Goal: Task Accomplishment & Management: Use online tool/utility

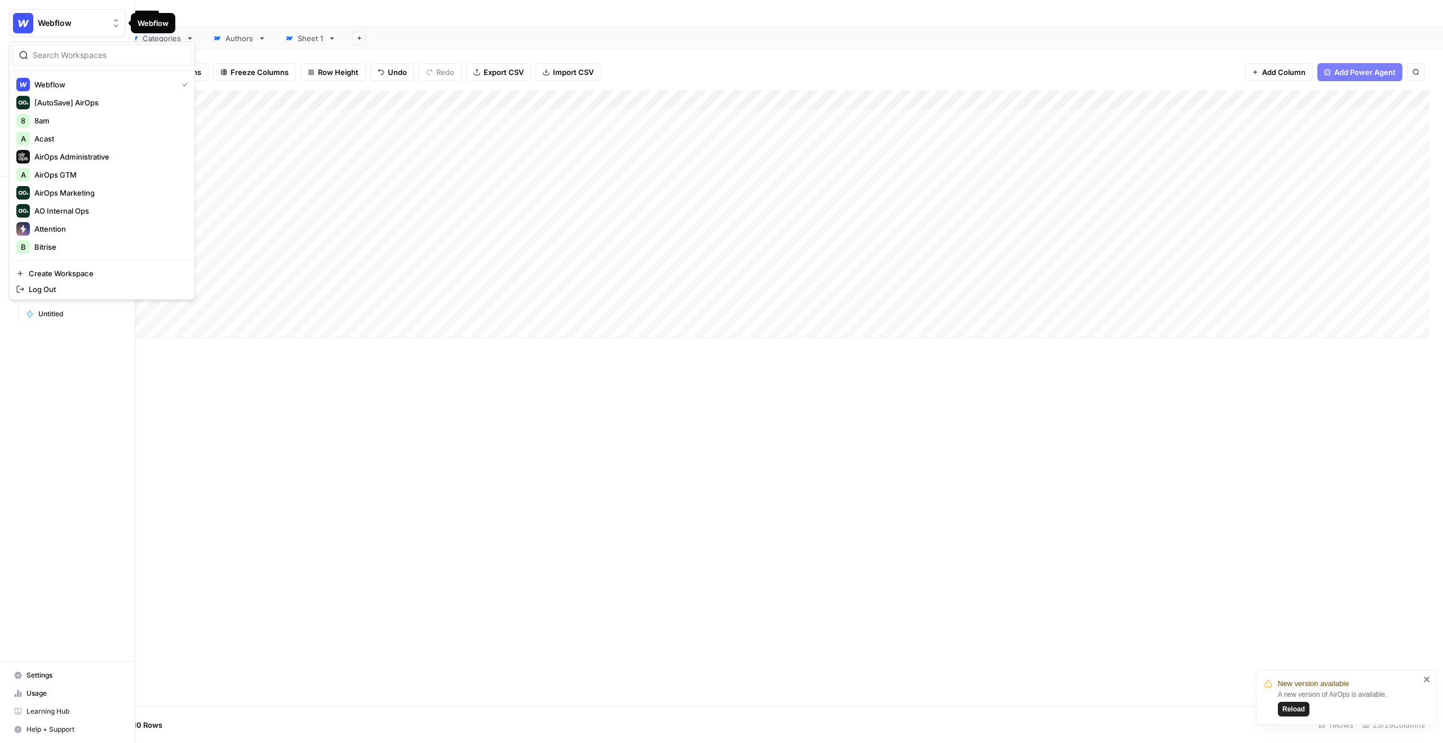
click at [21, 17] on img "Workspace: Webflow" at bounding box center [23, 23] width 20 height 20
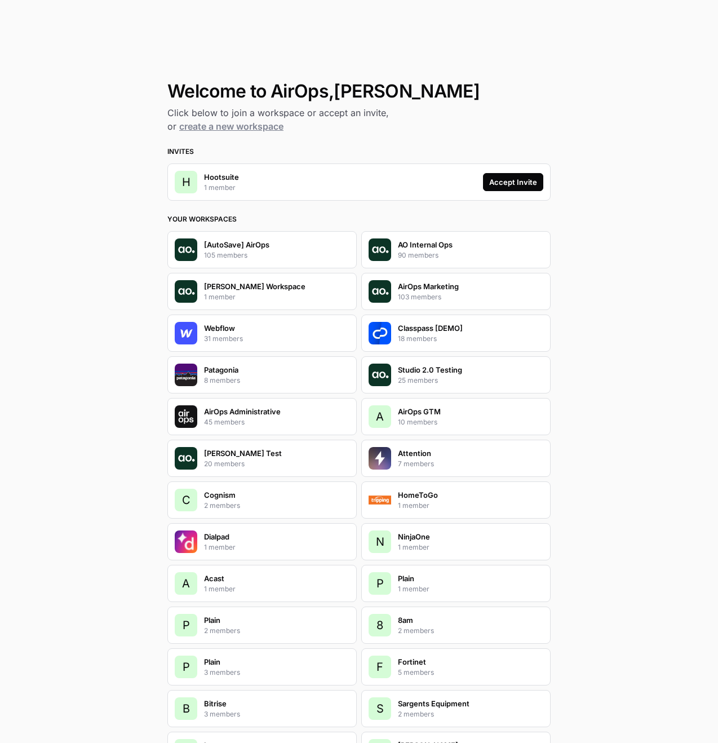
click at [496, 184] on div "Accept Invite" at bounding box center [513, 181] width 48 height 11
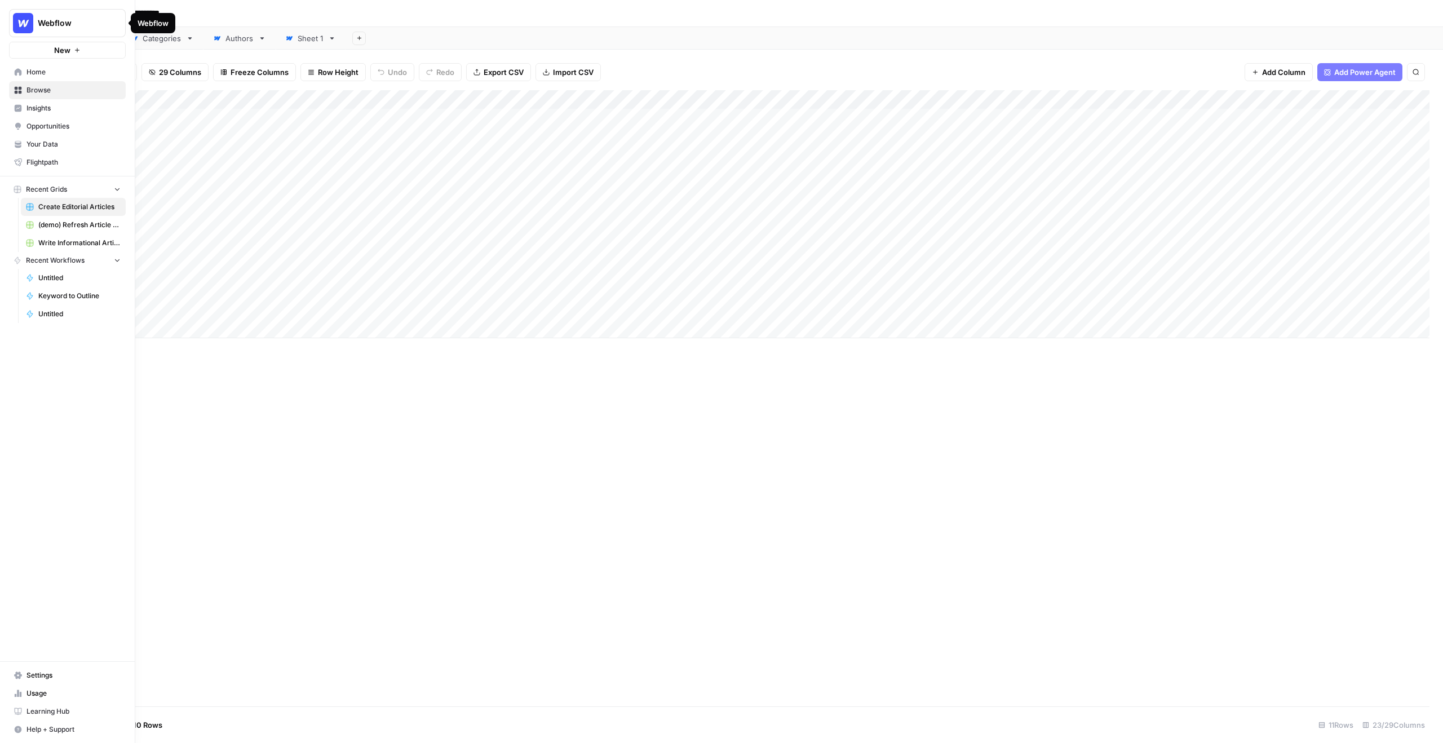
click at [51, 18] on span "Webflow" at bounding box center [72, 22] width 68 height 11
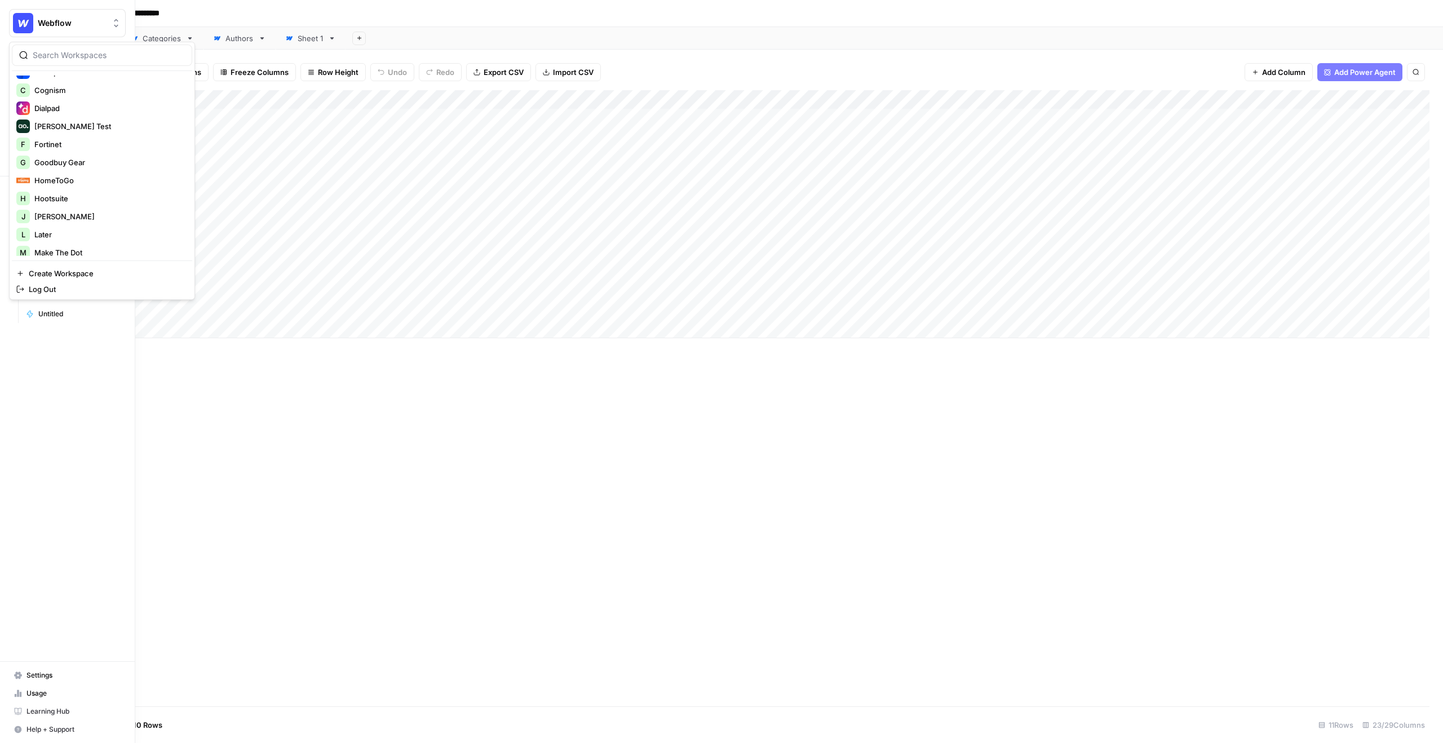
scroll to position [201, 0]
click at [78, 186] on span "Hootsuite" at bounding box center [108, 190] width 149 height 11
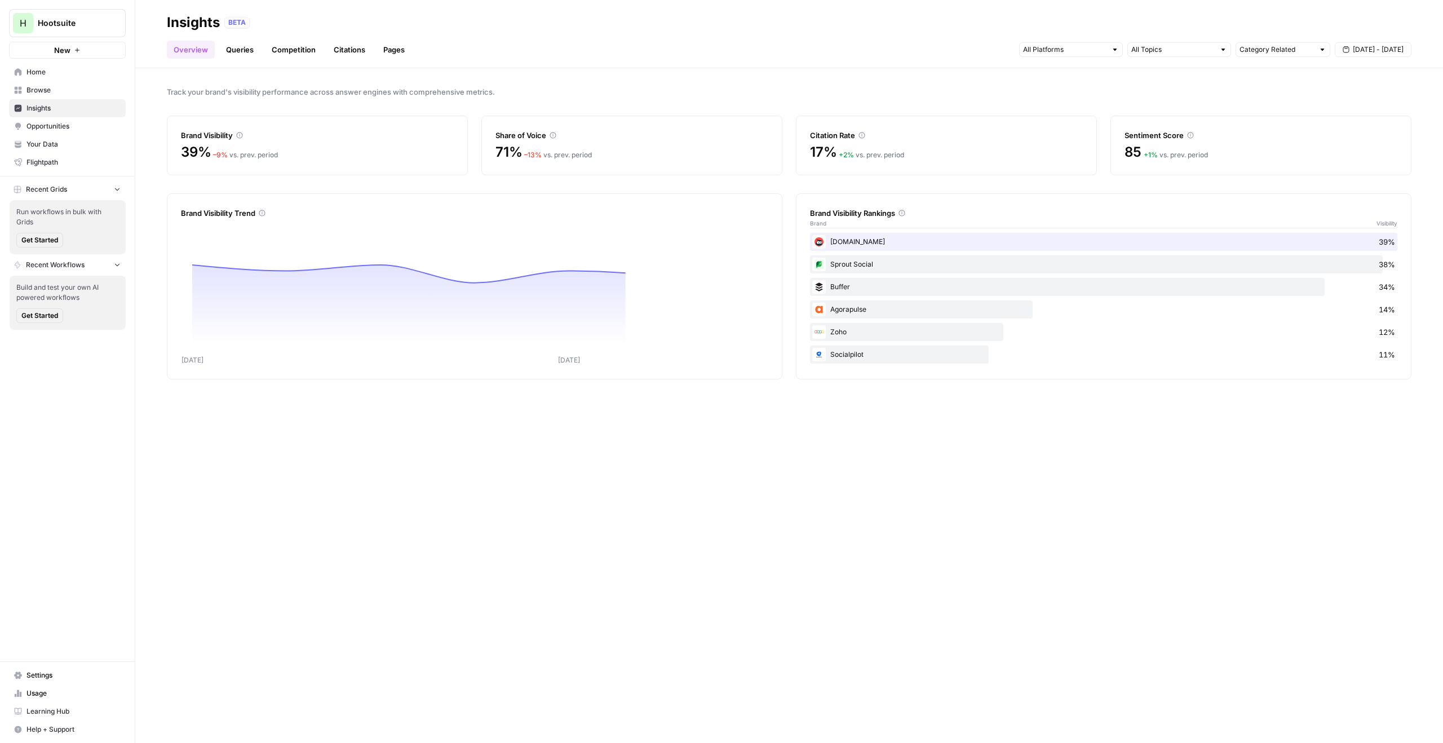
click at [253, 52] on link "Queries" at bounding box center [239, 50] width 41 height 18
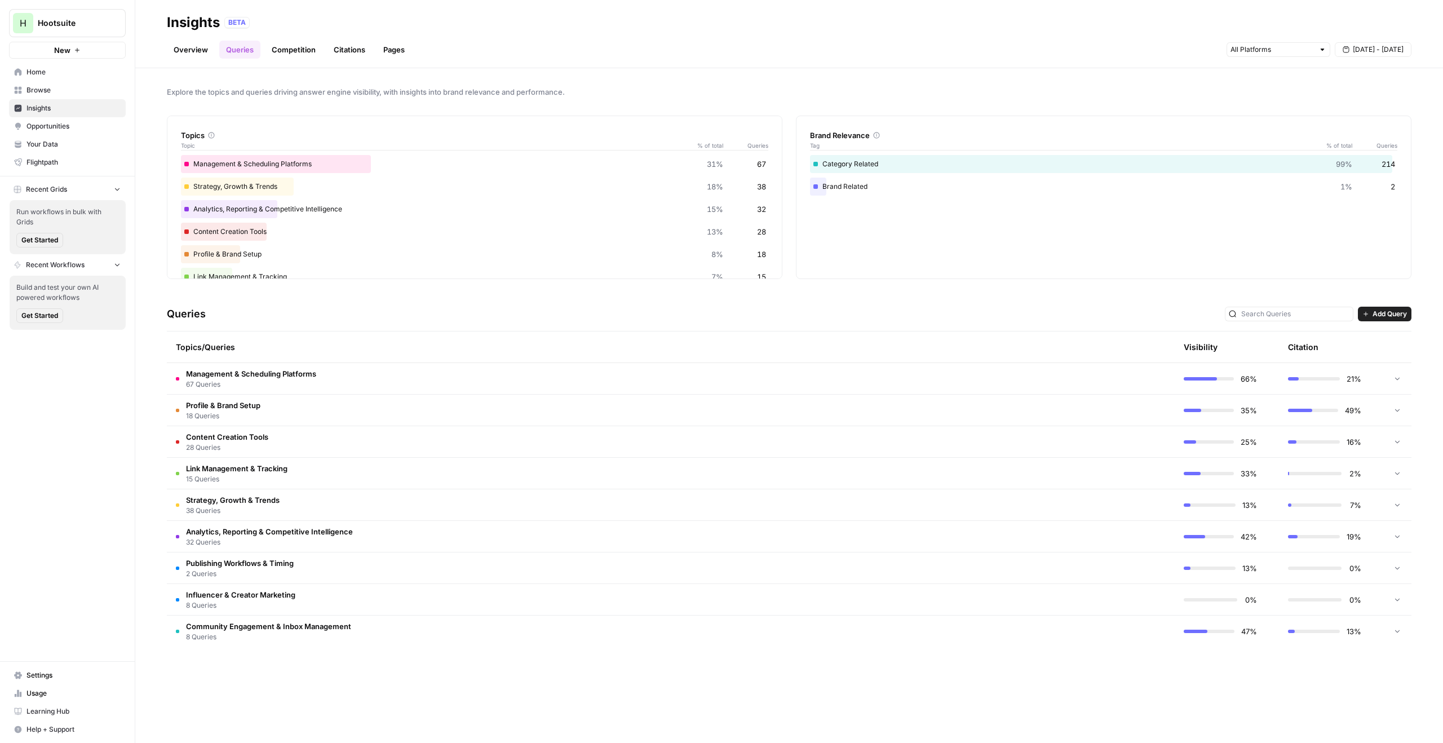
click at [76, 127] on span "Opportunities" at bounding box center [73, 126] width 94 height 10
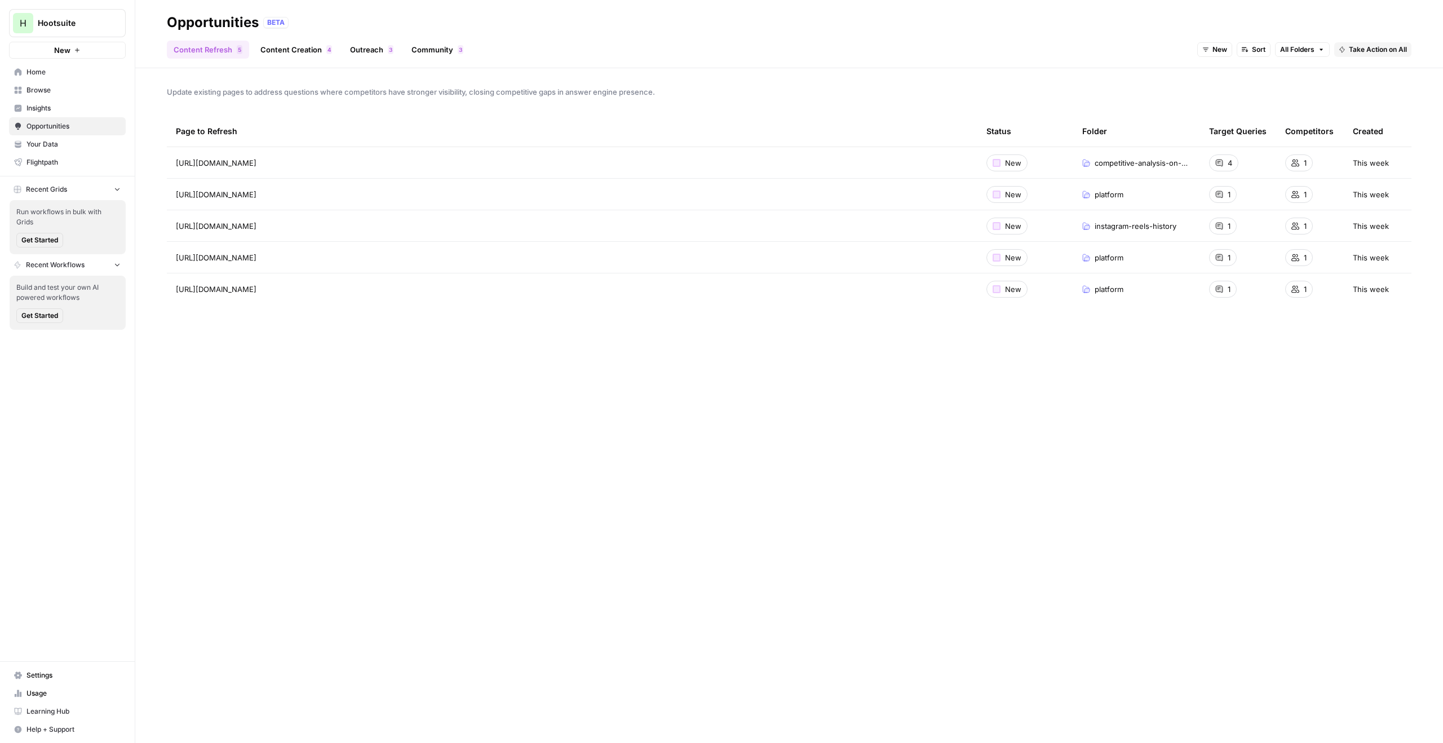
click at [64, 112] on span "Insights" at bounding box center [73, 108] width 94 height 10
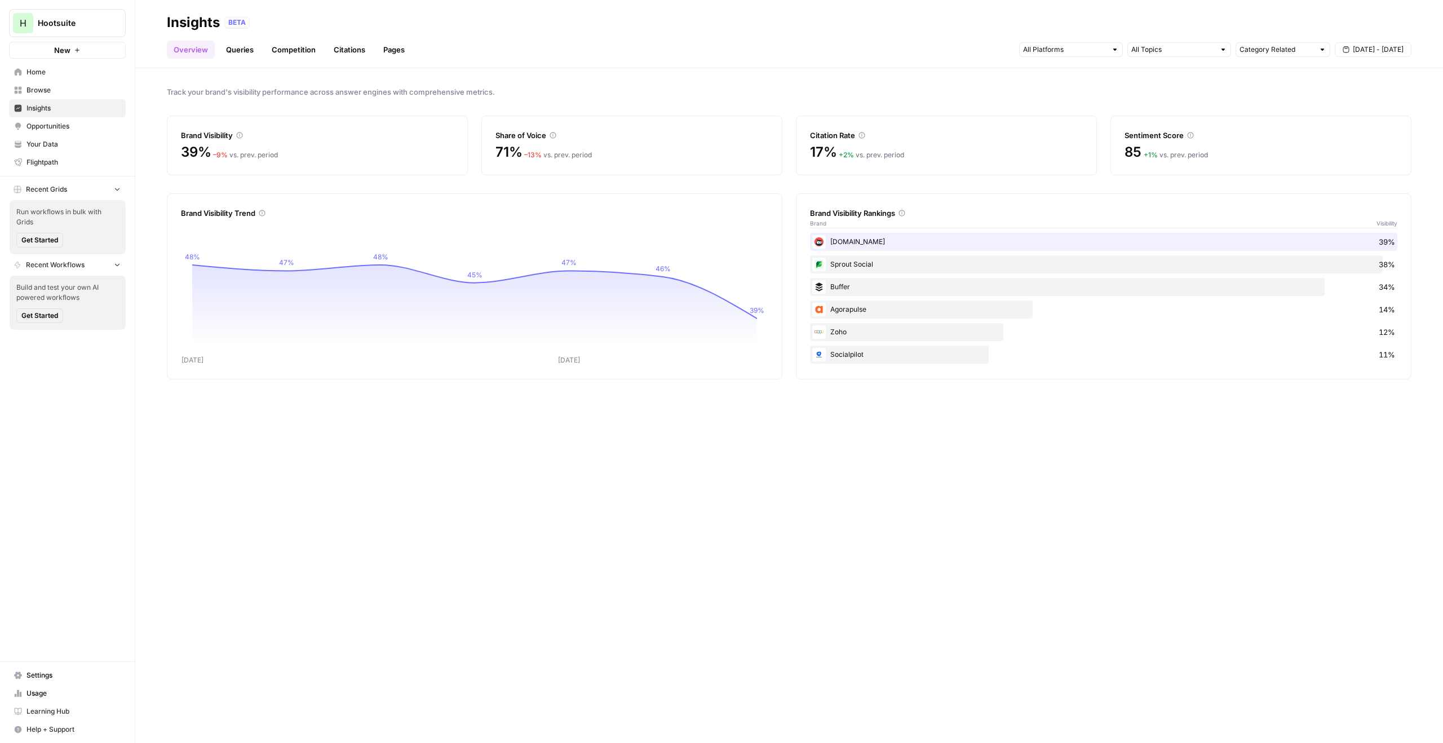
click at [84, 55] on button "New" at bounding box center [67, 50] width 117 height 17
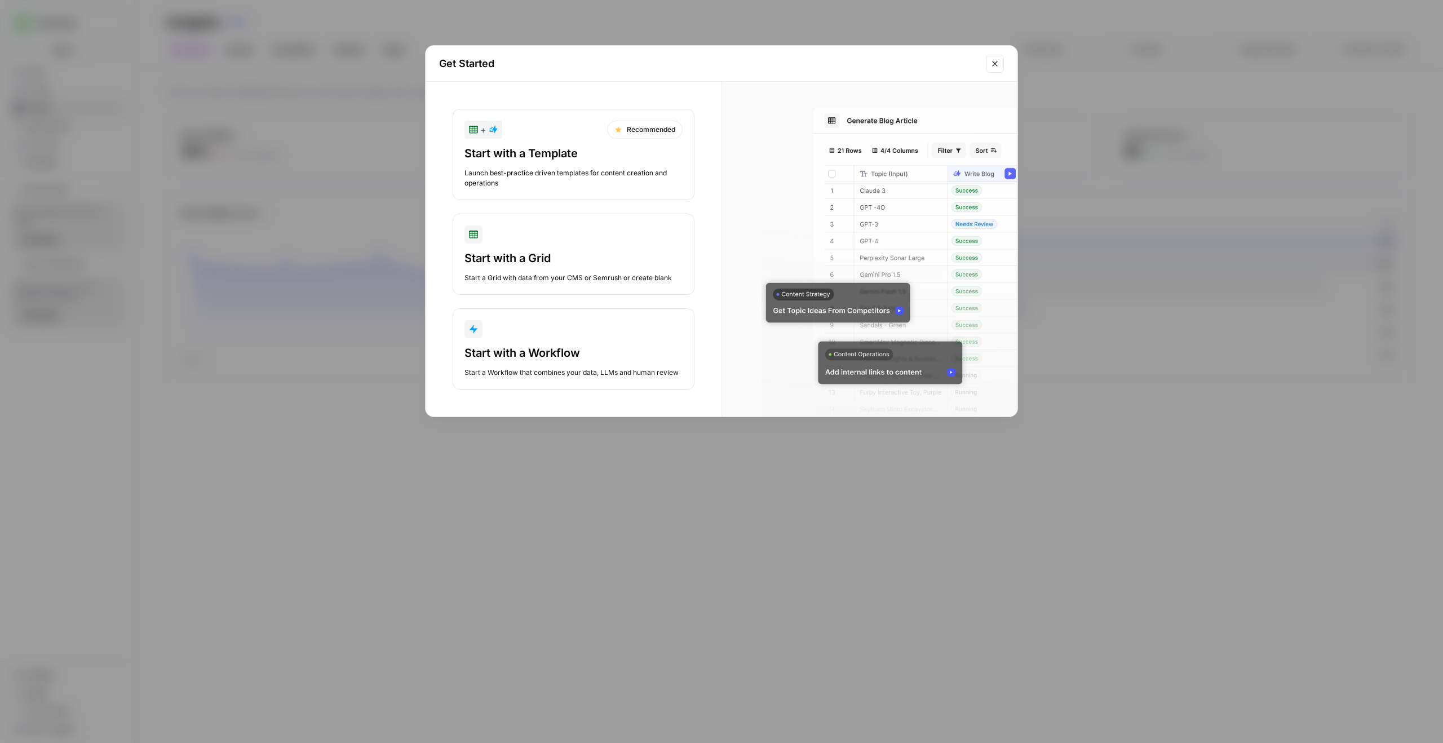
click at [570, 182] on div "Launch best-practice driven templates for content creation and operations" at bounding box center [574, 178] width 218 height 20
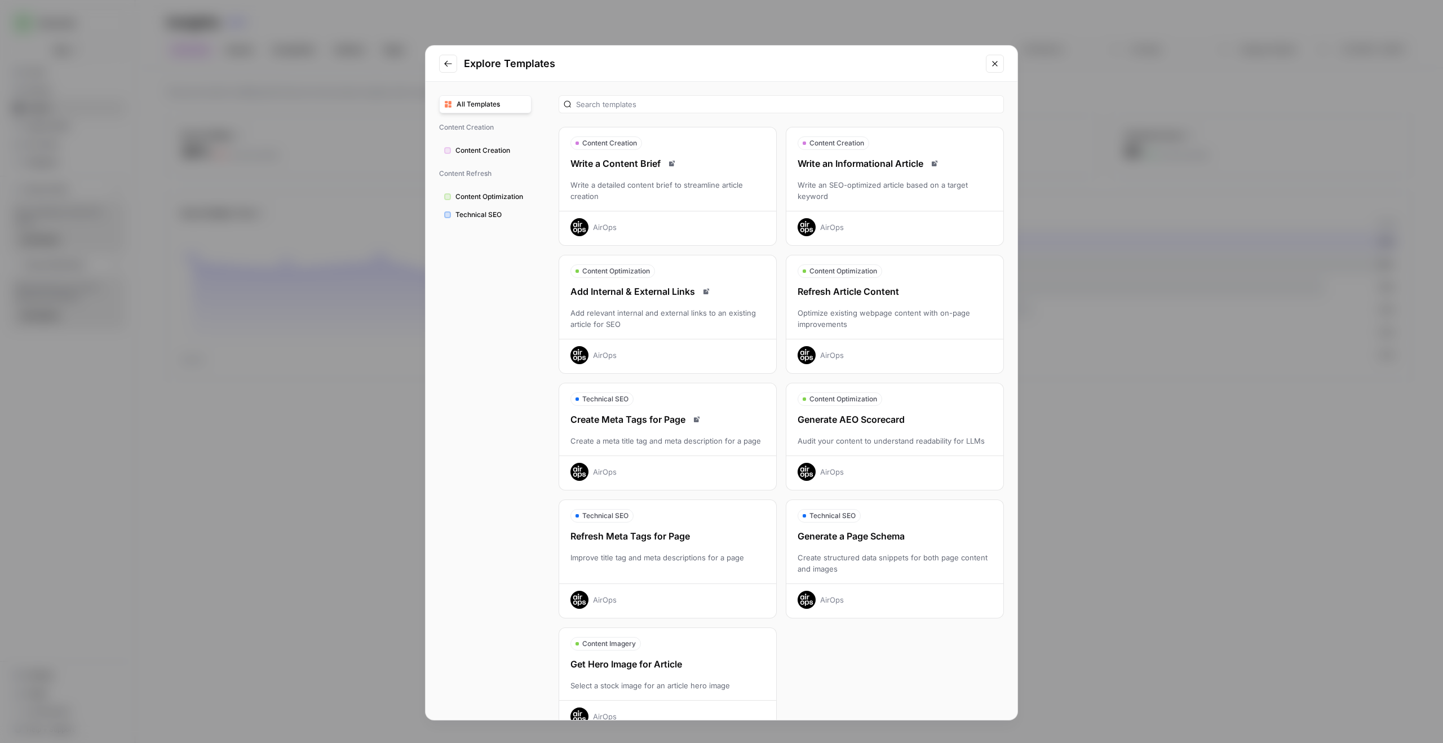
click at [873, 176] on div "Write an Informational Article Write an SEO-optimized article based on a target…" at bounding box center [894, 196] width 217 height 79
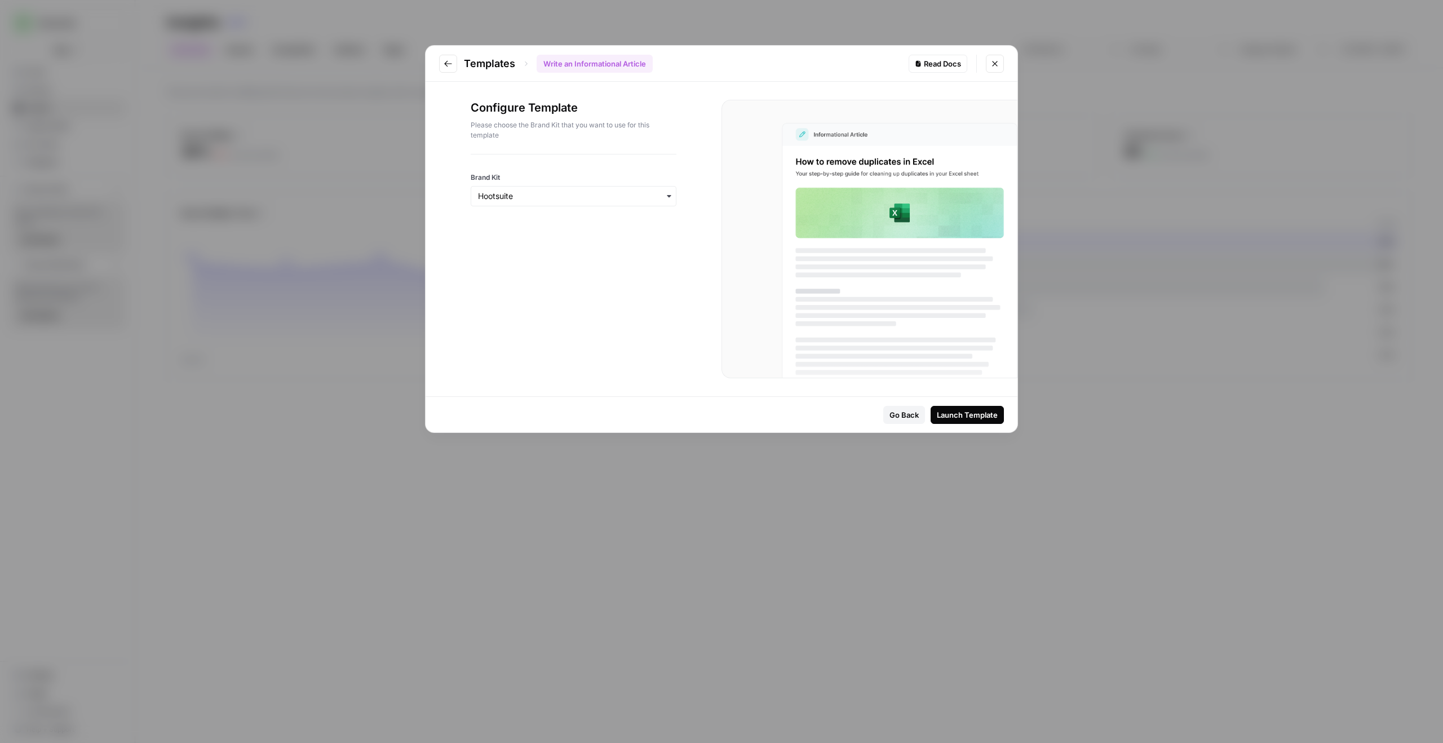
click at [449, 61] on icon "Go to previous step" at bounding box center [448, 63] width 9 height 9
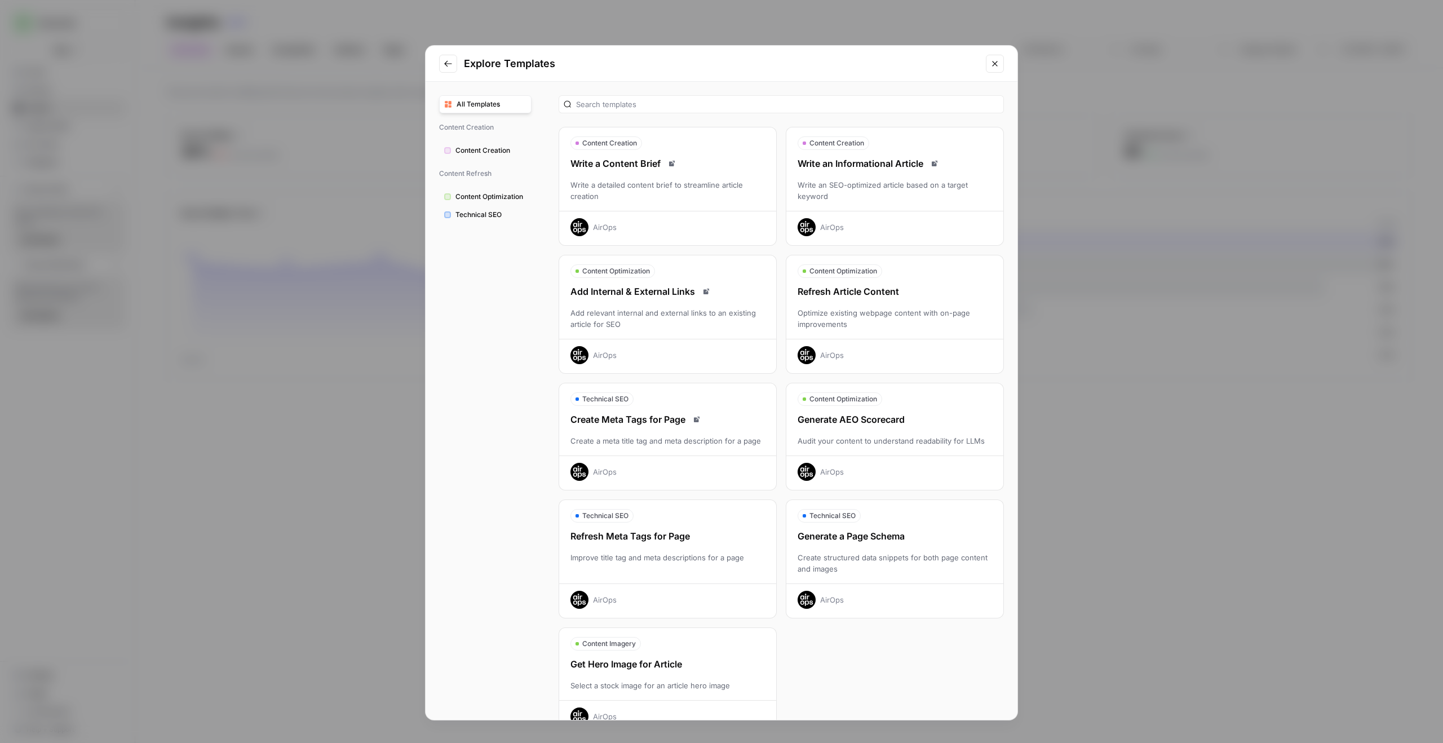
click at [854, 303] on div "Refresh Article Content Optimize existing webpage content with on-page improvem…" at bounding box center [894, 324] width 217 height 79
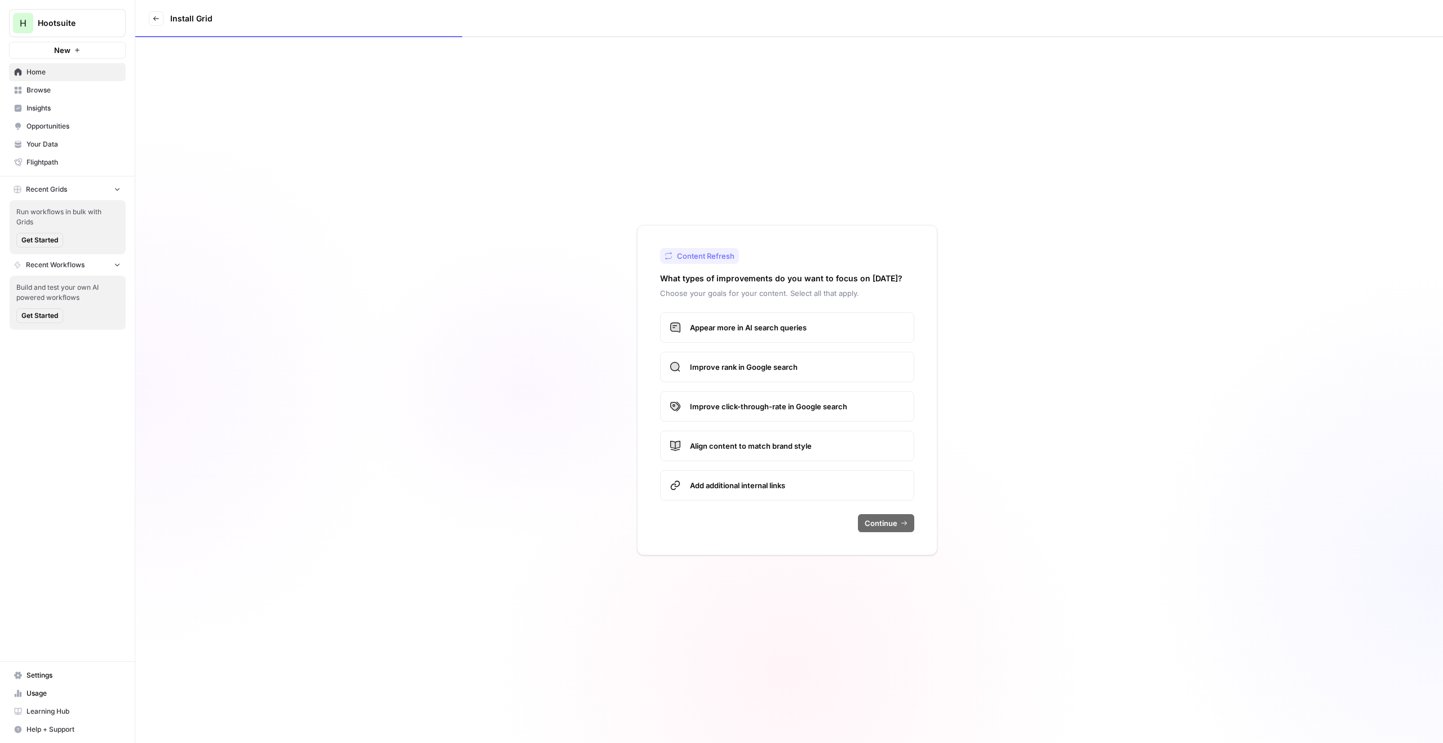
click at [818, 325] on span "Appear more in AI search queries" at bounding box center [797, 327] width 215 height 11
click at [823, 361] on span "Improve rank in Google search" at bounding box center [797, 366] width 215 height 11
click at [819, 439] on label "Align content to match brand style" at bounding box center [787, 446] width 254 height 30
click at [818, 445] on span "Align content to match brand style" at bounding box center [797, 445] width 215 height 11
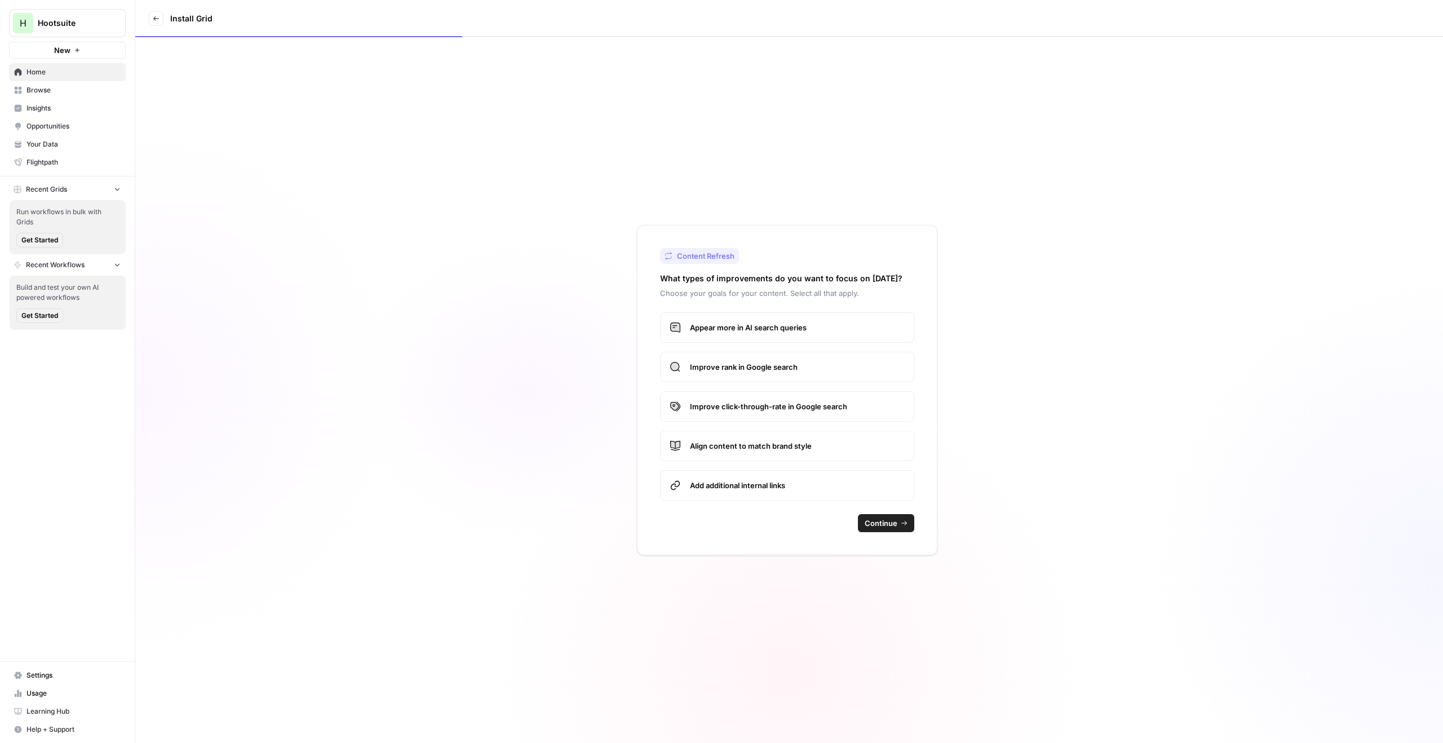
click at [872, 519] on span "Continue" at bounding box center [881, 523] width 33 height 11
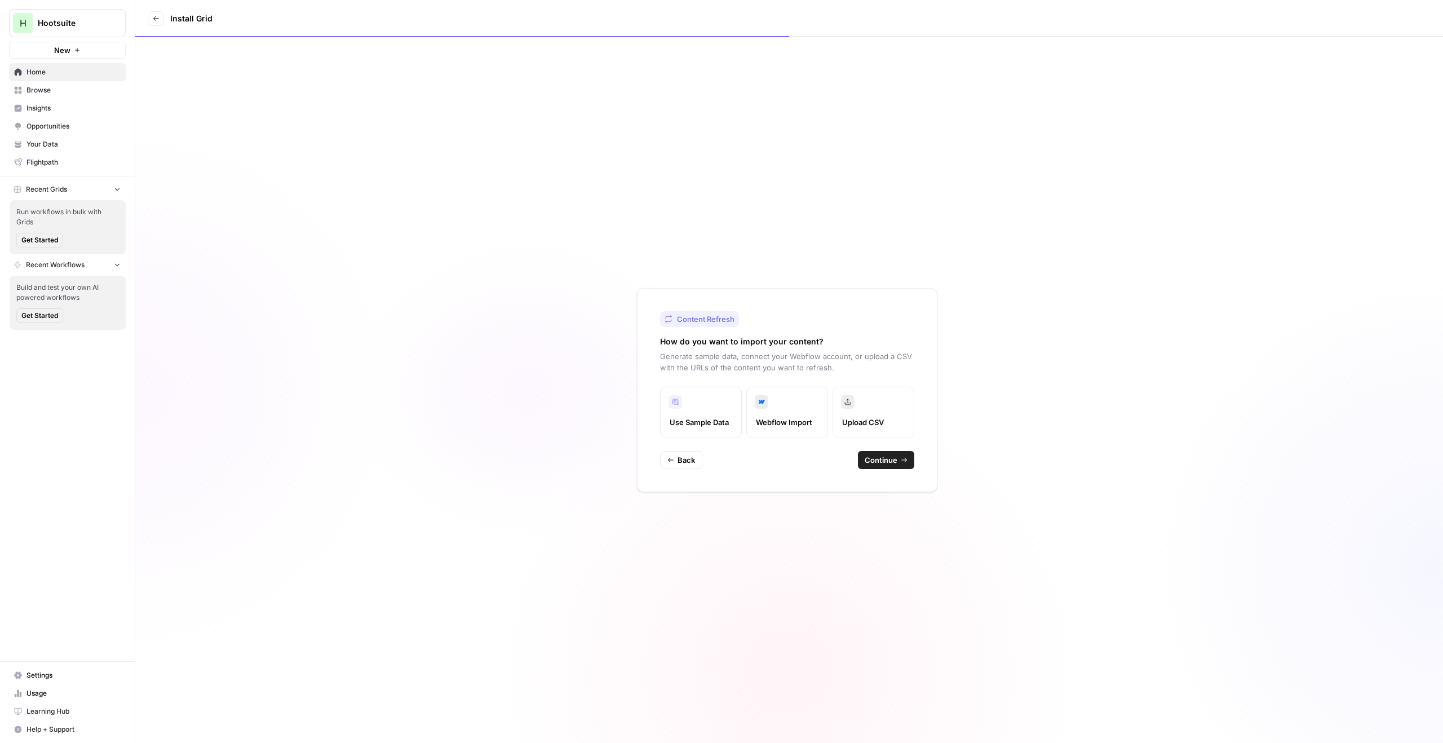
click at [887, 456] on span "Continue" at bounding box center [881, 459] width 33 height 11
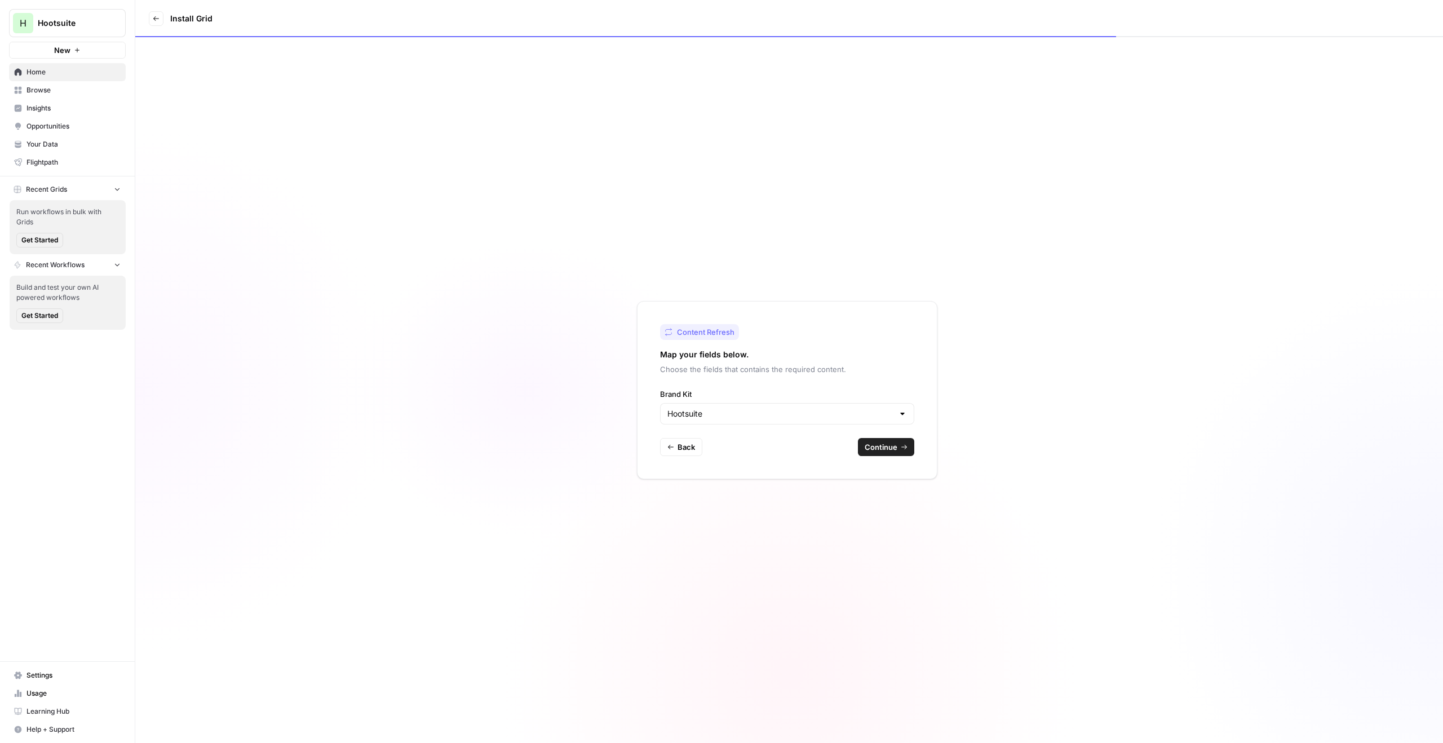
click at [882, 448] on span "Continue" at bounding box center [881, 446] width 33 height 11
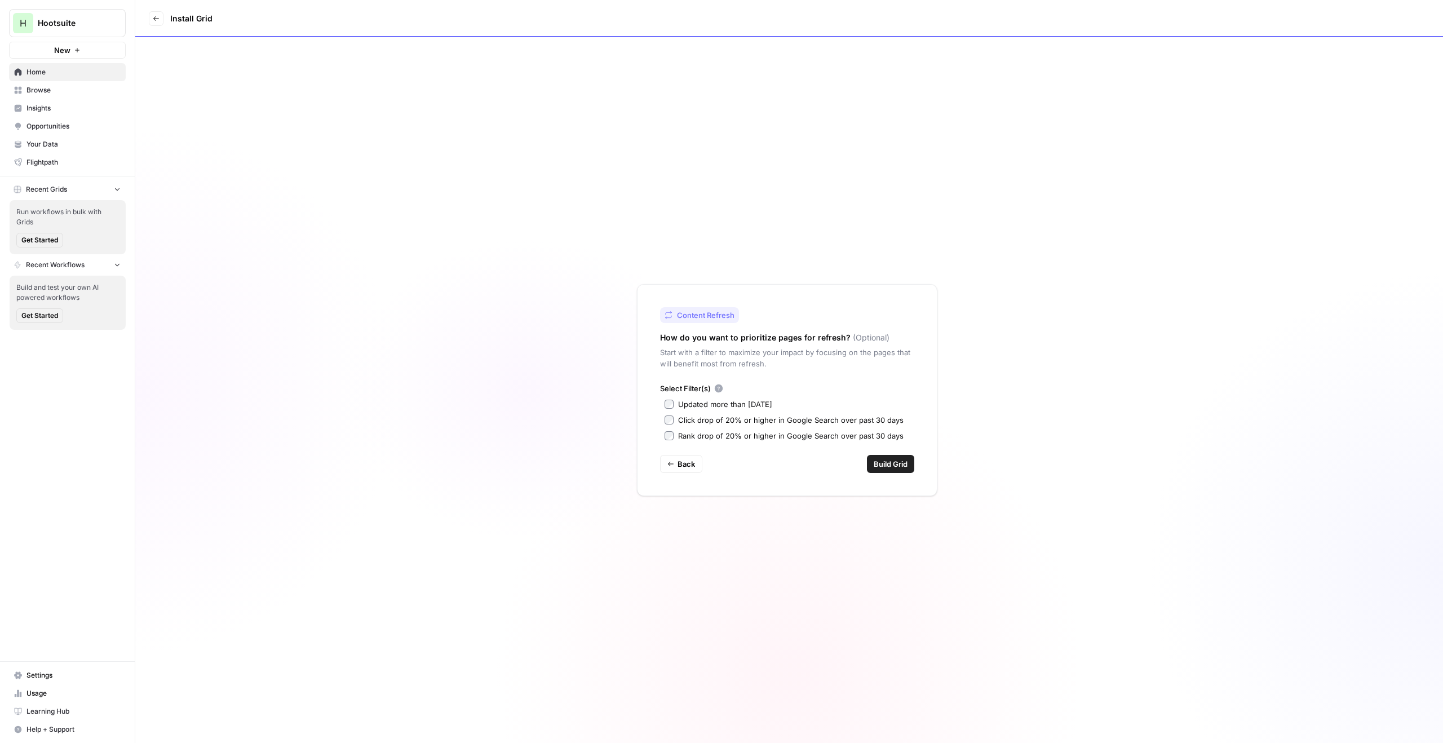
click at [881, 461] on span "Build Grid" at bounding box center [891, 463] width 34 height 11
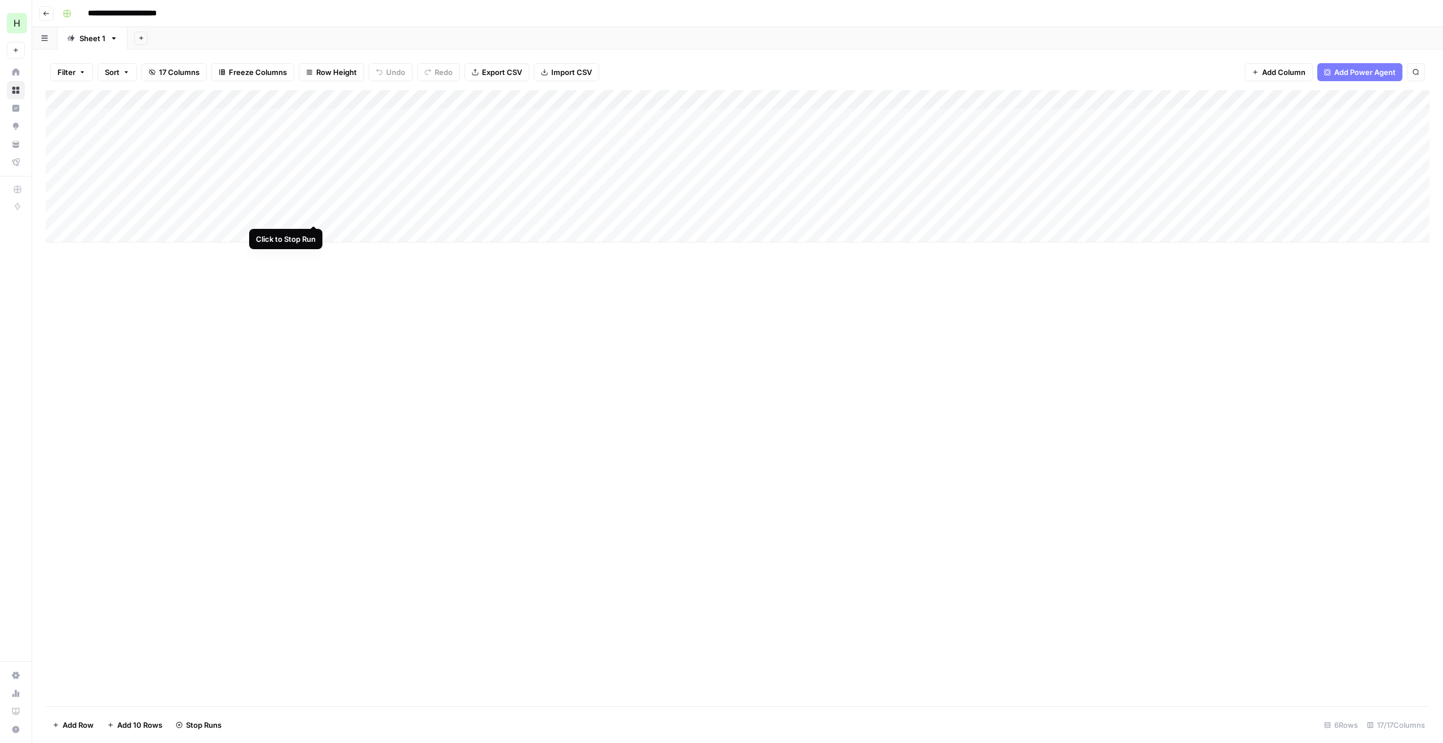
click at [314, 210] on div "Add Column" at bounding box center [738, 166] width 1384 height 152
click at [316, 188] on div "Add Column" at bounding box center [738, 166] width 1384 height 152
click at [315, 180] on div "Add Column" at bounding box center [738, 166] width 1384 height 152
click at [314, 160] on div "Add Column" at bounding box center [738, 166] width 1384 height 152
click at [312, 116] on div "Add Column" at bounding box center [738, 166] width 1384 height 152
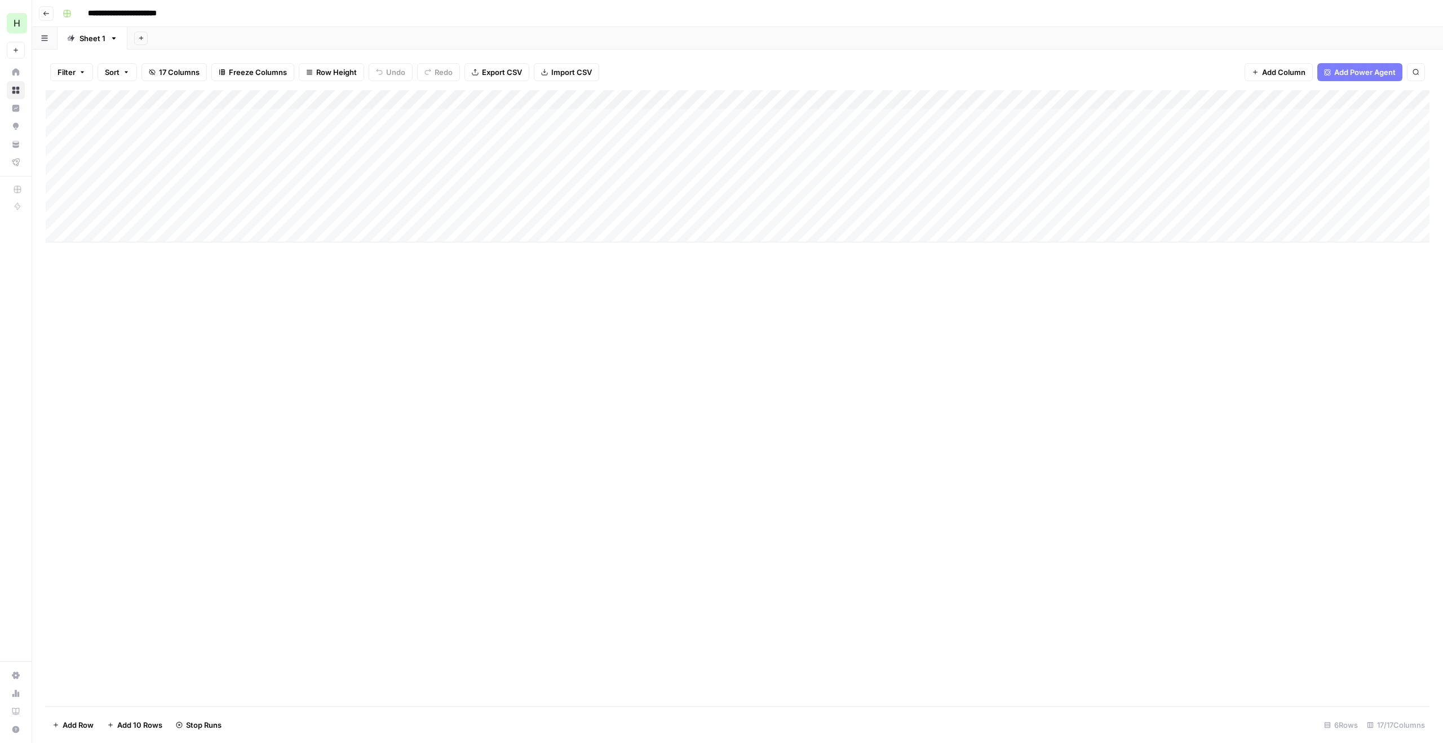
click at [316, 192] on div "Add Column" at bounding box center [738, 166] width 1384 height 152
click at [110, 118] on div "Add Column" at bounding box center [738, 166] width 1384 height 152
click at [110, 118] on body "**********" at bounding box center [721, 371] width 1443 height 743
click at [110, 118] on input "**********" at bounding box center [179, 121] width 180 height 14
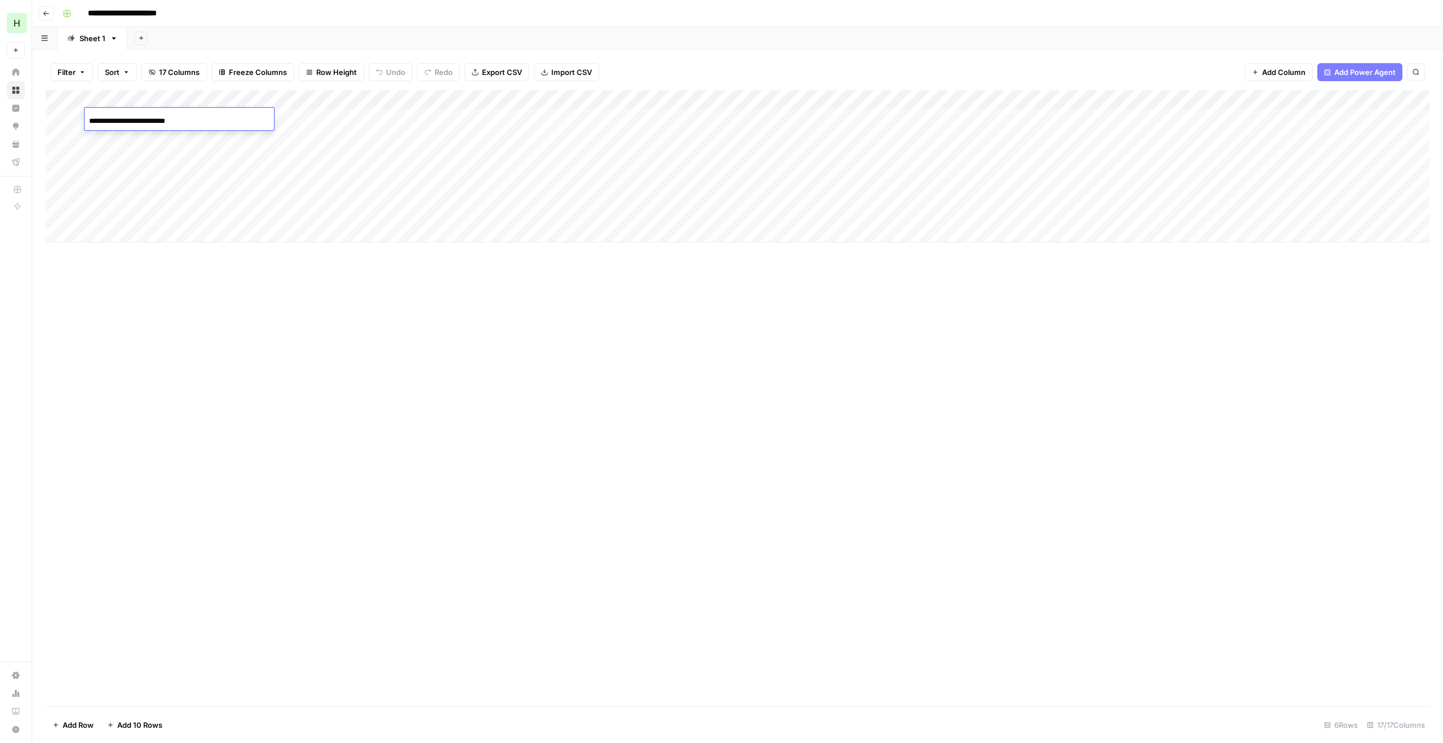
click at [110, 118] on input "**********" at bounding box center [179, 121] width 180 height 14
type input "**********"
click at [144, 134] on div "Add Column" at bounding box center [738, 166] width 1384 height 152
click at [144, 134] on input "**********" at bounding box center [179, 141] width 180 height 14
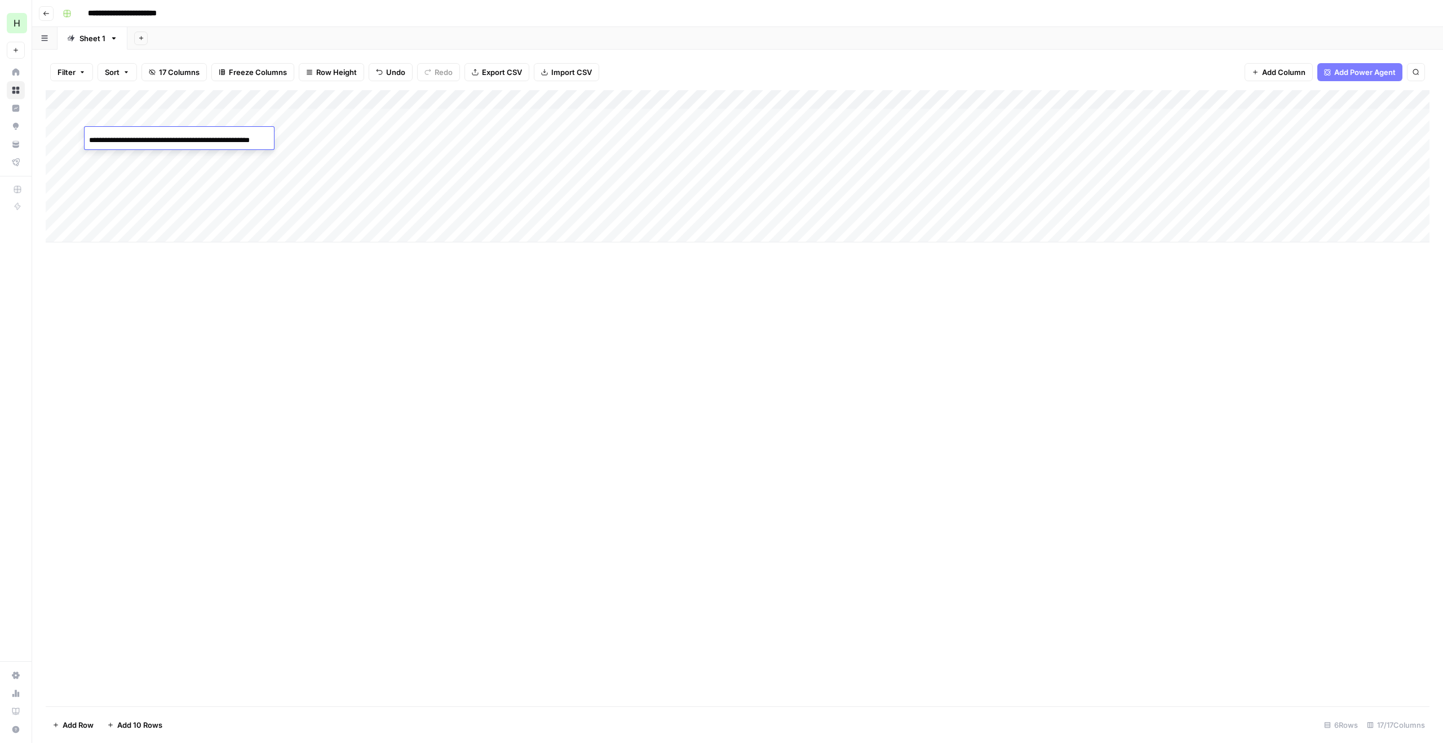
click at [312, 114] on div "Add Column" at bounding box center [738, 166] width 1384 height 152
click at [817, 117] on div "Add Column" at bounding box center [738, 166] width 1384 height 152
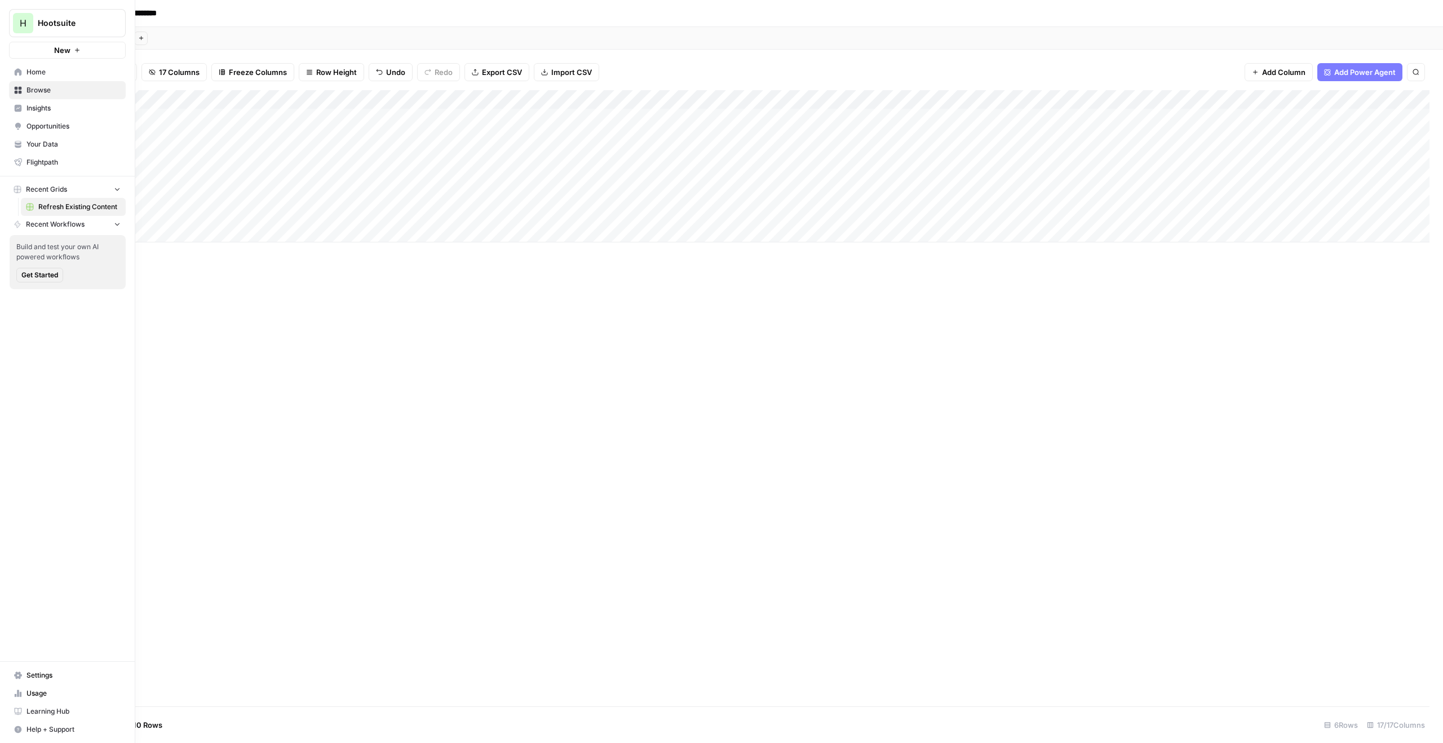
click at [58, 51] on span "New" at bounding box center [62, 50] width 16 height 11
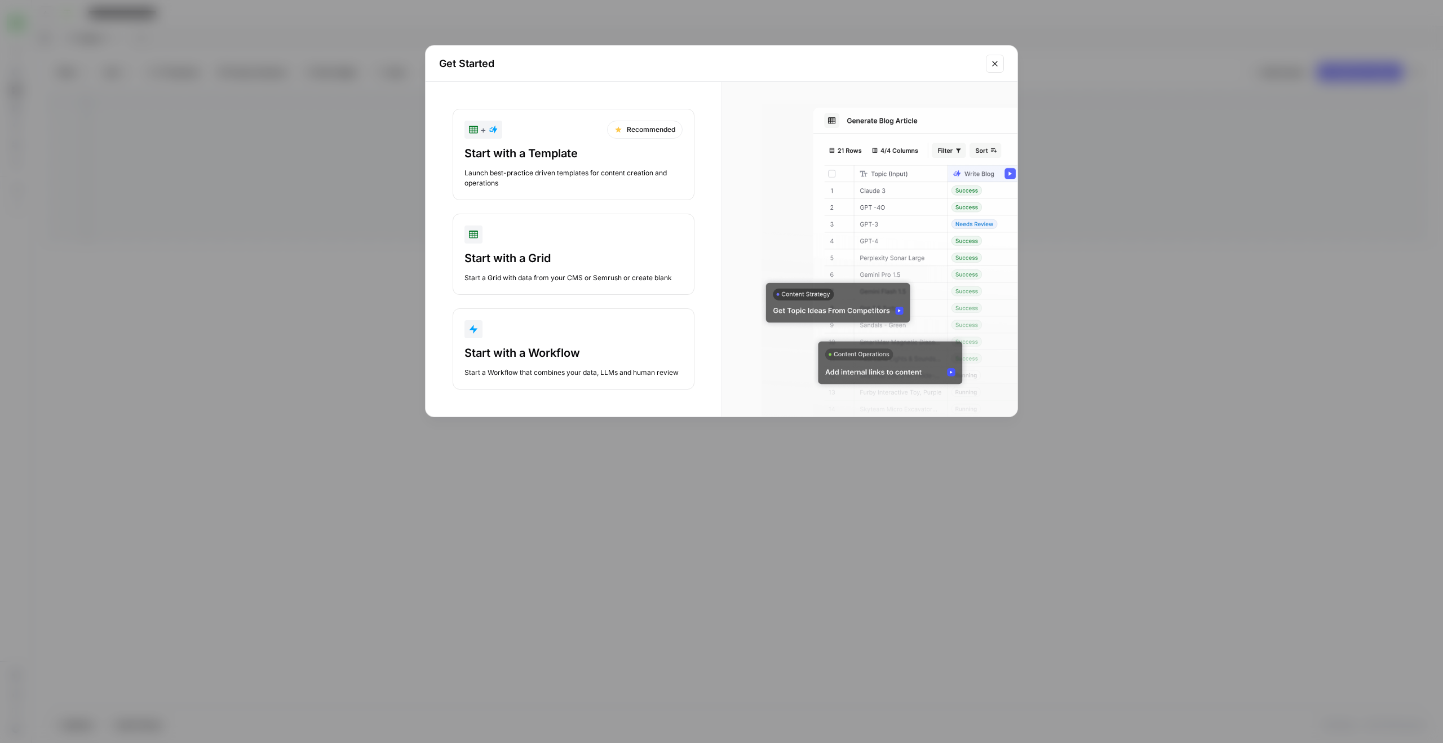
click at [573, 178] on div "Launch best-practice driven templates for content creation and operations" at bounding box center [574, 178] width 218 height 20
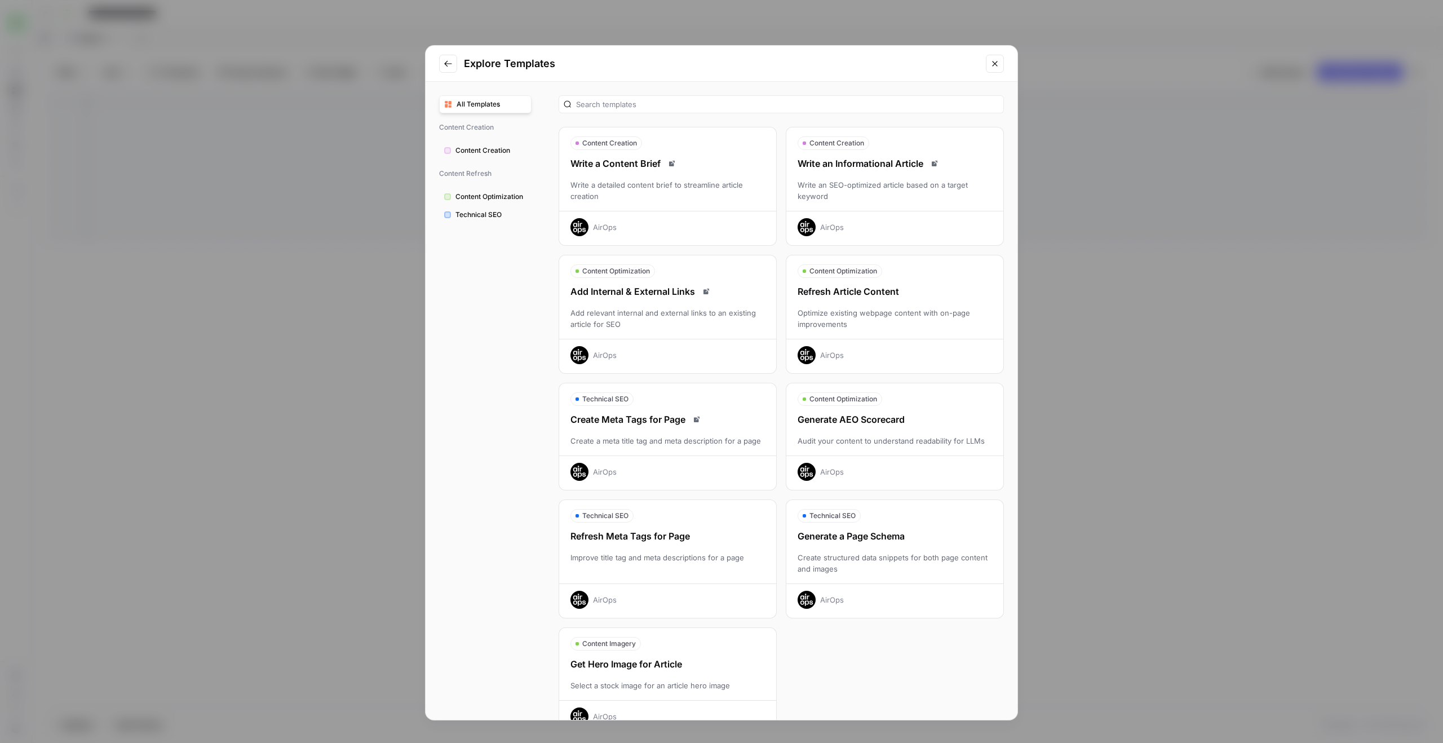
click at [877, 295] on div "Refresh Article Content" at bounding box center [894, 292] width 217 height 14
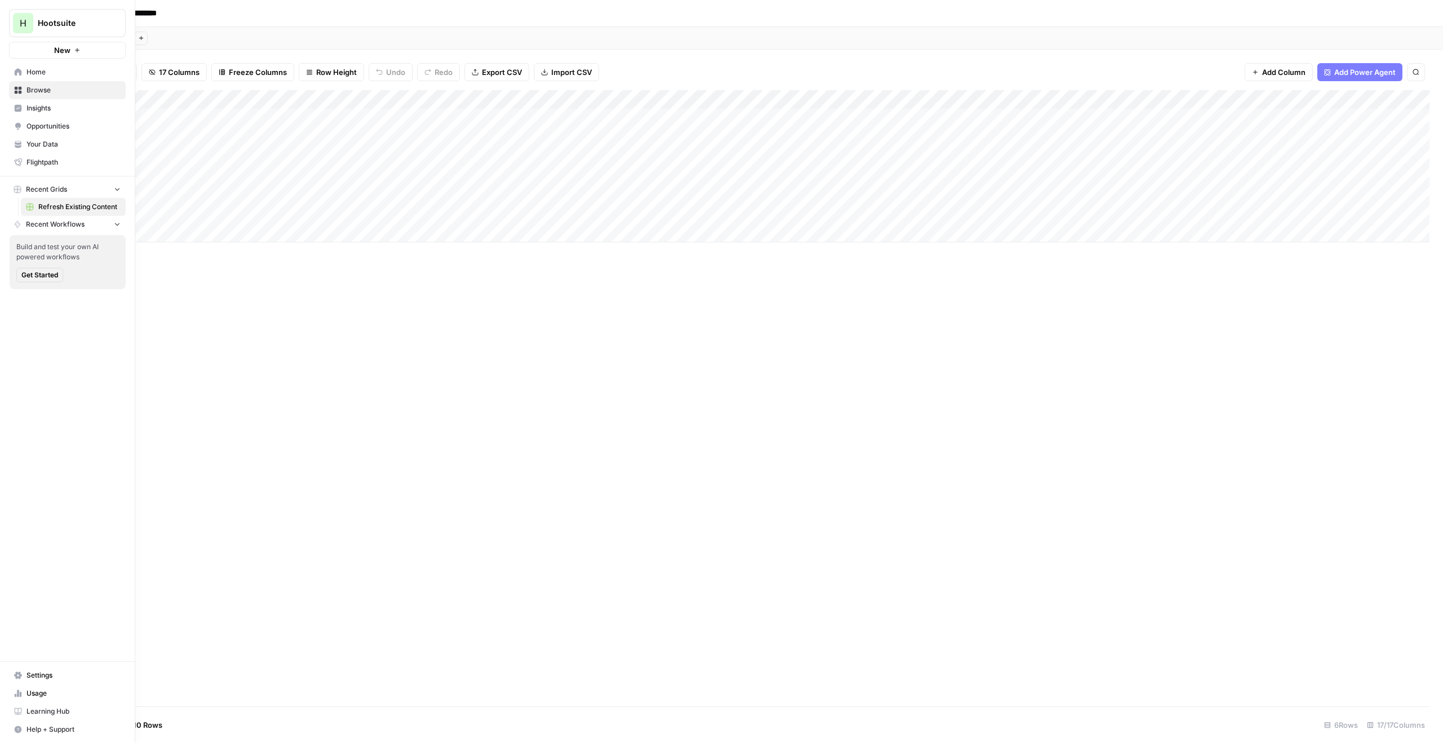
click at [52, 50] on button "New" at bounding box center [67, 50] width 117 height 17
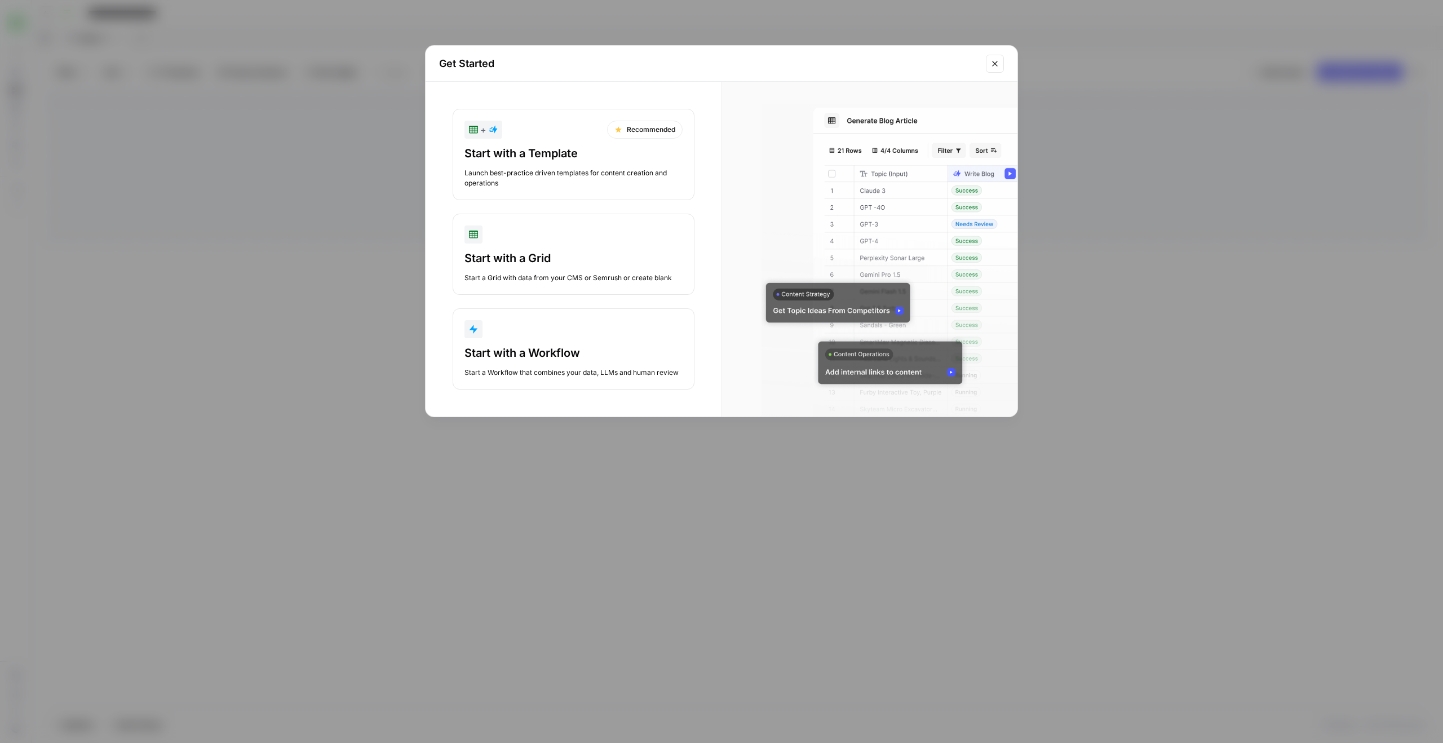
click at [530, 126] on div "+ Recommended" at bounding box center [574, 130] width 218 height 18
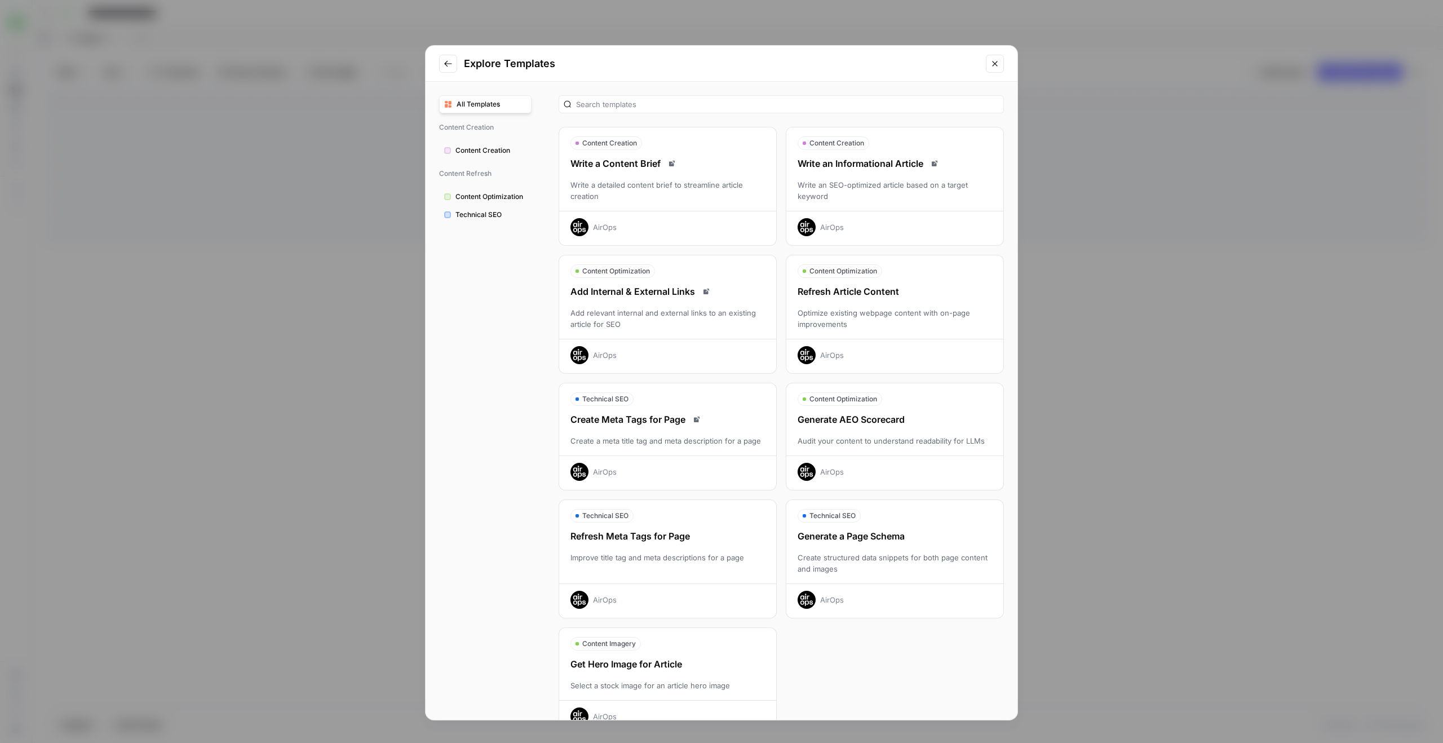
click at [869, 201] on div "Write an SEO-optimized article based on a target keyword" at bounding box center [894, 190] width 217 height 23
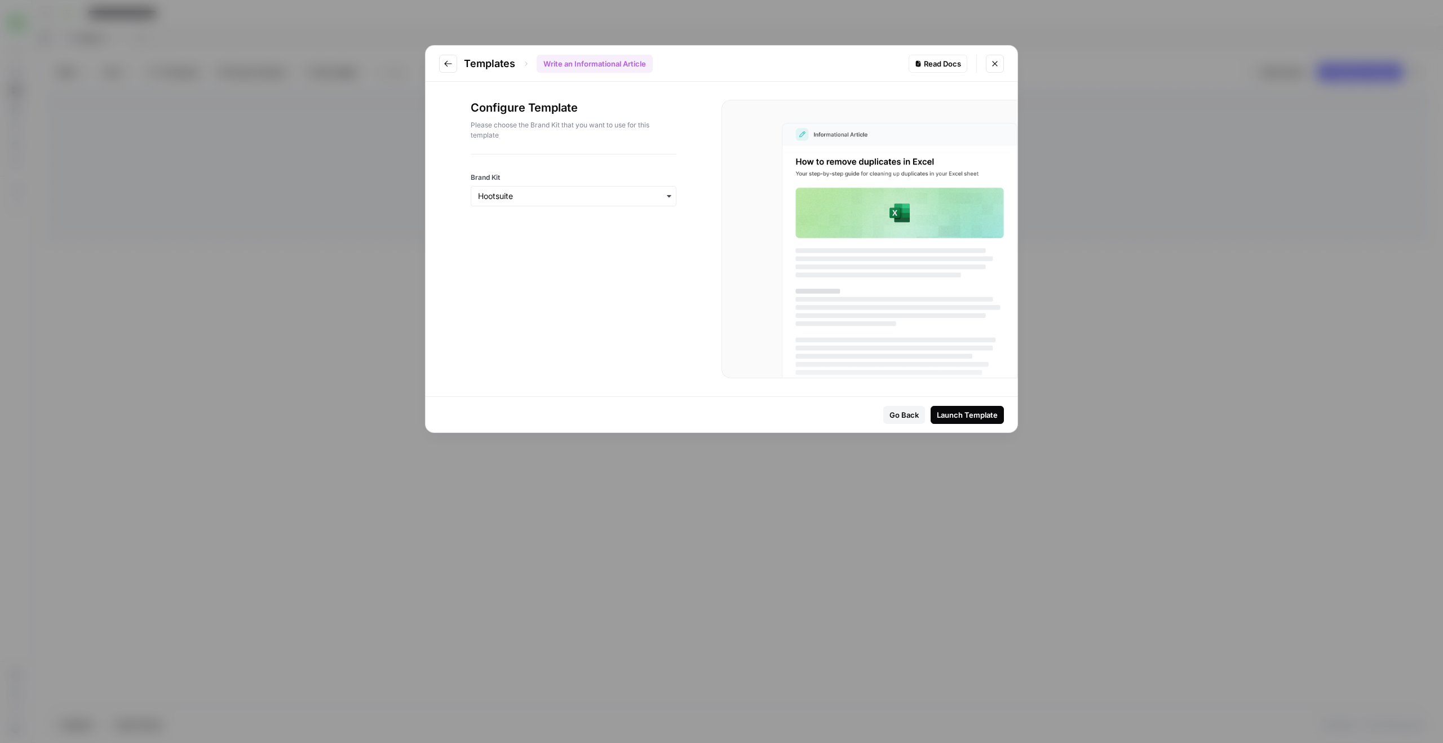
click at [896, 413] on div "Go Back" at bounding box center [904, 414] width 29 height 11
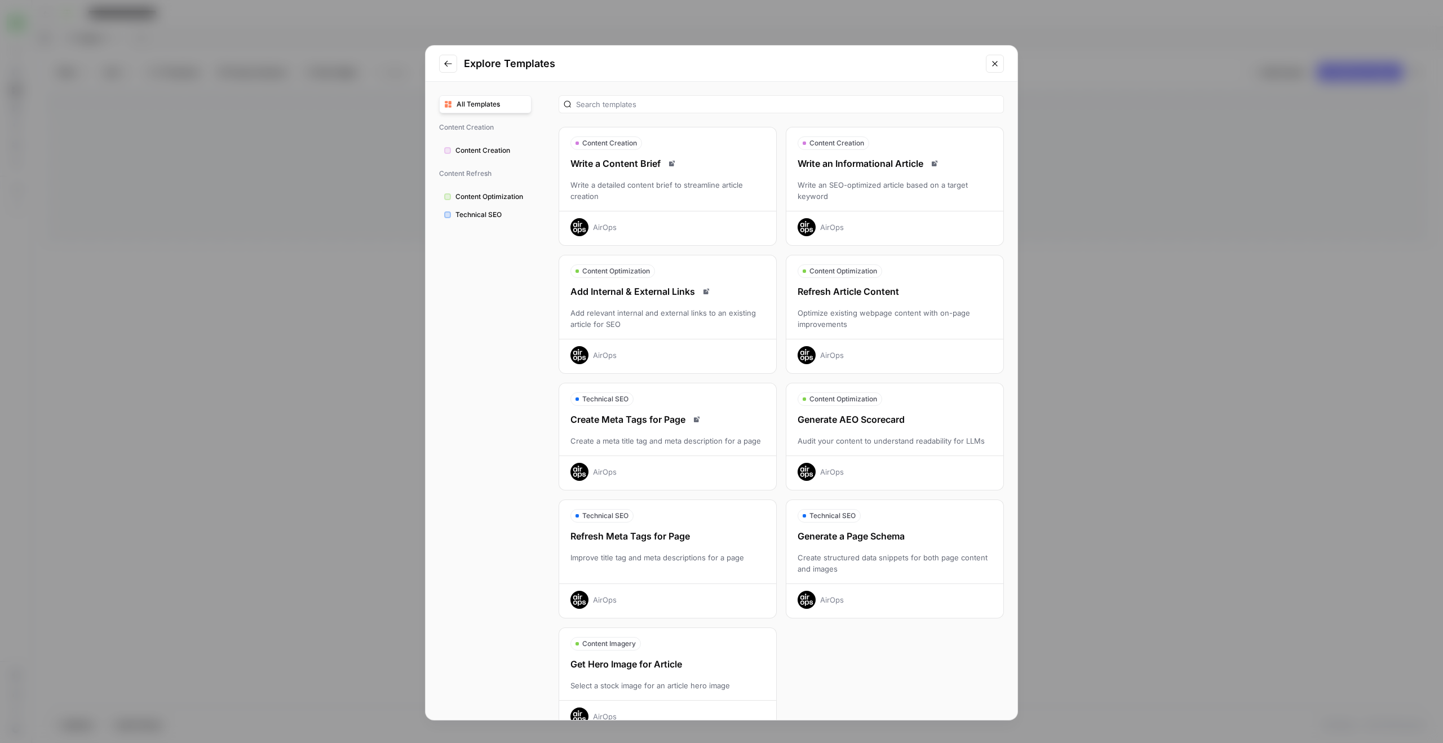
click at [713, 201] on div "Write a detailed content brief to streamline article creation" at bounding box center [667, 190] width 217 height 23
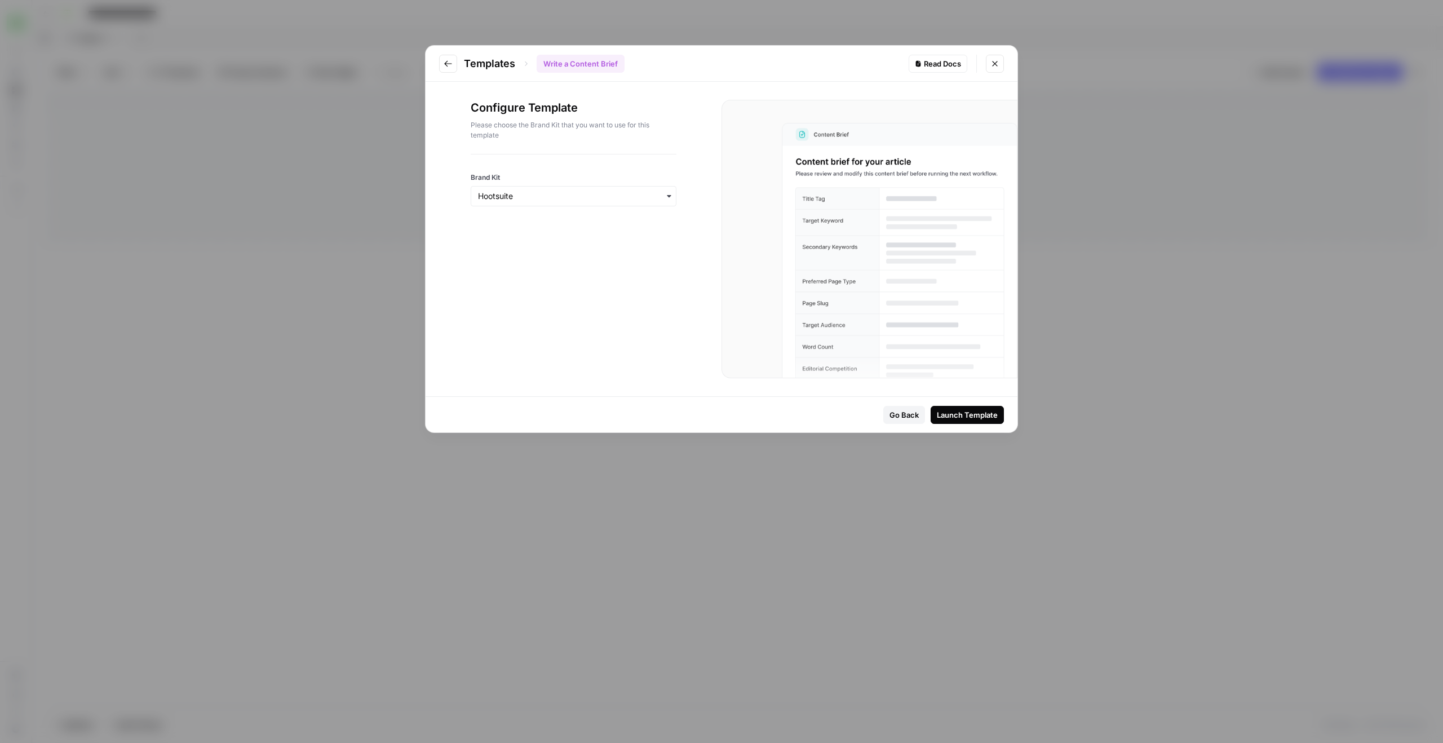
click at [954, 416] on div "Launch Template" at bounding box center [967, 414] width 61 height 11
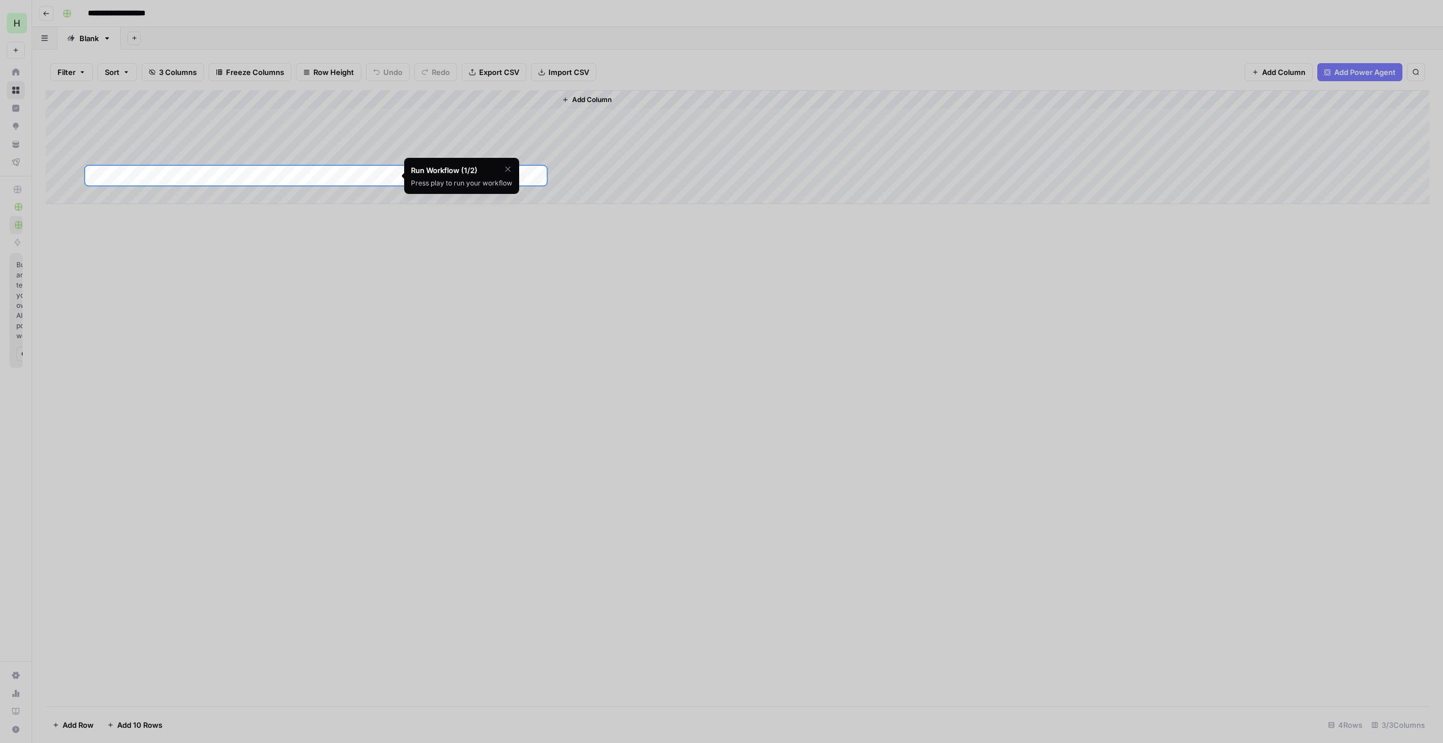
click at [511, 166] on icon "button" at bounding box center [507, 169] width 9 height 9
click at [489, 193] on span "Skip Tutorial" at bounding box center [479, 197] width 36 height 9
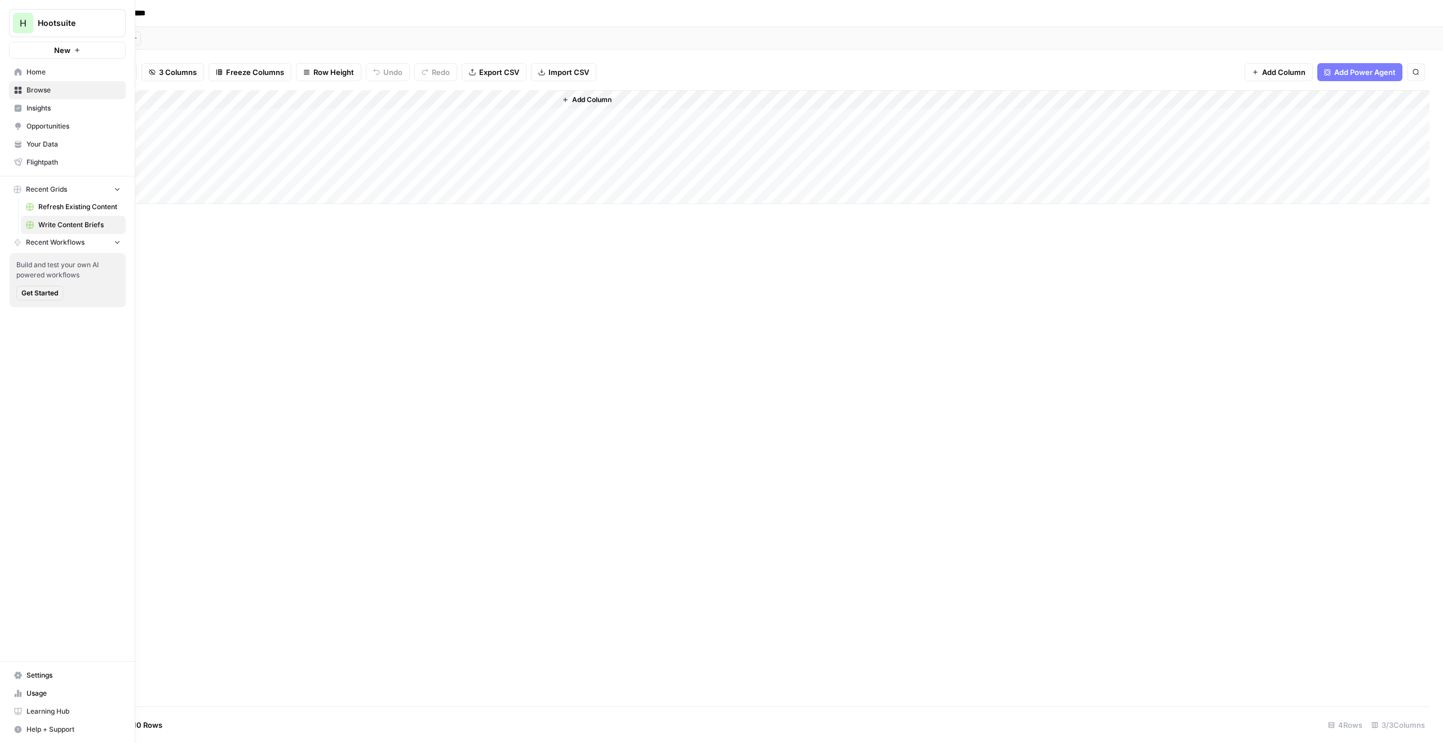
click at [59, 52] on span "New" at bounding box center [62, 50] width 16 height 11
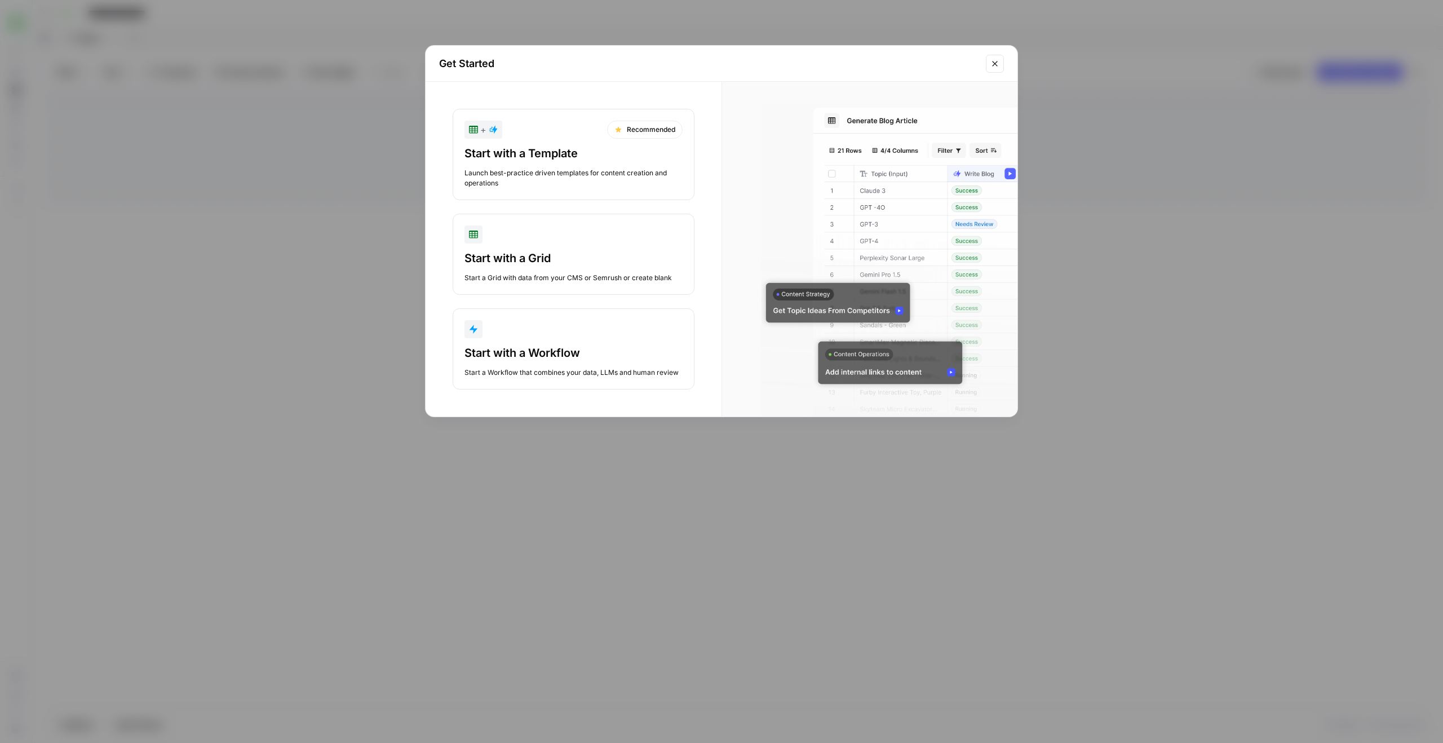
click at [486, 156] on div "Start with a Template" at bounding box center [574, 153] width 218 height 16
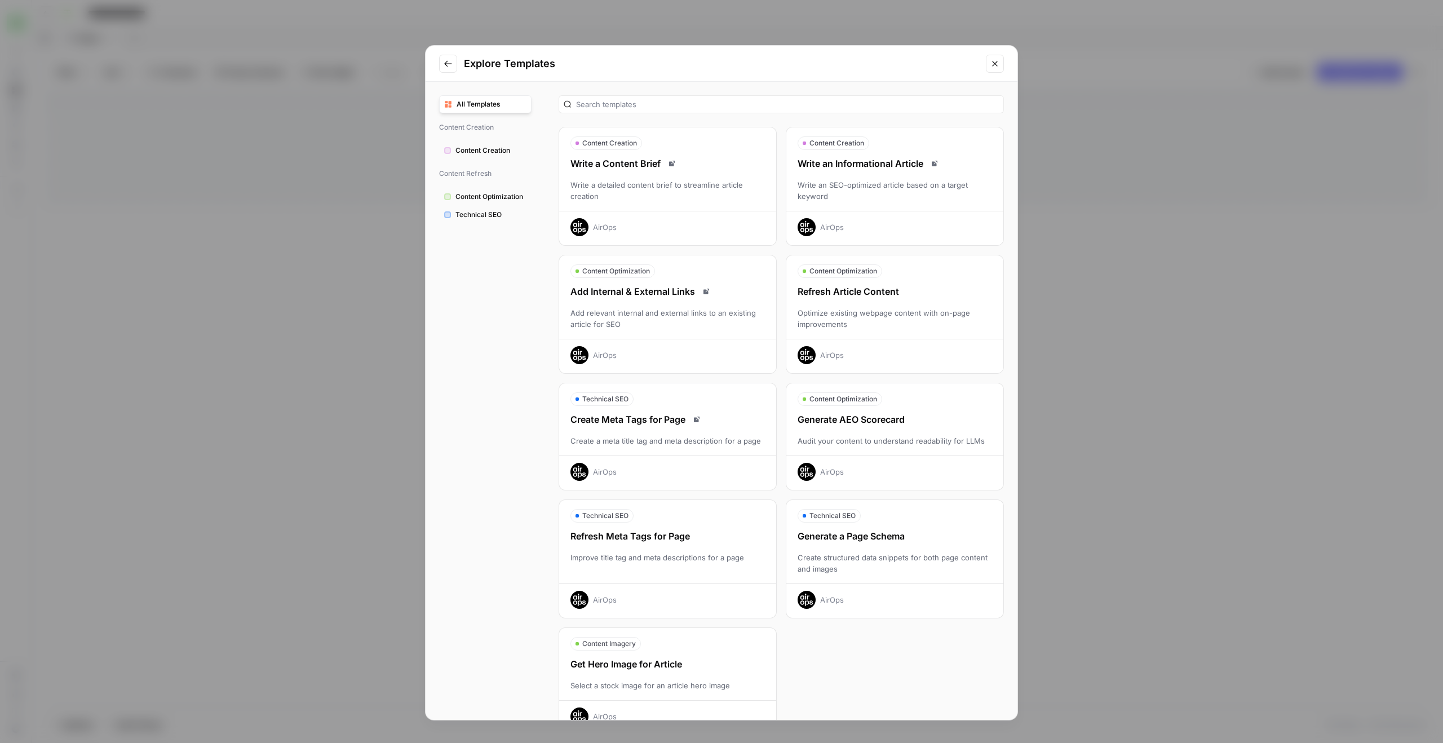
click at [839, 204] on div "Write an Informational Article Write an SEO-optimized article based on a target…" at bounding box center [894, 196] width 217 height 79
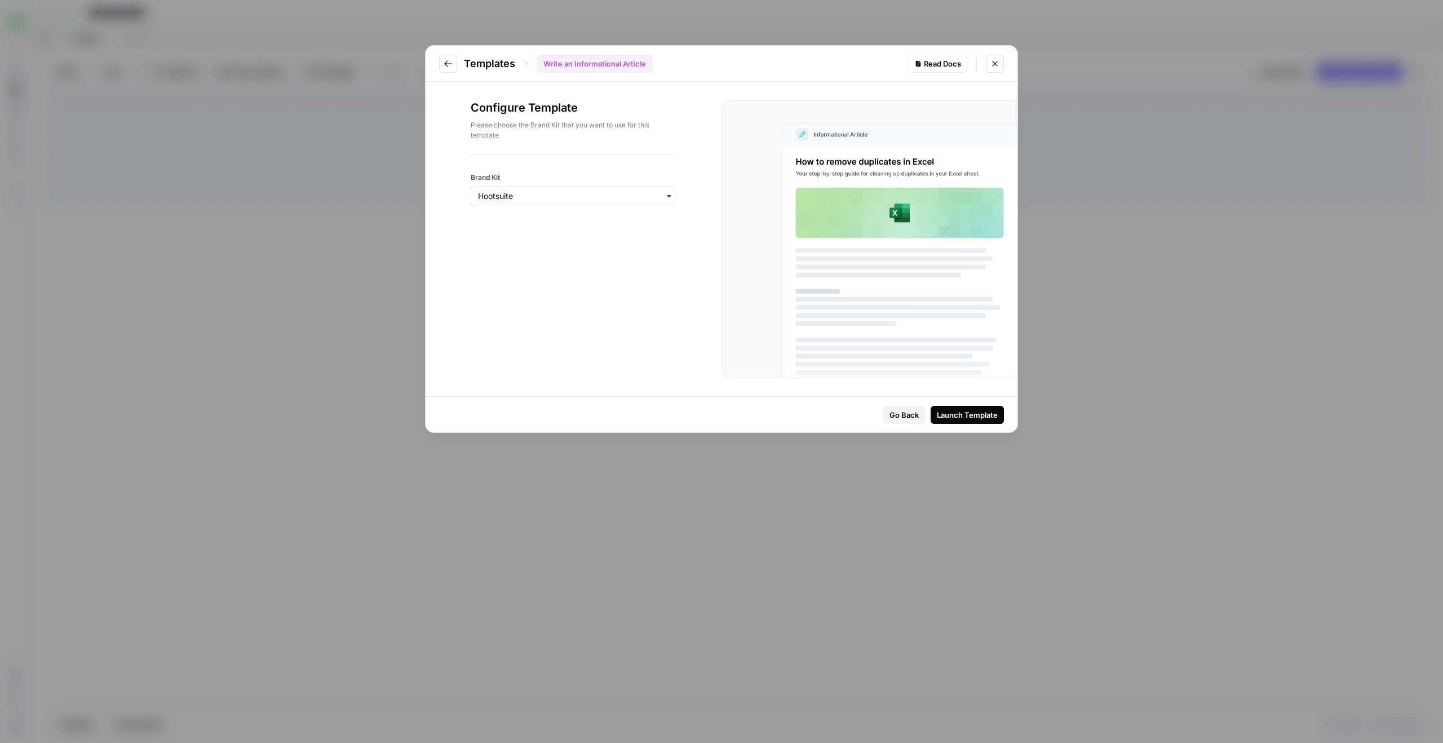
click at [956, 410] on div "Launch Template" at bounding box center [967, 414] width 61 height 11
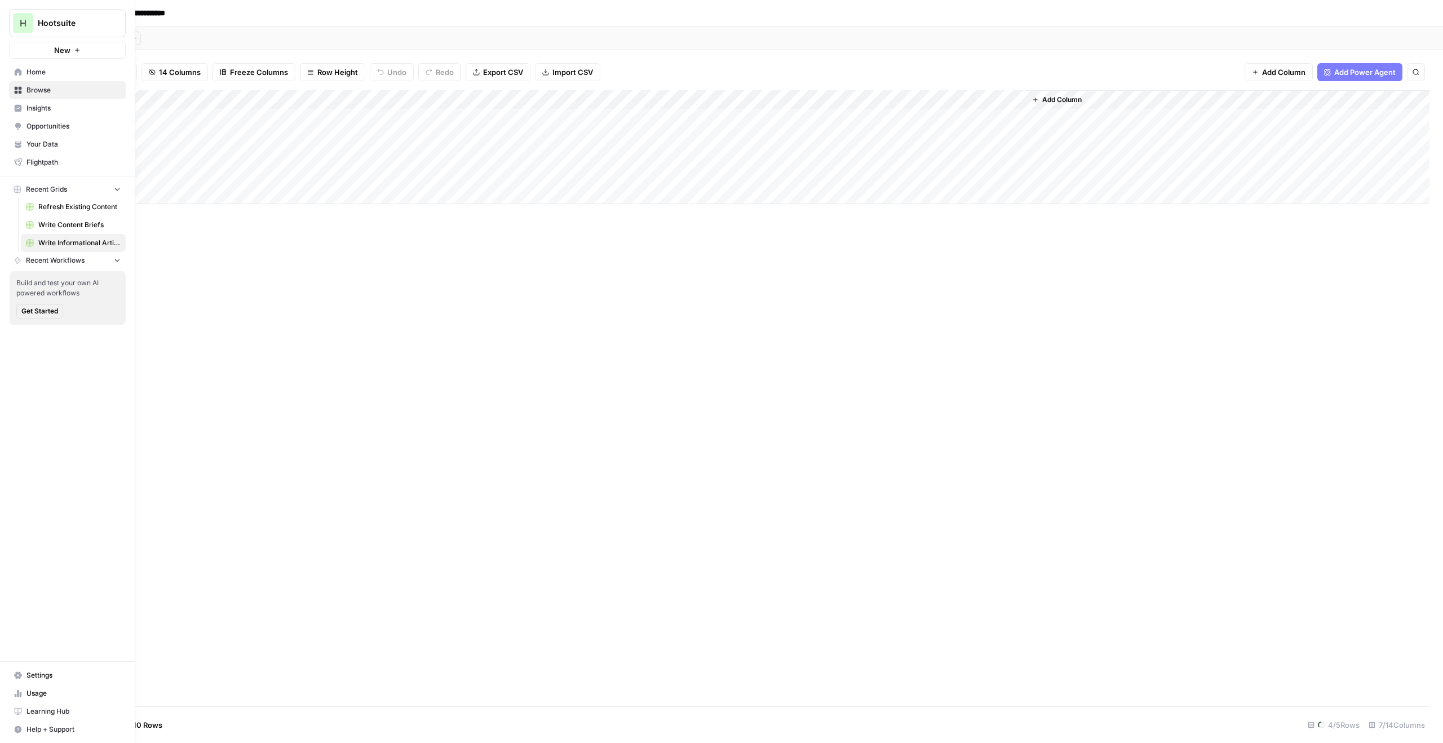
click at [85, 211] on span "Refresh Existing Content" at bounding box center [79, 207] width 82 height 10
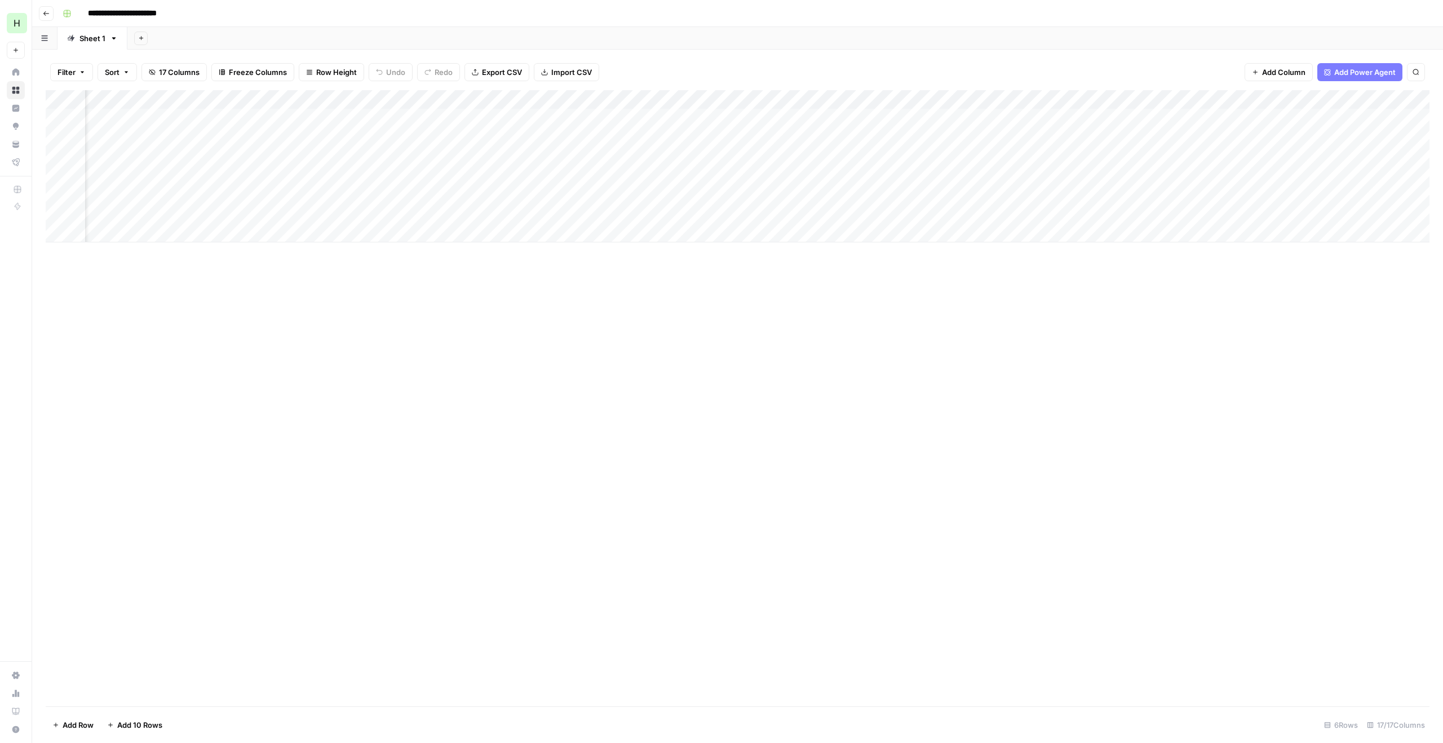
scroll to position [0, 51]
click at [1046, 115] on div "Add Column" at bounding box center [738, 166] width 1384 height 152
click at [607, 117] on div "Add Column" at bounding box center [738, 166] width 1384 height 152
click at [892, 116] on div "Add Column" at bounding box center [738, 166] width 1384 height 152
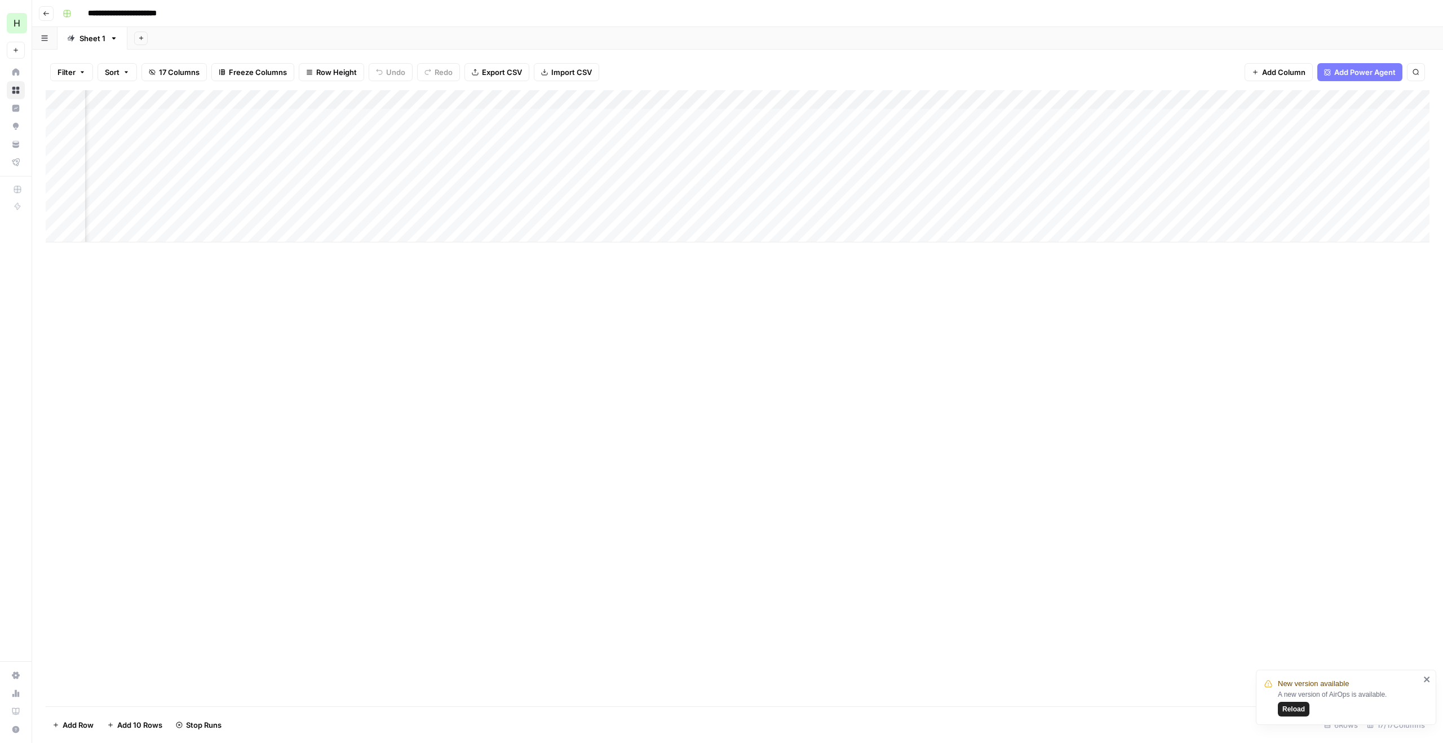
scroll to position [0, 0]
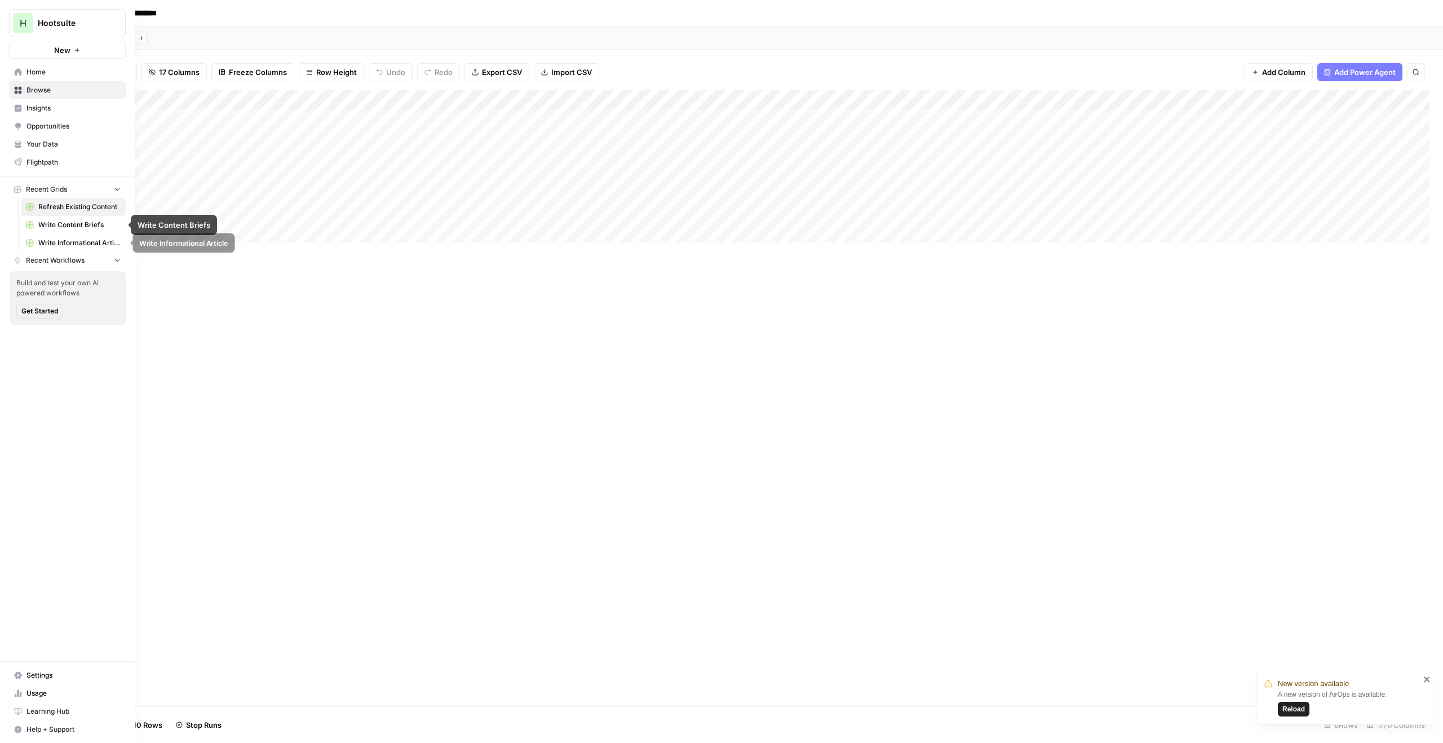
click at [72, 237] on link "Write Informational Article" at bounding box center [73, 243] width 105 height 18
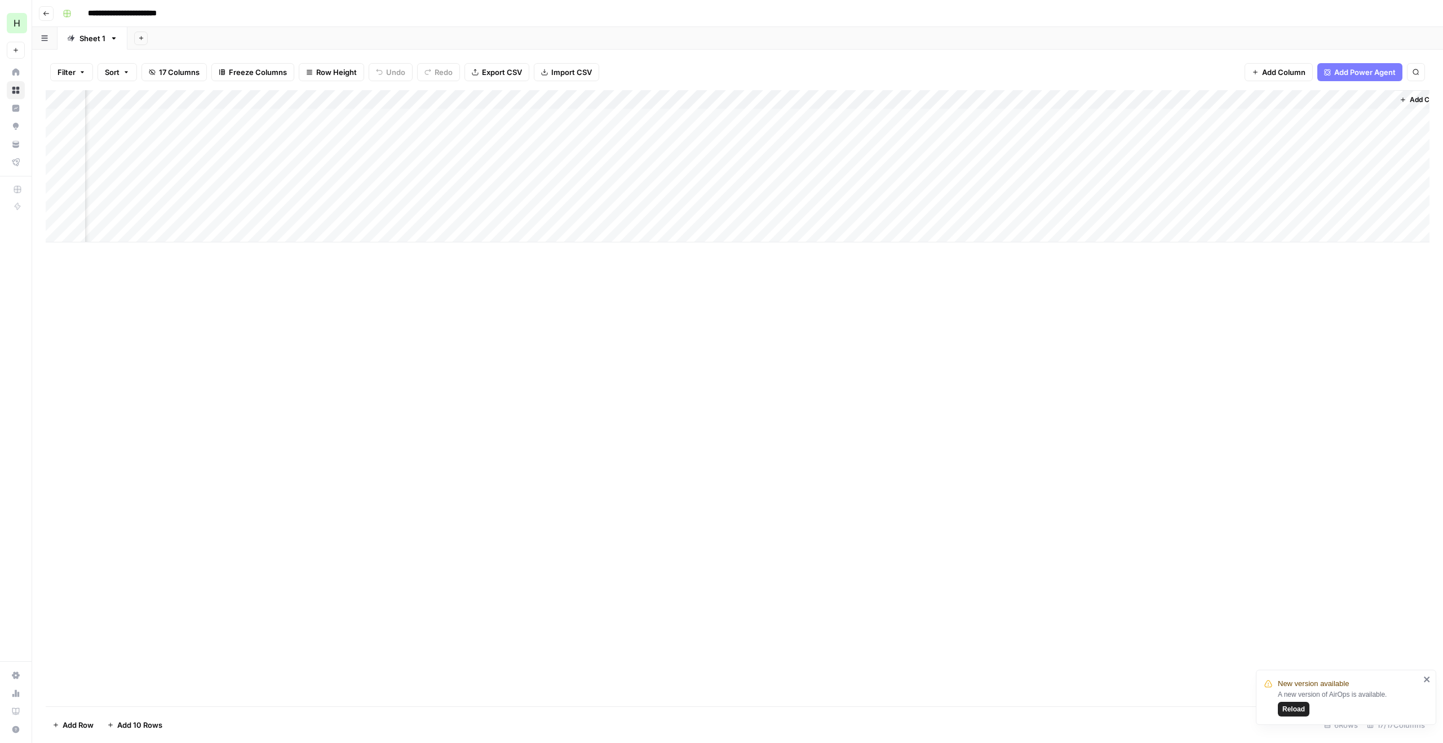
scroll to position [0, 883]
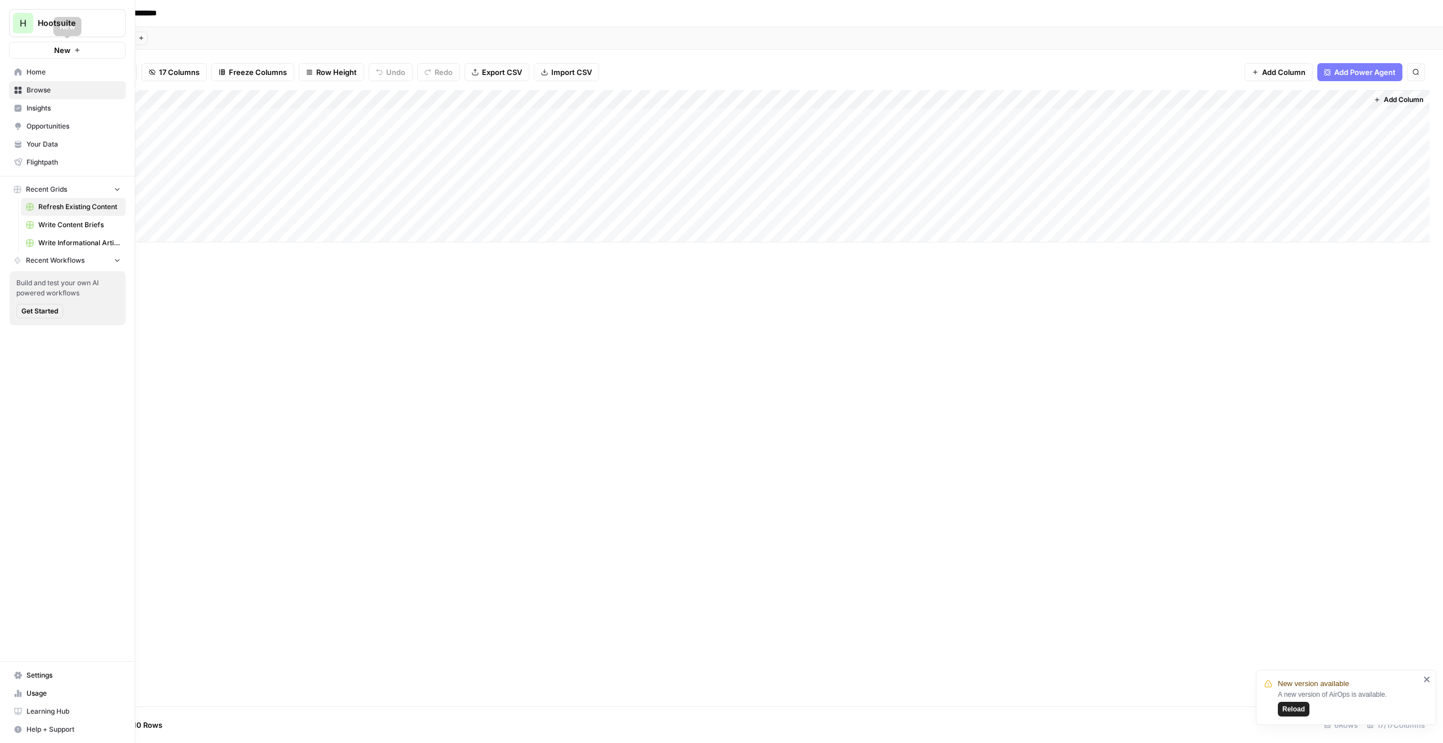
click at [61, 47] on span "New" at bounding box center [62, 50] width 16 height 11
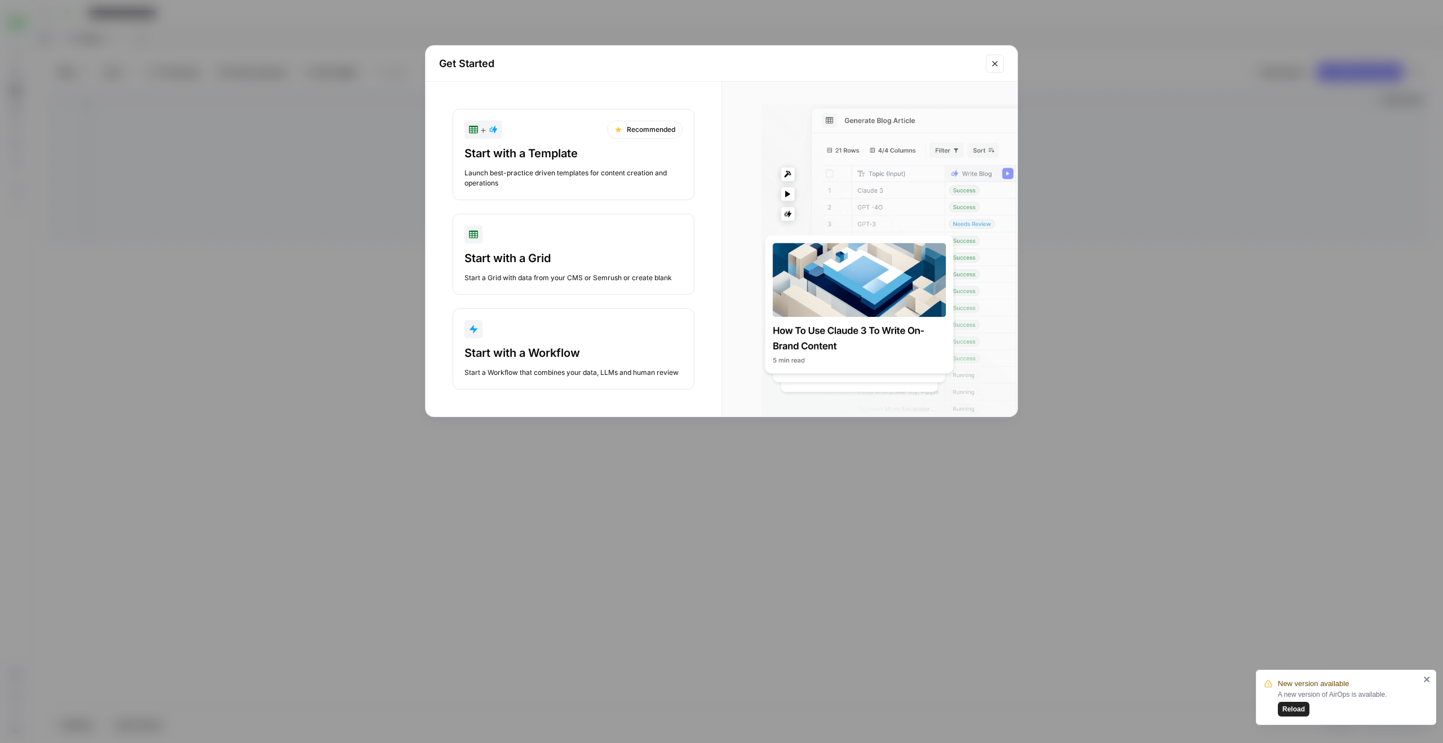
click at [997, 61] on icon "Close modal" at bounding box center [995, 63] width 9 height 9
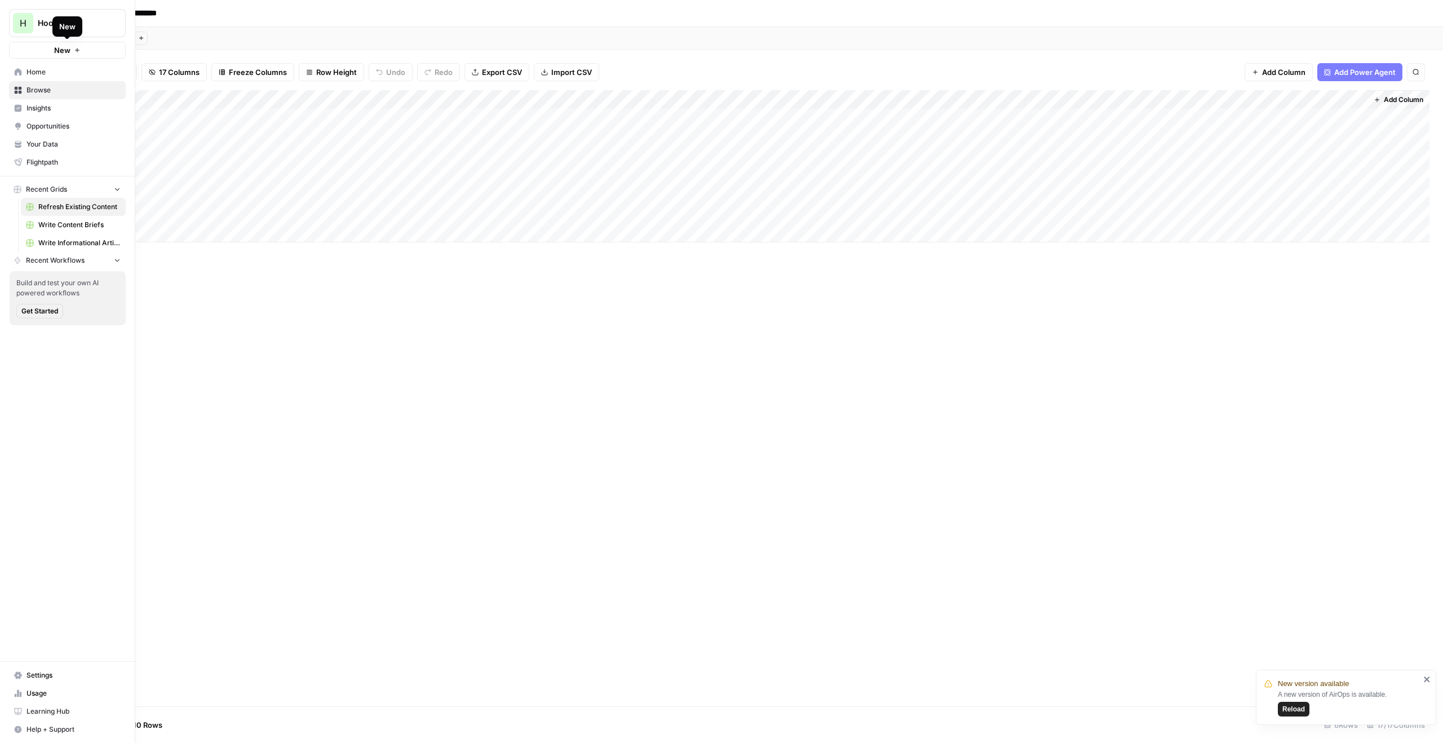
click at [38, 50] on button "New" at bounding box center [67, 50] width 117 height 17
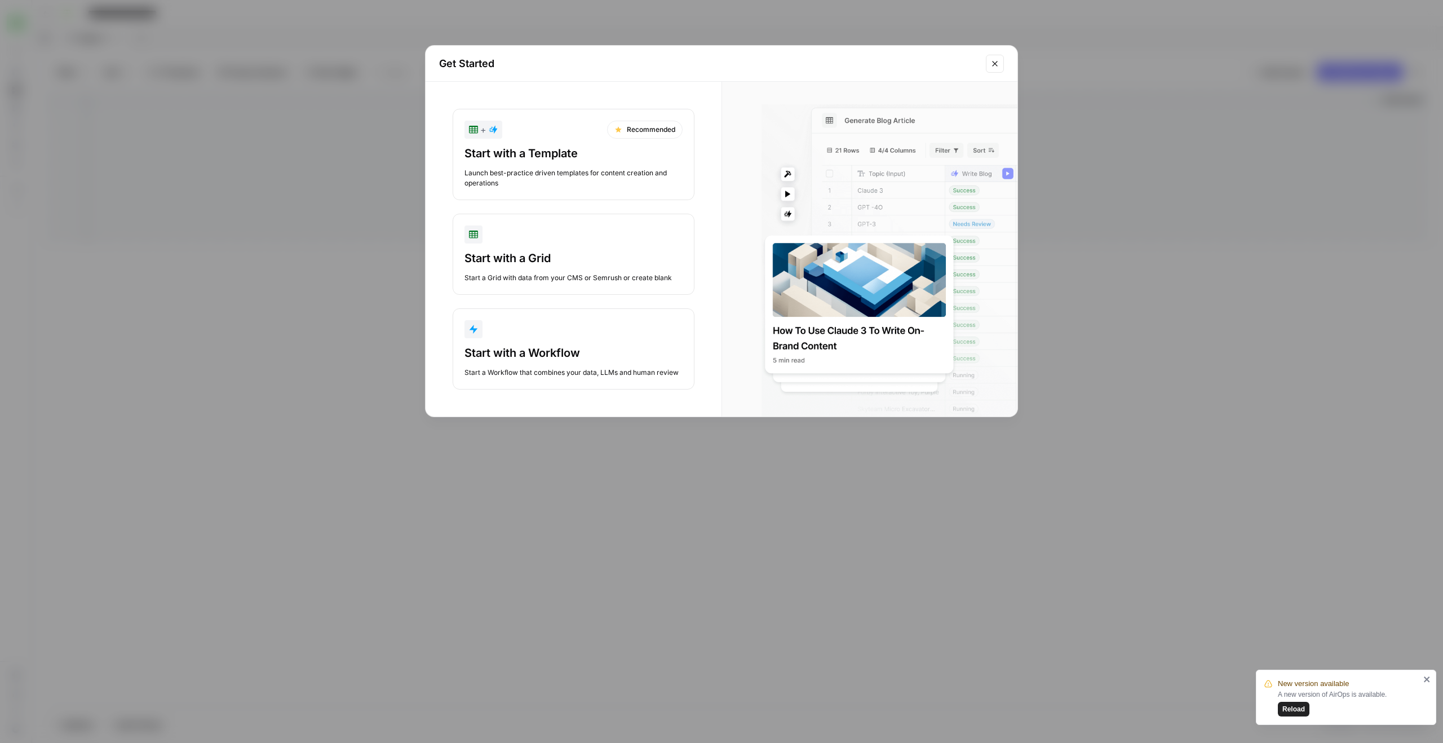
click at [371, 256] on div "Get Started + Recommended Start with a Template Launch best-practice driven tem…" at bounding box center [721, 371] width 1443 height 743
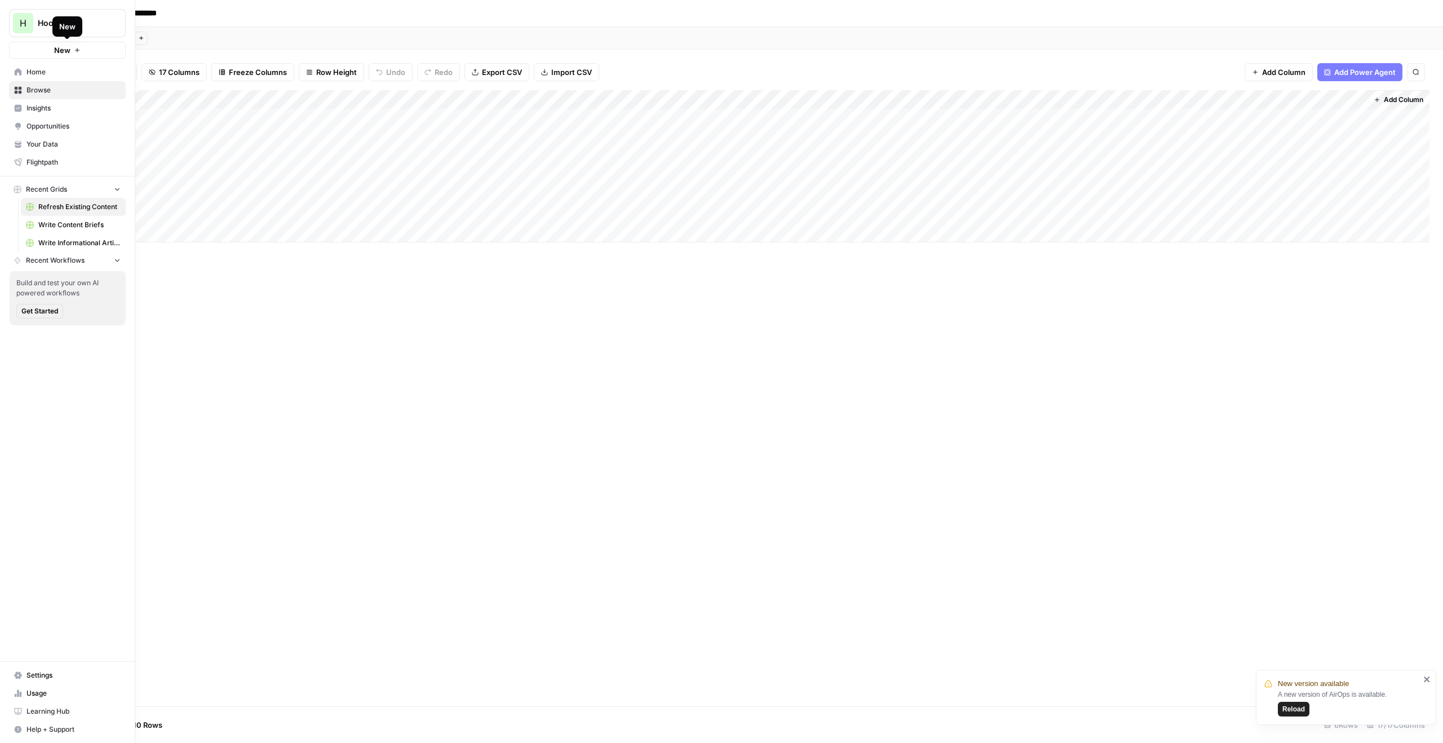
click at [70, 47] on button "New" at bounding box center [67, 50] width 117 height 17
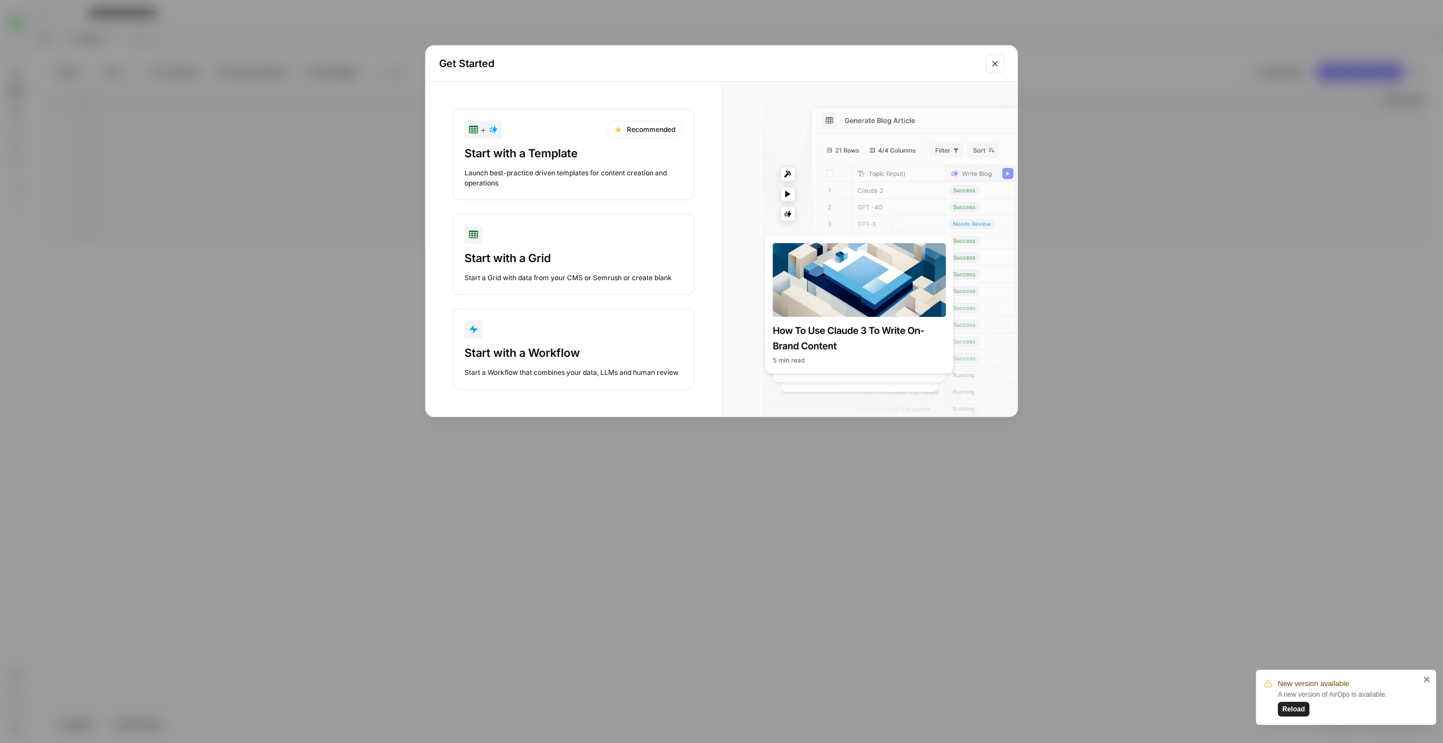
click at [223, 211] on div "Get Started + Recommended Start with a Template Launch best-practice driven tem…" at bounding box center [721, 371] width 1443 height 743
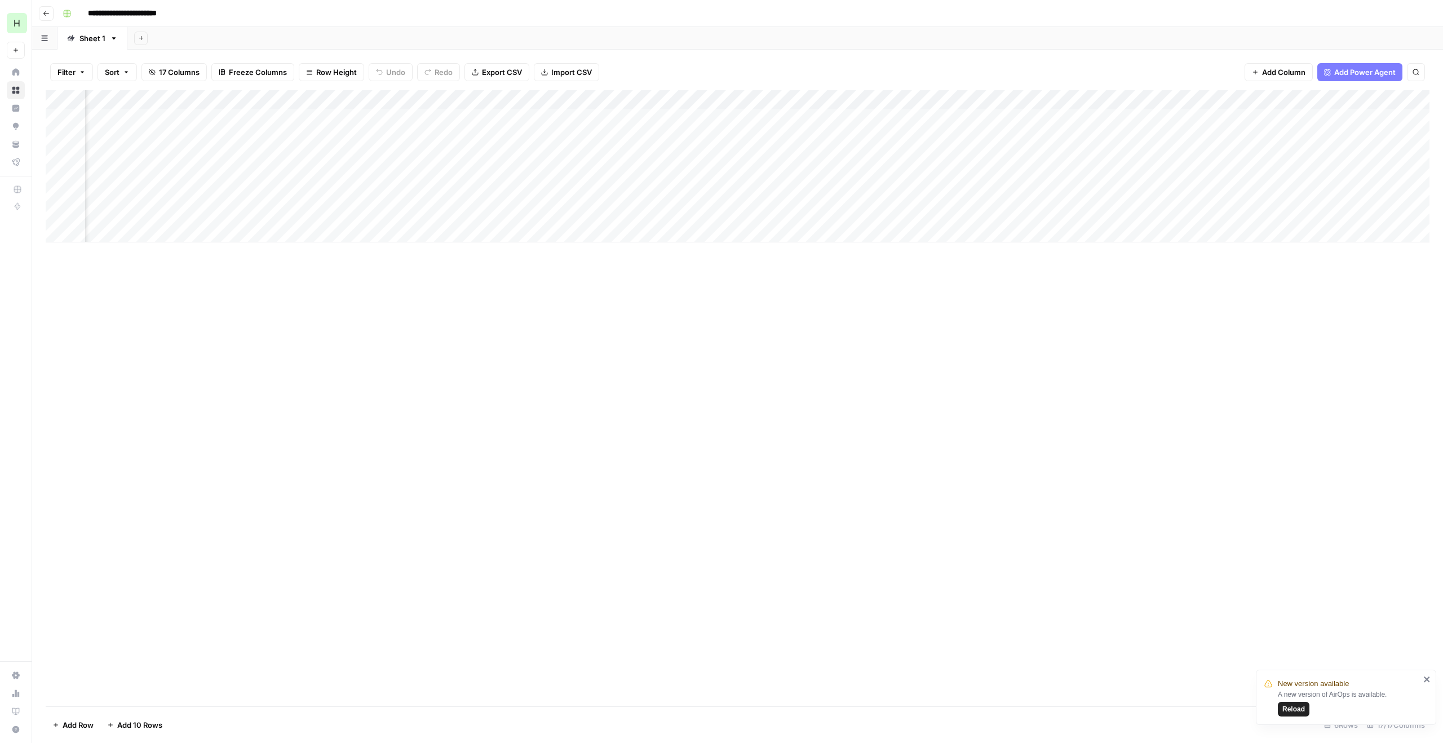
scroll to position [0, 0]
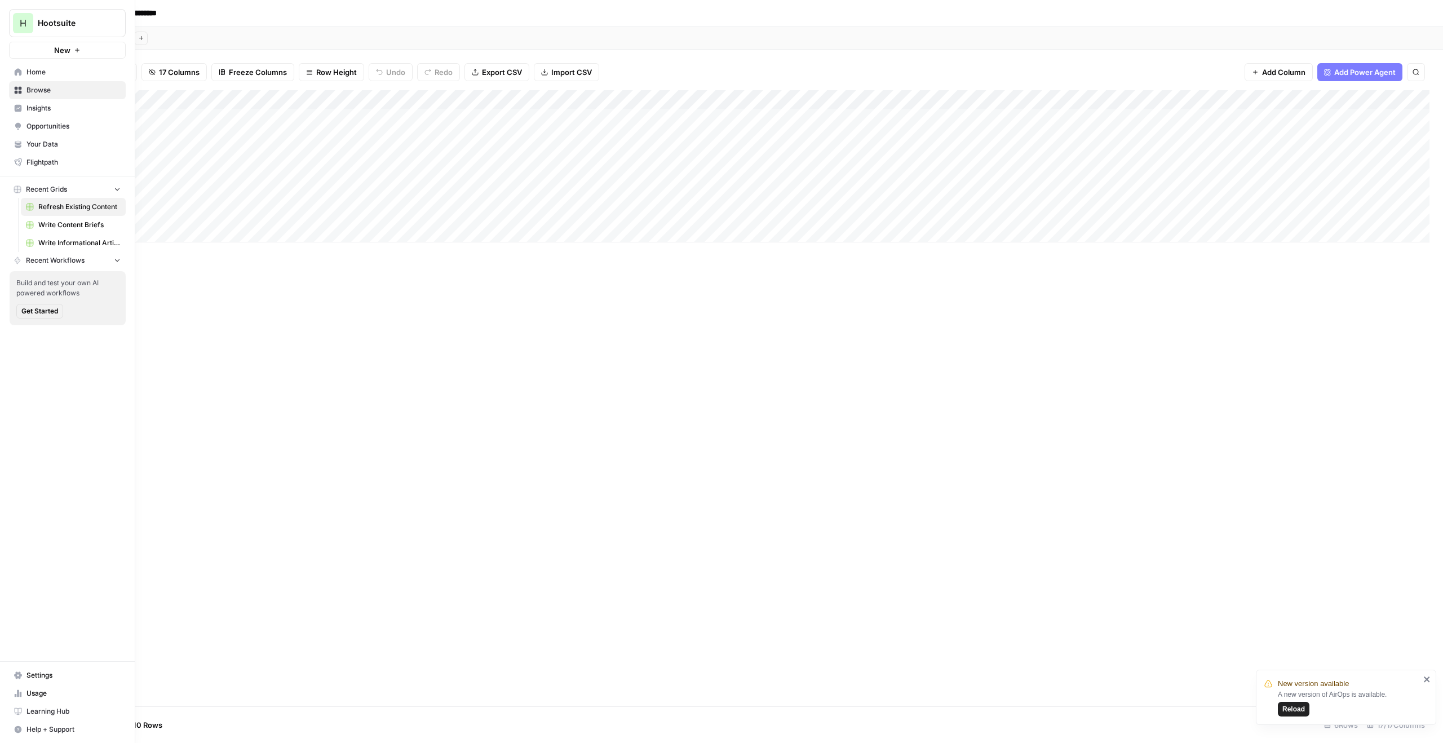
click at [58, 52] on span "New" at bounding box center [62, 50] width 16 height 11
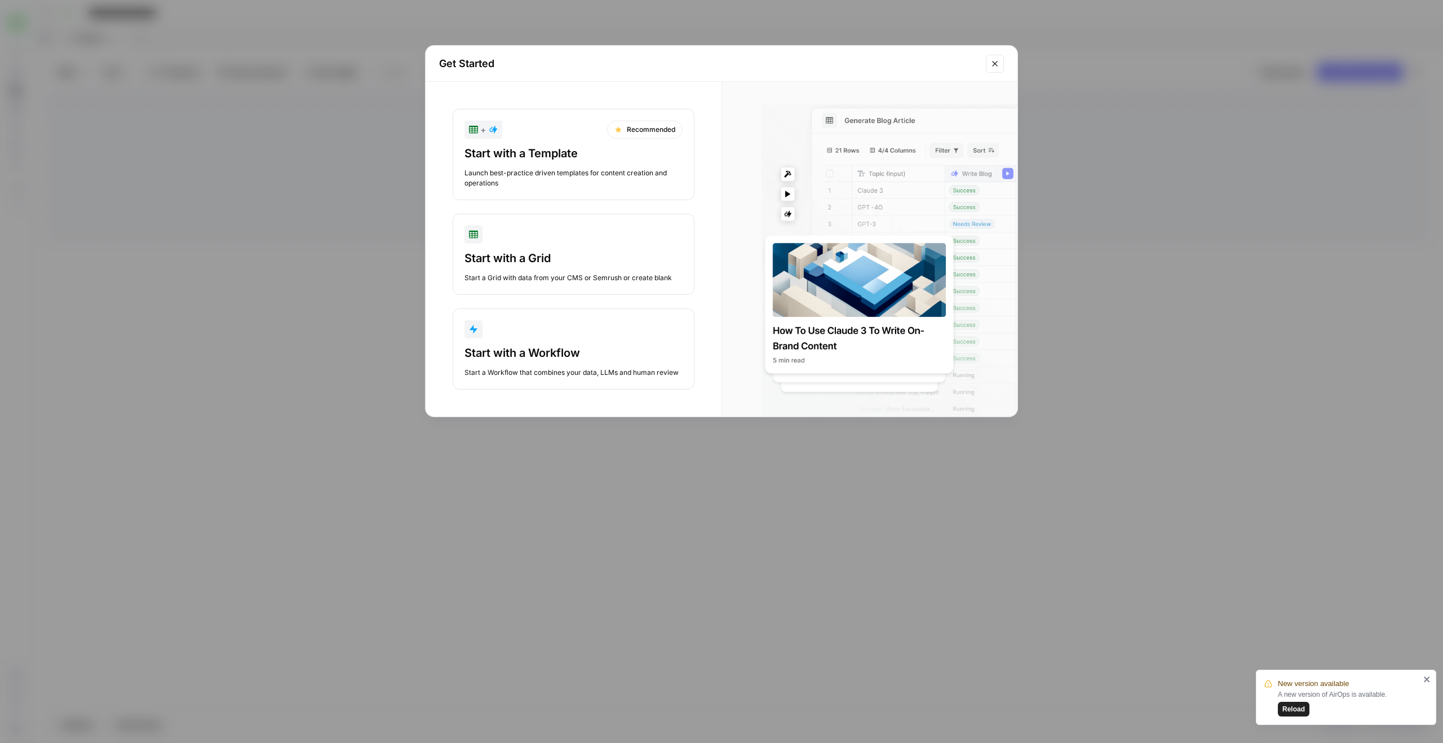
click at [280, 288] on div "Get Started + Recommended Start with a Template Launch best-practice driven tem…" at bounding box center [721, 371] width 1443 height 743
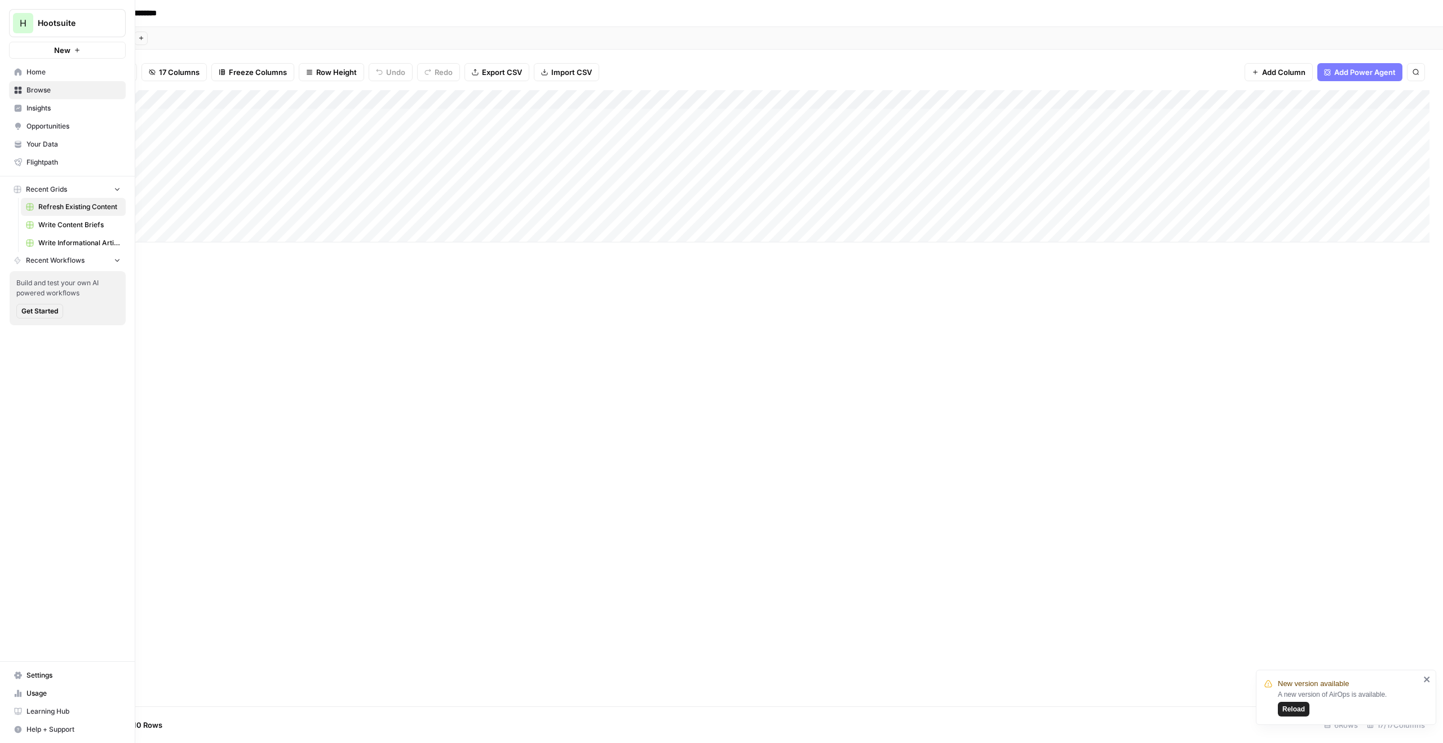
click at [45, 25] on span "Hootsuite" at bounding box center [72, 22] width 68 height 11
click at [78, 269] on span "Create Workspace" at bounding box center [106, 273] width 154 height 11
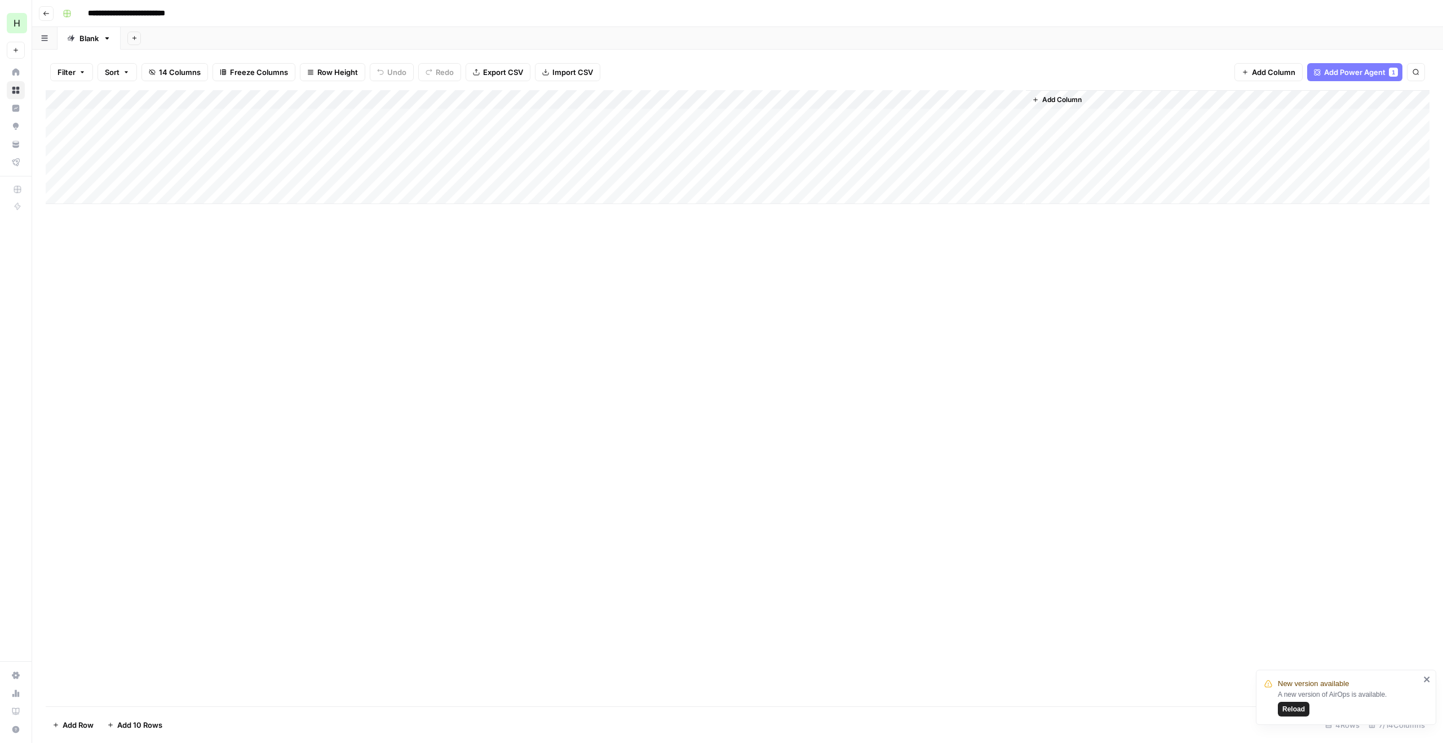
click at [321, 117] on div "Add Column" at bounding box center [738, 147] width 1384 height 114
click at [316, 135] on div "Add Column" at bounding box center [738, 147] width 1384 height 114
click at [391, 117] on div "Add Column" at bounding box center [738, 147] width 1384 height 114
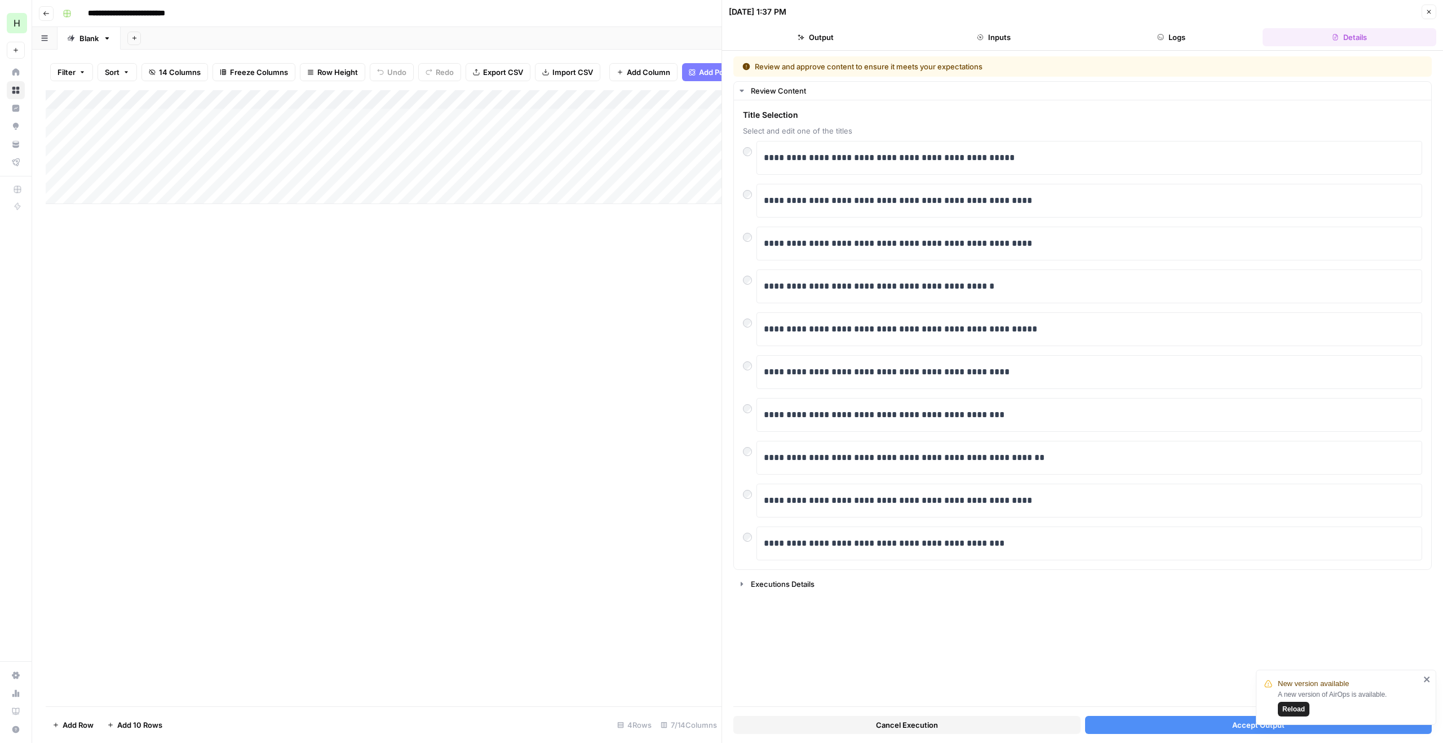
click at [1149, 727] on button "Accept Output" at bounding box center [1258, 725] width 347 height 18
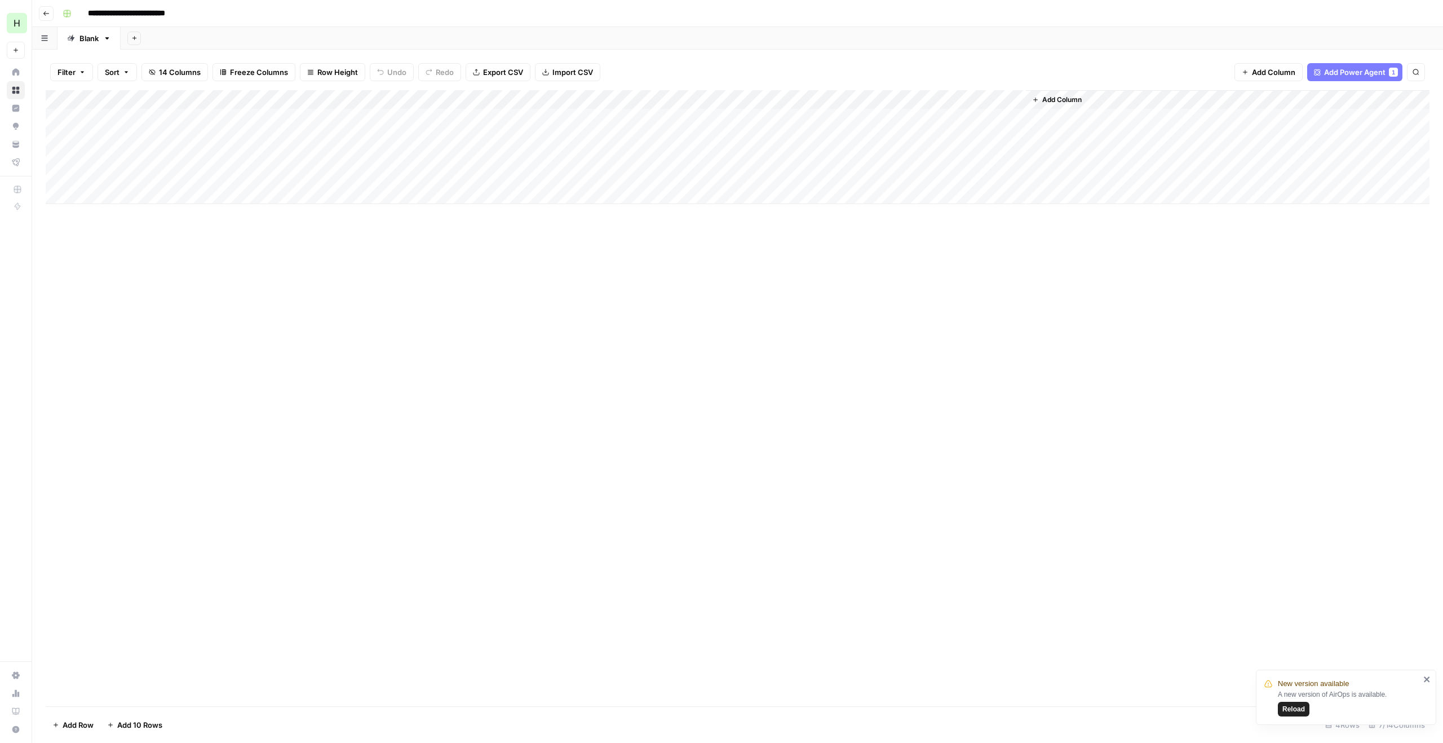
click at [585, 116] on div "Add Column" at bounding box center [738, 147] width 1384 height 114
click at [178, 117] on div "Add Column" at bounding box center [738, 147] width 1384 height 114
click at [182, 134] on div "Add Column" at bounding box center [738, 147] width 1384 height 114
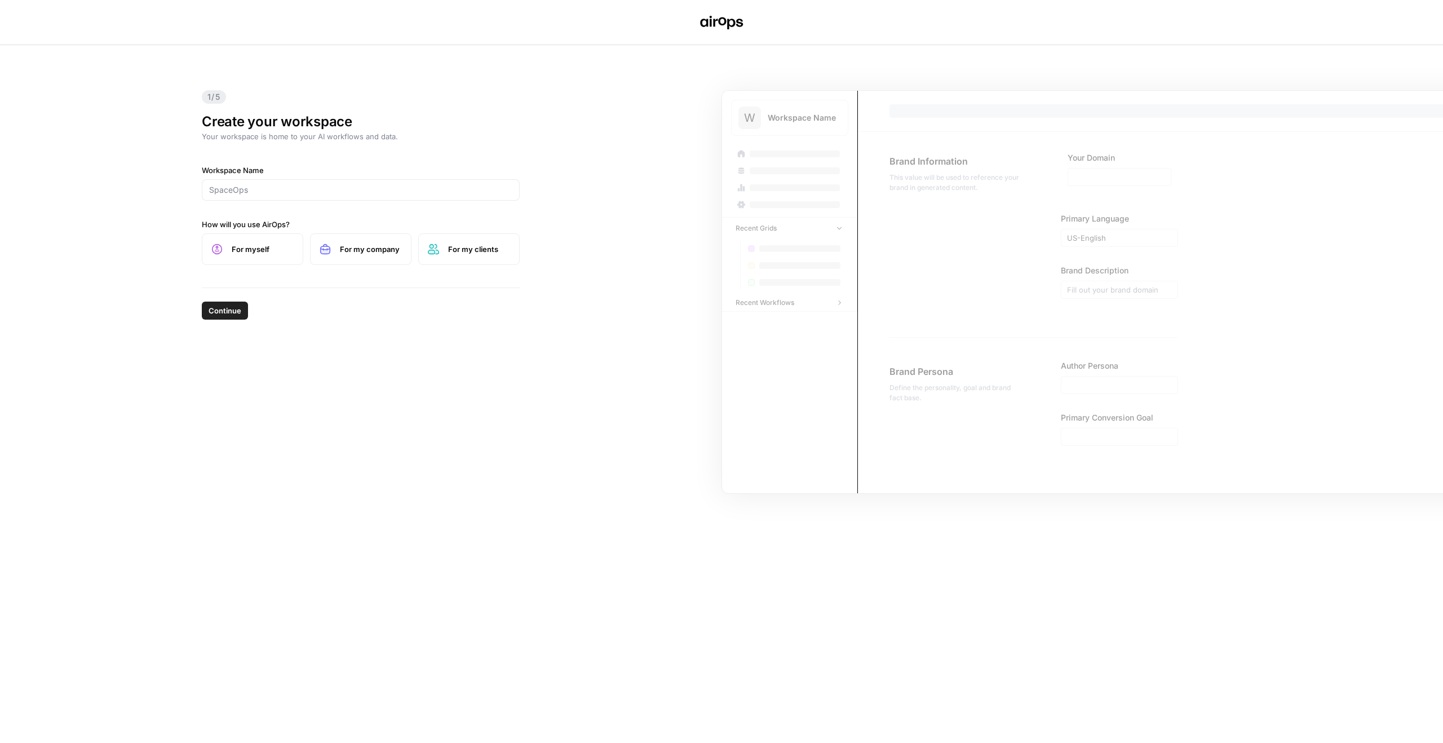
click at [261, 183] on div at bounding box center [361, 189] width 318 height 21
type input "CoStar"
click at [283, 250] on span "For myself" at bounding box center [263, 249] width 62 height 11
click at [227, 314] on span "Continue" at bounding box center [225, 310] width 33 height 11
click at [277, 191] on input "Workspace Name" at bounding box center [360, 189] width 303 height 11
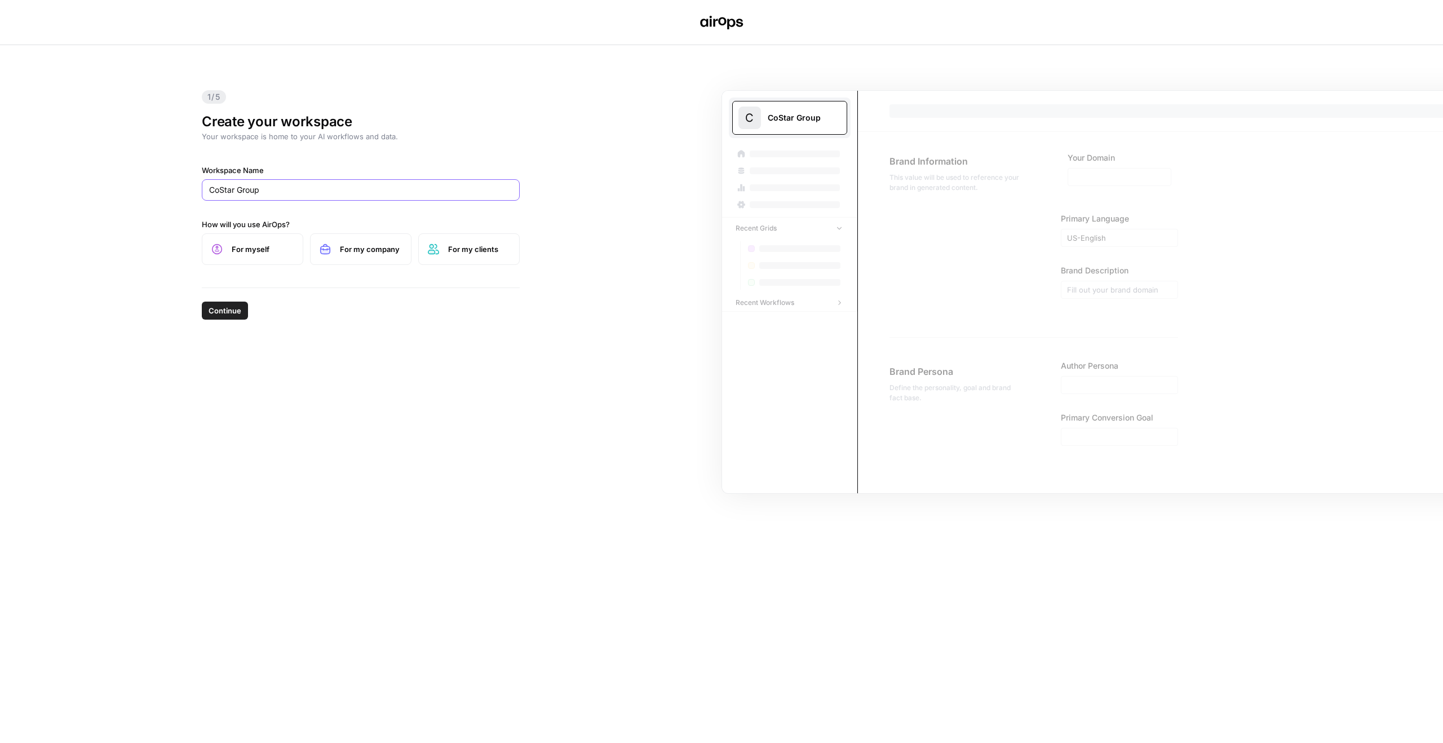
type input "CoStar Group"
click at [245, 250] on span "For myself" at bounding box center [263, 249] width 62 height 11
click at [236, 313] on span "Continue" at bounding box center [225, 310] width 33 height 11
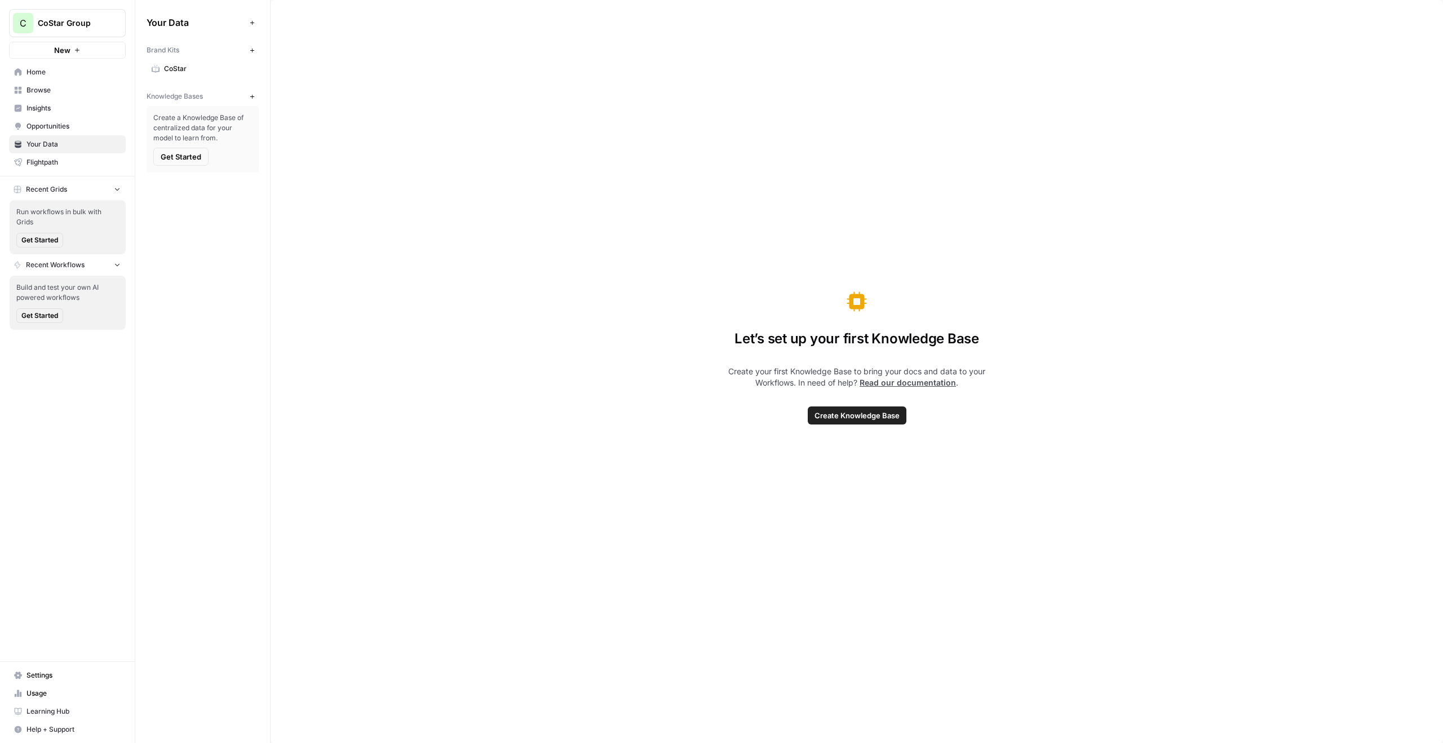
click at [253, 52] on icon "button" at bounding box center [252, 50] width 6 height 6
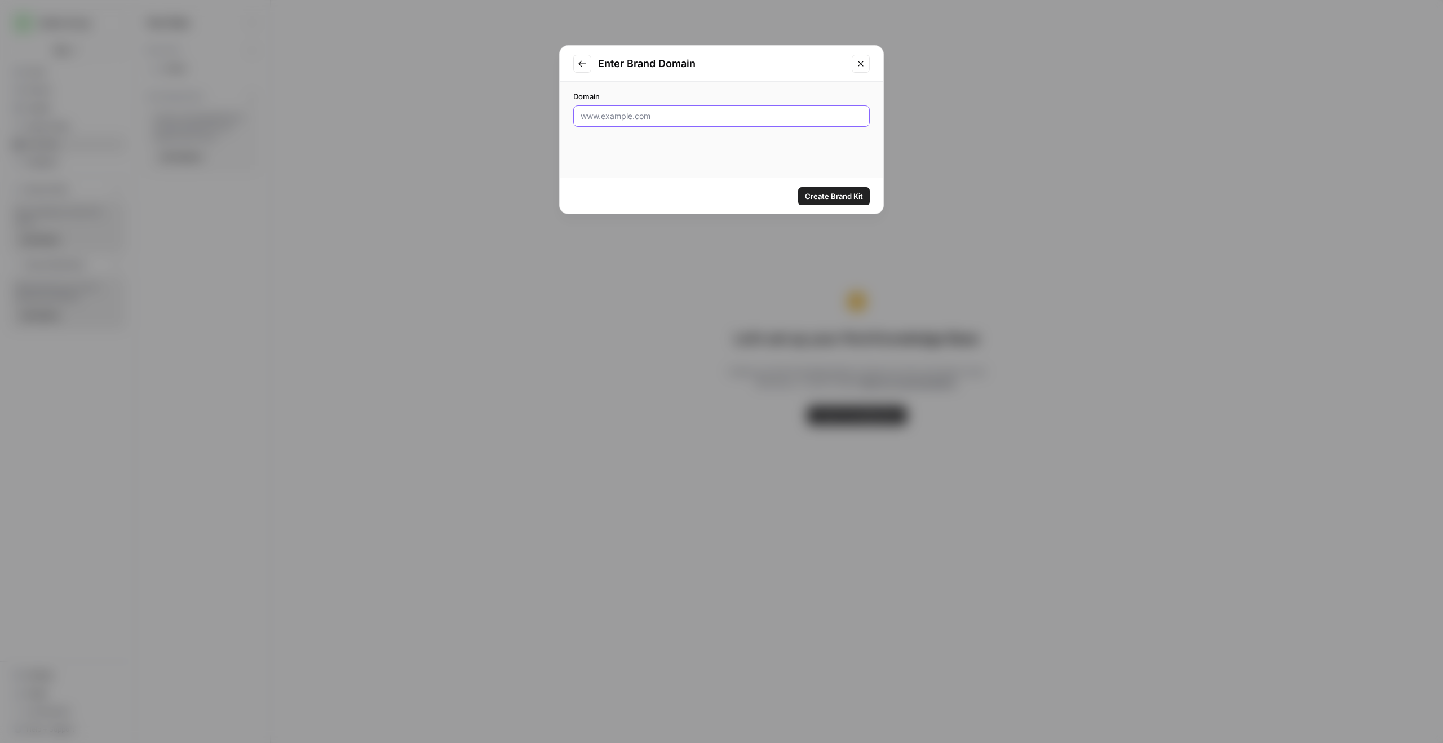
click at [607, 120] on input "Domain" at bounding box center [722, 115] width 282 height 11
paste input "https://www.loopnet.com/"
type input "https://www.loopnet.com/"
click at [857, 197] on span "Create Brand Kit" at bounding box center [834, 196] width 58 height 11
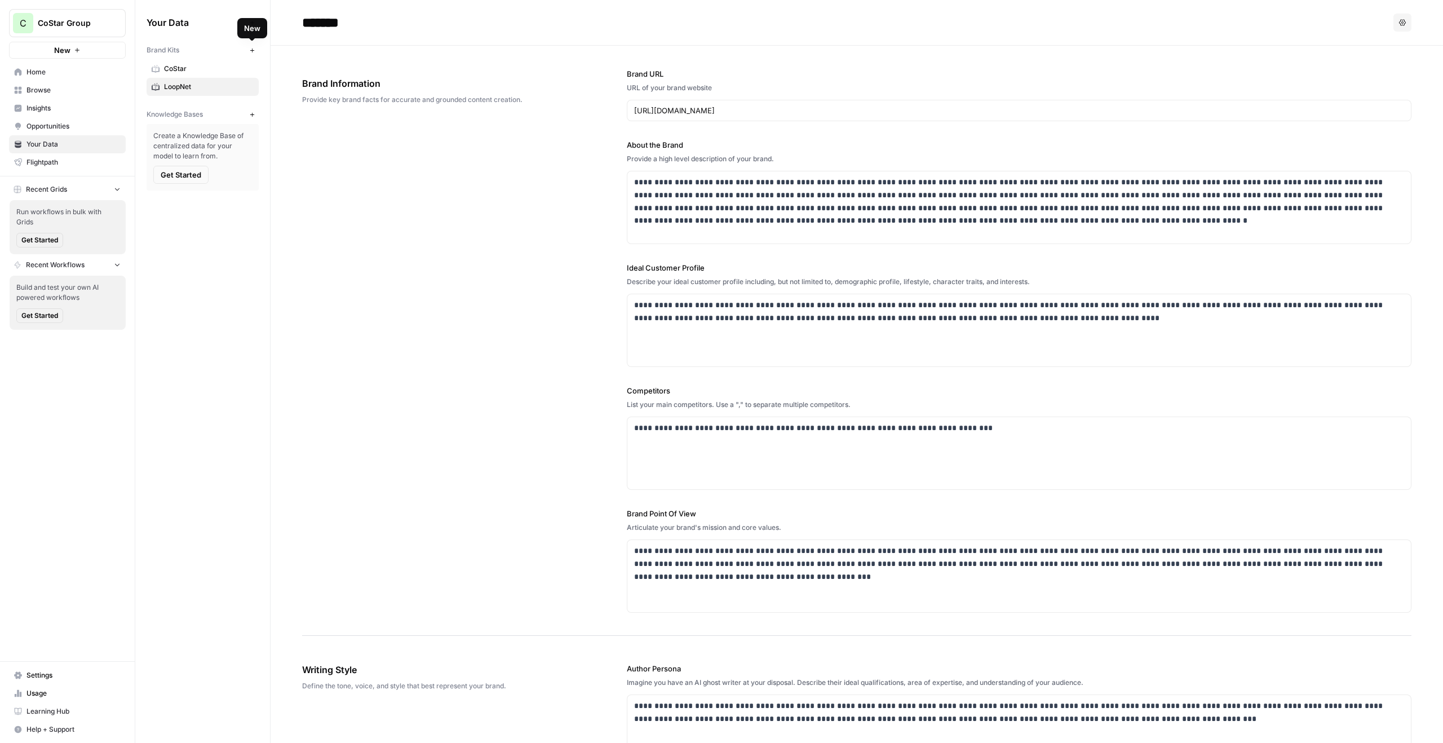
click at [253, 50] on icon "button" at bounding box center [252, 50] width 4 height 4
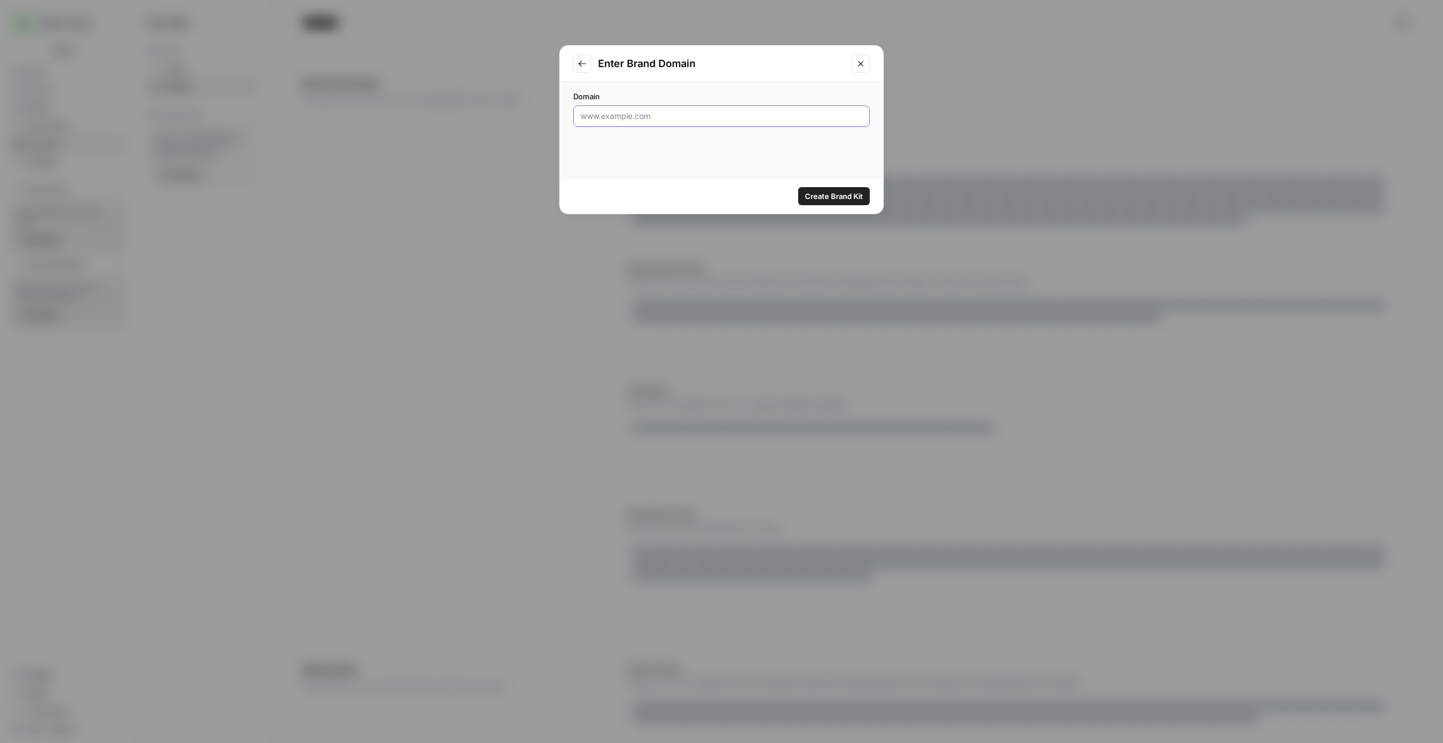
click at [633, 120] on input "Domain" at bounding box center [722, 115] width 282 height 11
paste input "https://www.homes.com/"
type input "https://www.homes.com/"
click at [832, 198] on span "Create Brand Kit" at bounding box center [834, 196] width 58 height 11
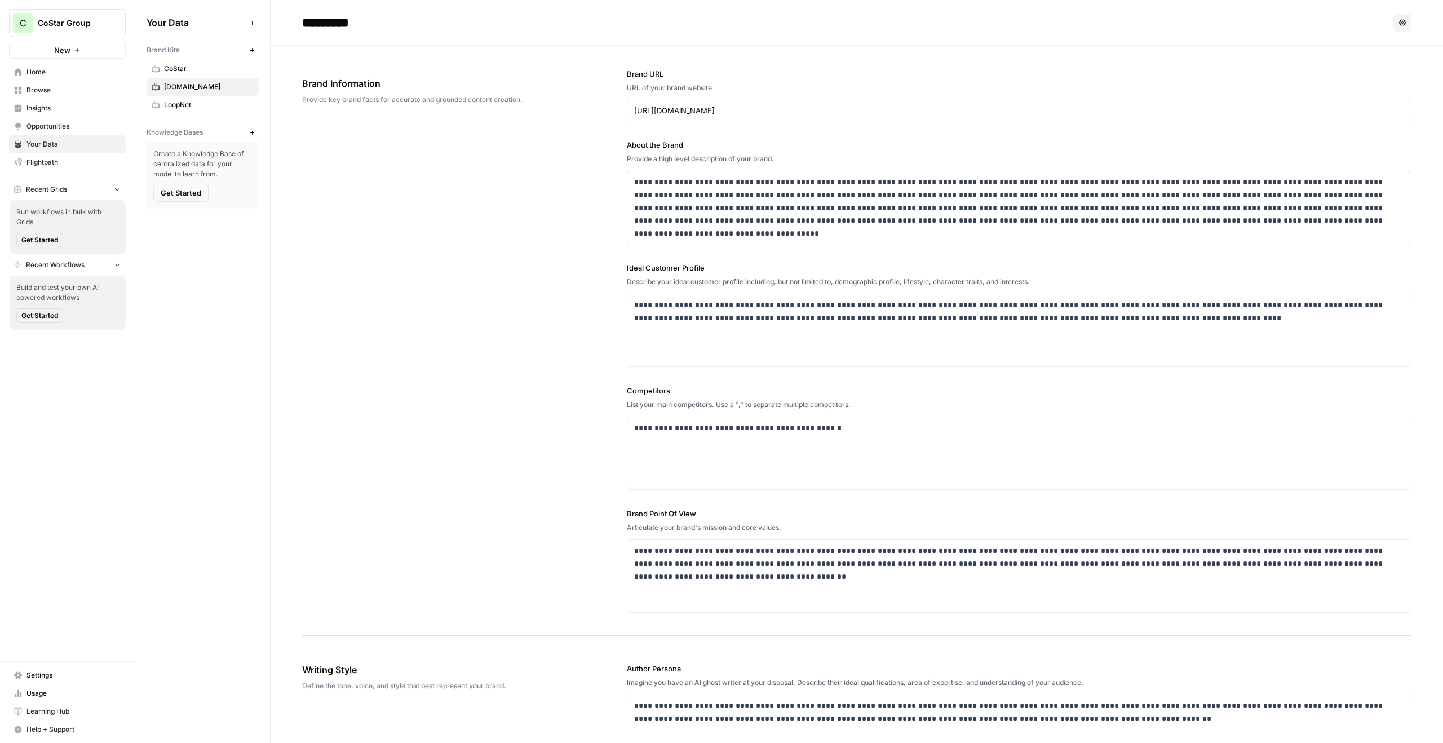
click at [450, 253] on div "**********" at bounding box center [856, 341] width 1109 height 590
click at [255, 134] on button "New" at bounding box center [252, 133] width 14 height 14
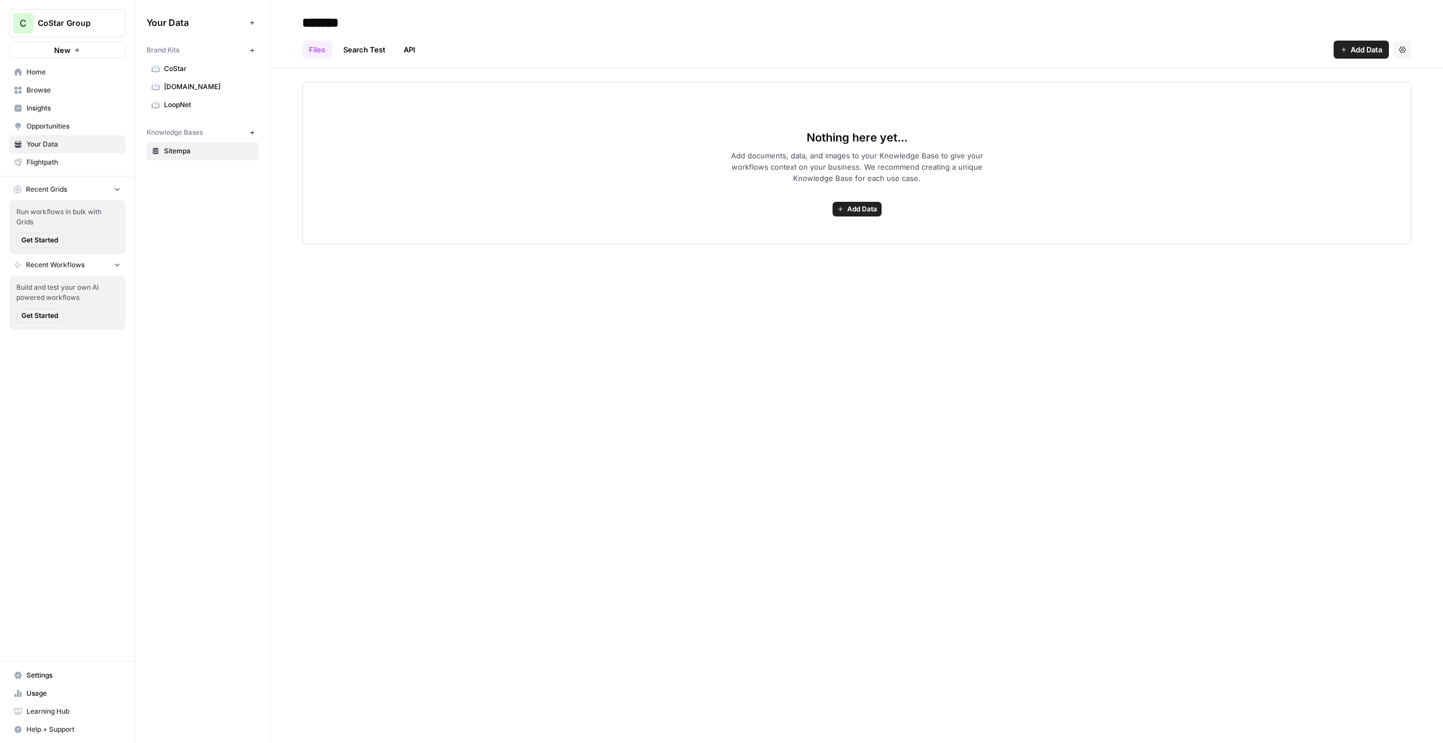
type input "*******"
click at [251, 131] on icon "button" at bounding box center [252, 133] width 6 height 6
click at [322, 19] on input "*********" at bounding box center [388, 22] width 180 height 23
type input "*********"
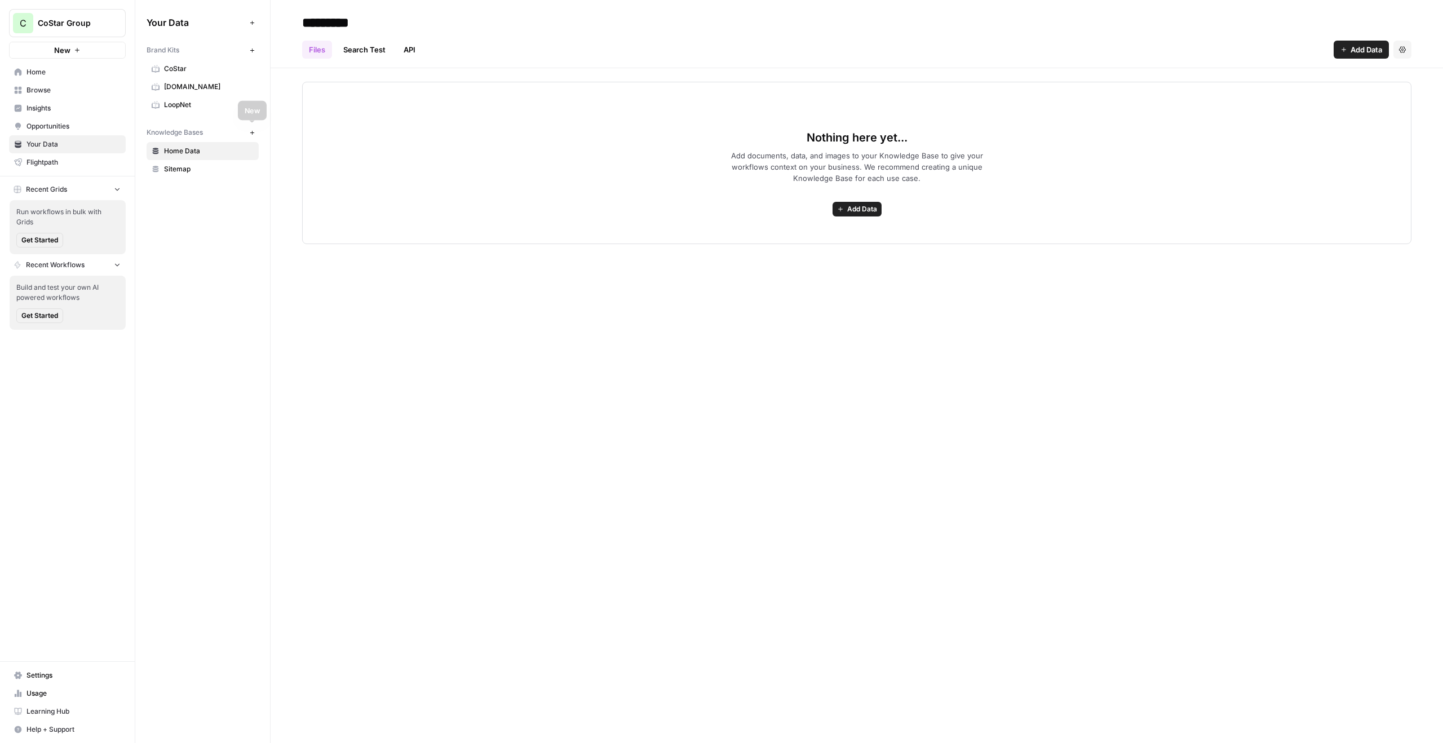
click at [251, 130] on icon "button" at bounding box center [252, 133] width 6 height 6
type input "**********"
click at [249, 136] on button "New" at bounding box center [252, 133] width 14 height 14
type input "*"
type input "**********"
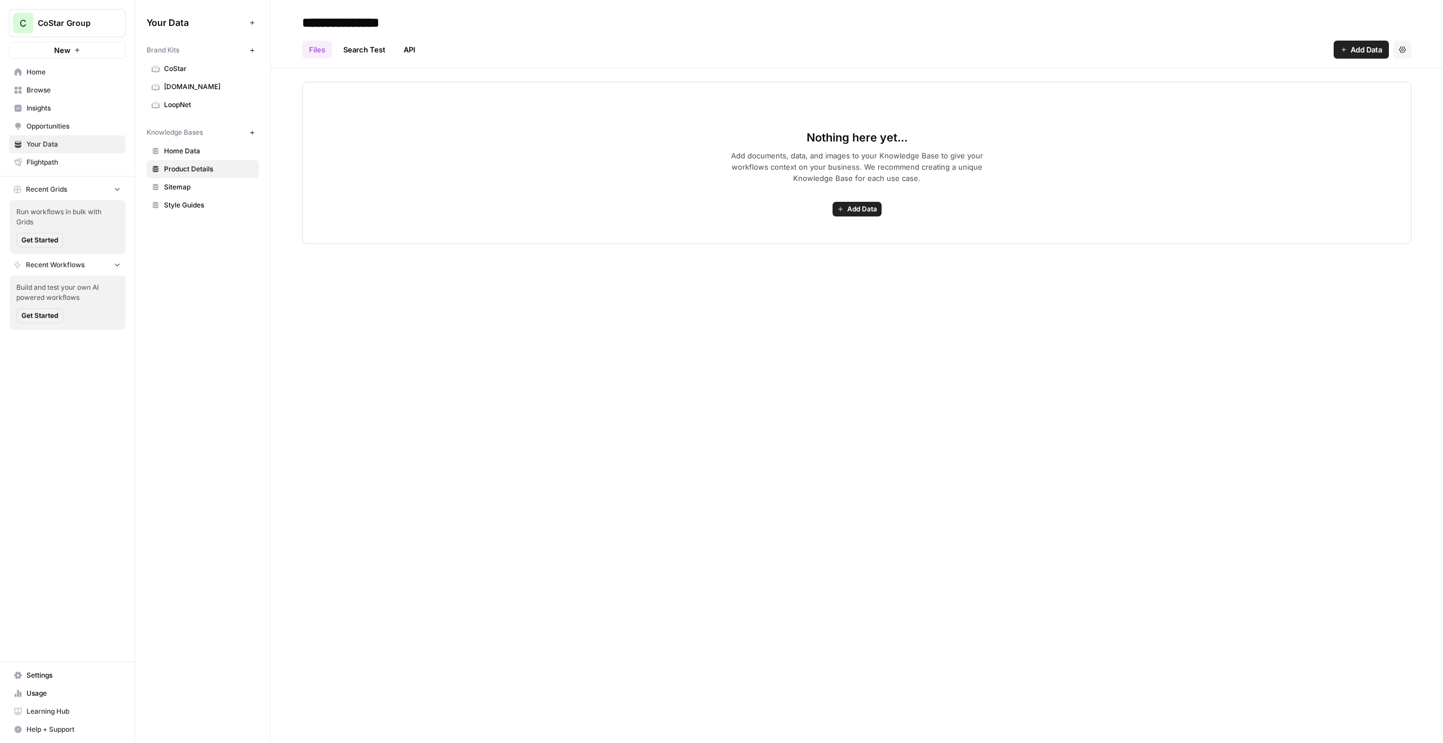
click at [250, 134] on icon "button" at bounding box center [252, 133] width 6 height 6
type input "*"
type input "**********"
click at [110, 185] on button "Recent Grids" at bounding box center [67, 189] width 117 height 17
click at [113, 183] on button "Recent Grids" at bounding box center [67, 189] width 117 height 17
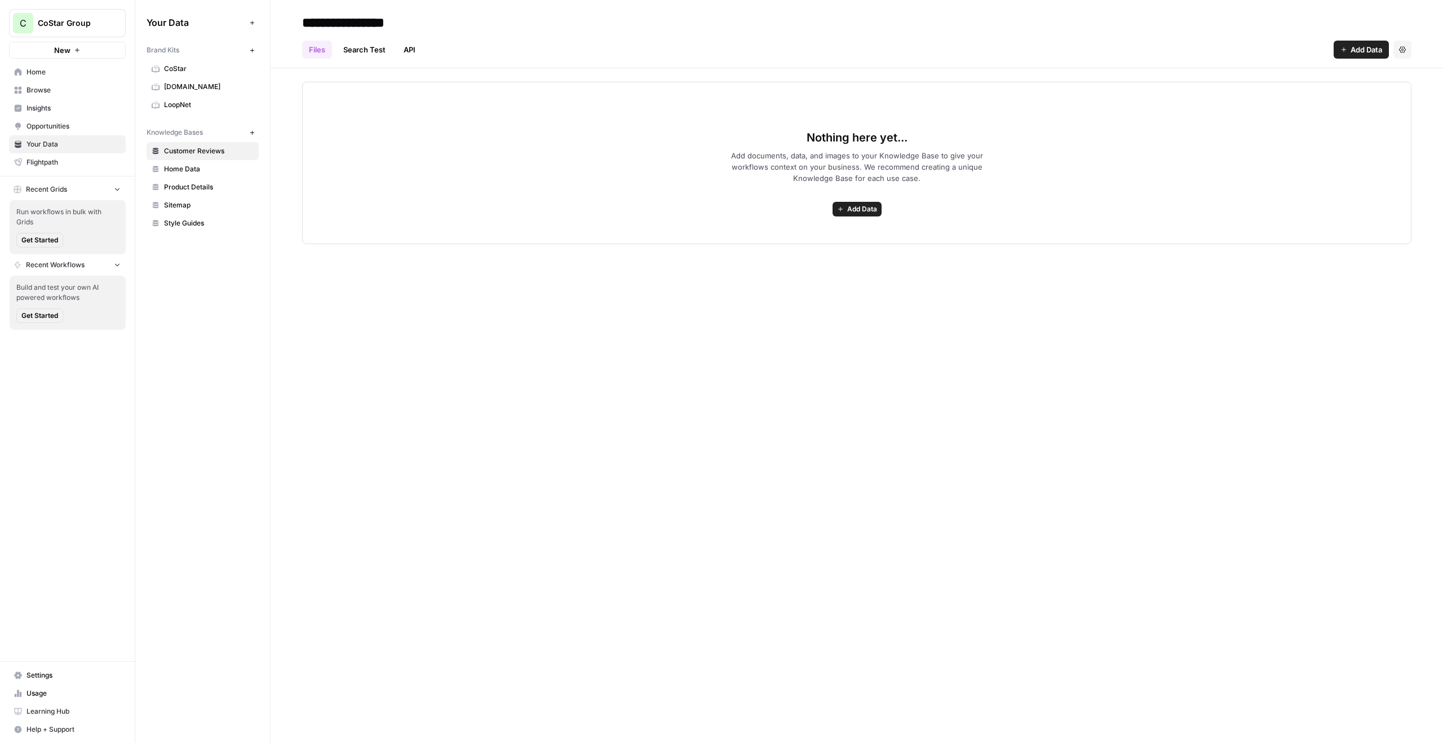
click at [46, 239] on span "Get Started" at bounding box center [39, 240] width 37 height 10
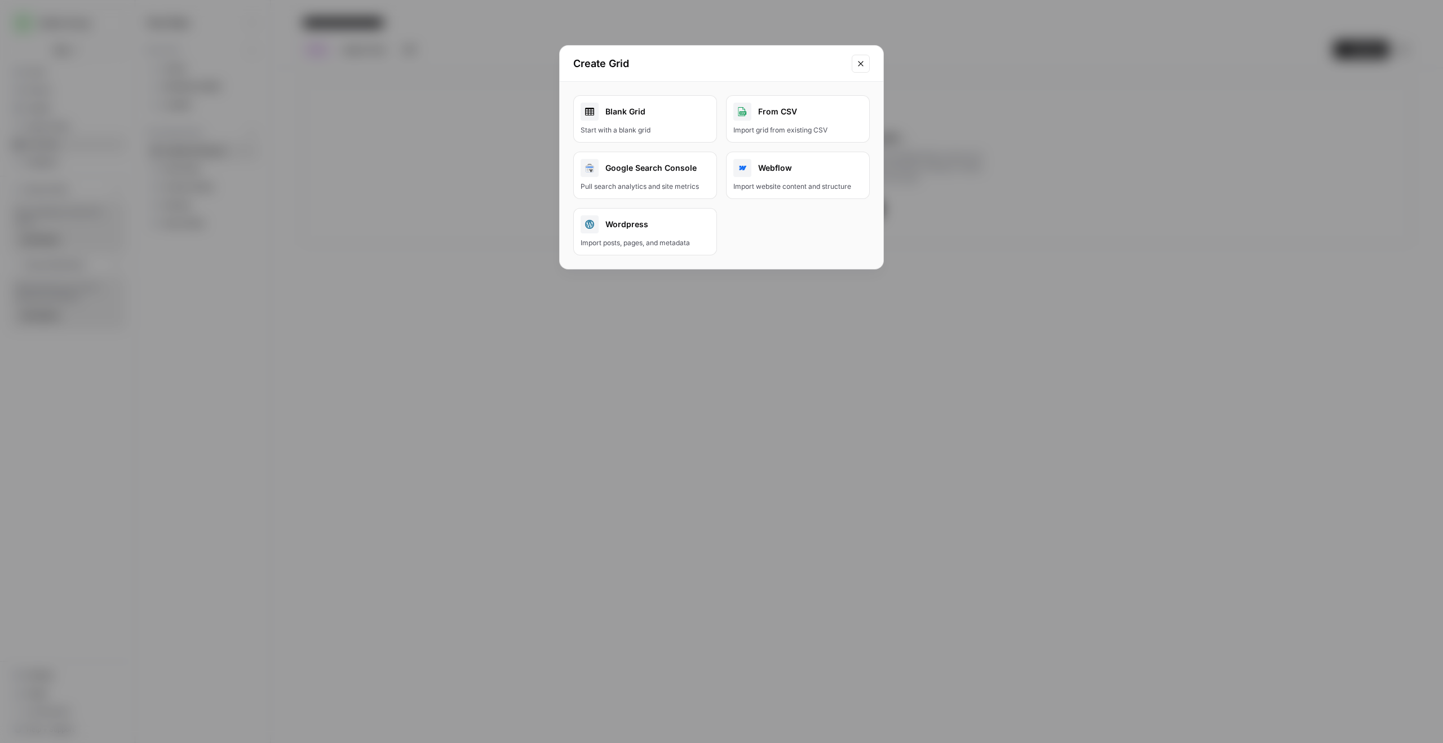
click at [459, 189] on div "Create Grid Blank Grid Start with a blank grid From CSV Import grid from existi…" at bounding box center [721, 371] width 1443 height 743
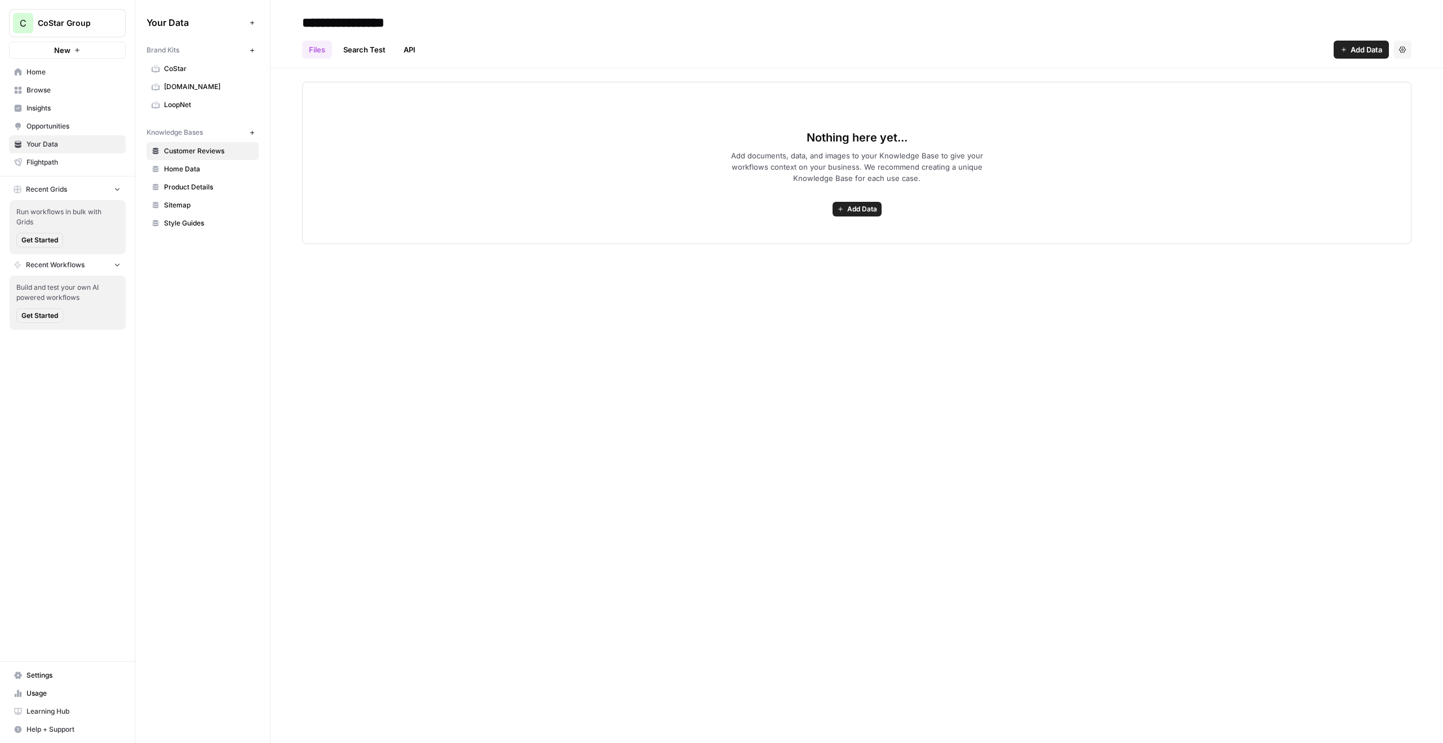
click at [98, 45] on button "New" at bounding box center [67, 50] width 117 height 17
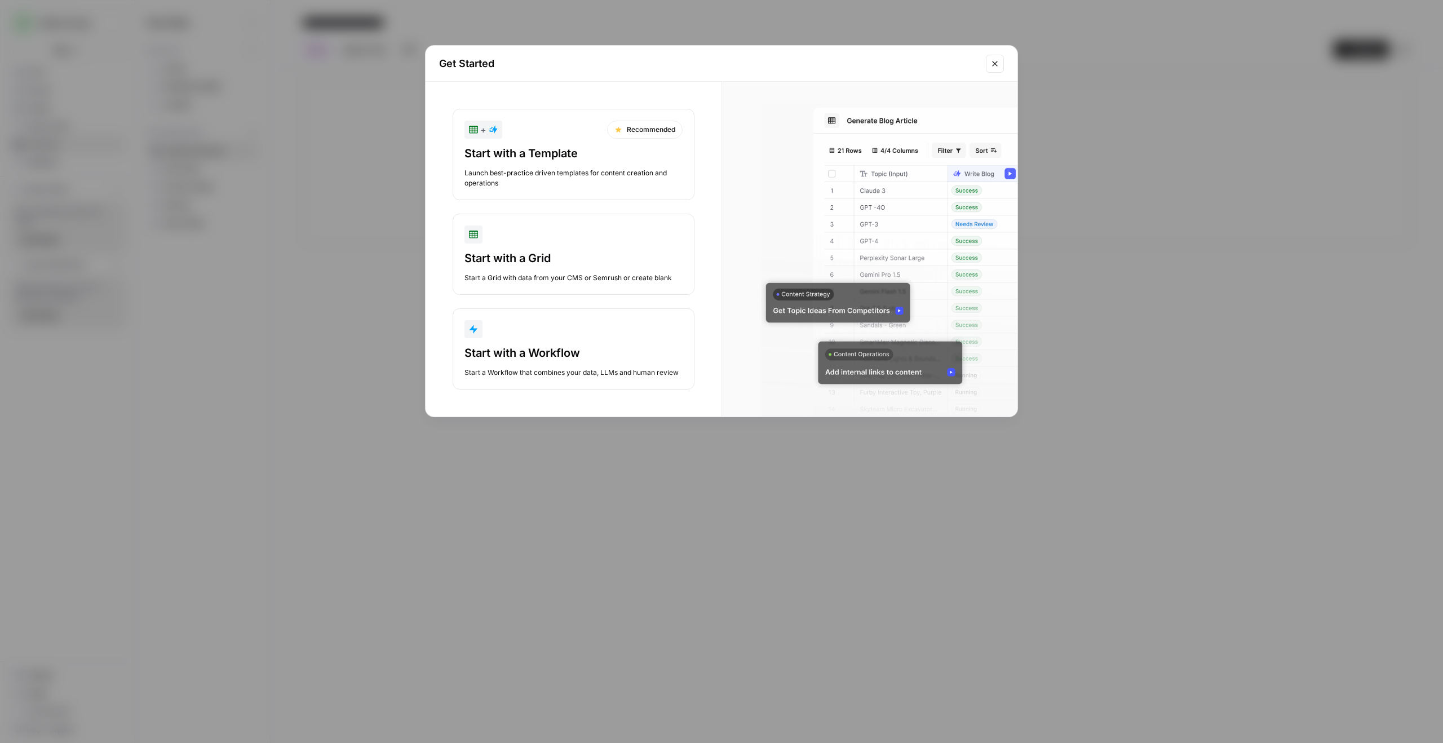
click at [546, 178] on div "Launch best-practice driven templates for content creation and operations" at bounding box center [574, 178] width 218 height 20
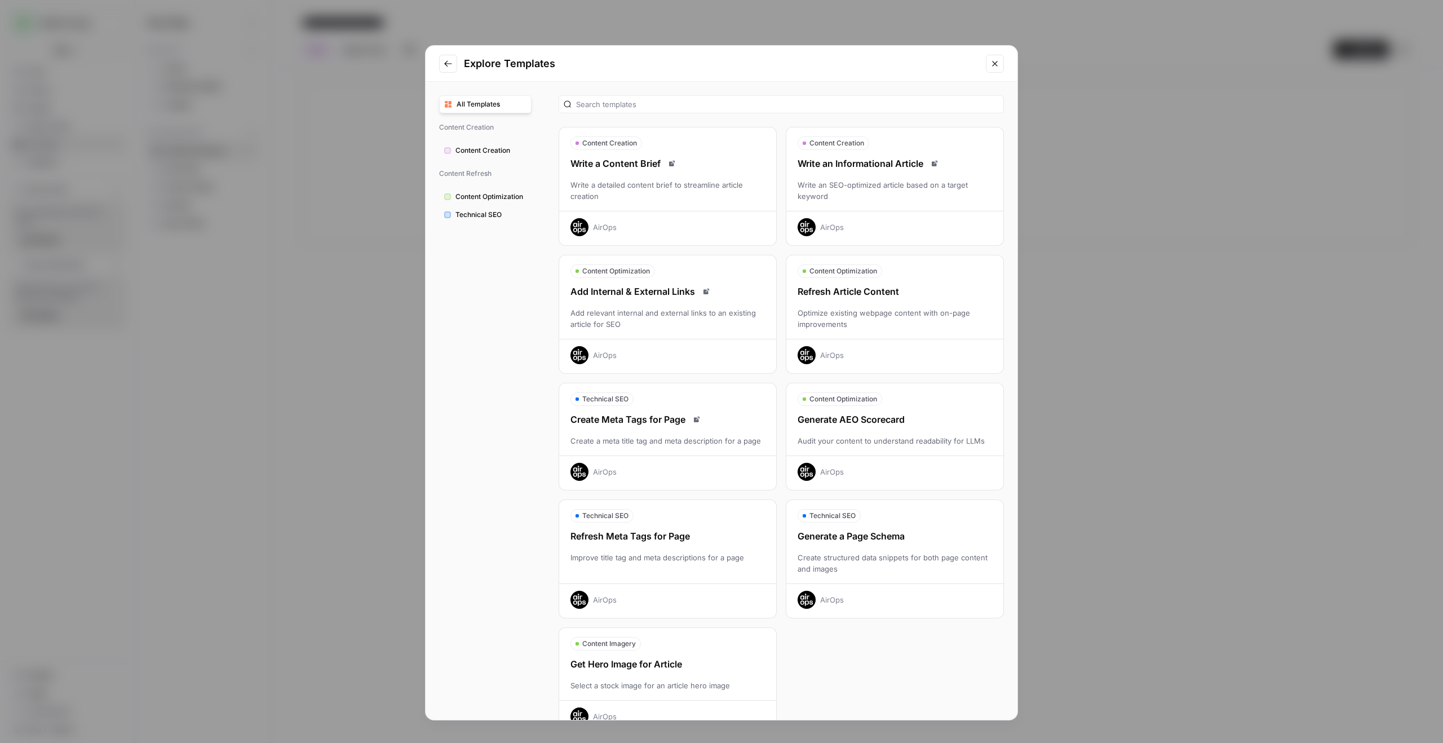
click at [837, 309] on div "Optimize existing webpage content with on-page improvements" at bounding box center [894, 318] width 217 height 23
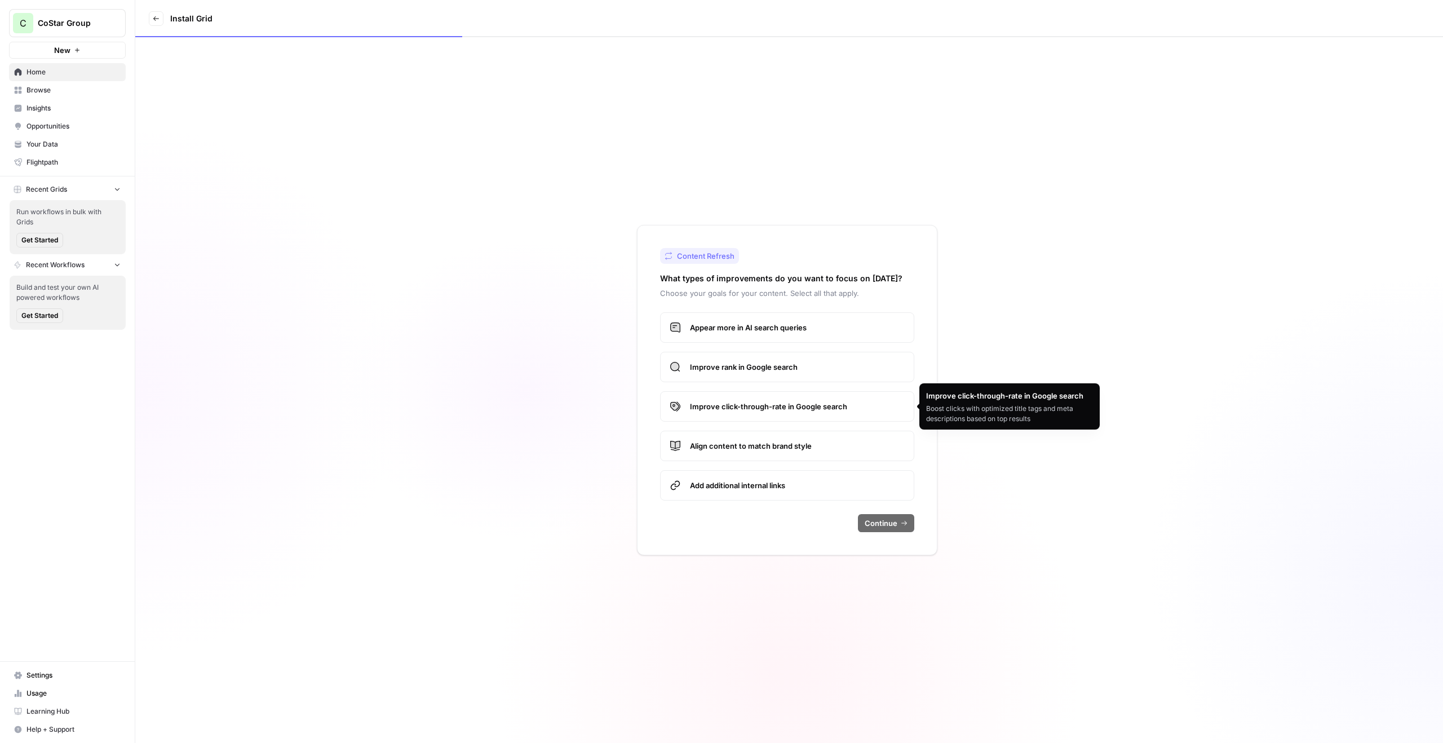
click at [837, 361] on span "Improve rank in Google search" at bounding box center [797, 366] width 215 height 11
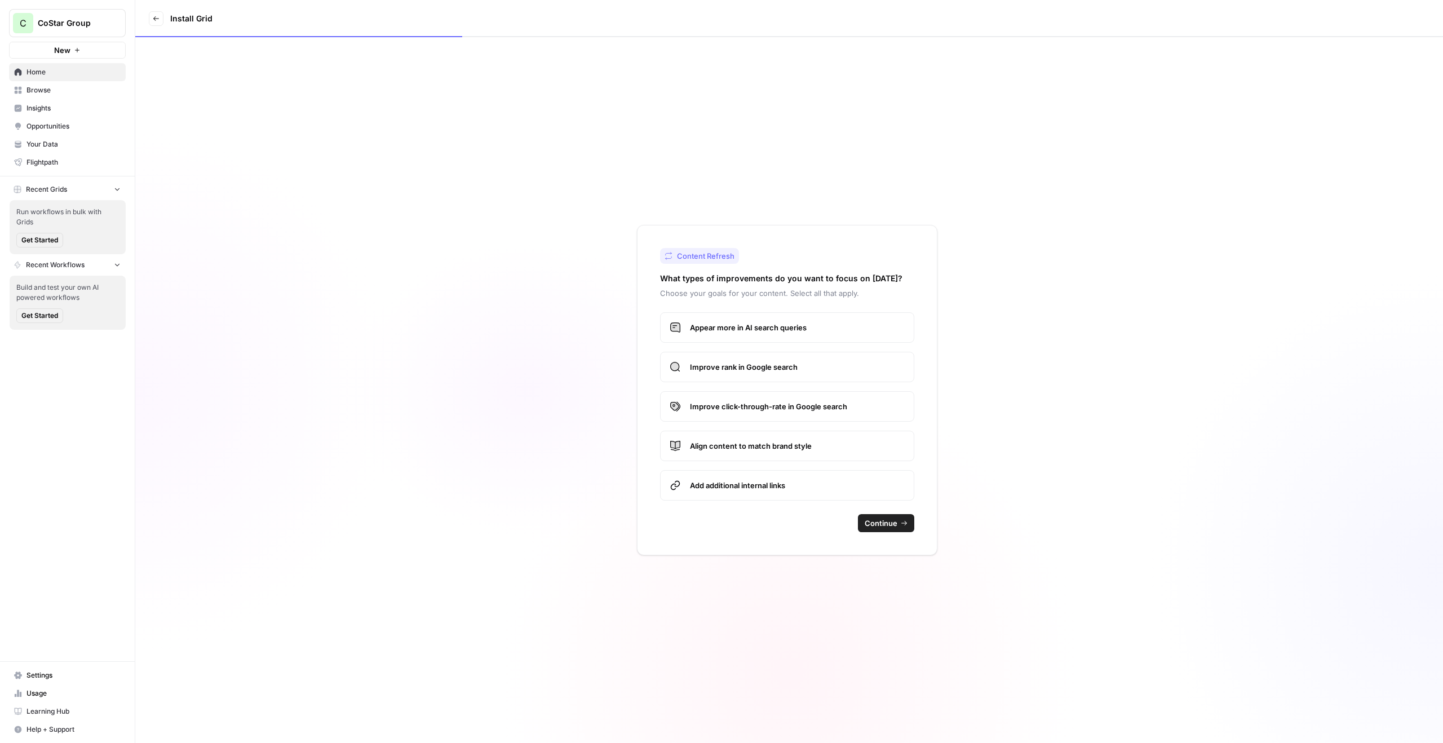
click at [815, 322] on span "Appear more in AI search queries" at bounding box center [797, 327] width 215 height 11
click at [815, 324] on span "Appear more in AI search queries" at bounding box center [797, 327] width 215 height 11
click at [814, 326] on span "Appear more in AI search queries" at bounding box center [797, 327] width 215 height 11
click at [800, 412] on span "Improve click-through-rate in Google search" at bounding box center [797, 406] width 215 height 11
click at [804, 330] on span "Appear more in AI search queries" at bounding box center [797, 327] width 215 height 11
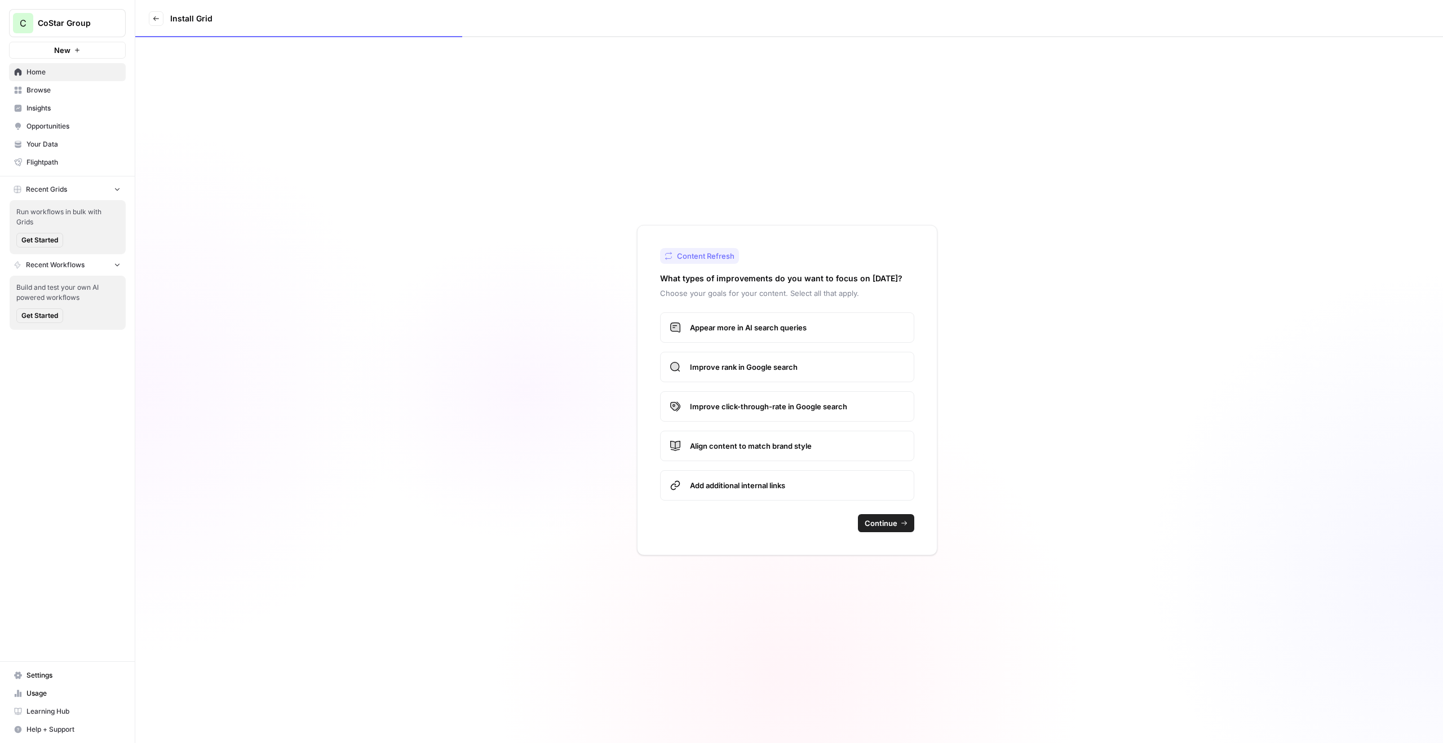
click at [804, 330] on span "Appear more in AI search queries" at bounding box center [797, 327] width 215 height 11
click at [799, 414] on label "Improve click-through-rate in Google search" at bounding box center [787, 406] width 254 height 30
click at [789, 445] on span "Align content to match brand style" at bounding box center [797, 445] width 215 height 11
click at [899, 528] on button "Continue" at bounding box center [886, 523] width 56 height 18
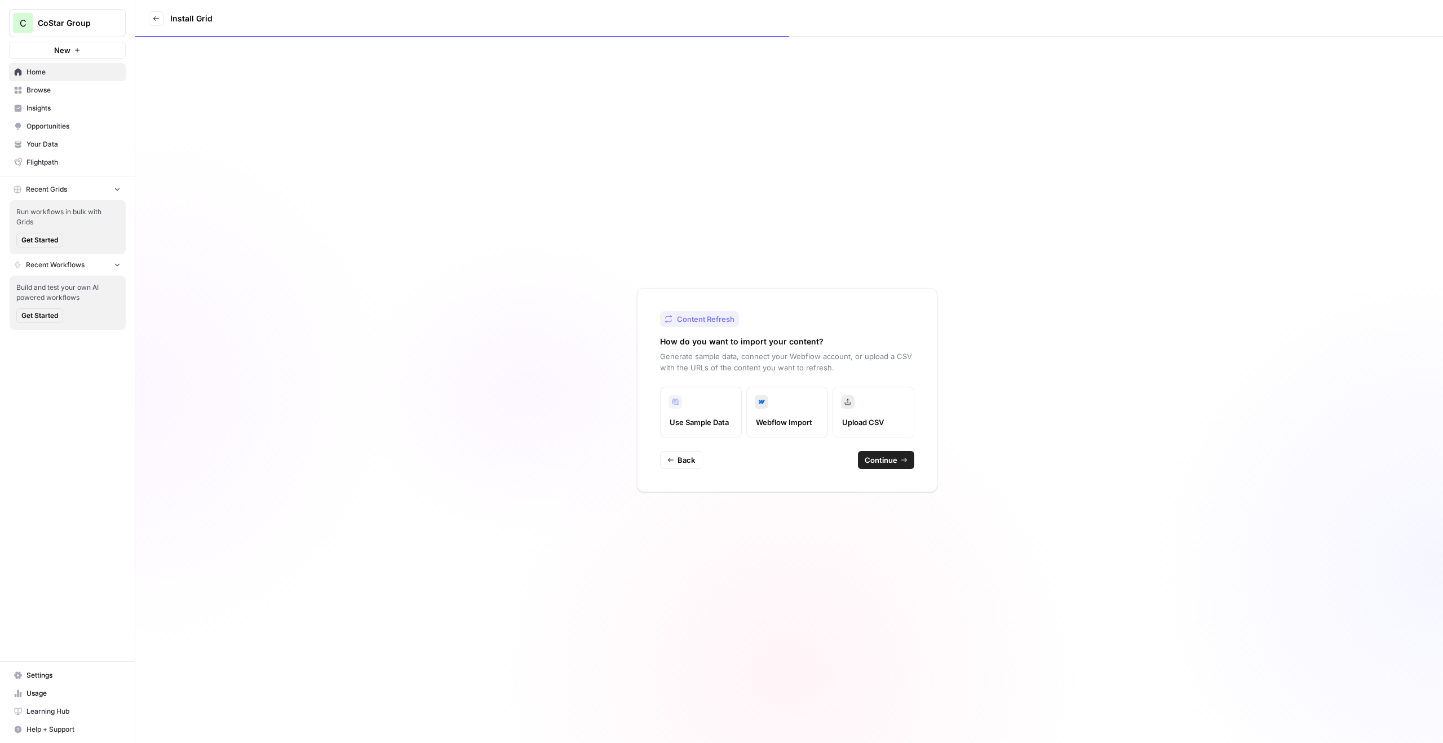
click at [876, 455] on span "Continue" at bounding box center [881, 459] width 33 height 11
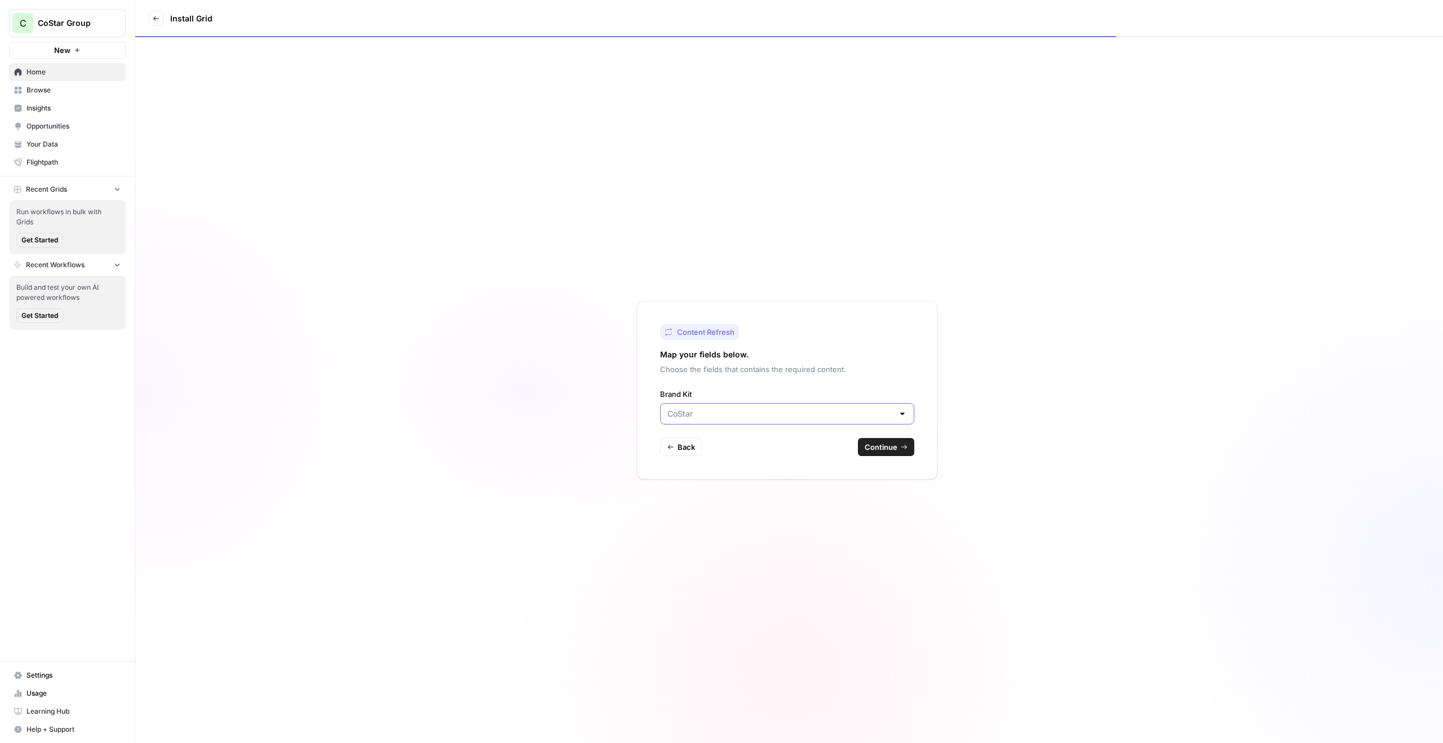
click at [767, 419] on input "Brand Kit" at bounding box center [780, 413] width 226 height 11
click at [709, 453] on span "Homes.com" at bounding box center [785, 457] width 231 height 11
type input "Homes.com"
click at [879, 448] on span "Continue" at bounding box center [881, 446] width 33 height 11
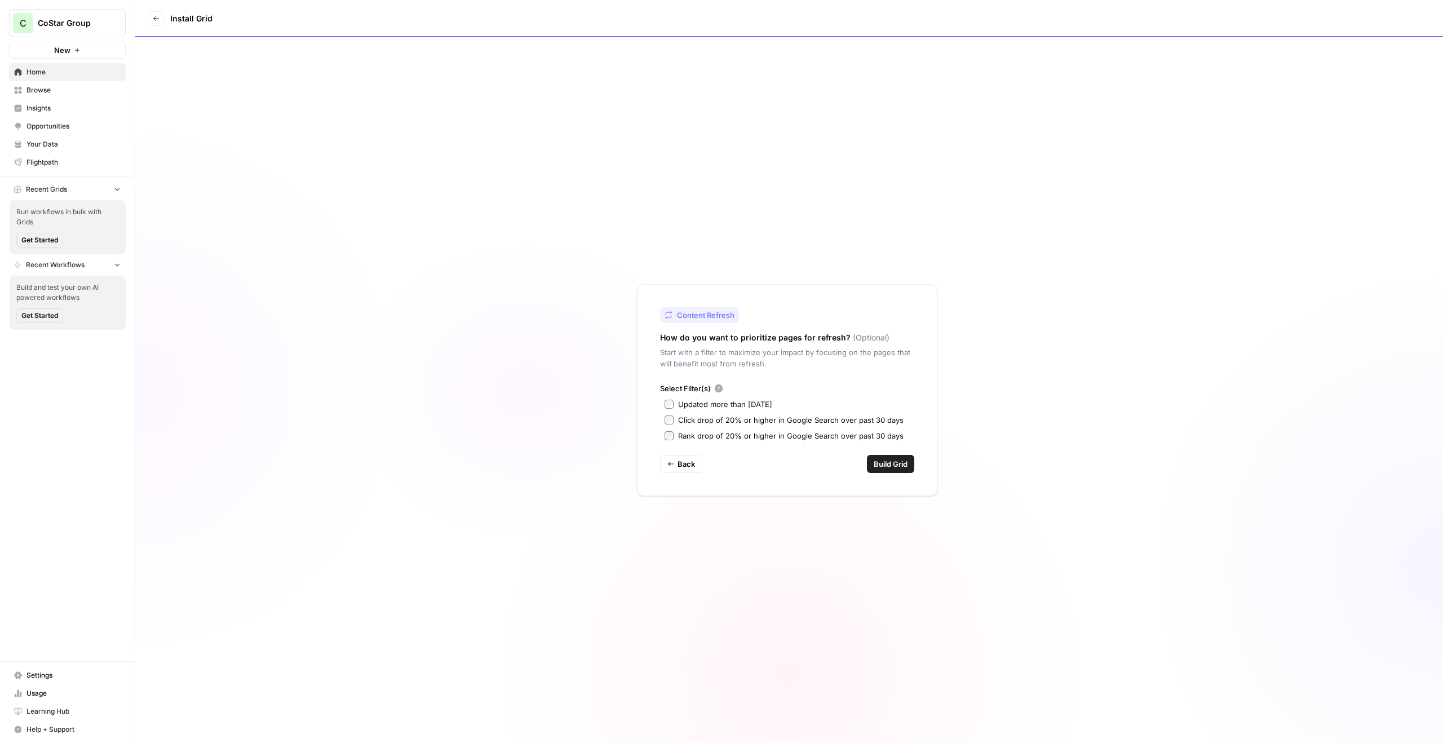
click at [887, 461] on span "Build Grid" at bounding box center [891, 463] width 34 height 11
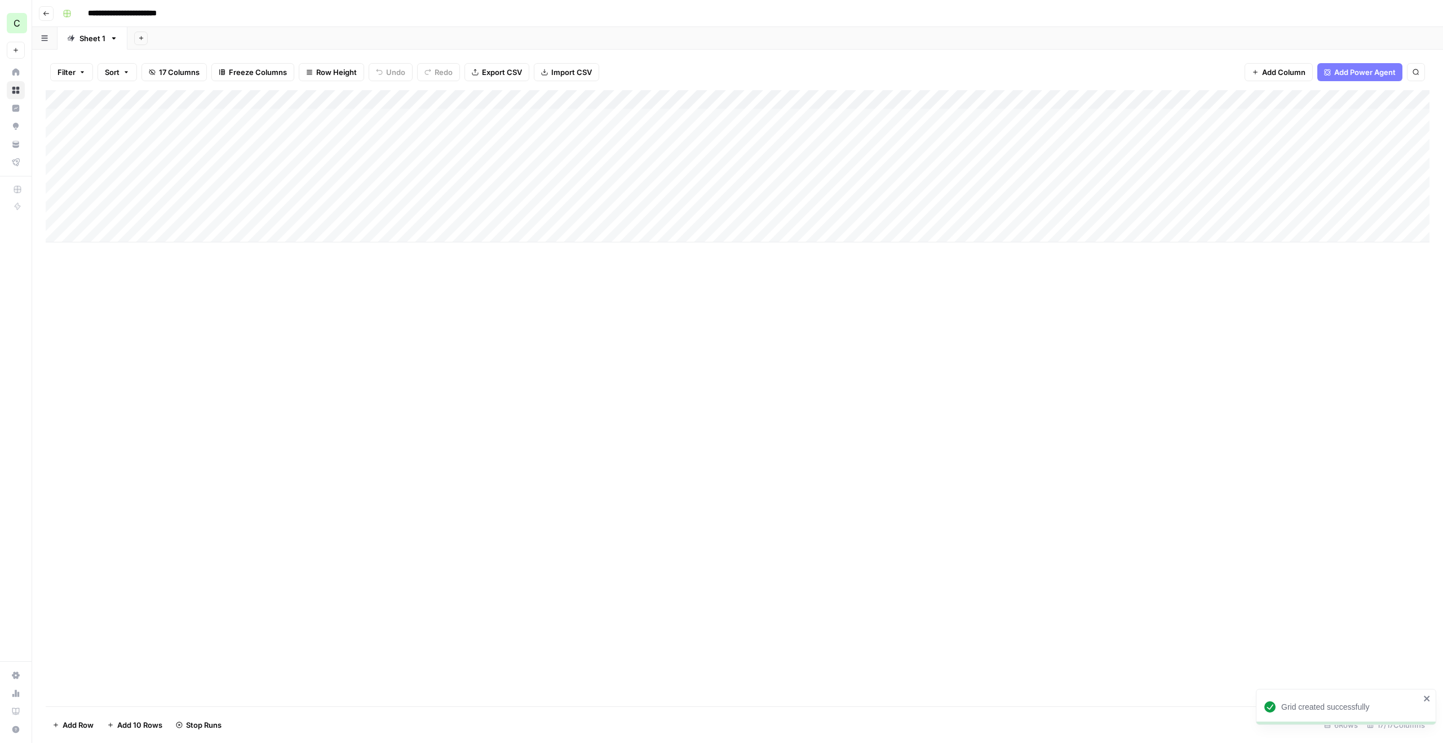
click at [313, 214] on div "Add Column" at bounding box center [738, 166] width 1384 height 152
click at [313, 197] on div "Add Column" at bounding box center [738, 166] width 1384 height 152
click at [313, 174] on div "Add Column" at bounding box center [738, 166] width 1384 height 152
click at [313, 153] on div "Add Column" at bounding box center [738, 166] width 1384 height 152
click at [312, 138] on div "Add Column" at bounding box center [738, 166] width 1384 height 152
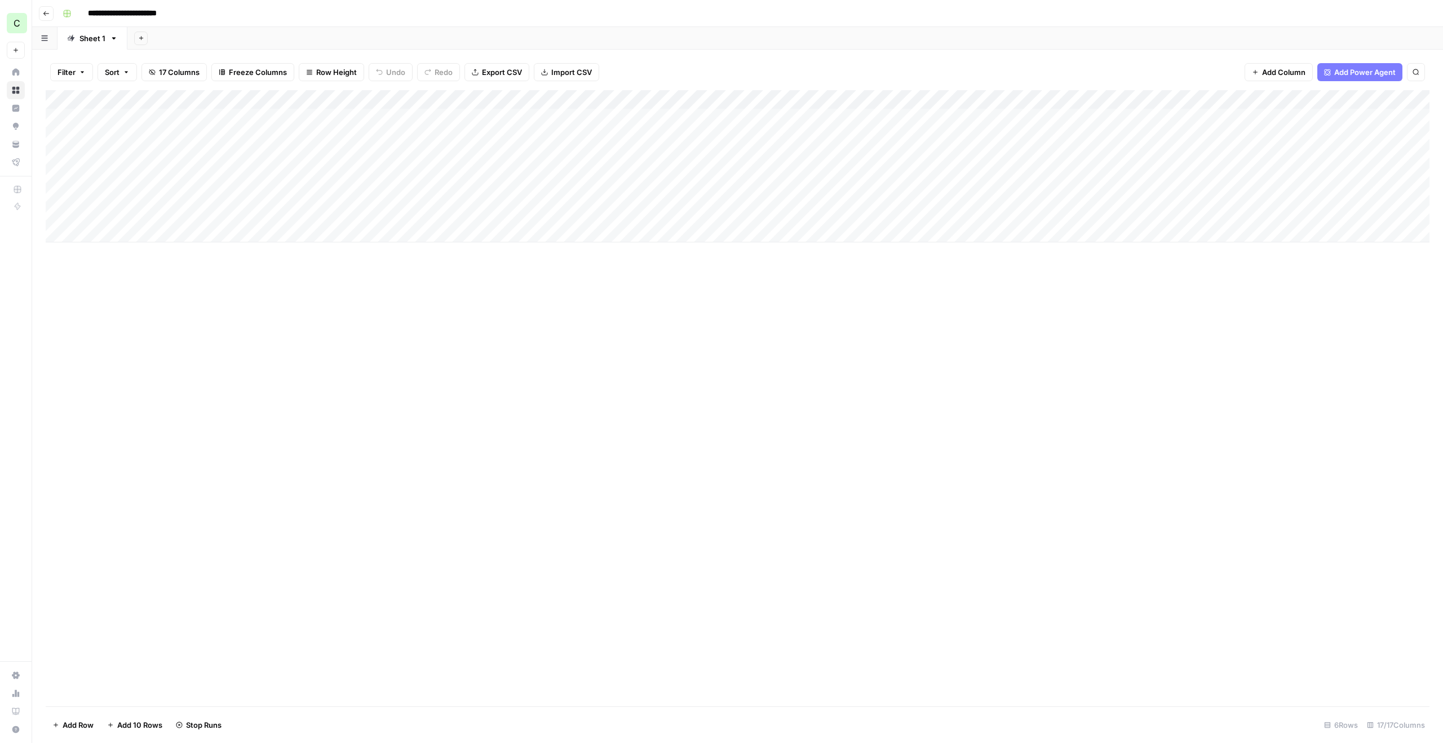
click at [312, 113] on div "Add Column" at bounding box center [738, 166] width 1384 height 152
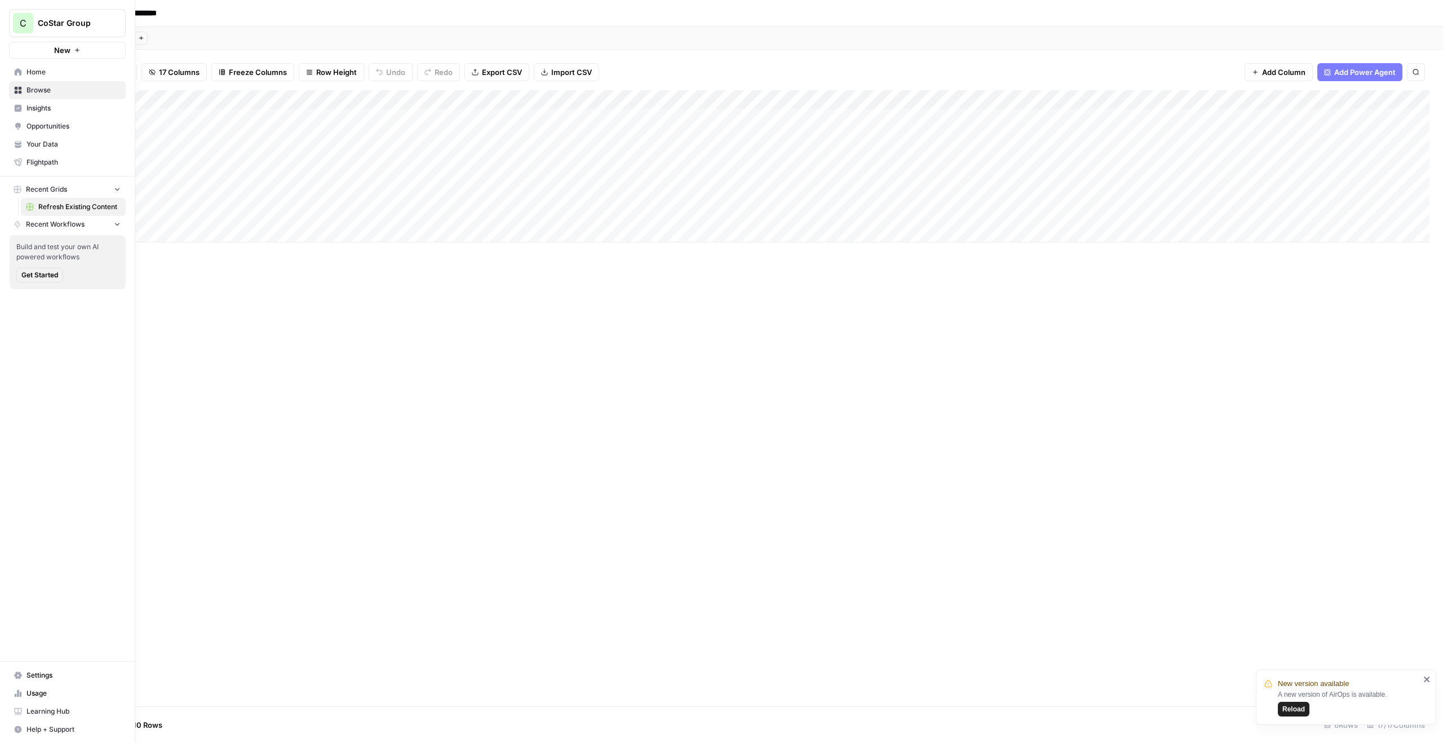
click at [44, 24] on span "CoStar Group" at bounding box center [72, 22] width 68 height 11
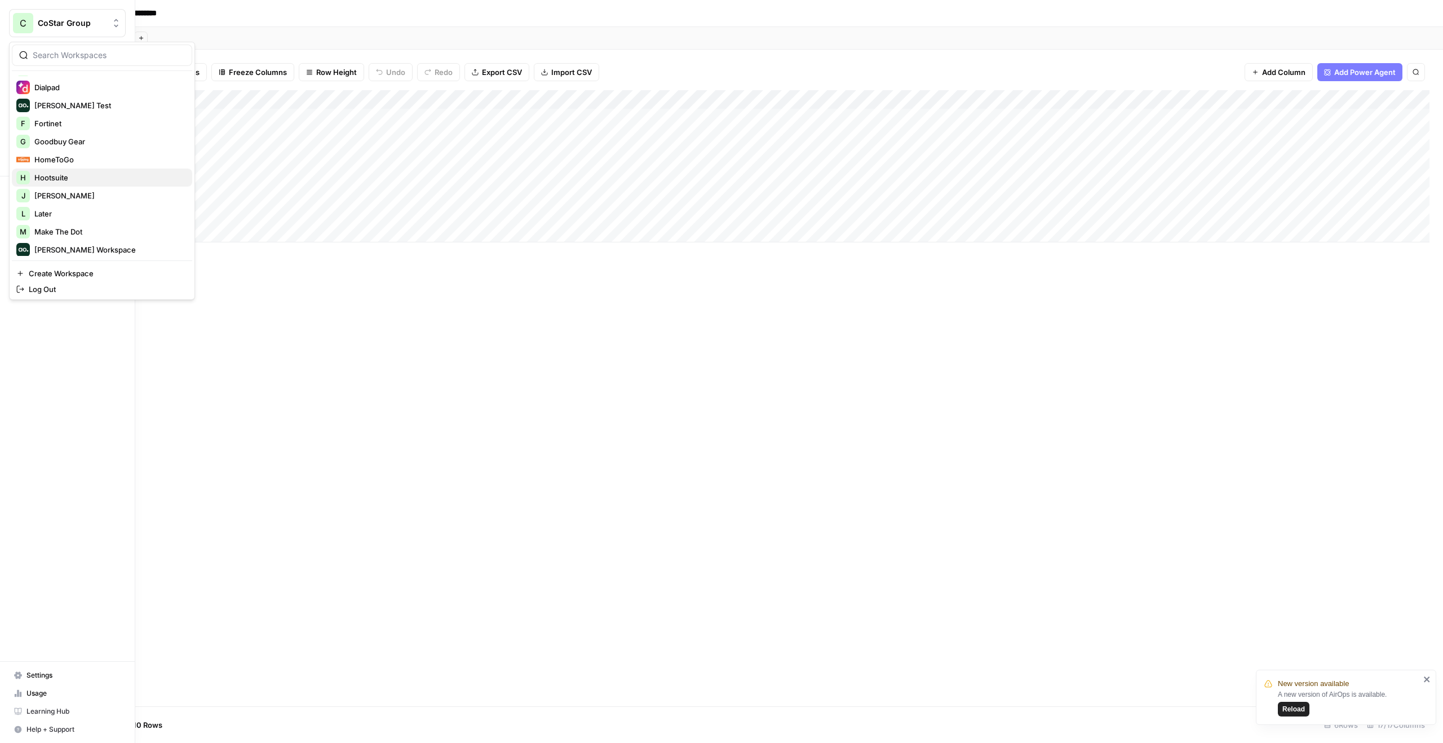
click at [68, 176] on span "Hootsuite" at bounding box center [108, 177] width 149 height 11
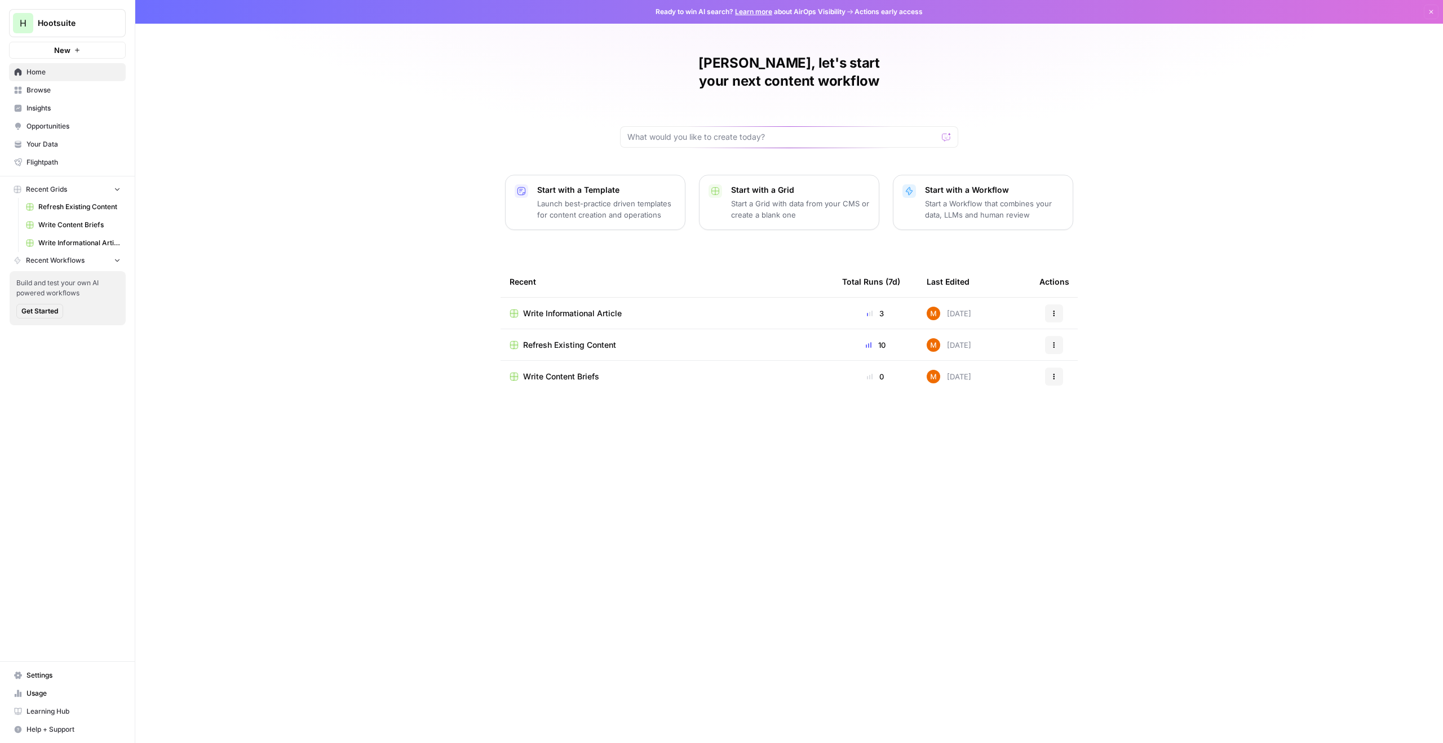
click at [69, 206] on span "Refresh Existing Content" at bounding box center [79, 207] width 82 height 10
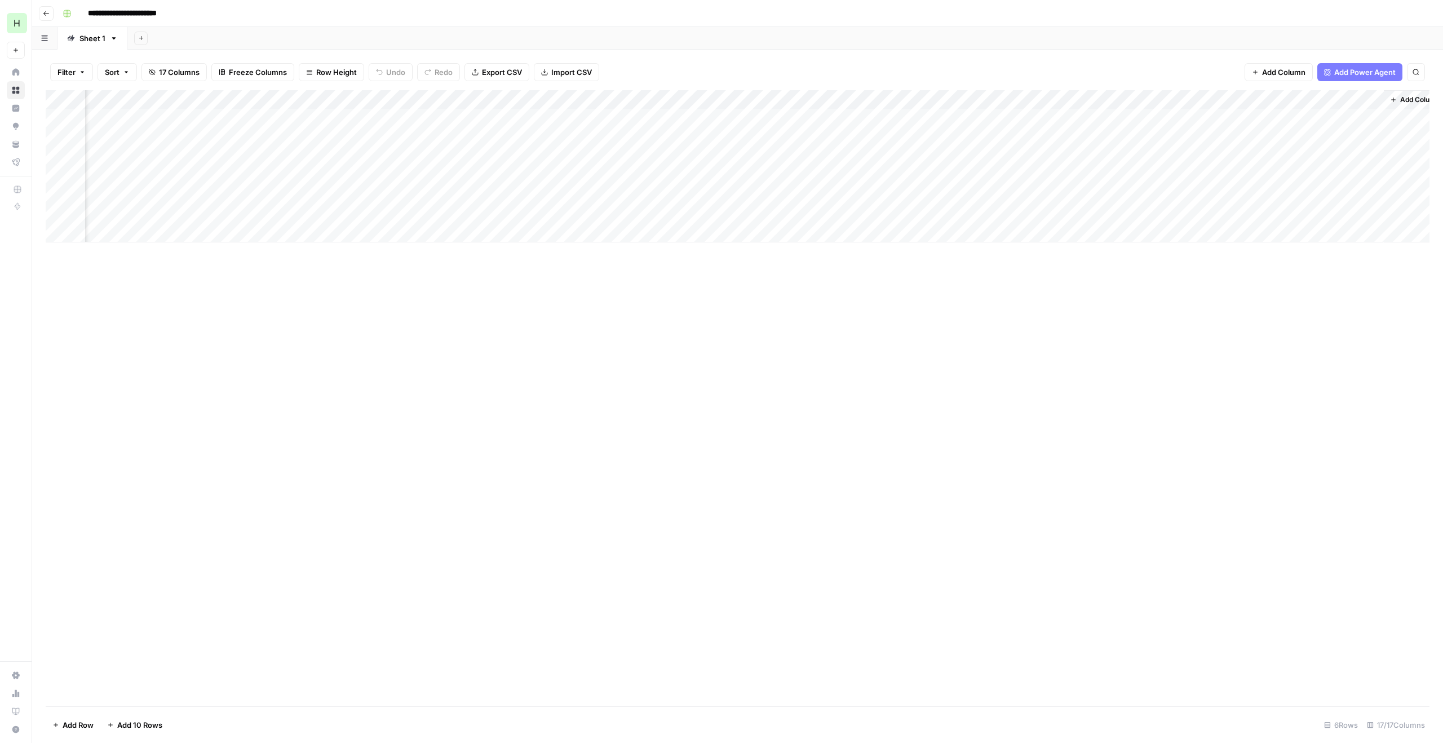
scroll to position [0, 883]
click at [1179, 118] on div "Add Column" at bounding box center [738, 166] width 1384 height 152
click at [152, 116] on div "Add Column" at bounding box center [738, 166] width 1384 height 152
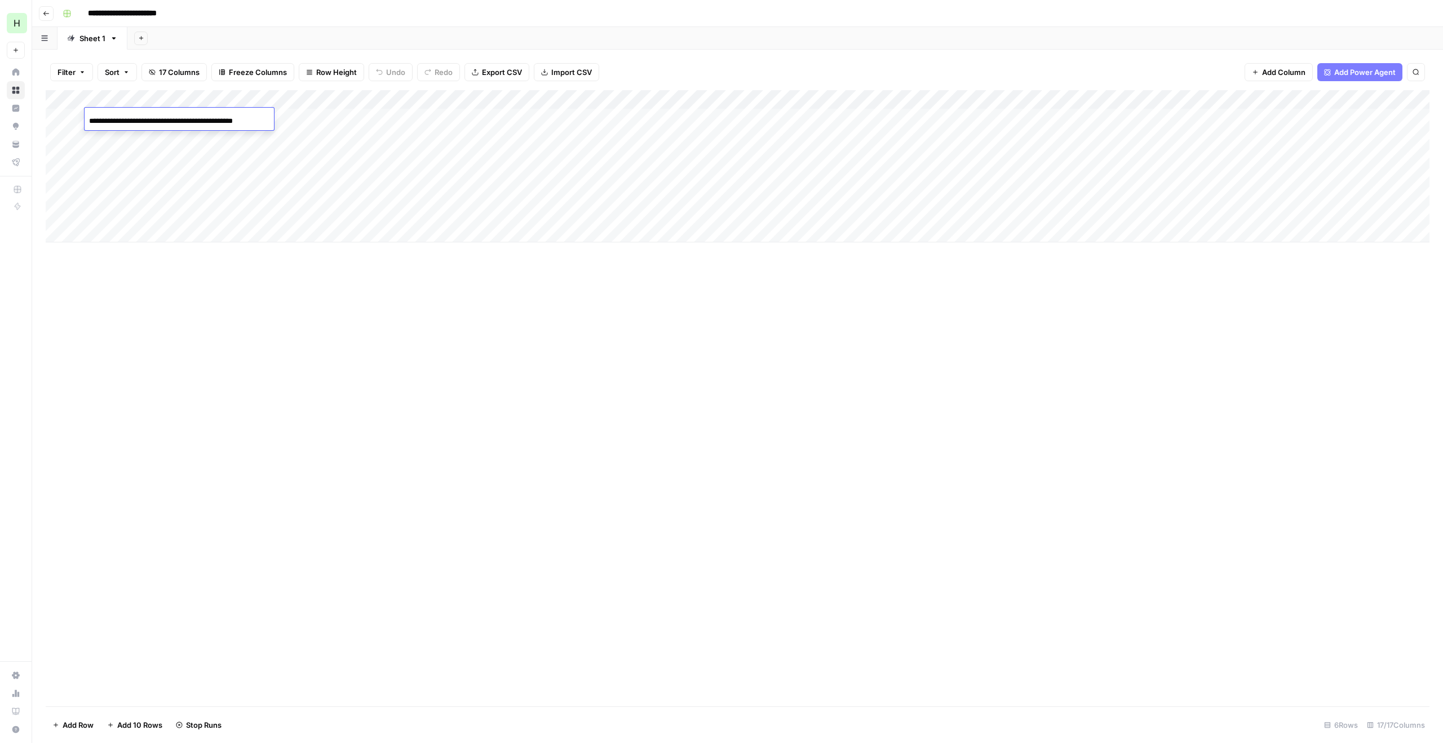
scroll to position [0, 7]
click at [285, 263] on div "Add Column" at bounding box center [738, 398] width 1384 height 616
click at [179, 118] on div "Add Column" at bounding box center [738, 166] width 1384 height 152
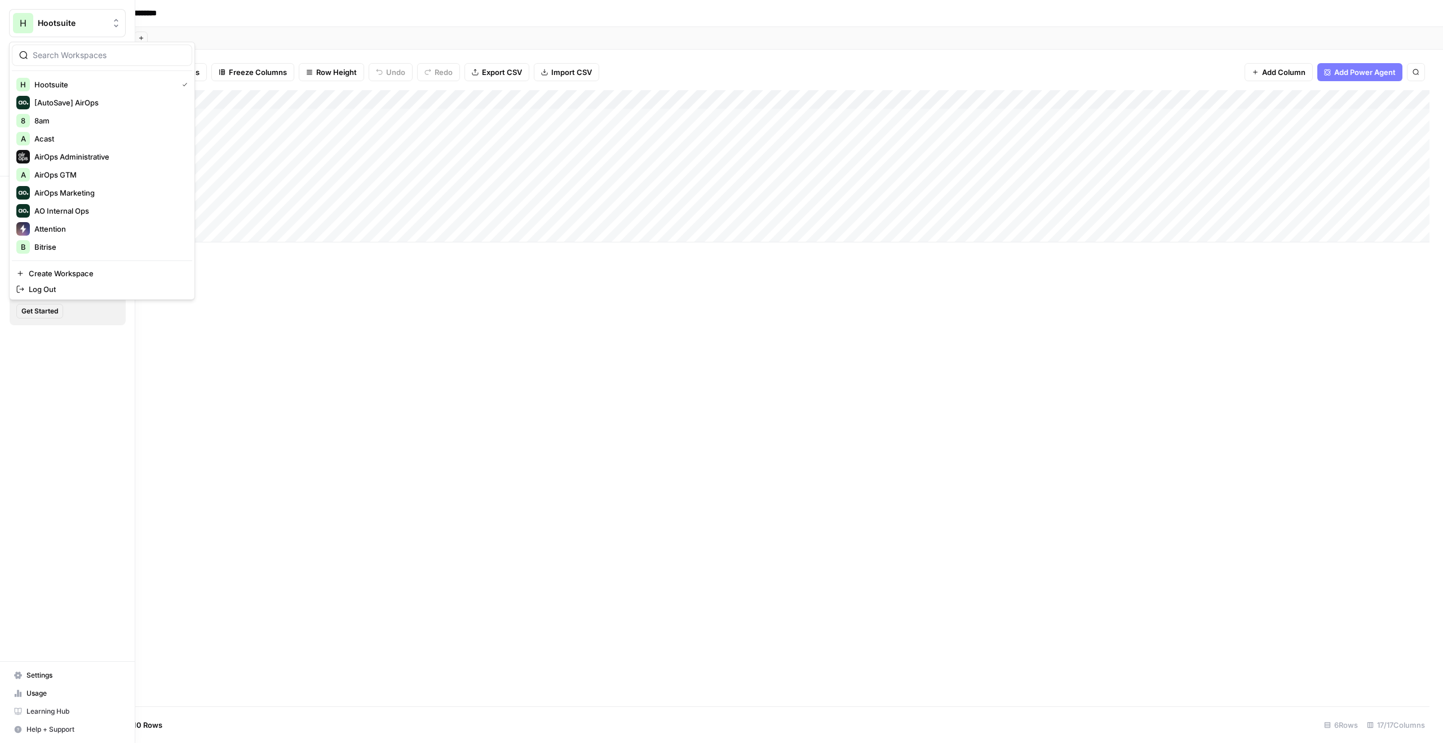
click at [67, 27] on span "Hootsuite" at bounding box center [72, 22] width 68 height 11
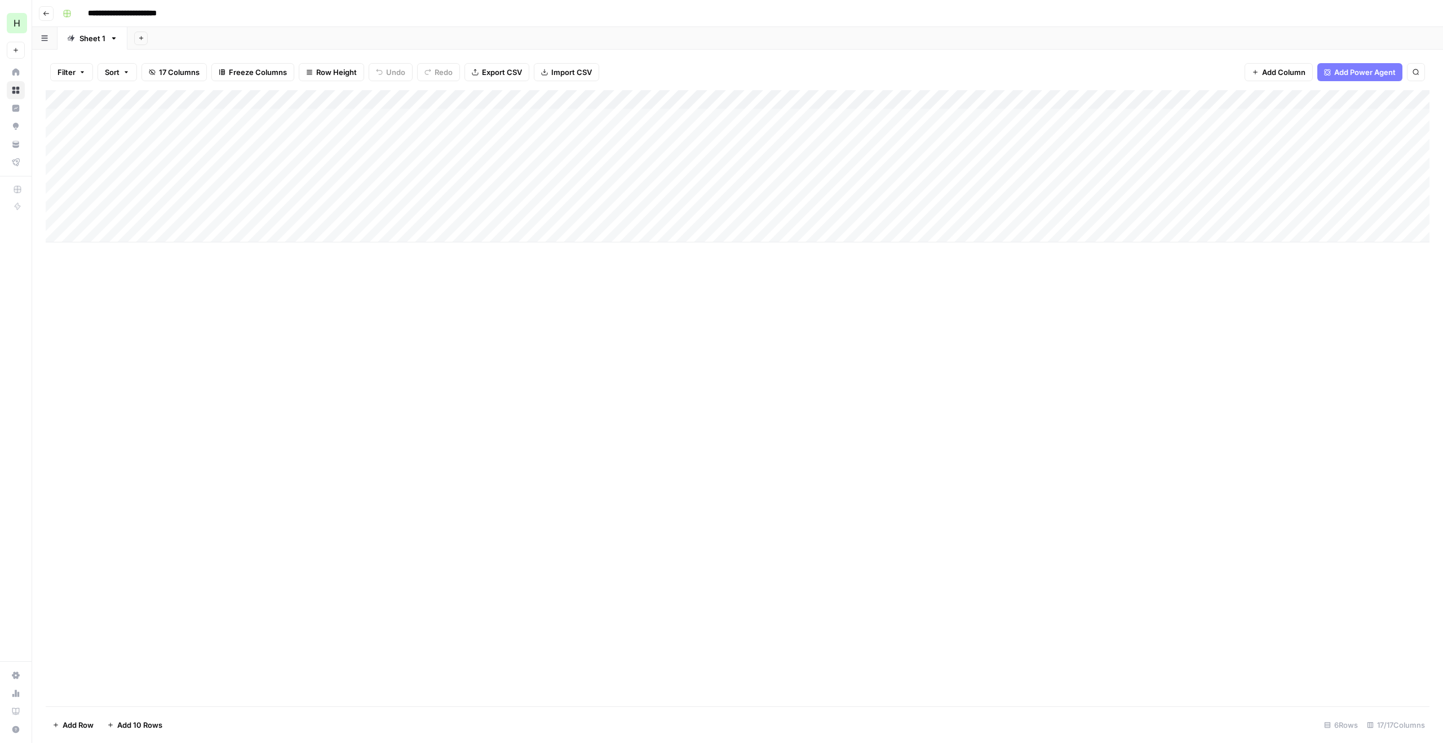
click at [473, 313] on div "Add Column" at bounding box center [738, 398] width 1384 height 616
click at [1338, 116] on div "Add Column" at bounding box center [738, 166] width 1384 height 152
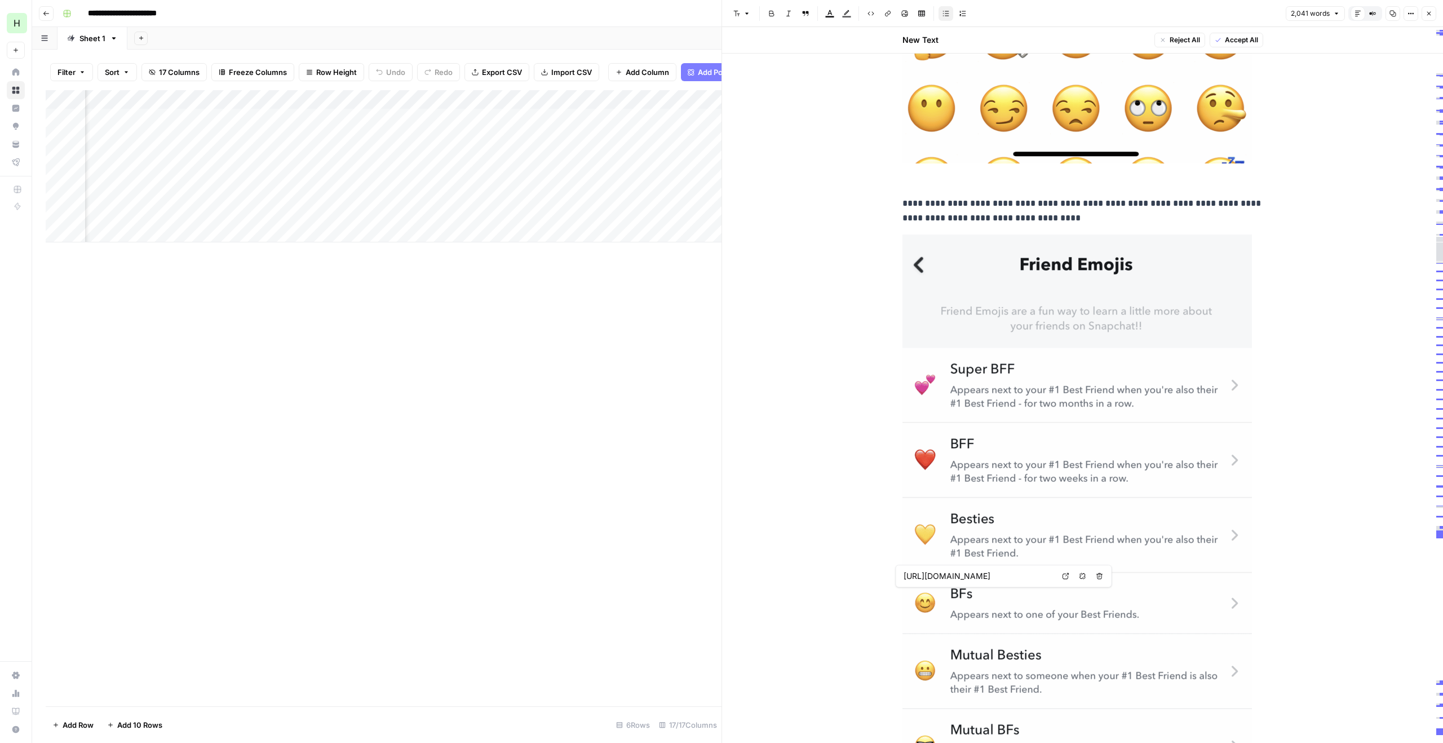
type input "https://blog.hootsuite.com/wp-content/uploads/2022/09/snap-emoji-meanings-1-620…"
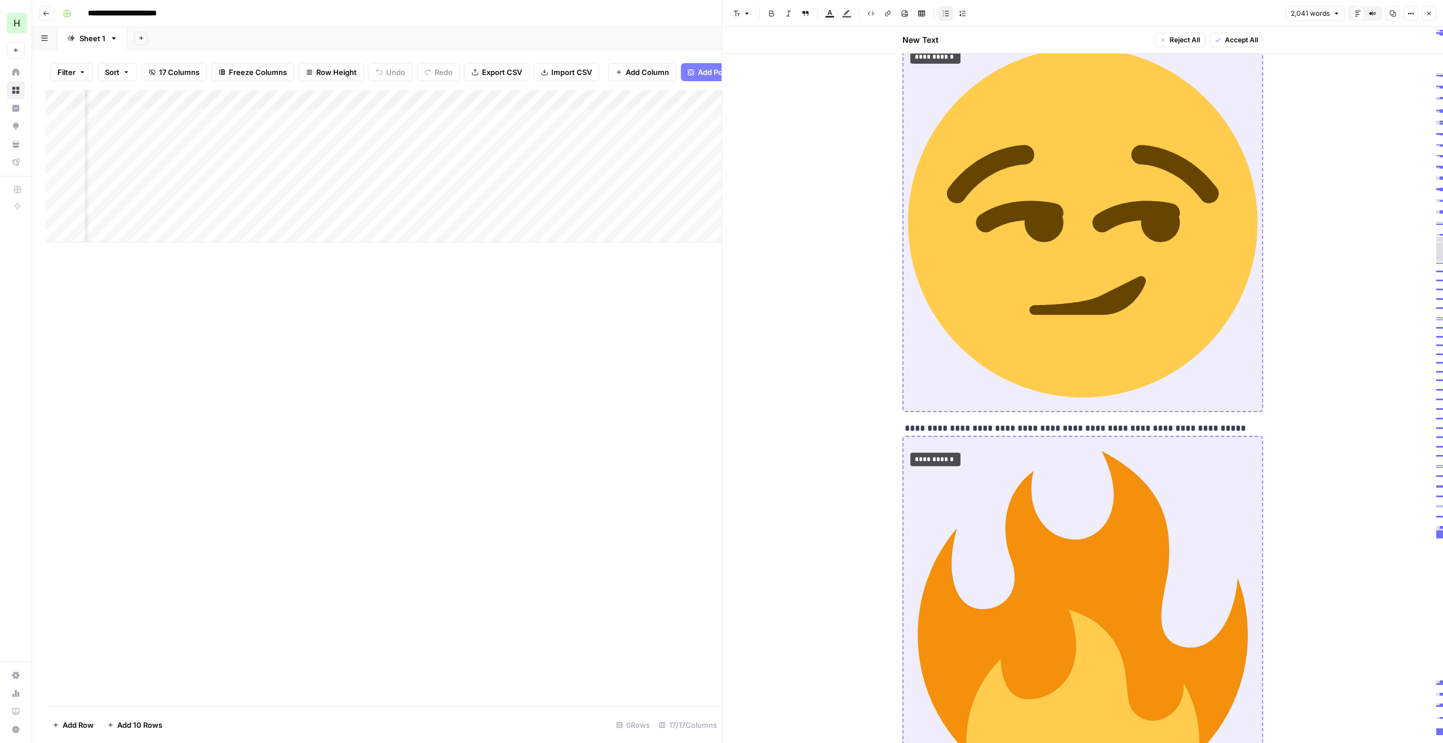
scroll to position [18164, 0]
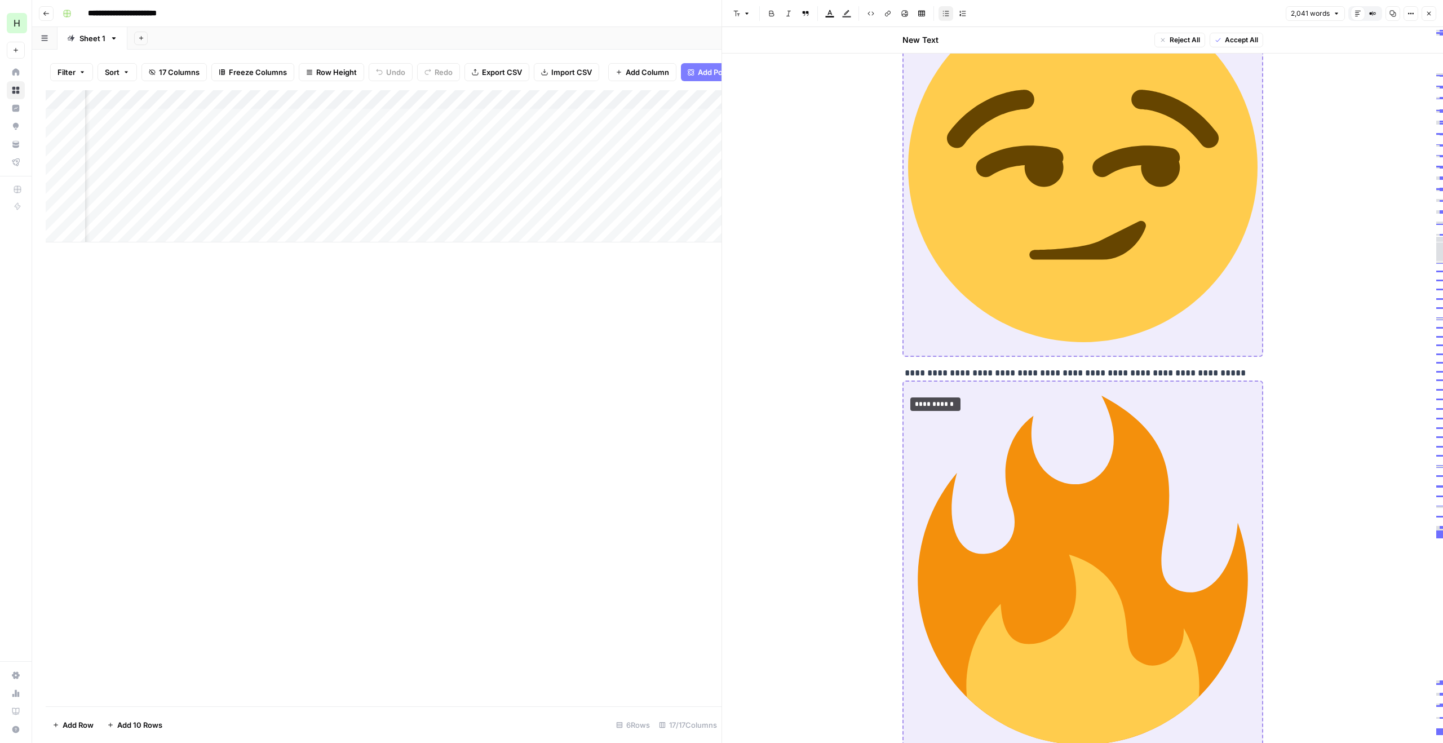
click at [961, 308] on img at bounding box center [1083, 168] width 350 height 350
click at [994, 418] on img at bounding box center [1083, 570] width 350 height 350
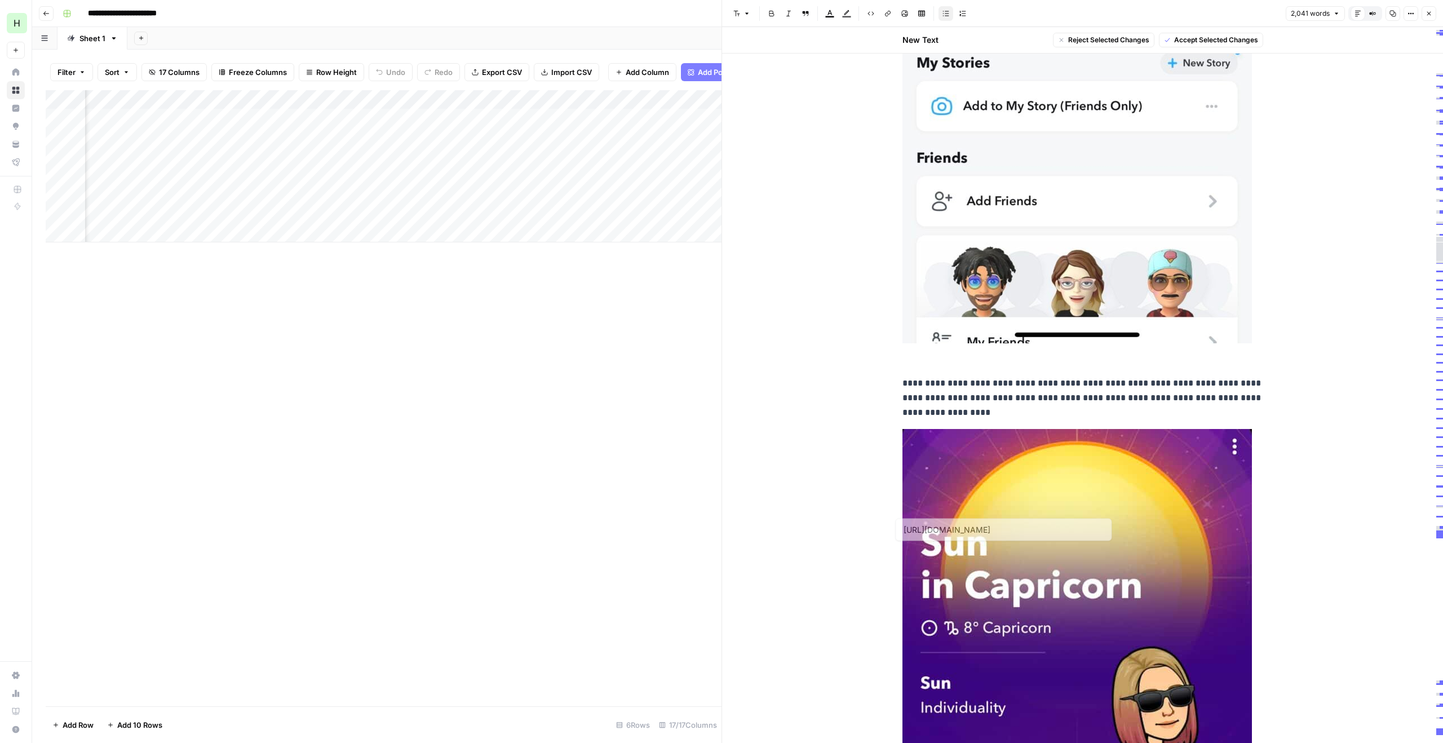
type input "https://blog.hootsuite.com/wp-content/uploads/2022/09/snapchat-emoji-meanings-4…"
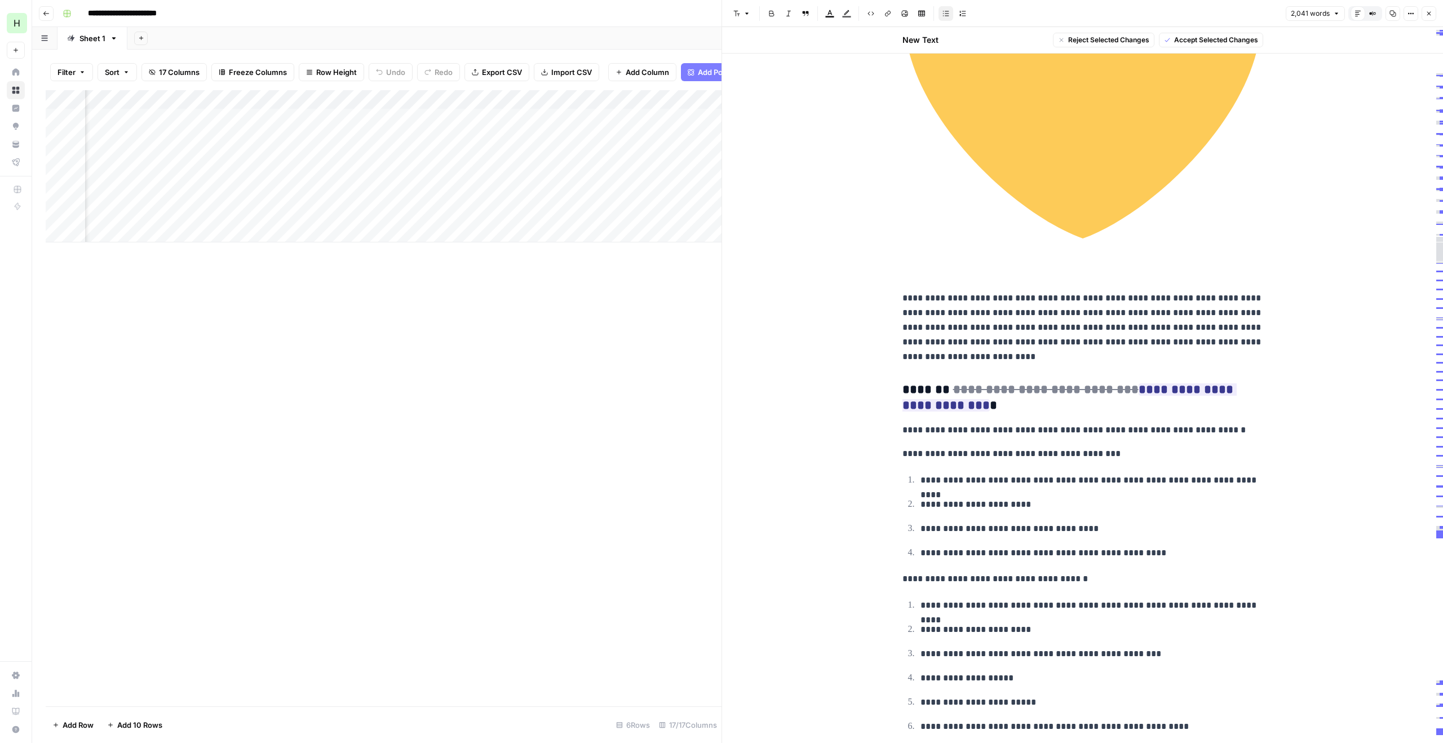
scroll to position [30263, 0]
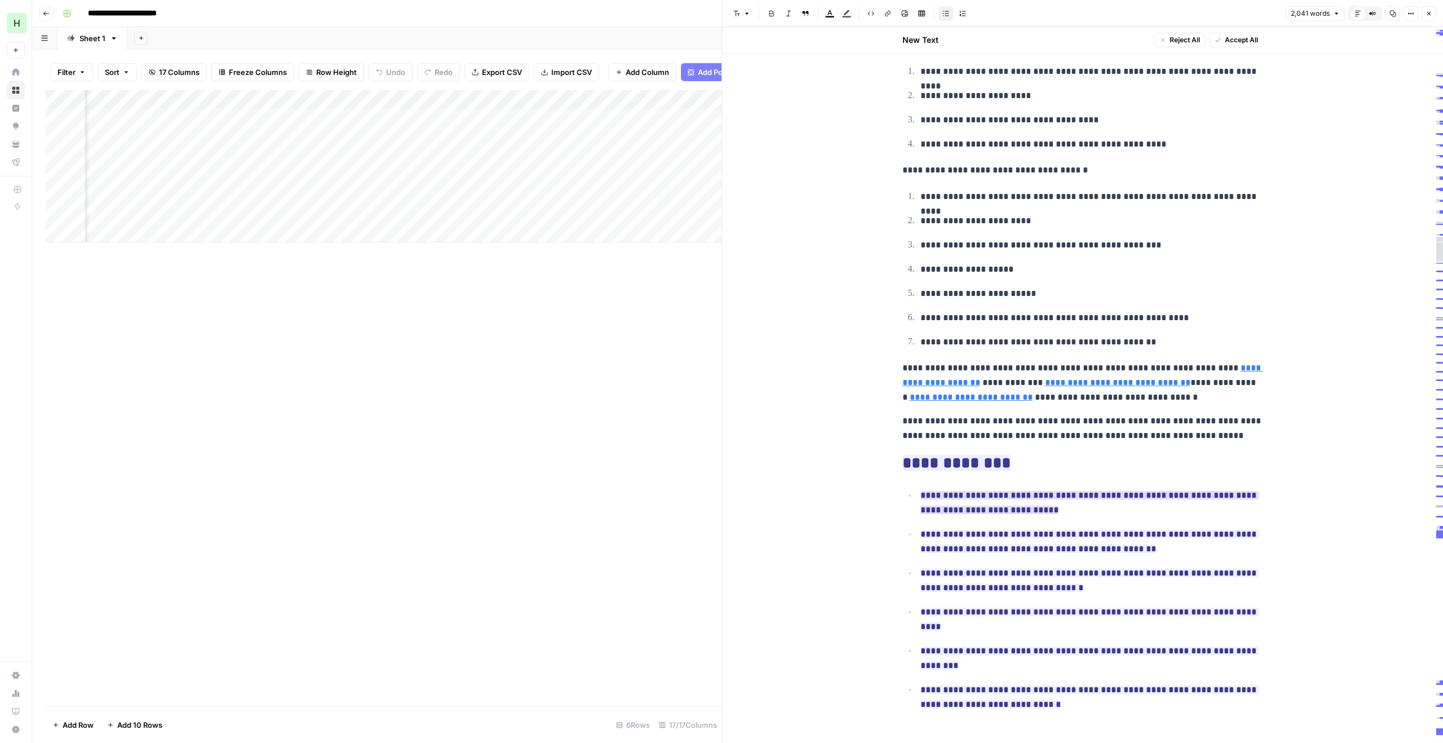
click at [1038, 496] on ins "**********" at bounding box center [1090, 502] width 338 height 23
click at [984, 464] on ins "**********" at bounding box center [957, 463] width 108 height 16
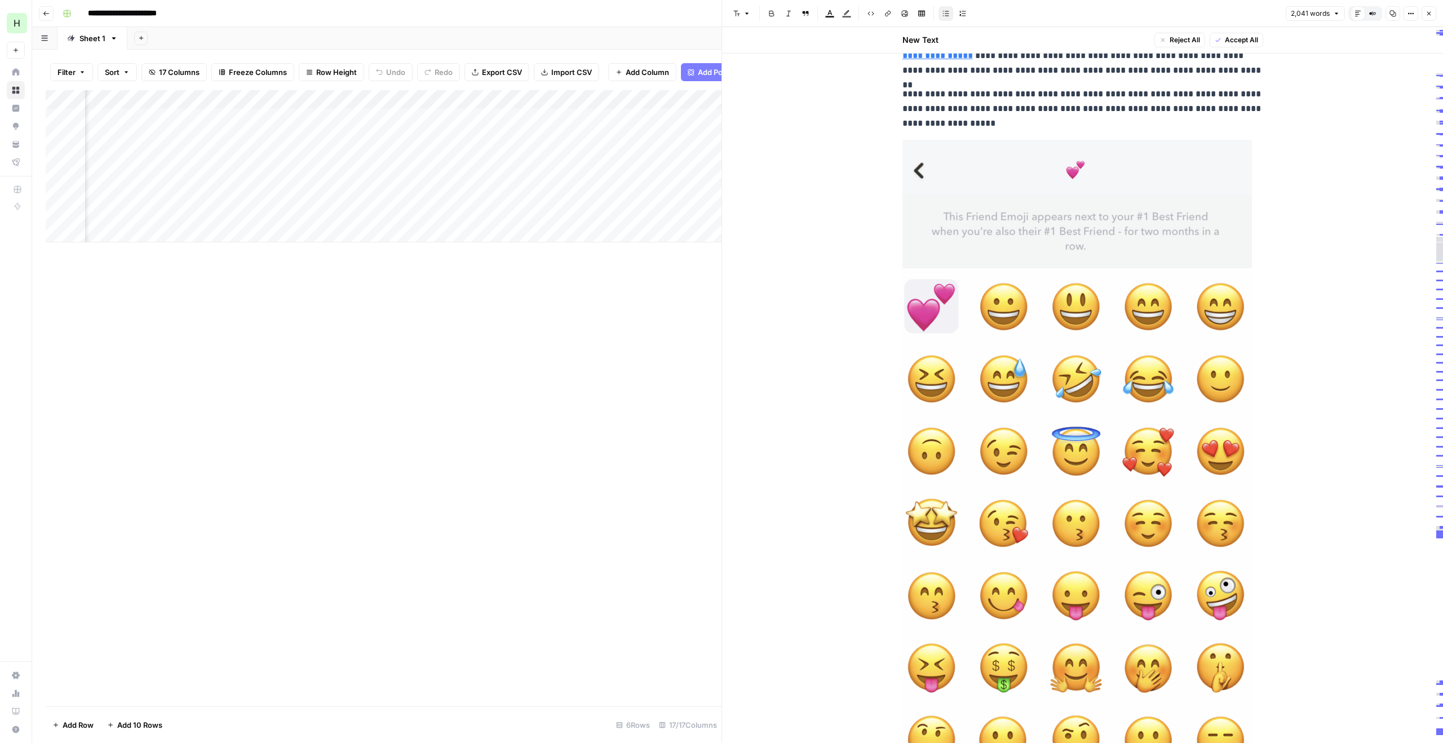
scroll to position [0, 0]
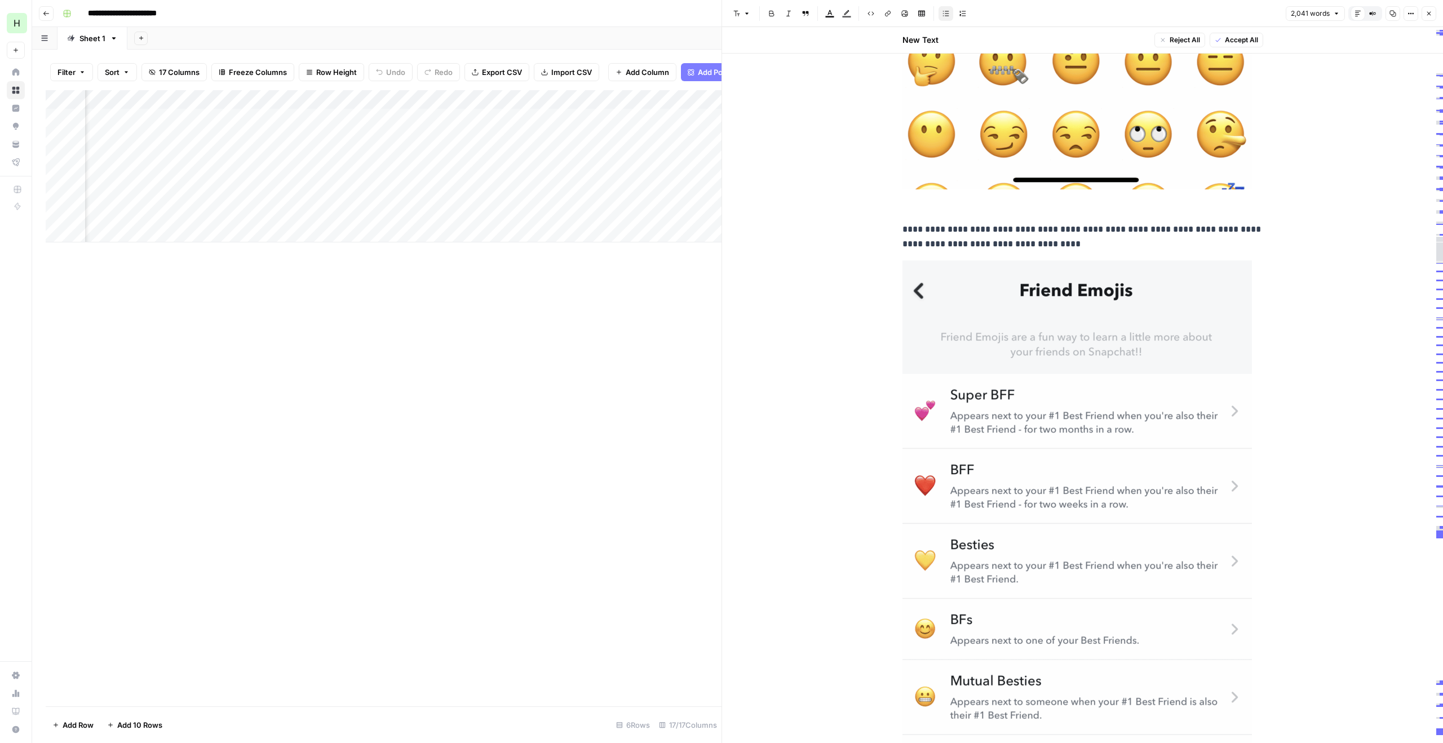
type input "https://blog.hootsuite.com/wp-content/uploads/2022/09/snap-emoji-meanings-1-620…"
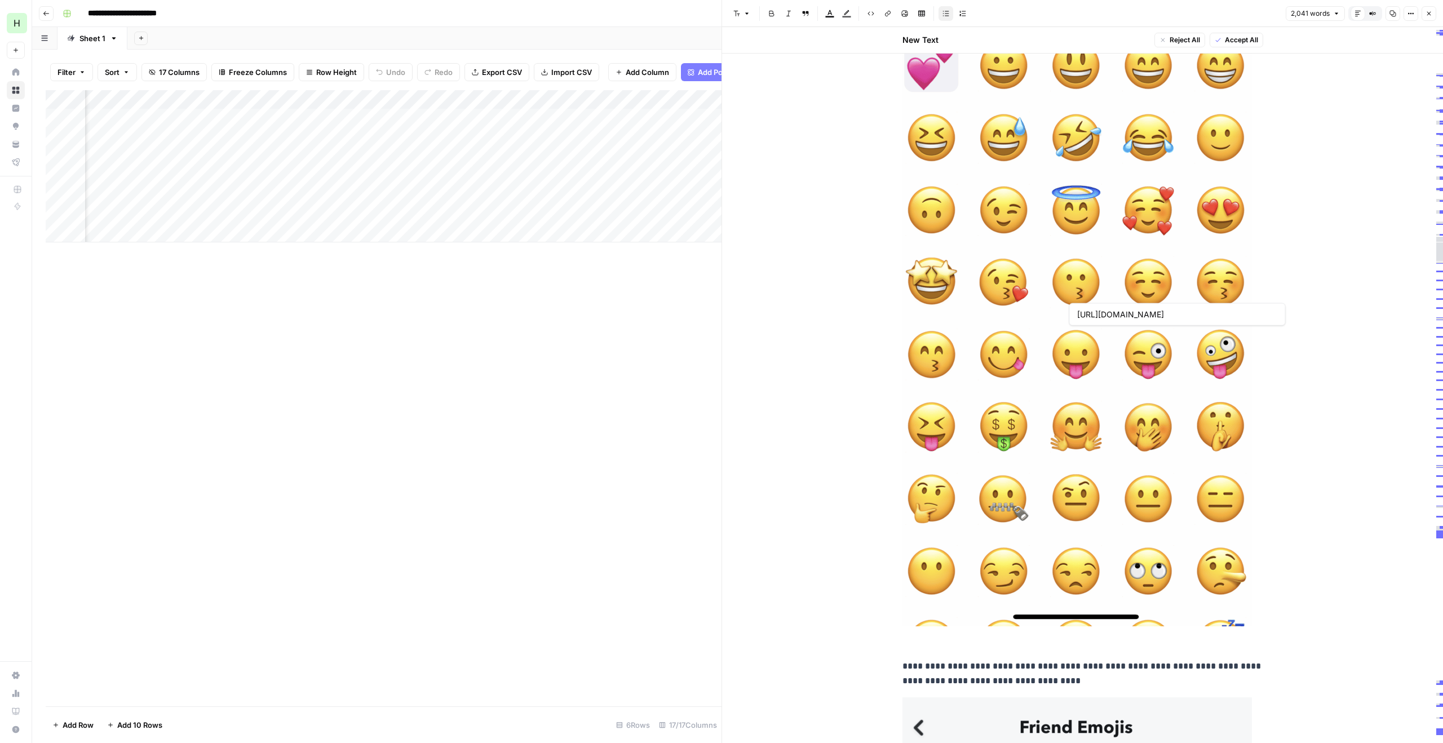
type input "https://blog.hootsuite.com/wp-content/uploads/2022/09/snapchat-emoji-meanings-2…"
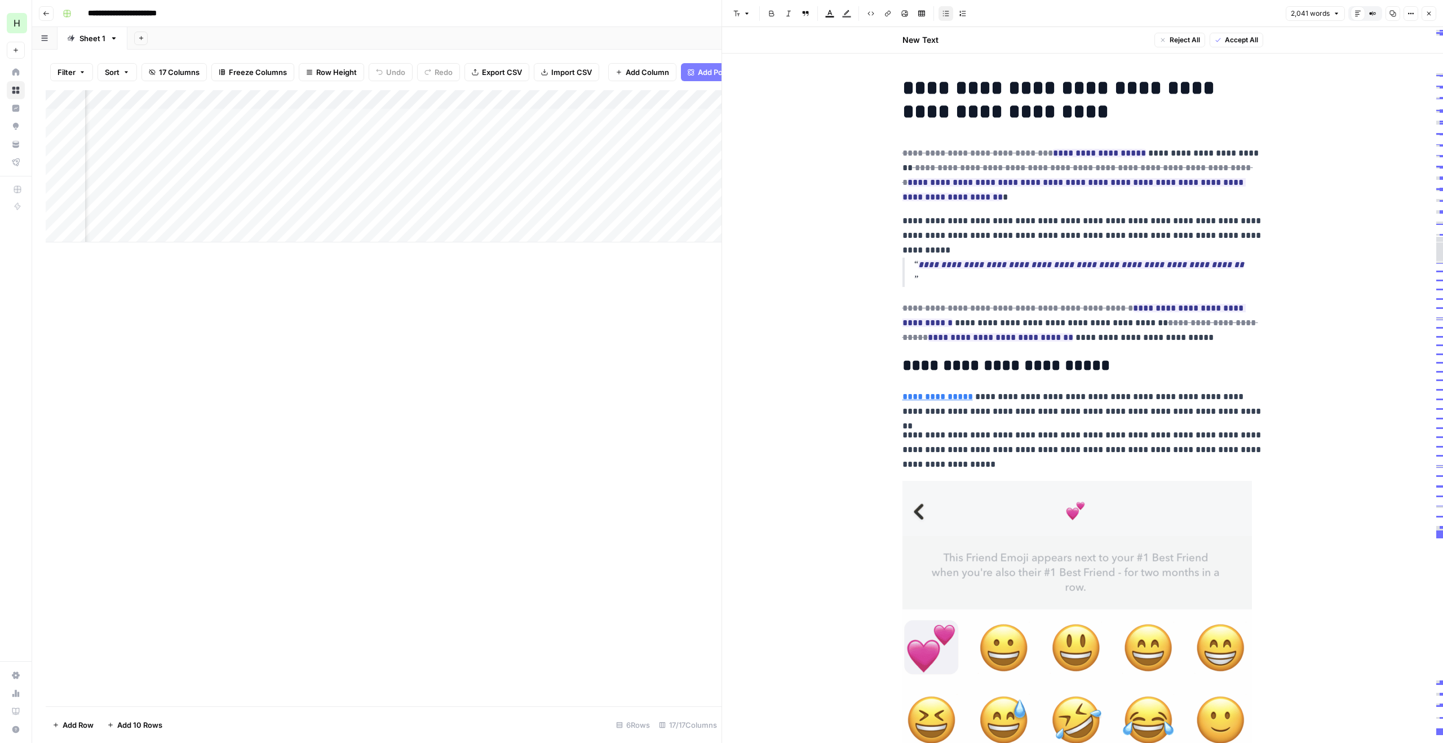
click at [1431, 12] on icon "button" at bounding box center [1429, 13] width 7 height 7
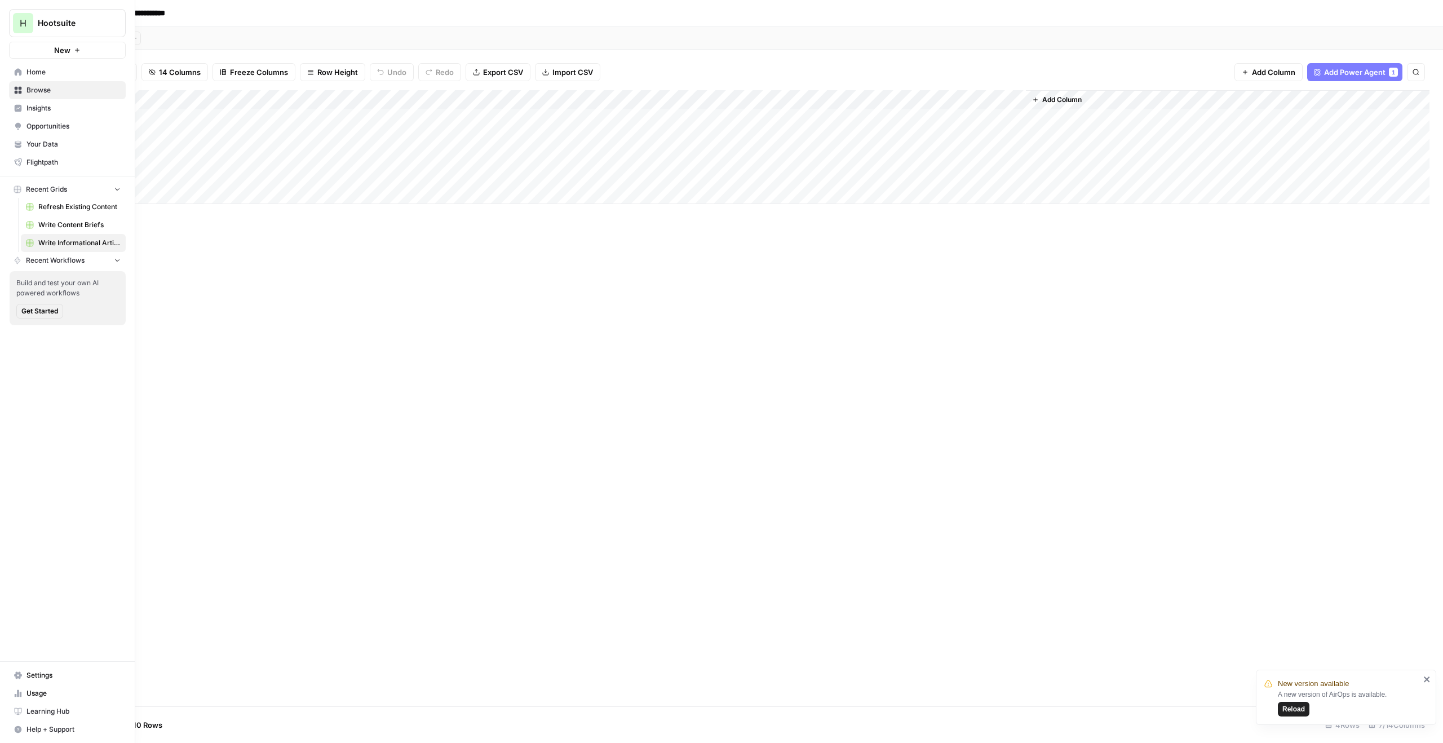
click at [16, 23] on div "H" at bounding box center [23, 23] width 20 height 20
click at [86, 247] on span "Webflow" at bounding box center [108, 246] width 149 height 11
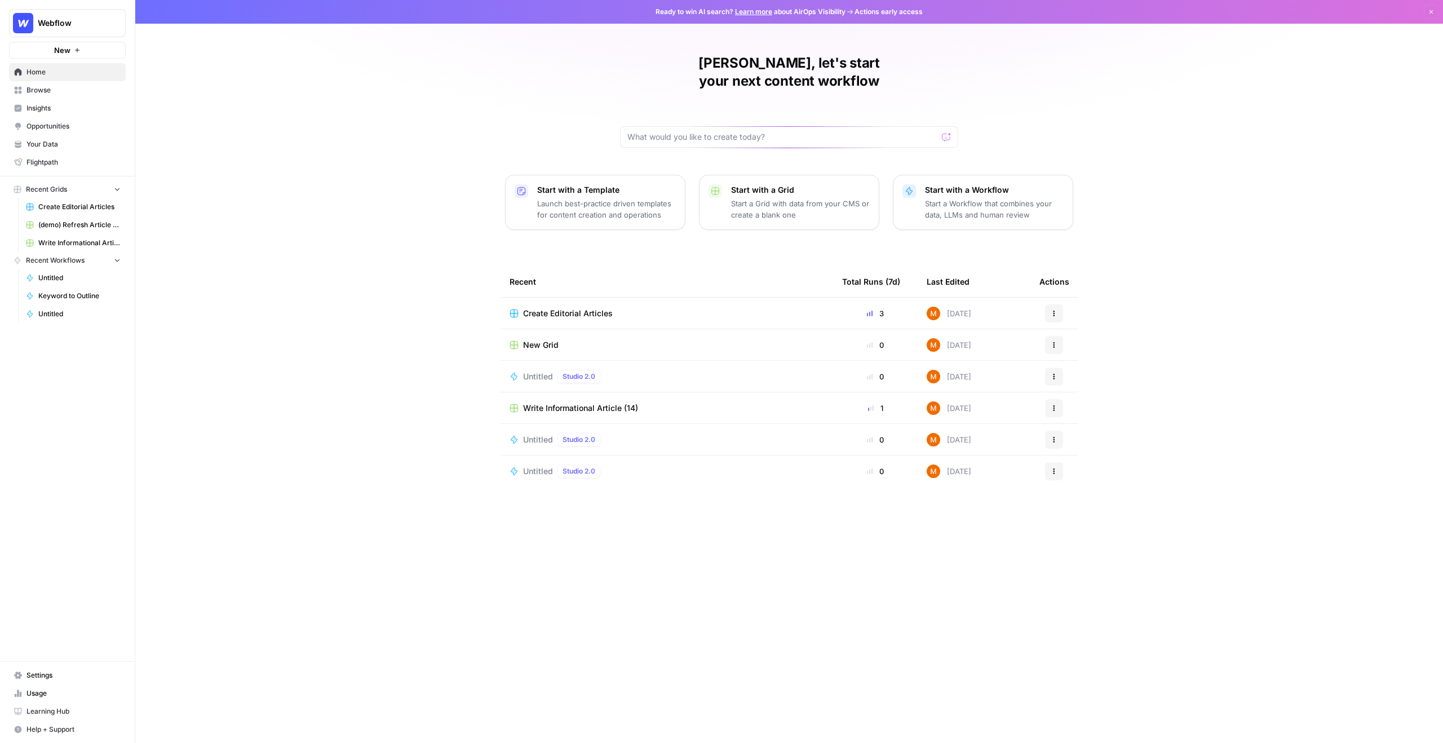
click at [86, 207] on span "Create Editorial Articles" at bounding box center [79, 207] width 82 height 10
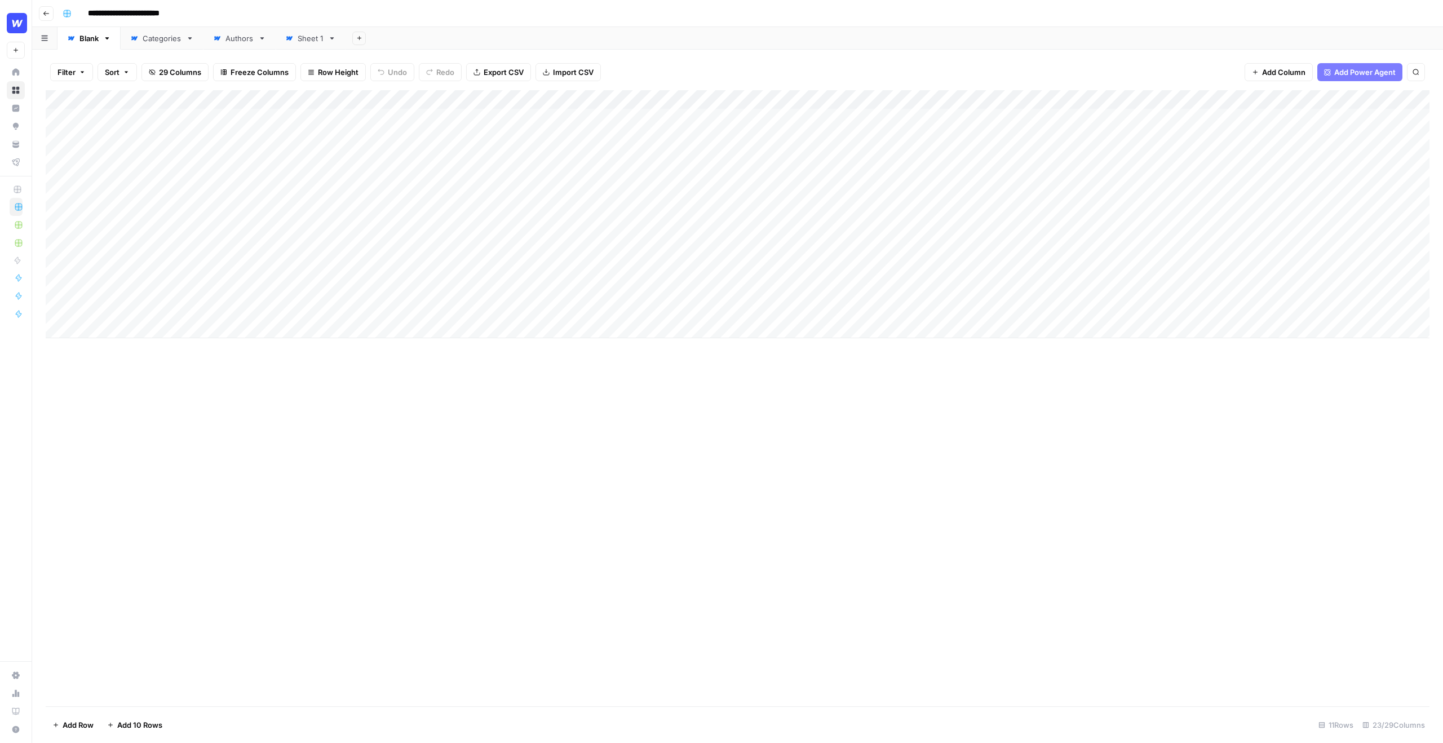
click at [159, 126] on div "Add Column" at bounding box center [738, 214] width 1384 height 248
click at [149, 140] on div "Add Column" at bounding box center [738, 214] width 1384 height 248
click at [142, 113] on div "Add Column" at bounding box center [738, 214] width 1384 height 248
click at [351, 118] on div "Add Column" at bounding box center [738, 214] width 1384 height 248
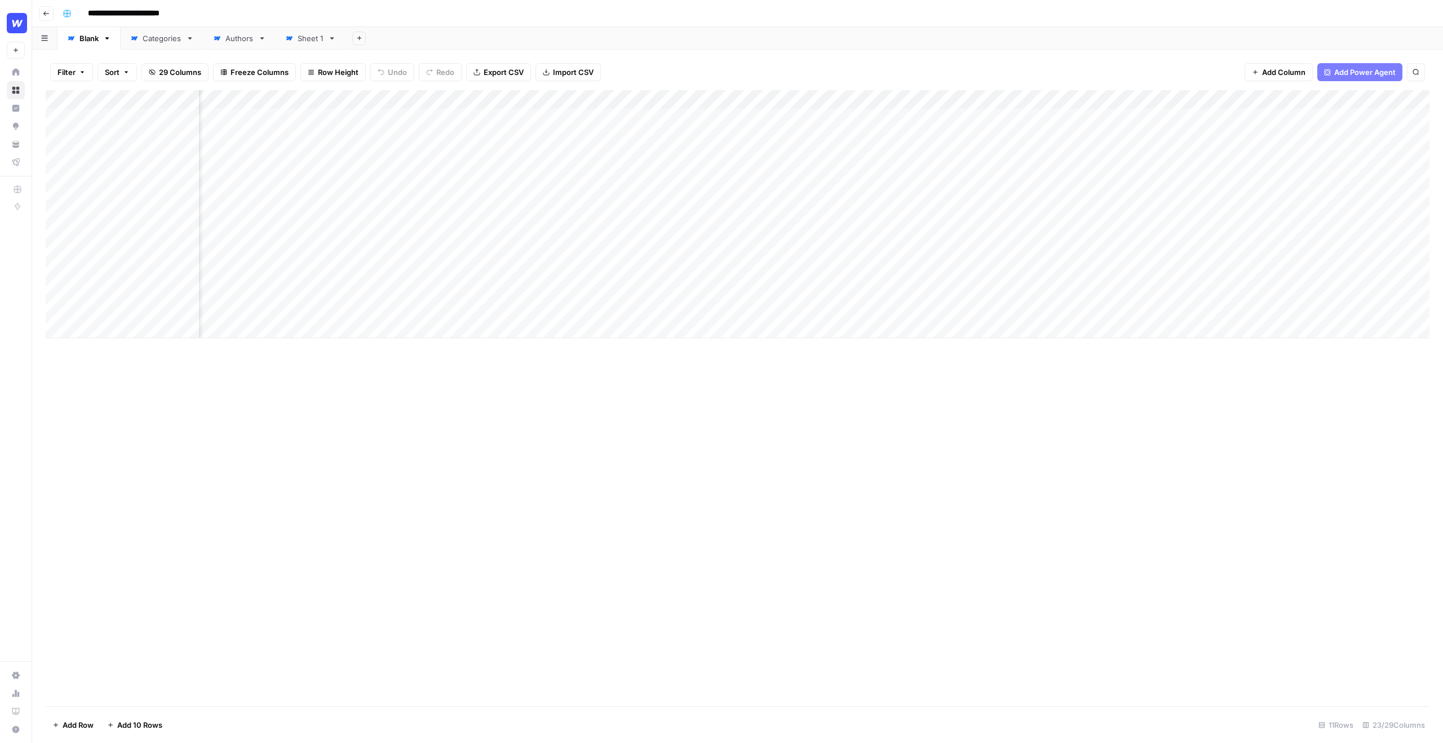
click at [786, 118] on div "Add Column" at bounding box center [738, 214] width 1384 height 248
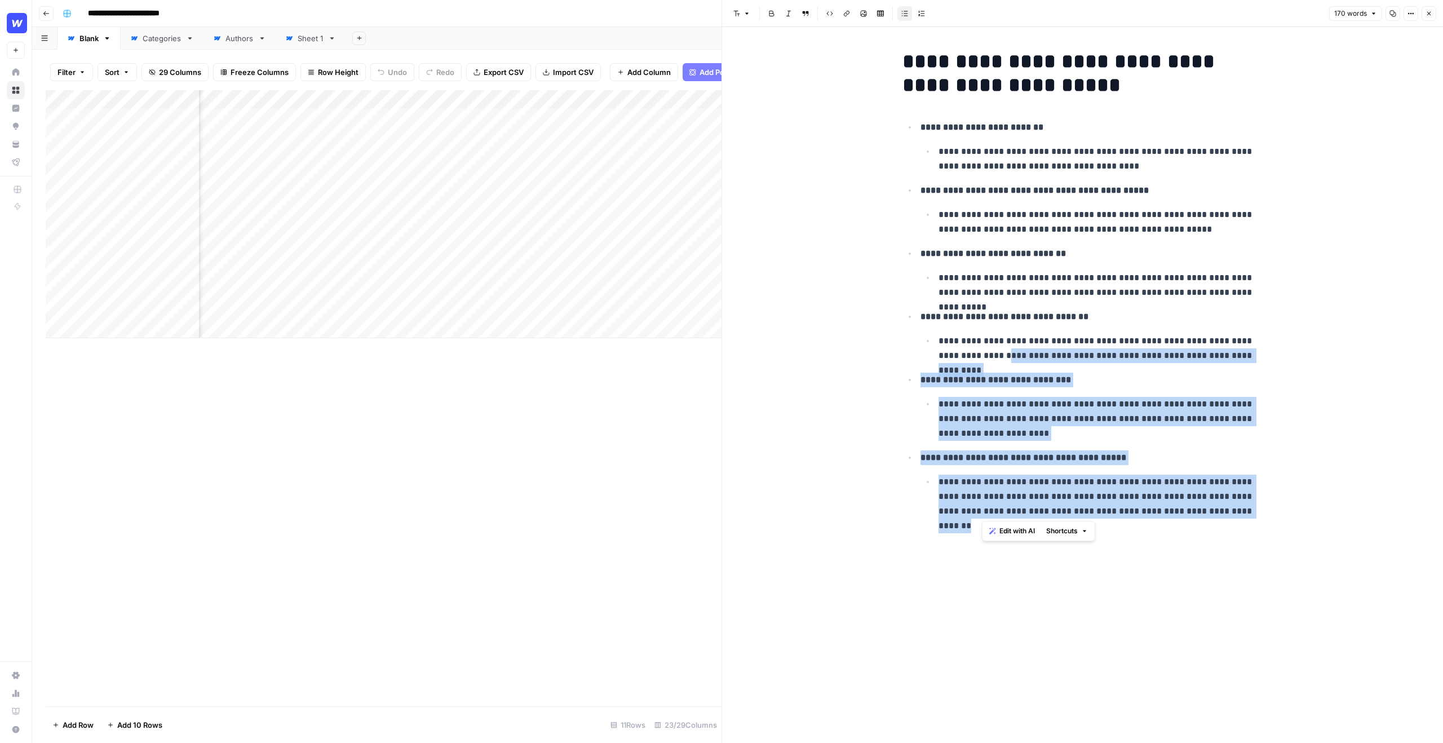
drag, startPoint x: 1262, startPoint y: 519, endPoint x: 980, endPoint y: 352, distance: 327.1
click at [980, 352] on div "**********" at bounding box center [1083, 287] width 374 height 485
click at [1004, 369] on ul "**********" at bounding box center [1083, 319] width 361 height 399
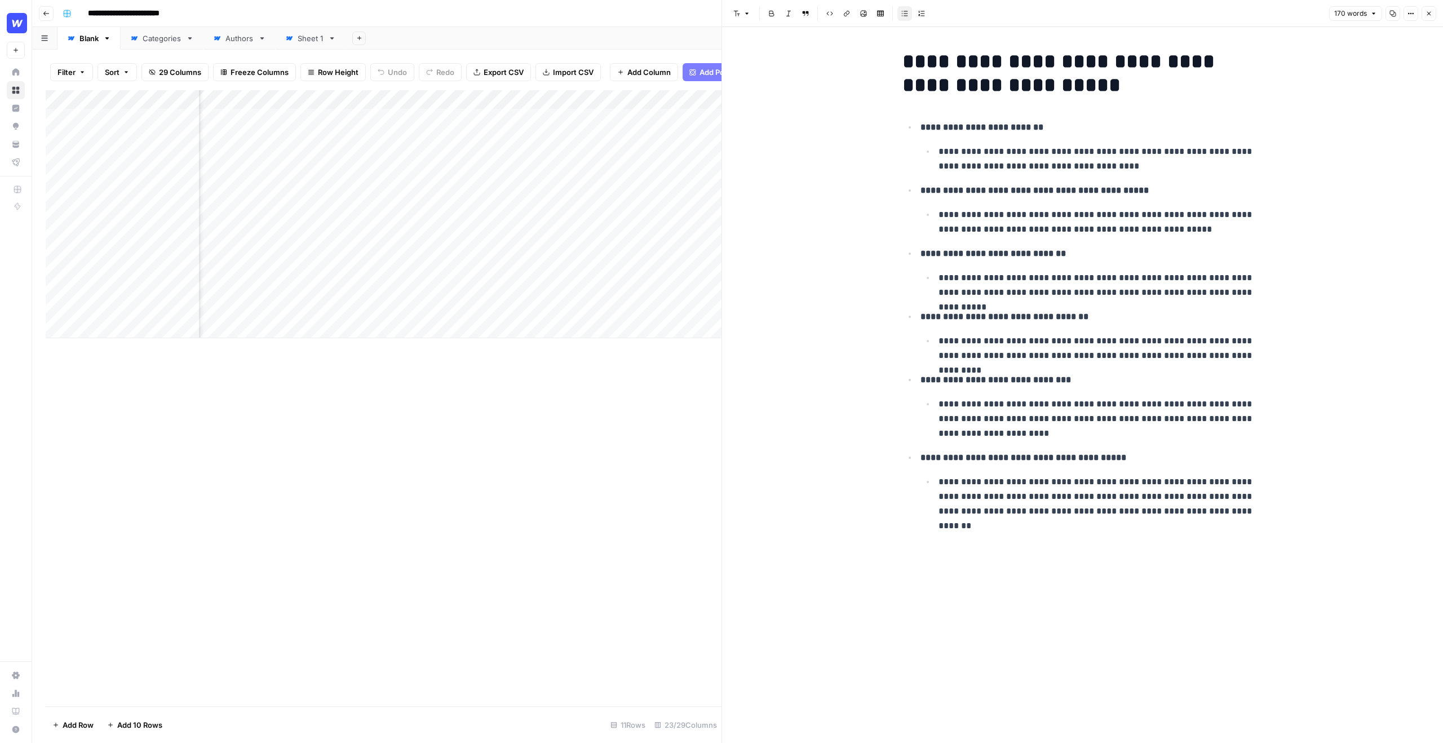
click at [1225, 533] on div "**********" at bounding box center [1083, 385] width 374 height 716
click at [1246, 520] on div "**********" at bounding box center [1083, 287] width 374 height 485
click at [1434, 8] on button "Close" at bounding box center [1429, 13] width 15 height 15
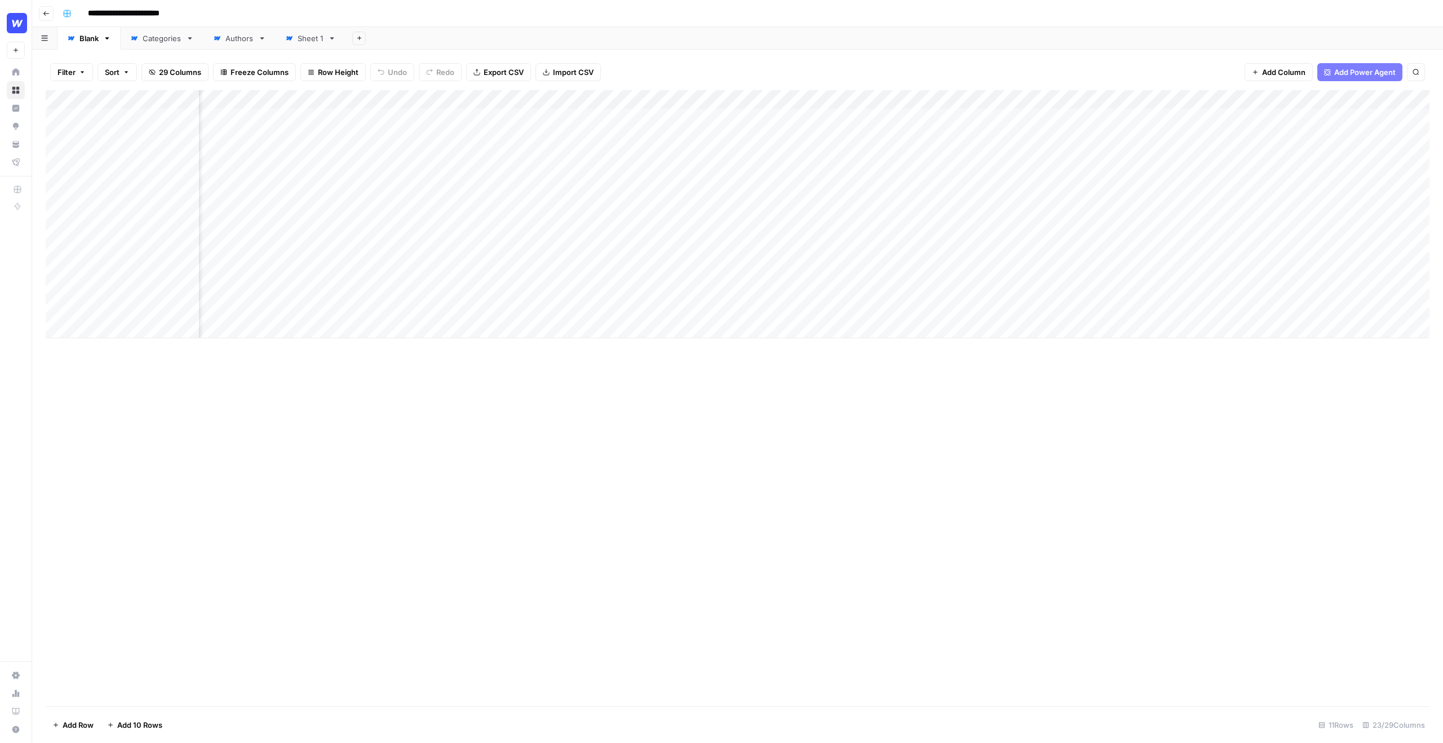
scroll to position [0, 353]
click at [755, 120] on div "Add Column" at bounding box center [738, 214] width 1384 height 248
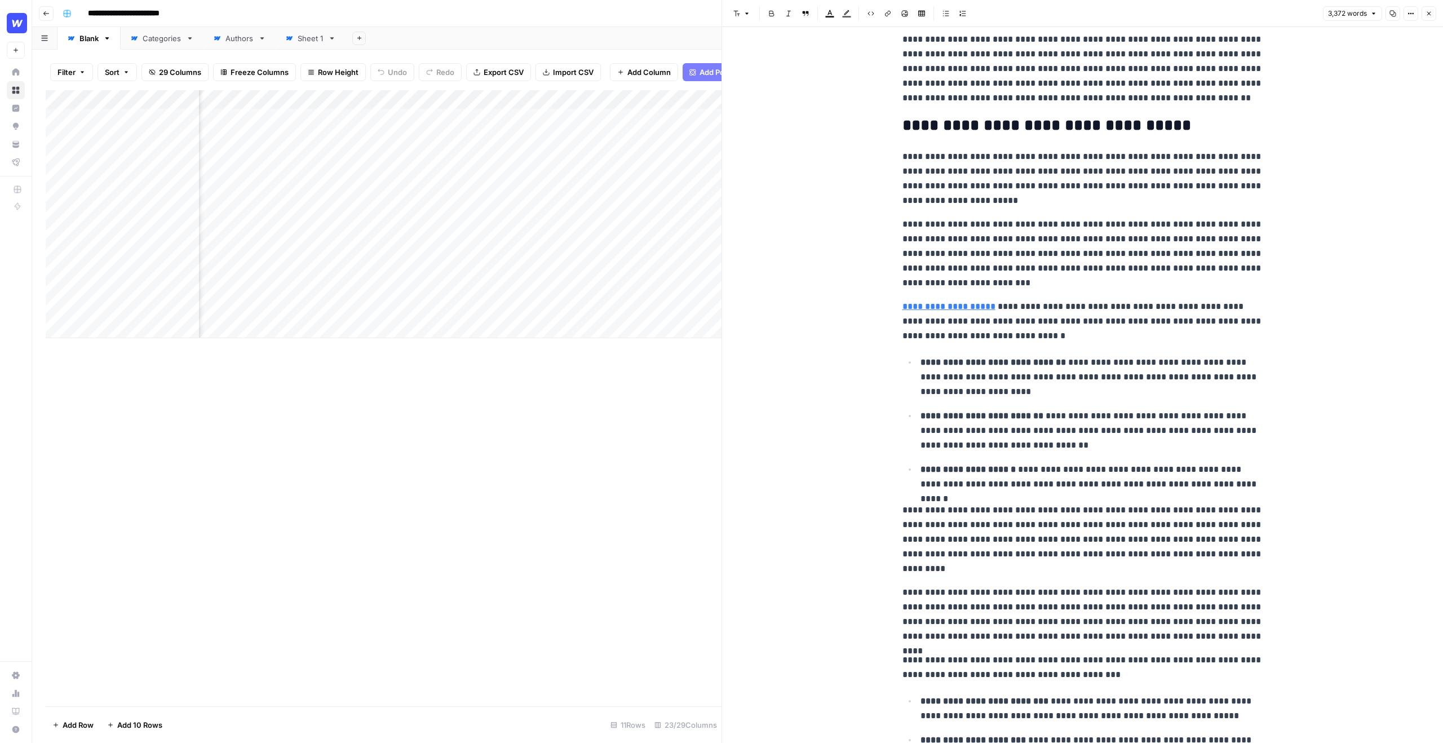
scroll to position [817, 0]
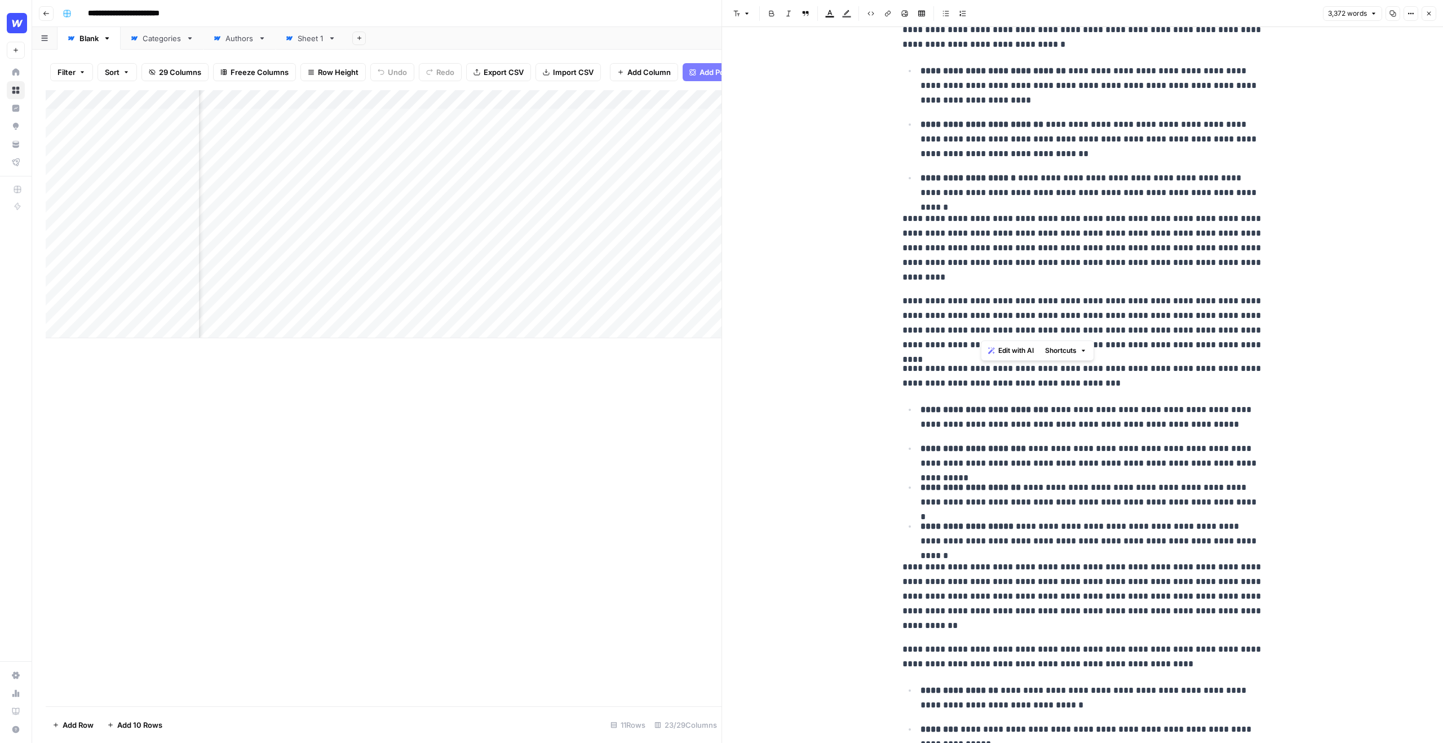
drag, startPoint x: 1109, startPoint y: 328, endPoint x: 981, endPoint y: 324, distance: 128.6
click at [981, 324] on p "**********" at bounding box center [1083, 323] width 361 height 59
click at [1019, 303] on p "**********" at bounding box center [1083, 323] width 361 height 59
click at [1431, 16] on icon "button" at bounding box center [1429, 13] width 7 height 7
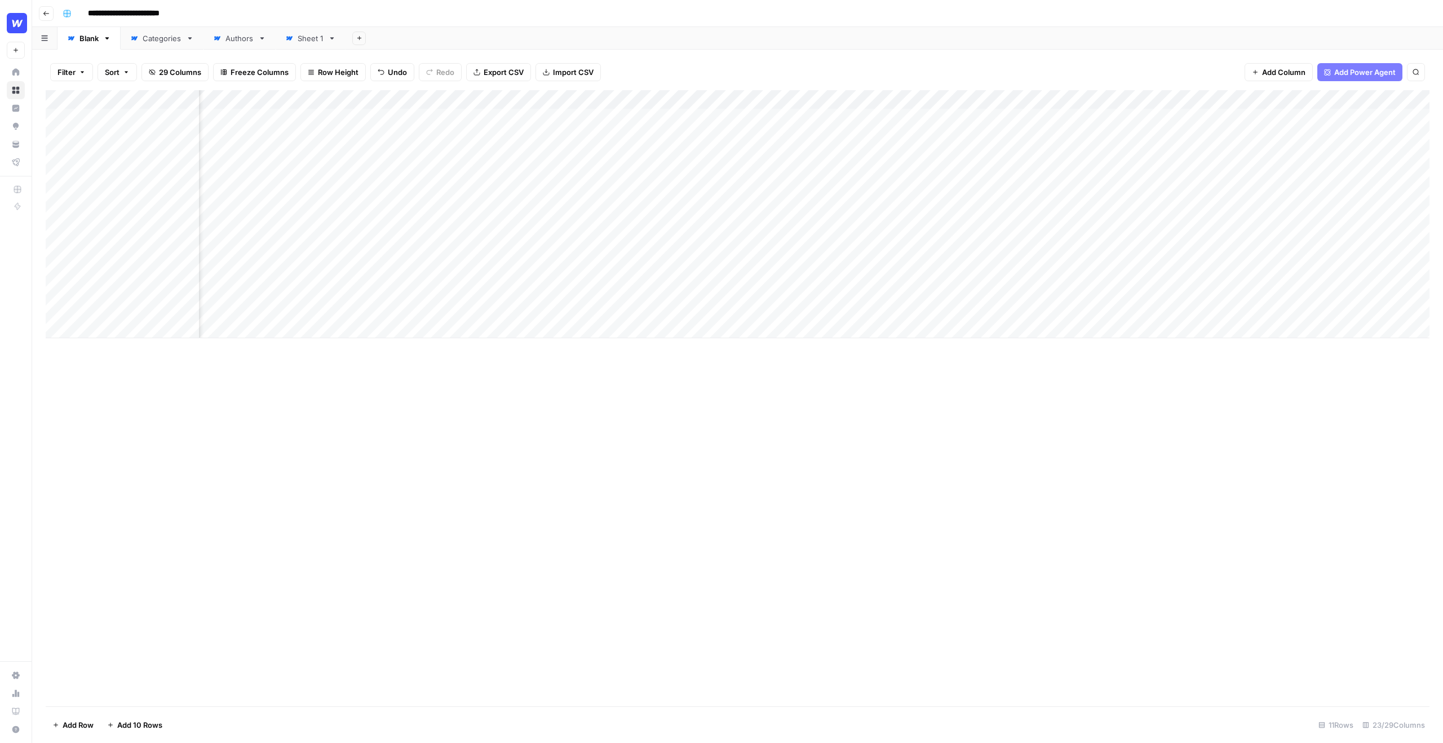
scroll to position [0, 456]
click at [655, 116] on div "Add Column" at bounding box center [738, 214] width 1384 height 248
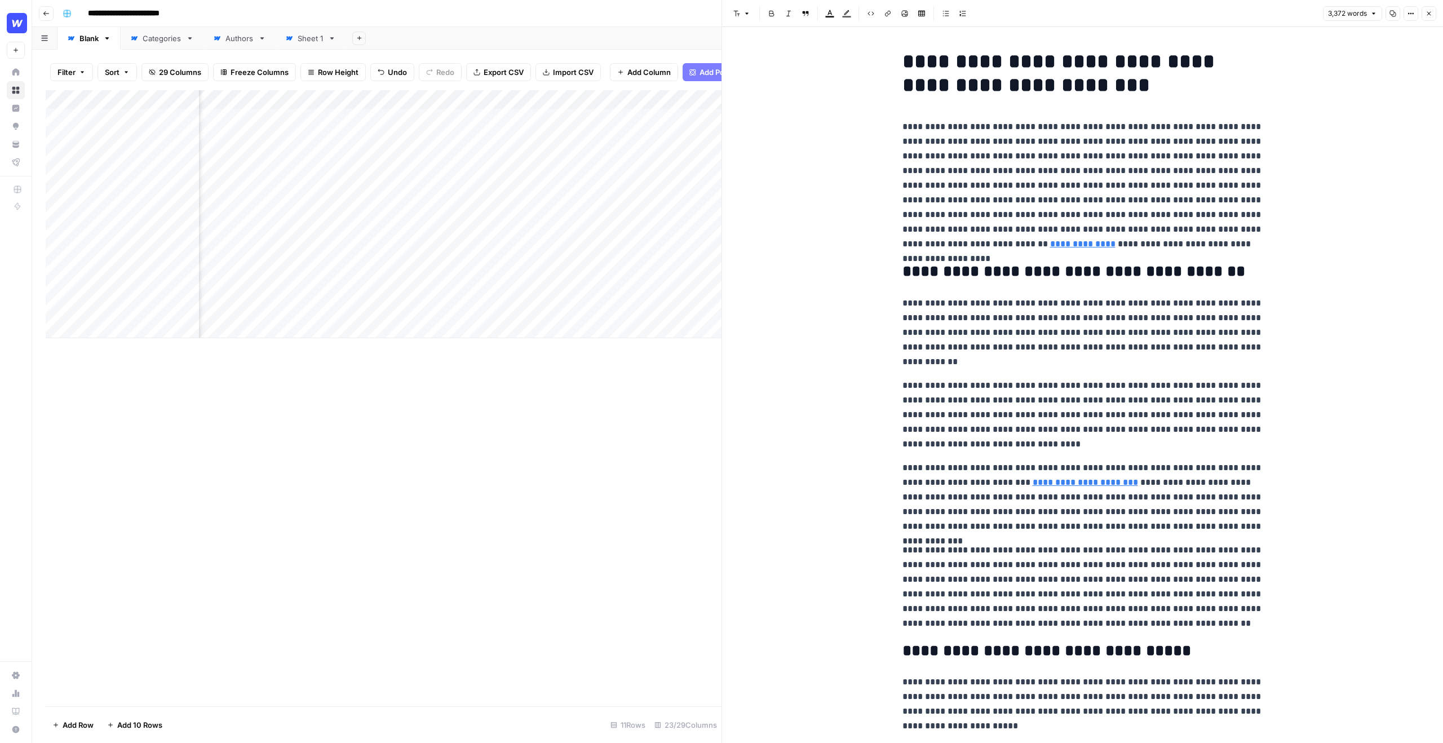
click at [1050, 243] on link "**********" at bounding box center [1082, 244] width 65 height 8
click at [1429, 17] on button "Close" at bounding box center [1429, 13] width 15 height 15
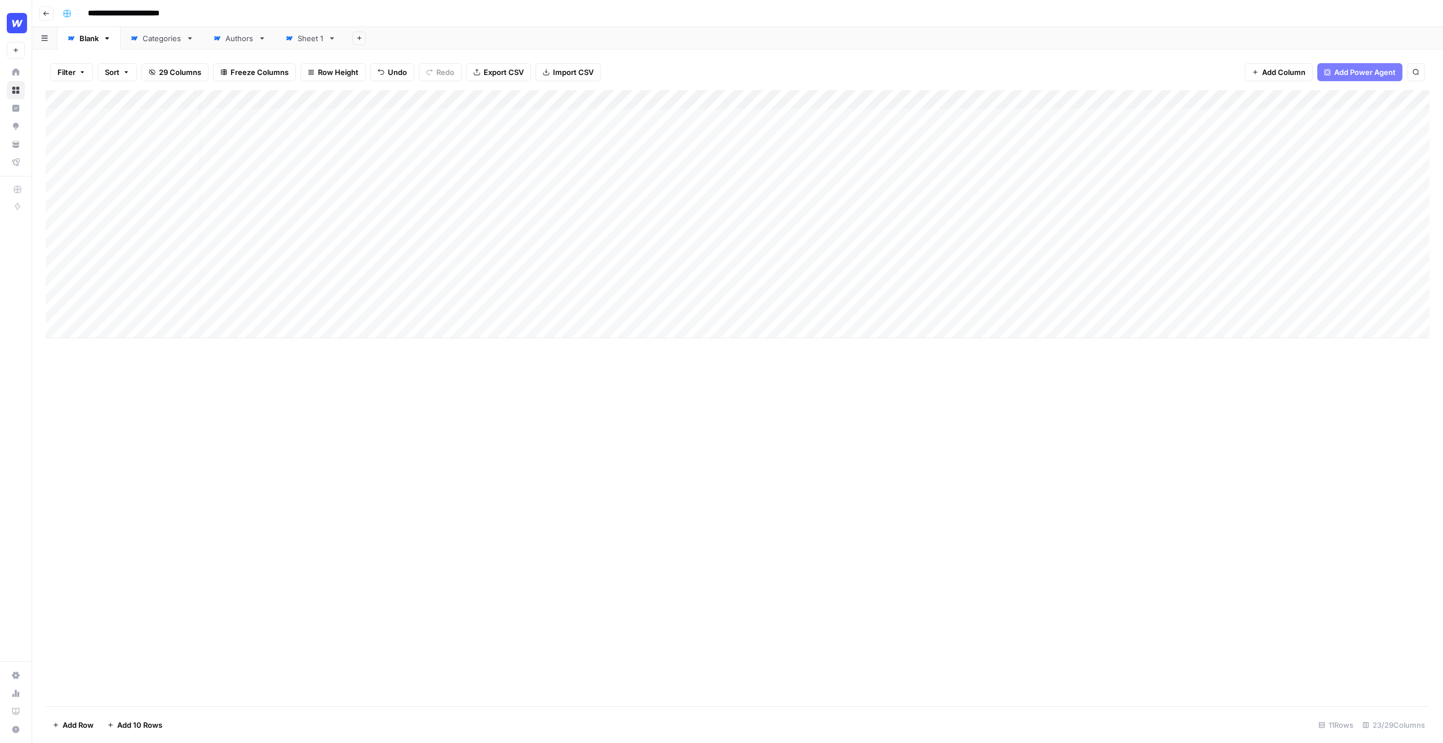
scroll to position [0, 8]
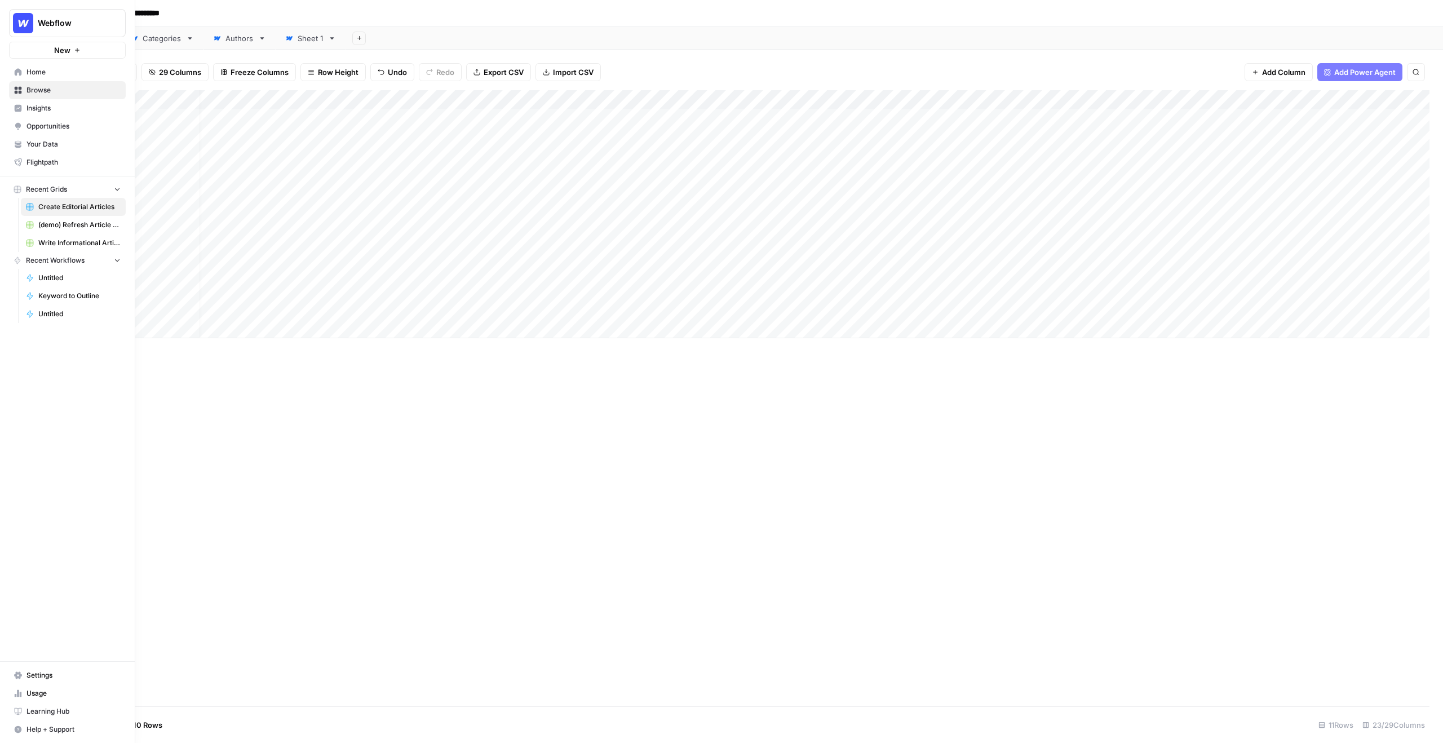
click at [54, 140] on span "Your Data" at bounding box center [73, 144] width 94 height 10
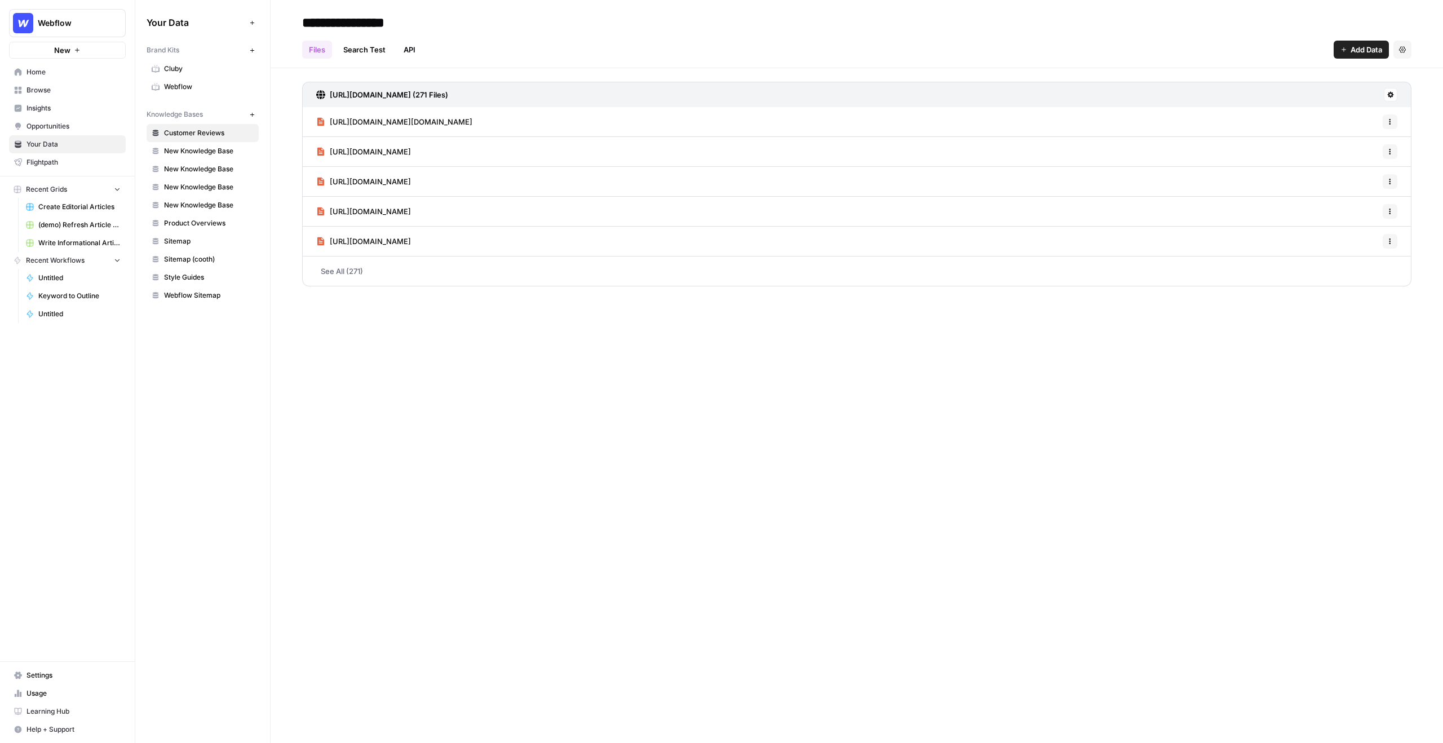
click at [1354, 47] on span "Add Data" at bounding box center [1367, 49] width 32 height 11
click at [1322, 135] on span "Import File from Google Drive" at bounding box center [1323, 131] width 103 height 11
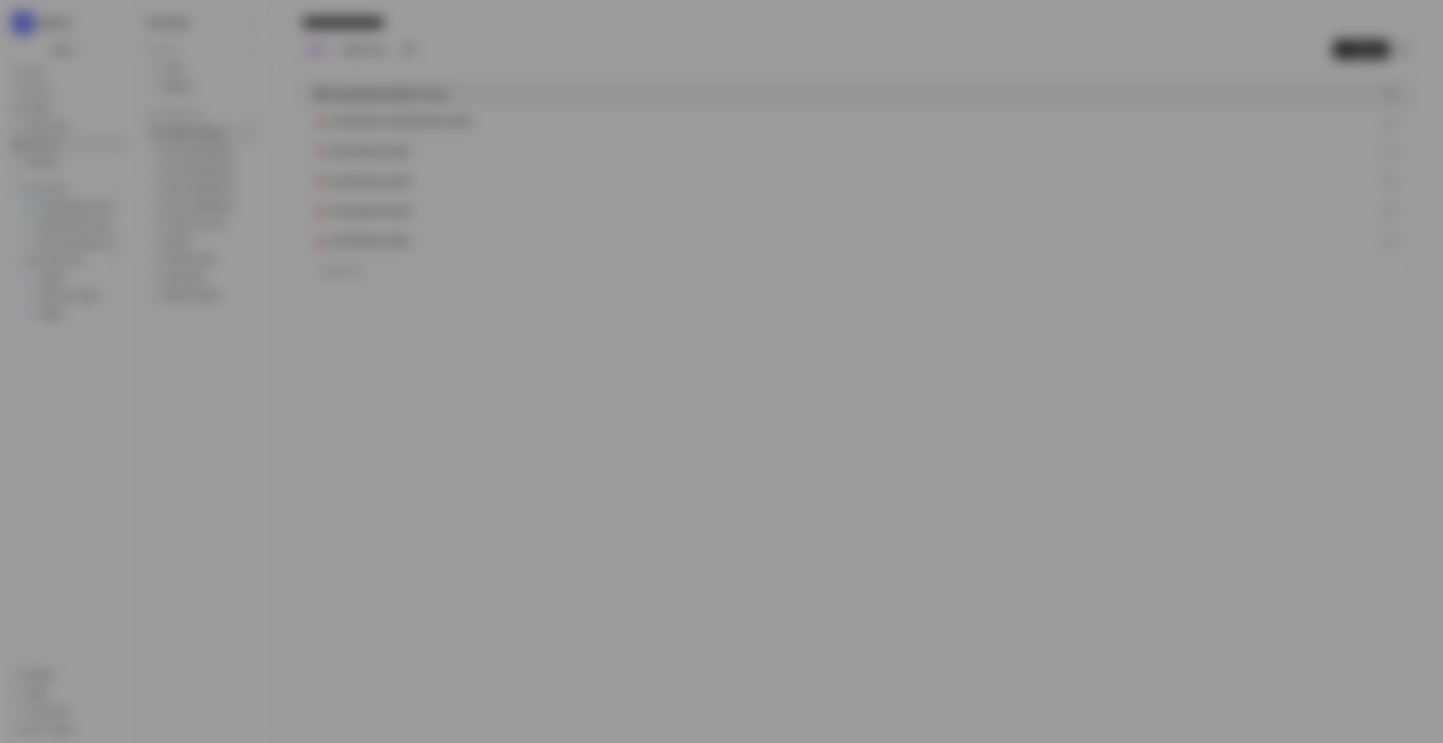
type input "webflow-5-cnalw44hn2@airops.iam.gserviceaccount.com"
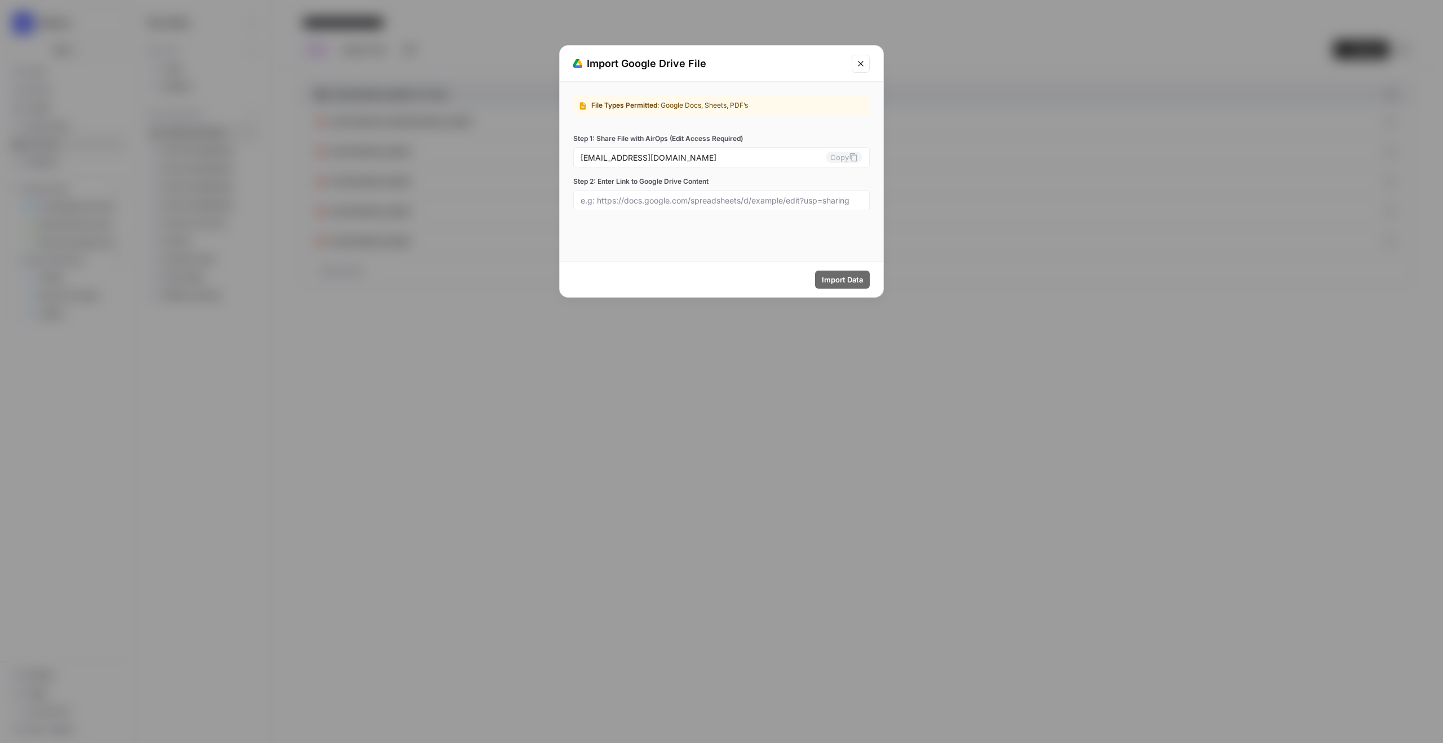
click at [859, 61] on icon "Close modal" at bounding box center [860, 63] width 5 height 5
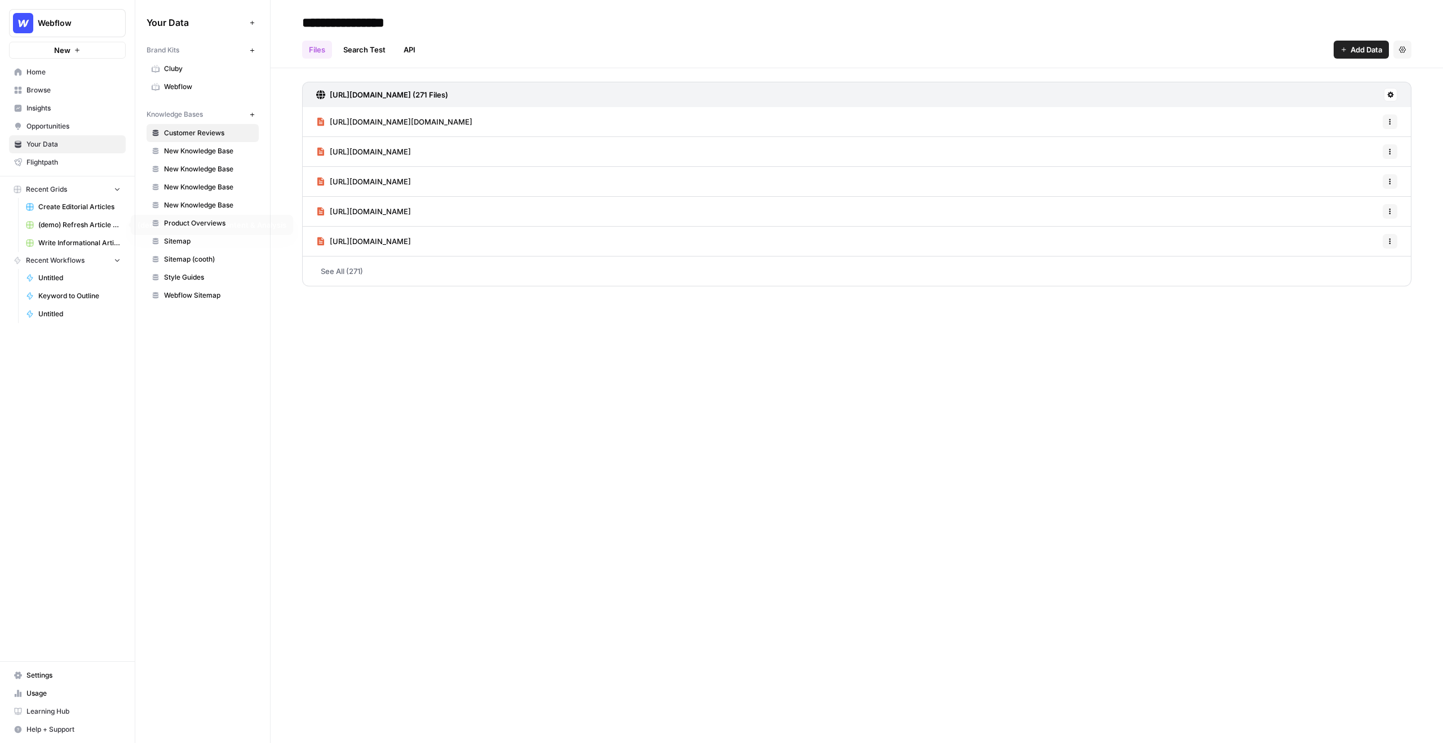
click at [82, 210] on span "Create Editorial Articles" at bounding box center [79, 207] width 82 height 10
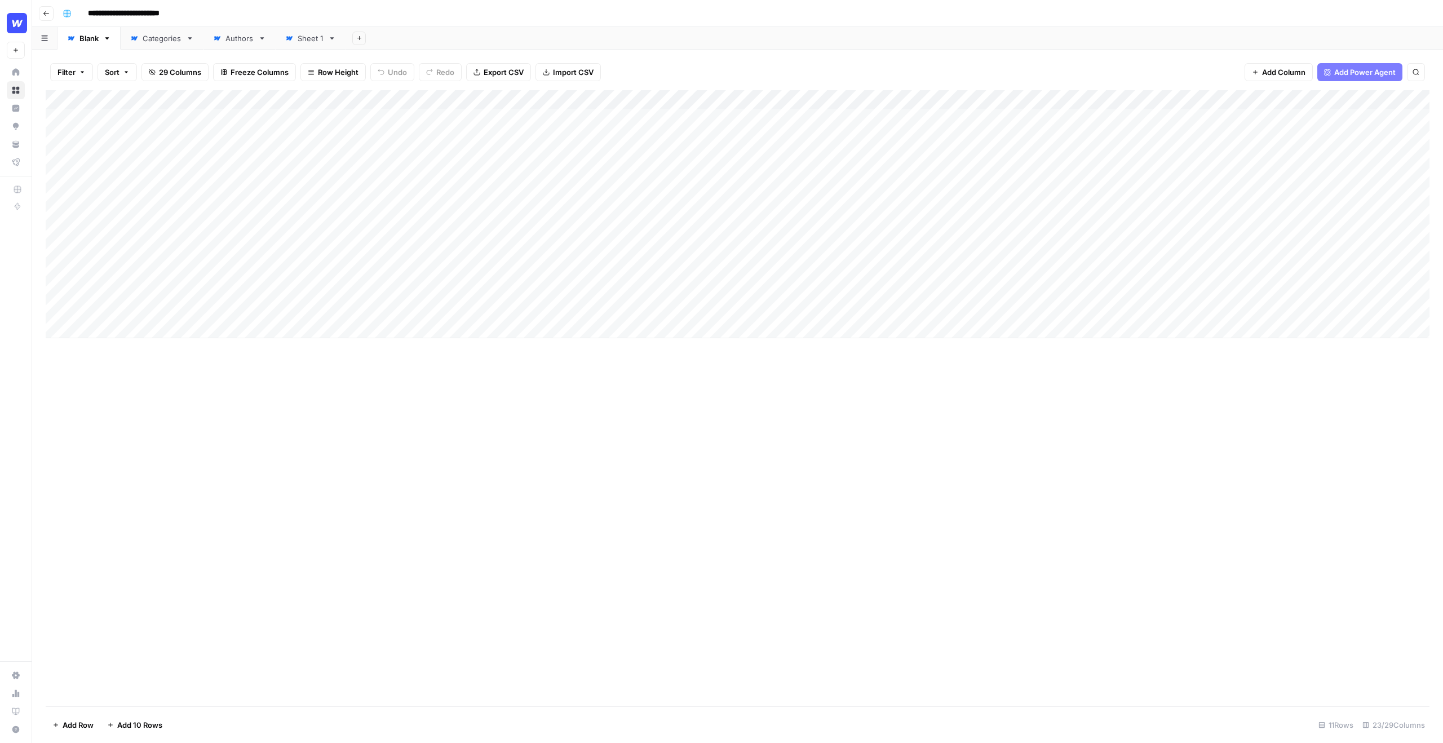
click at [962, 62] on div "Filter Sort 29 Columns Freeze Columns Row Height Undo Redo Export CSV Import CS…" at bounding box center [738, 72] width 1384 height 36
click at [658, 121] on div "Add Column" at bounding box center [738, 214] width 1384 height 248
click at [689, 83] on div "Filter Sort 29 Columns Freeze Columns Row Height Undo Redo Export CSV Import CS…" at bounding box center [738, 72] width 1384 height 36
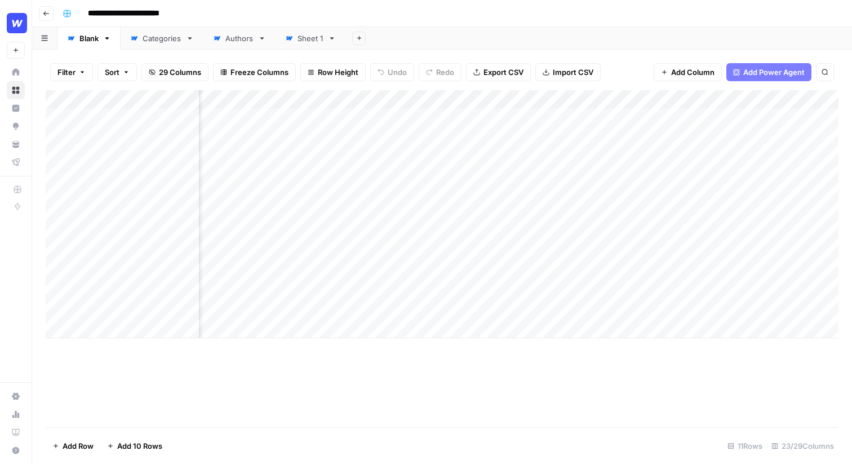
scroll to position [0, 64]
click at [458, 99] on div "Add Column" at bounding box center [442, 214] width 793 height 248
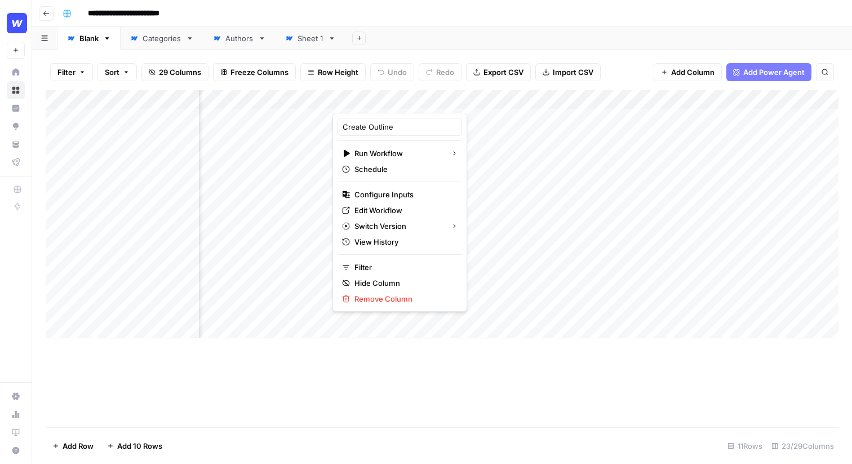
click at [615, 73] on div "Filter Sort 29 Columns Freeze Columns Row Height Undo Redo Export CSV Import CS…" at bounding box center [442, 72] width 793 height 36
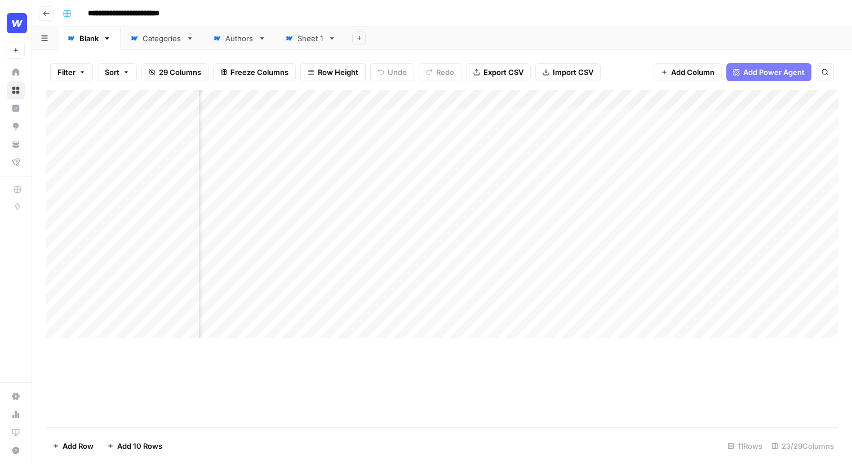
click at [457, 97] on div "Add Column" at bounding box center [442, 214] width 793 height 248
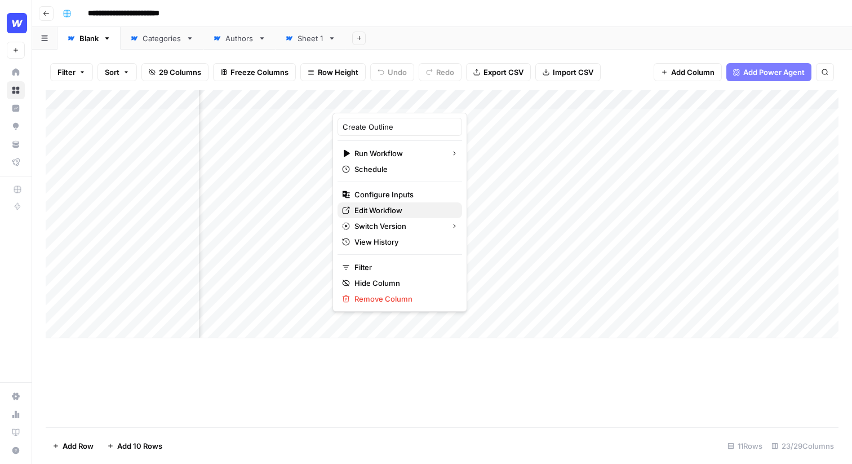
click at [383, 211] on span "Edit Workflow" at bounding box center [404, 210] width 99 height 11
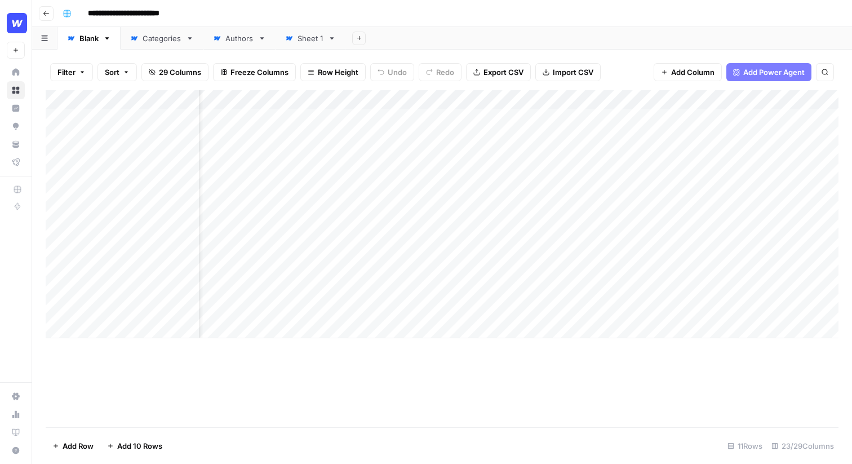
scroll to position [0, 0]
click at [134, 121] on div "Add Column" at bounding box center [442, 214] width 793 height 248
click at [129, 15] on input "**********" at bounding box center [133, 14] width 100 height 18
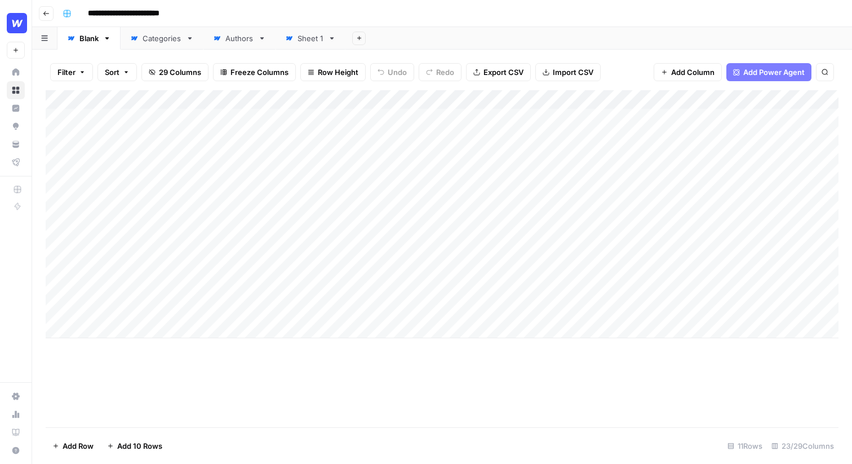
click at [191, 12] on div "**********" at bounding box center [449, 14] width 783 height 18
click at [136, 121] on div "Add Column" at bounding box center [442, 214] width 793 height 248
click at [140, 154] on div "Add Column" at bounding box center [442, 214] width 793 height 248
click at [139, 122] on div "Add Column" at bounding box center [442, 214] width 793 height 248
click at [243, 110] on div "Add Column" at bounding box center [442, 214] width 793 height 248
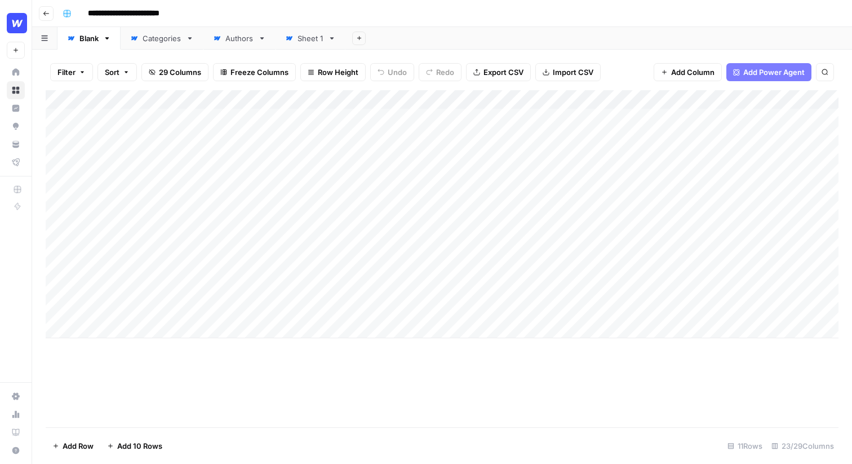
click at [330, 116] on div "Add Column" at bounding box center [442, 214] width 793 height 248
click at [479, 117] on div "Add Column" at bounding box center [442, 214] width 793 height 248
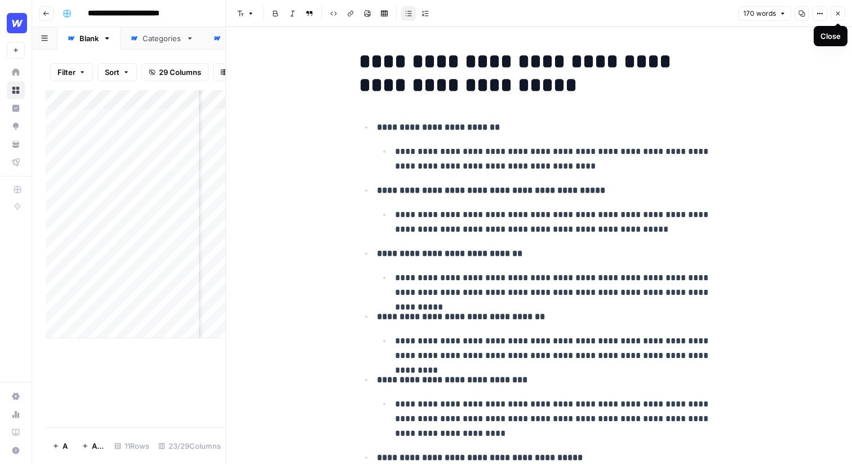
click at [839, 19] on button "Close" at bounding box center [838, 13] width 15 height 15
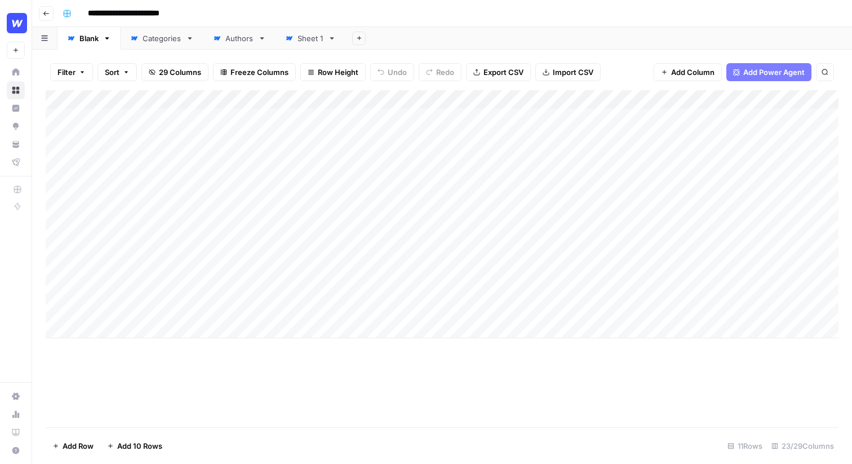
click at [521, 99] on div "Add Column" at bounding box center [442, 214] width 793 height 248
click at [635, 188] on div "Add Column" at bounding box center [442, 214] width 793 height 248
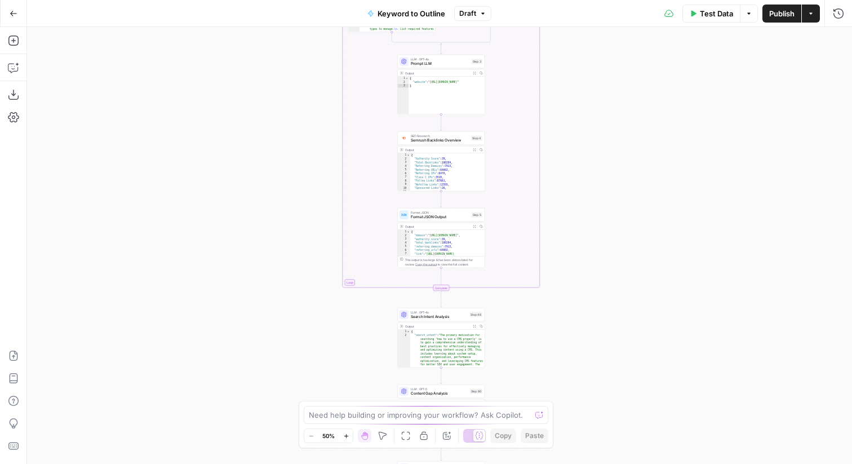
drag, startPoint x: 313, startPoint y: 89, endPoint x: 288, endPoint y: 192, distance: 106.2
click at [288, 192] on div "true false Workflow Input Settings Inputs LLM · GPT-4o Search Query Step 40 Out…" at bounding box center [439, 245] width 825 height 437
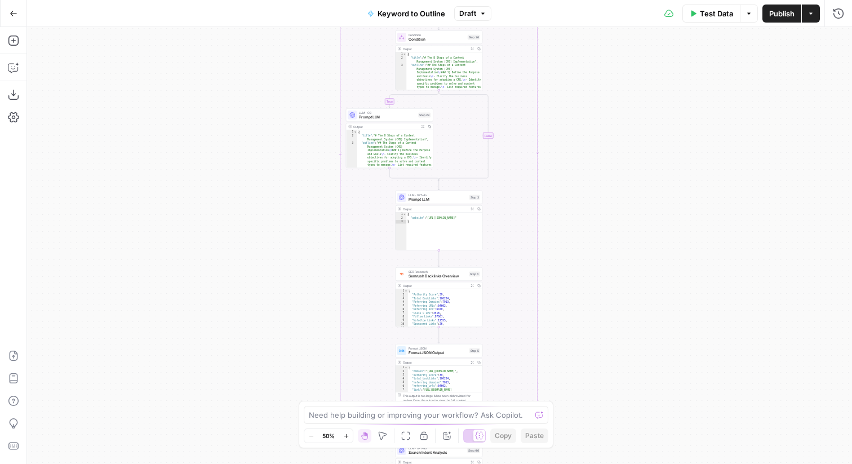
drag, startPoint x: 290, startPoint y: 132, endPoint x: 290, endPoint y: 267, distance: 134.7
click at [290, 267] on div "true false Workflow Input Settings Inputs LLM · GPT-4o Search Query Step 40 Out…" at bounding box center [439, 245] width 825 height 437
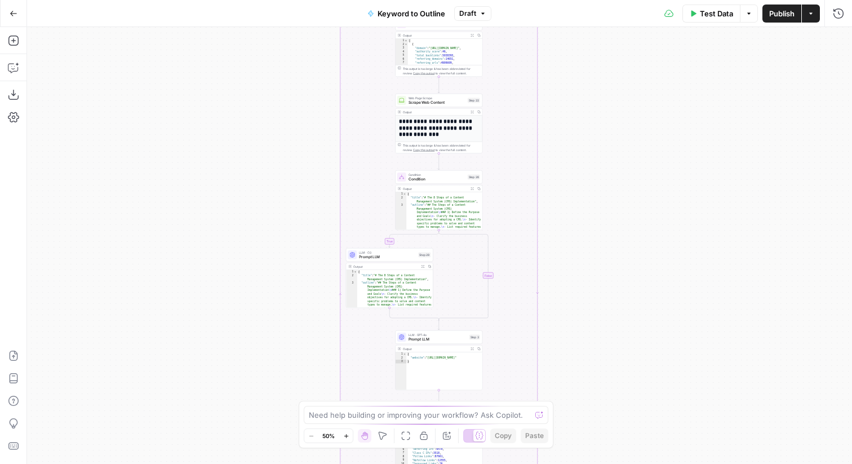
drag, startPoint x: 278, startPoint y: 184, endPoint x: 278, endPoint y: 319, distance: 135.3
click at [278, 319] on div "true false Workflow Input Settings Inputs LLM · GPT-4o Search Query Step 40 Out…" at bounding box center [439, 245] width 825 height 437
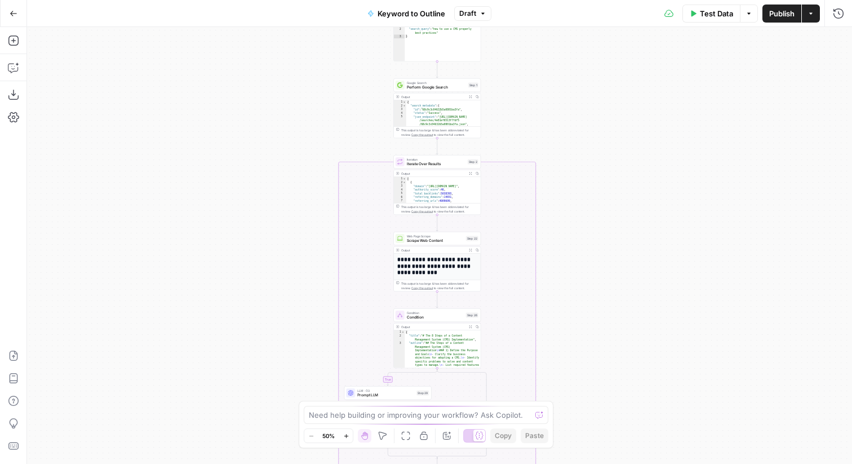
drag, startPoint x: 273, startPoint y: 154, endPoint x: 272, endPoint y: 322, distance: 167.4
click at [272, 322] on div "true false Workflow Input Settings Inputs LLM · GPT-4o Search Query Step 40 Out…" at bounding box center [439, 245] width 825 height 437
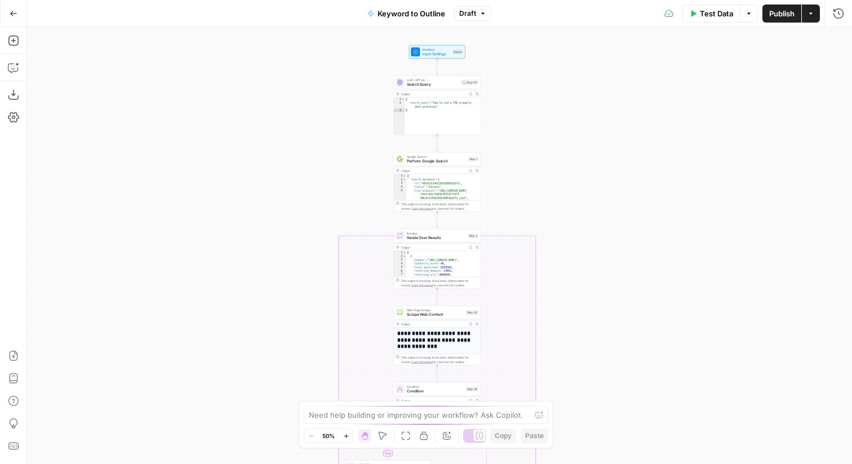
drag, startPoint x: 286, startPoint y: 172, endPoint x: 286, endPoint y: 213, distance: 40.6
click at [286, 213] on div "true false Workflow Input Settings Inputs LLM · GPT-4o Search Query Step 40 Out…" at bounding box center [439, 245] width 825 height 437
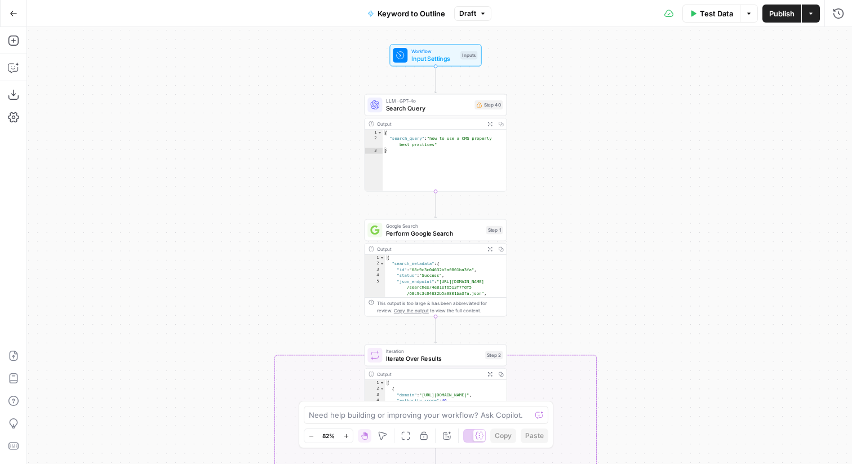
drag, startPoint x: 260, startPoint y: 174, endPoint x: 260, endPoint y: 303, distance: 129.1
click at [260, 302] on div "true false Workflow Input Settings Inputs LLM · GPT-4o Search Query Step 40 Out…" at bounding box center [439, 245] width 825 height 437
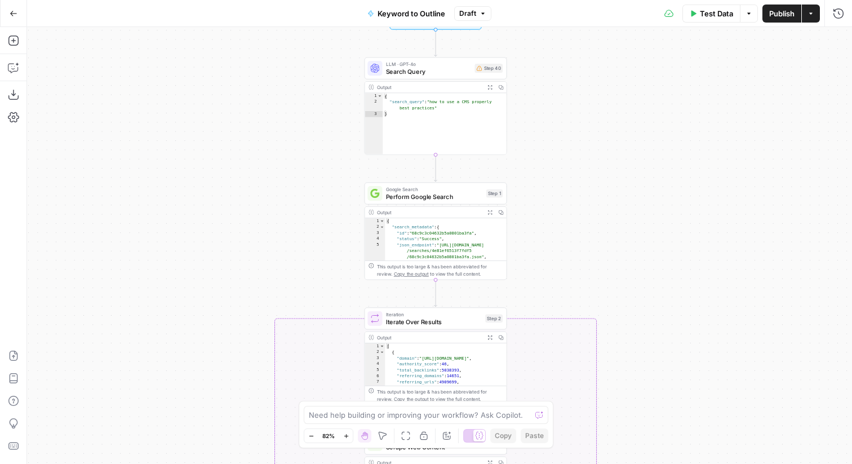
drag, startPoint x: 341, startPoint y: 212, endPoint x: 341, endPoint y: 173, distance: 39.5
click at [341, 173] on div "true false Workflow Input Settings Inputs LLM · GPT-4o Search Query Step 40 Out…" at bounding box center [439, 245] width 825 height 437
click at [15, 65] on icon "button" at bounding box center [13, 67] width 11 height 11
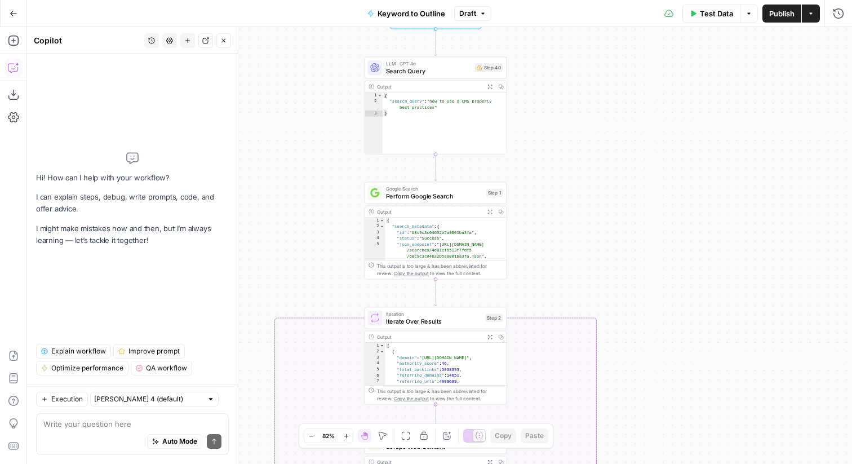
click at [91, 352] on span "Explain workflow" at bounding box center [78, 351] width 55 height 10
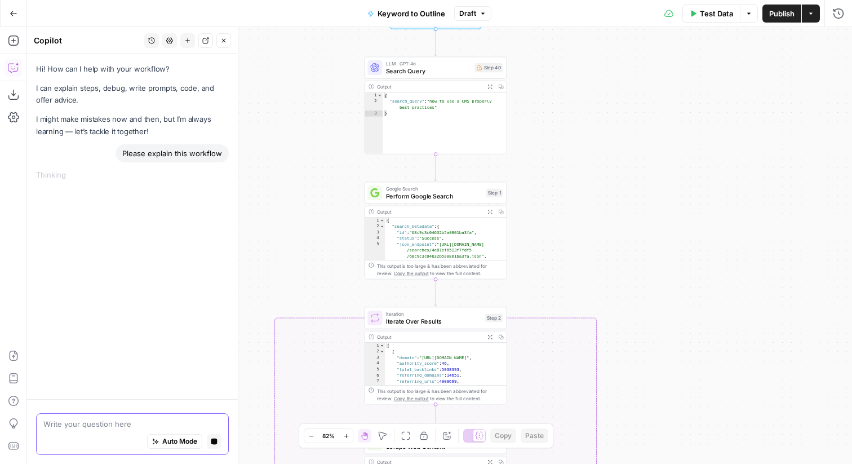
click at [215, 443] on icon "button" at bounding box center [214, 442] width 6 height 6
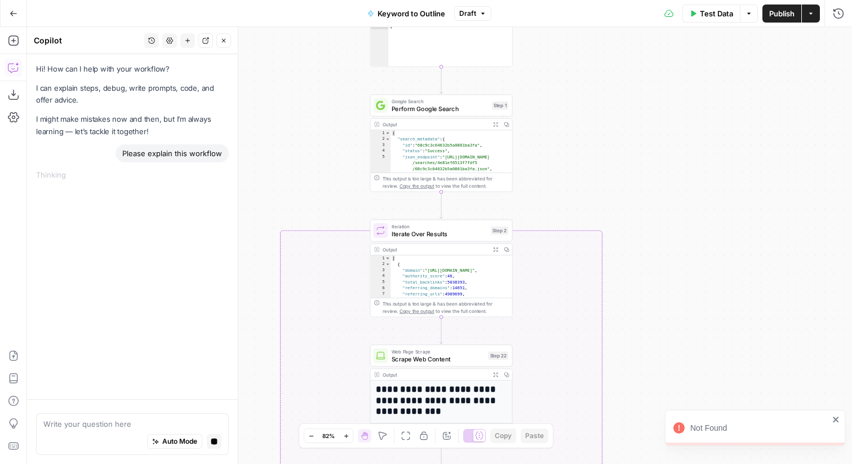
drag, startPoint x: 533, startPoint y: 211, endPoint x: 538, endPoint y: 124, distance: 87.6
click at [538, 124] on div "true false Workflow Input Settings Inputs LLM · GPT-4o Search Query Step 40 Out…" at bounding box center [439, 245] width 825 height 437
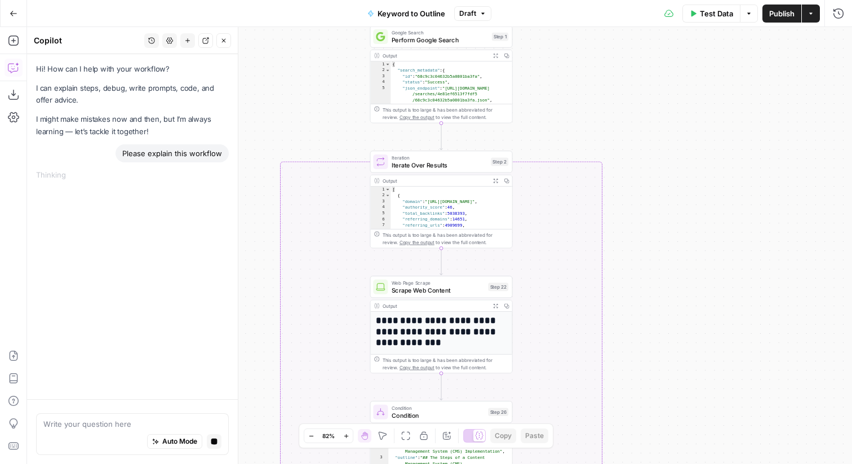
drag, startPoint x: 536, startPoint y: 166, endPoint x: 534, endPoint y: 56, distance: 109.9
click at [534, 56] on div "true false Workflow Input Settings Inputs LLM · GPT-4o Search Query Step 40 Out…" at bounding box center [439, 245] width 825 height 437
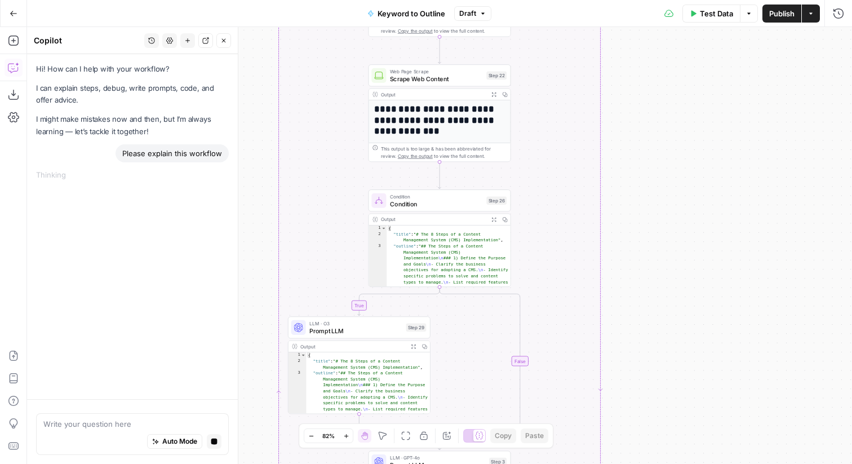
drag, startPoint x: 652, startPoint y: 200, endPoint x: 651, endPoint y: 30, distance: 169.1
click at [651, 30] on div "true false Workflow Input Settings Inputs LLM · GPT-4o Search Query Step 40 Out…" at bounding box center [439, 245] width 825 height 437
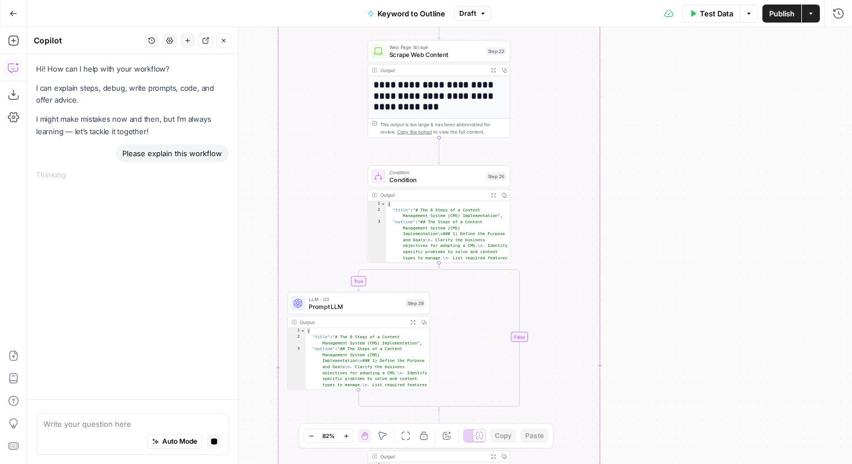
drag, startPoint x: 650, startPoint y: 129, endPoint x: 649, endPoint y: -29, distance: 157.9
click at [649, 0] on html "Webflow New Home Browse Insights Opportunities Your Data Flightpath Recent Grid…" at bounding box center [426, 232] width 852 height 464
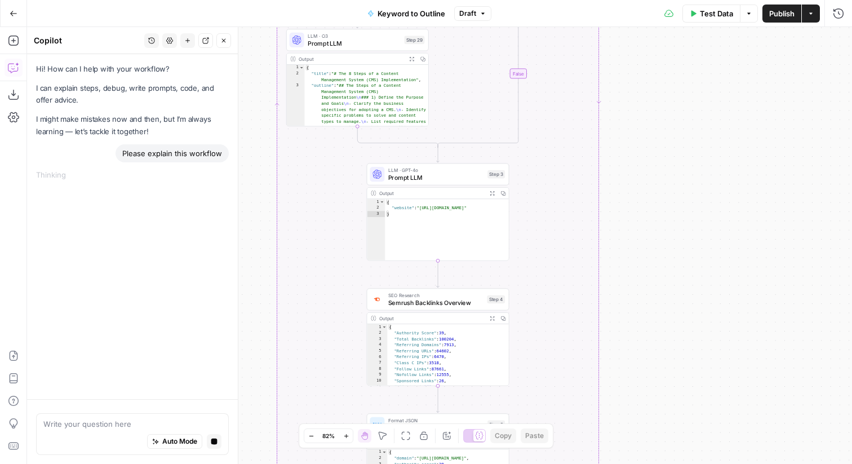
drag, startPoint x: 651, startPoint y: 168, endPoint x: 648, endPoint y: 34, distance: 133.6
click at [648, 34] on div "true false Workflow Input Settings Inputs LLM · GPT-4o Search Query Step 40 Out…" at bounding box center [439, 245] width 825 height 437
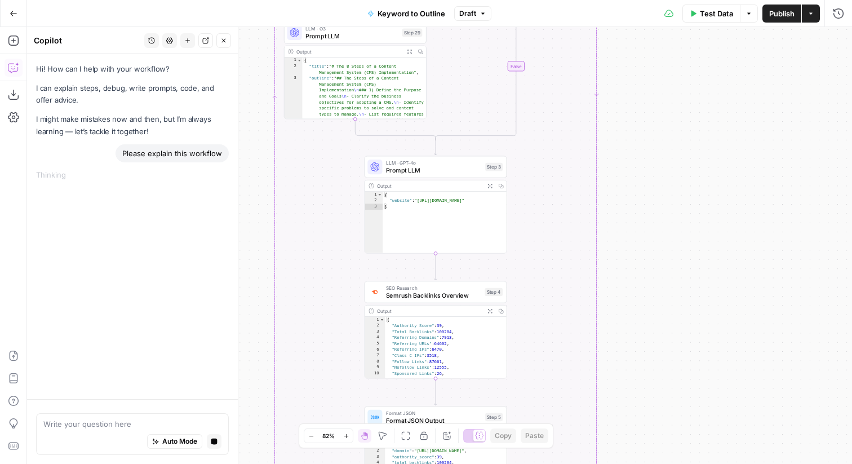
drag, startPoint x: 630, startPoint y: 171, endPoint x: 631, endPoint y: 14, distance: 157.9
click at [630, 13] on div "Go Back Keyword to Outline Draft Test Data Options Publish Actions Run History …" at bounding box center [426, 232] width 852 height 464
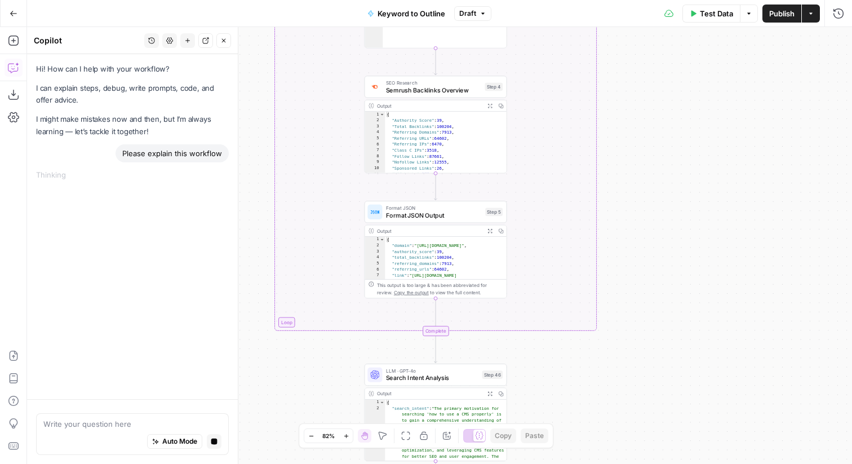
drag, startPoint x: 637, startPoint y: 200, endPoint x: 638, endPoint y: 142, distance: 58.6
click at [637, 138] on div "true false Workflow Input Settings Inputs LLM · GPT-4o Search Query Step 40 Out…" at bounding box center [439, 245] width 825 height 437
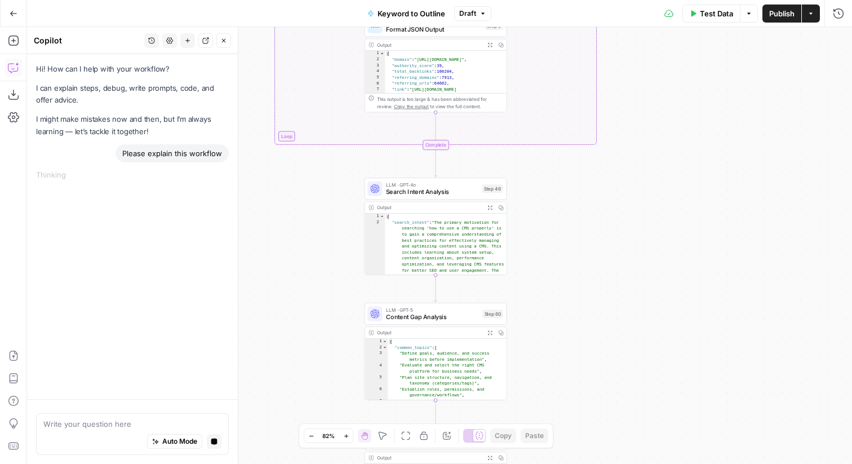
drag, startPoint x: 645, startPoint y: 157, endPoint x: 645, endPoint y: -17, distance: 173.6
click at [645, 0] on html "Webflow New Home Browse Insights Opportunities Your Data Flightpath Recent Grid…" at bounding box center [426, 232] width 852 height 464
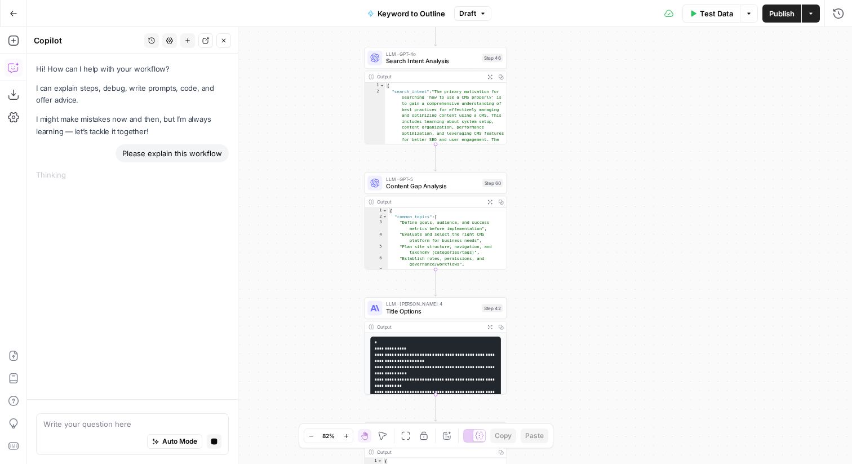
drag, startPoint x: 640, startPoint y: 288, endPoint x: 640, endPoint y: 156, distance: 131.9
click at [640, 156] on div "true false Workflow Input Settings Inputs LLM · GPT-4o Search Query Step 40 Out…" at bounding box center [439, 245] width 825 height 437
click at [425, 194] on div "LLM · GPT-5 Content Gap Analysis Step 60 Copy step Delete step Add Note Test Ou…" at bounding box center [436, 221] width 143 height 98
click at [436, 54] on span "LLM · GPT-4o" at bounding box center [432, 53] width 92 height 7
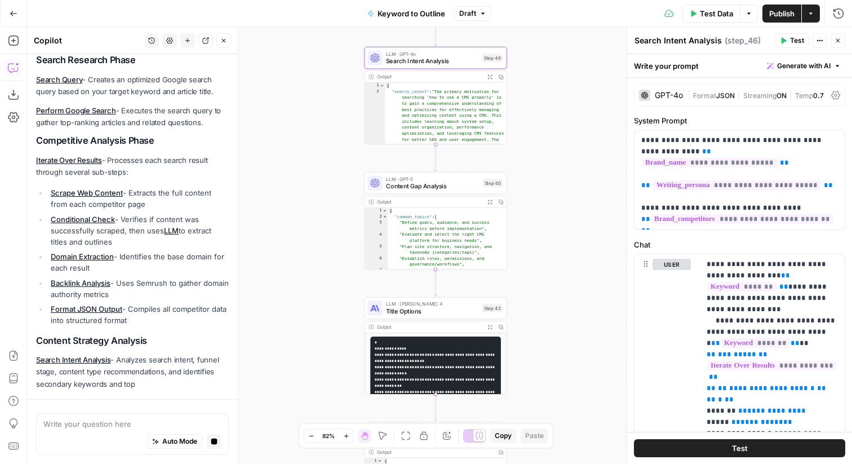
scroll to position [188, 0]
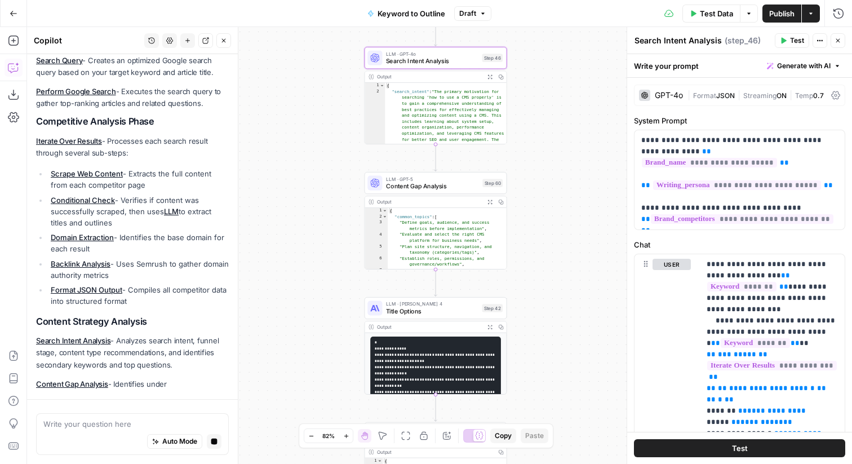
click at [668, 96] on div "GPT-4o" at bounding box center [669, 95] width 28 height 8
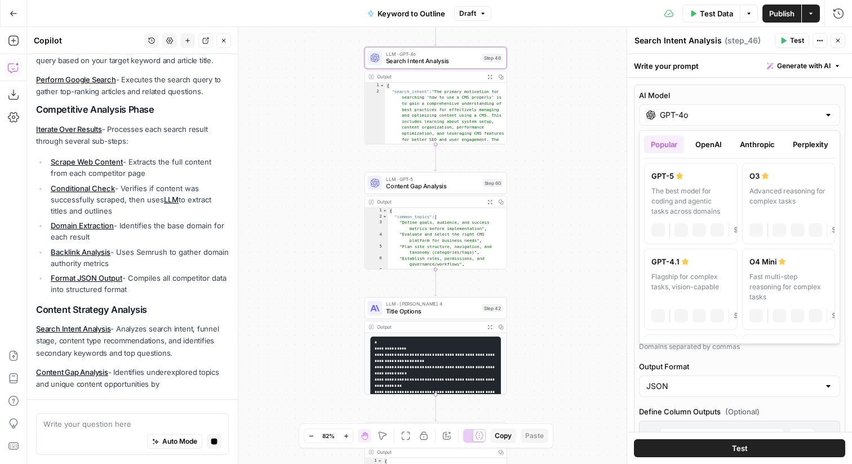
click at [664, 96] on label "AI Model" at bounding box center [739, 95] width 201 height 11
click at [664, 109] on input "GPT-4o" at bounding box center [740, 114] width 160 height 11
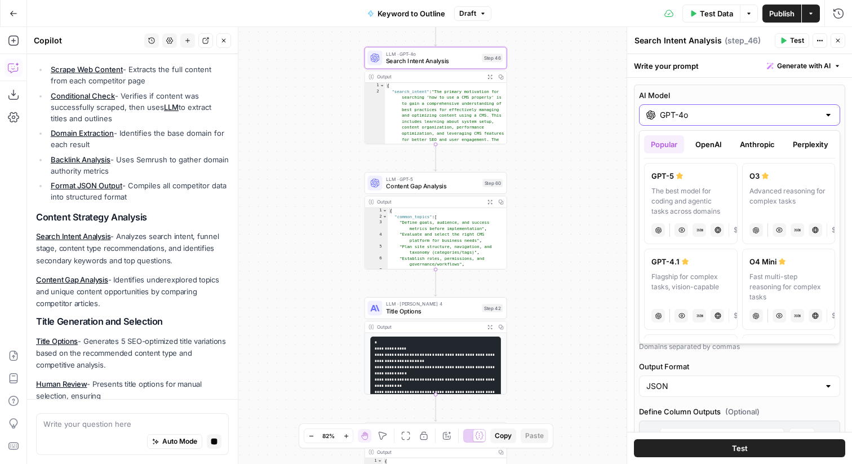
scroll to position [304, 0]
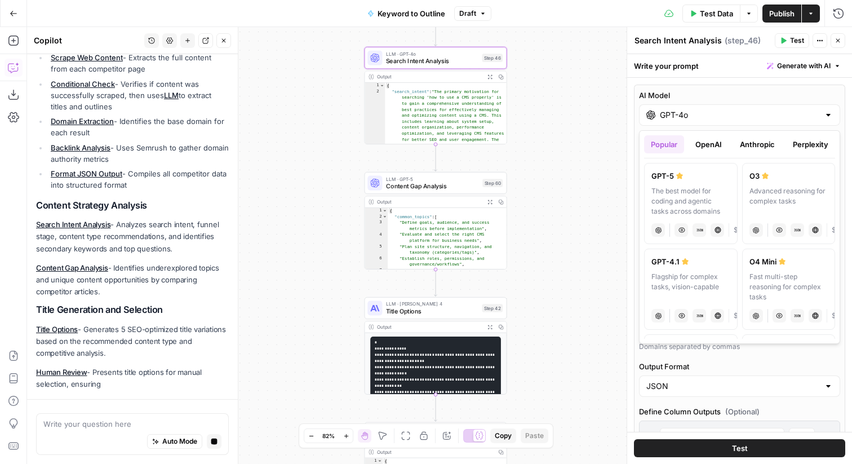
click at [700, 145] on button "OpenAI" at bounding box center [709, 144] width 40 height 18
click at [759, 142] on button "Anthropic" at bounding box center [757, 144] width 48 height 18
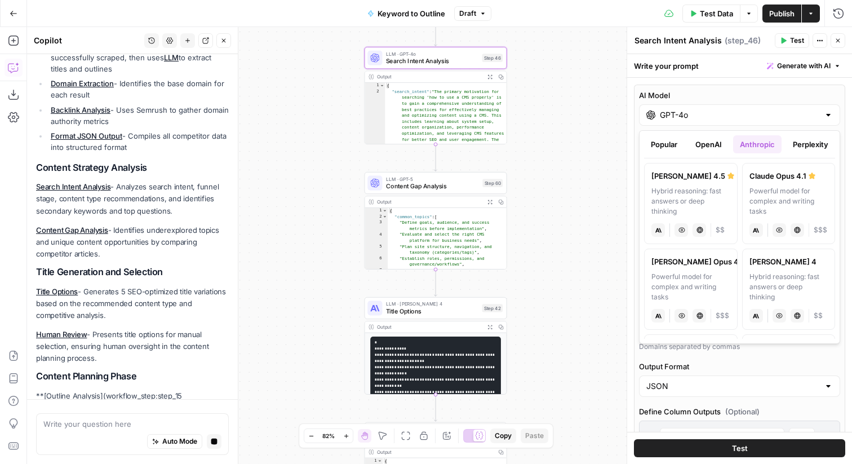
click at [793, 142] on button "Perplexity" at bounding box center [810, 144] width 49 height 18
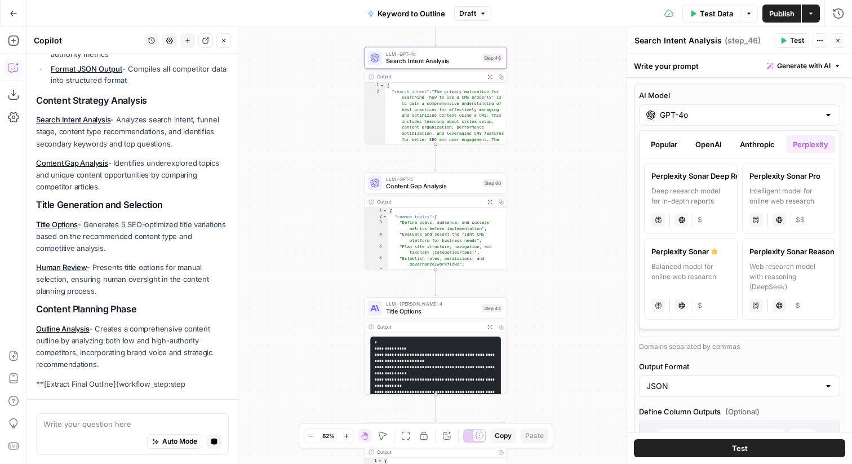
click at [691, 142] on button "OpenAI" at bounding box center [709, 144] width 40 height 18
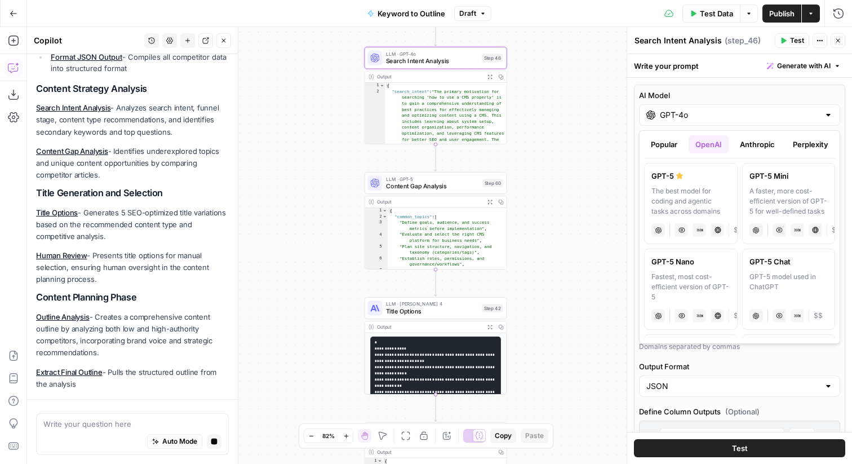
click at [669, 143] on button "Popular" at bounding box center [664, 144] width 40 height 18
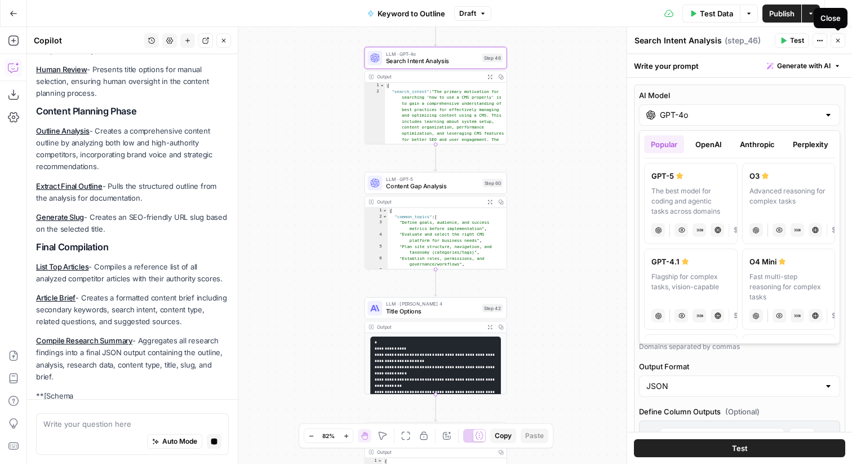
click at [836, 45] on button "Close" at bounding box center [838, 40] width 15 height 15
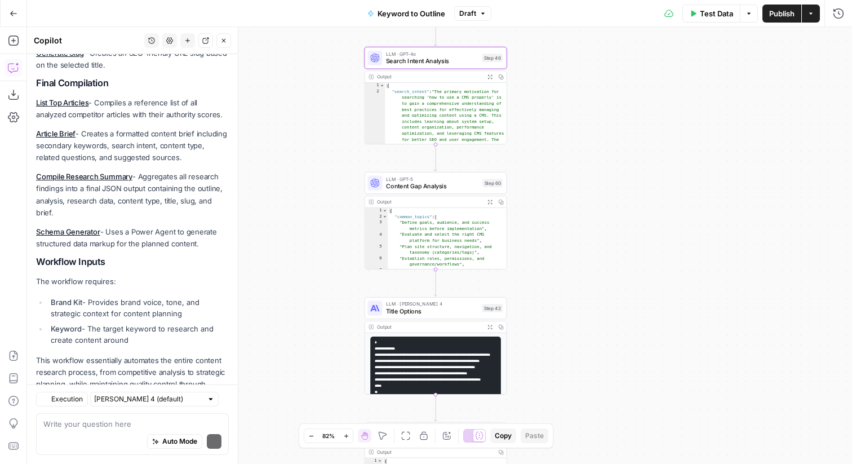
scroll to position [803, 0]
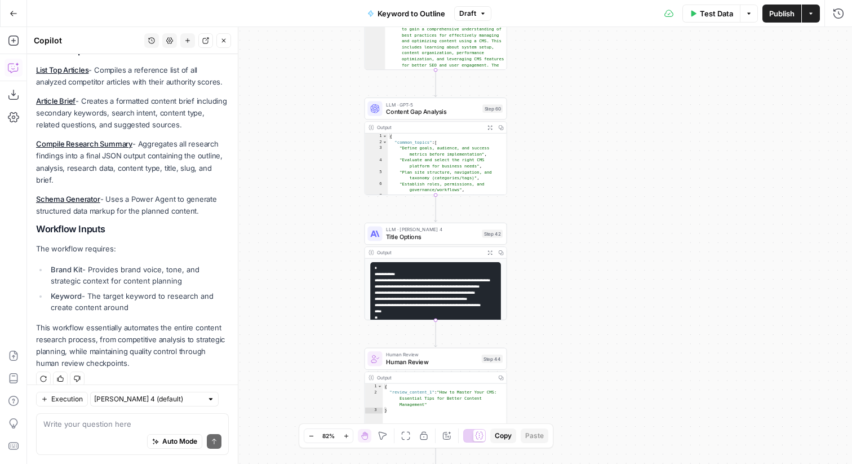
drag, startPoint x: 648, startPoint y: 158, endPoint x: 648, endPoint y: 83, distance: 74.4
click at [648, 83] on div "true false Workflow Input Settings Inputs LLM · GPT-4o Search Query Step 40 Out…" at bounding box center [439, 245] width 825 height 437
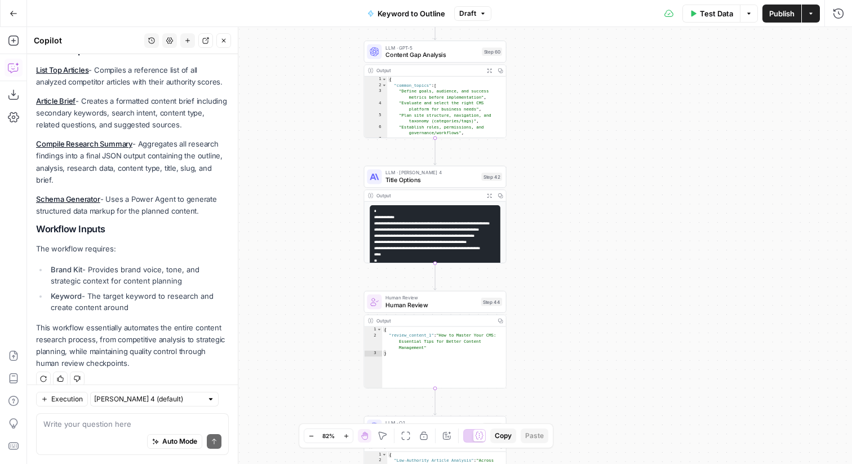
drag, startPoint x: 636, startPoint y: 104, endPoint x: 636, endPoint y: 6, distance: 98.1
click at [636, 6] on div "Go Back Keyword to Outline Draft Test Data Options Publish Actions Run History …" at bounding box center [426, 232] width 852 height 464
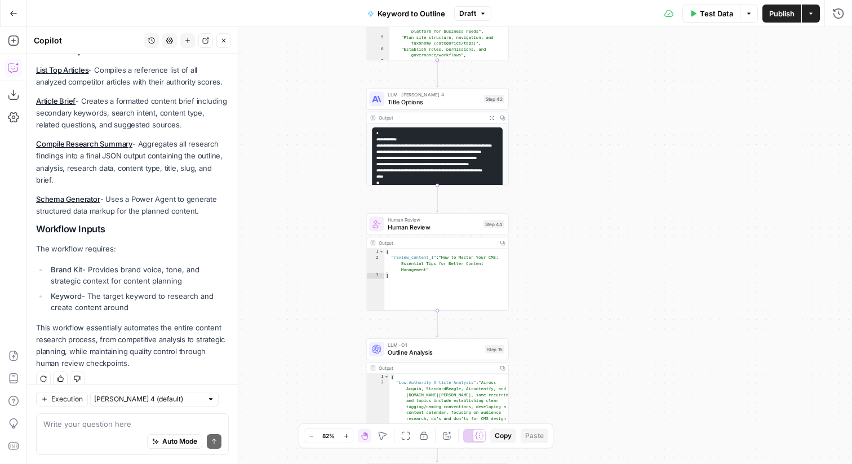
drag, startPoint x: 321, startPoint y: 131, endPoint x: 329, endPoint y: 79, distance: 52.4
click at [329, 79] on div "true false Workflow Input Settings Inputs LLM · GPT-4o Search Query Step 40 Out…" at bounding box center [439, 245] width 825 height 437
